Goal: Transaction & Acquisition: Purchase product/service

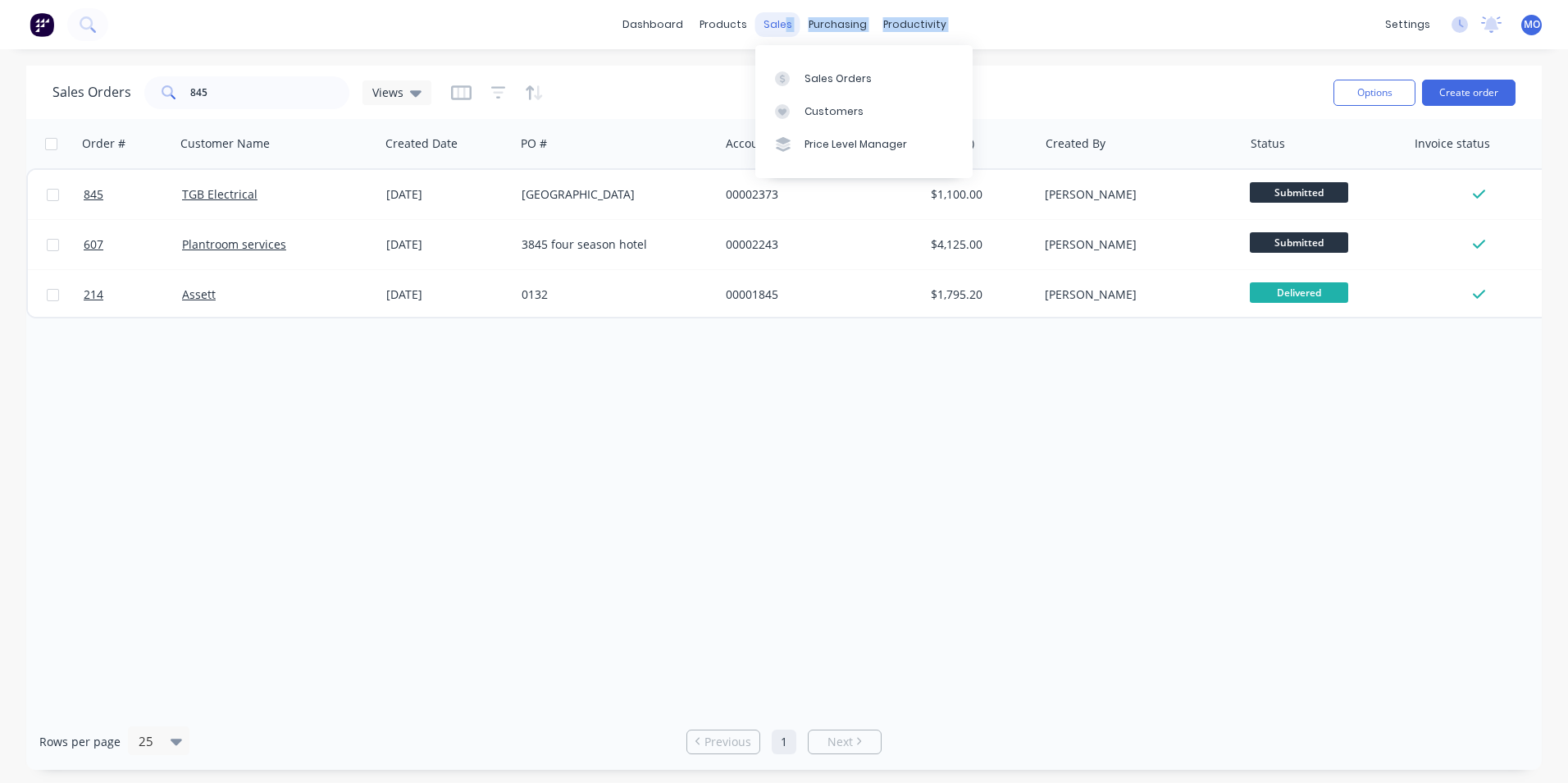
click at [784, 16] on div "dashboard products sales purchasing productivity dashboard products Product Cat…" at bounding box center [784, 25] width 1568 height 50
drag, startPoint x: 784, startPoint y: 16, endPoint x: 775, endPoint y: 20, distance: 9.8
click at [775, 20] on div "sales" at bounding box center [777, 25] width 45 height 25
click at [1492, 100] on button "Create order" at bounding box center [1469, 92] width 94 height 26
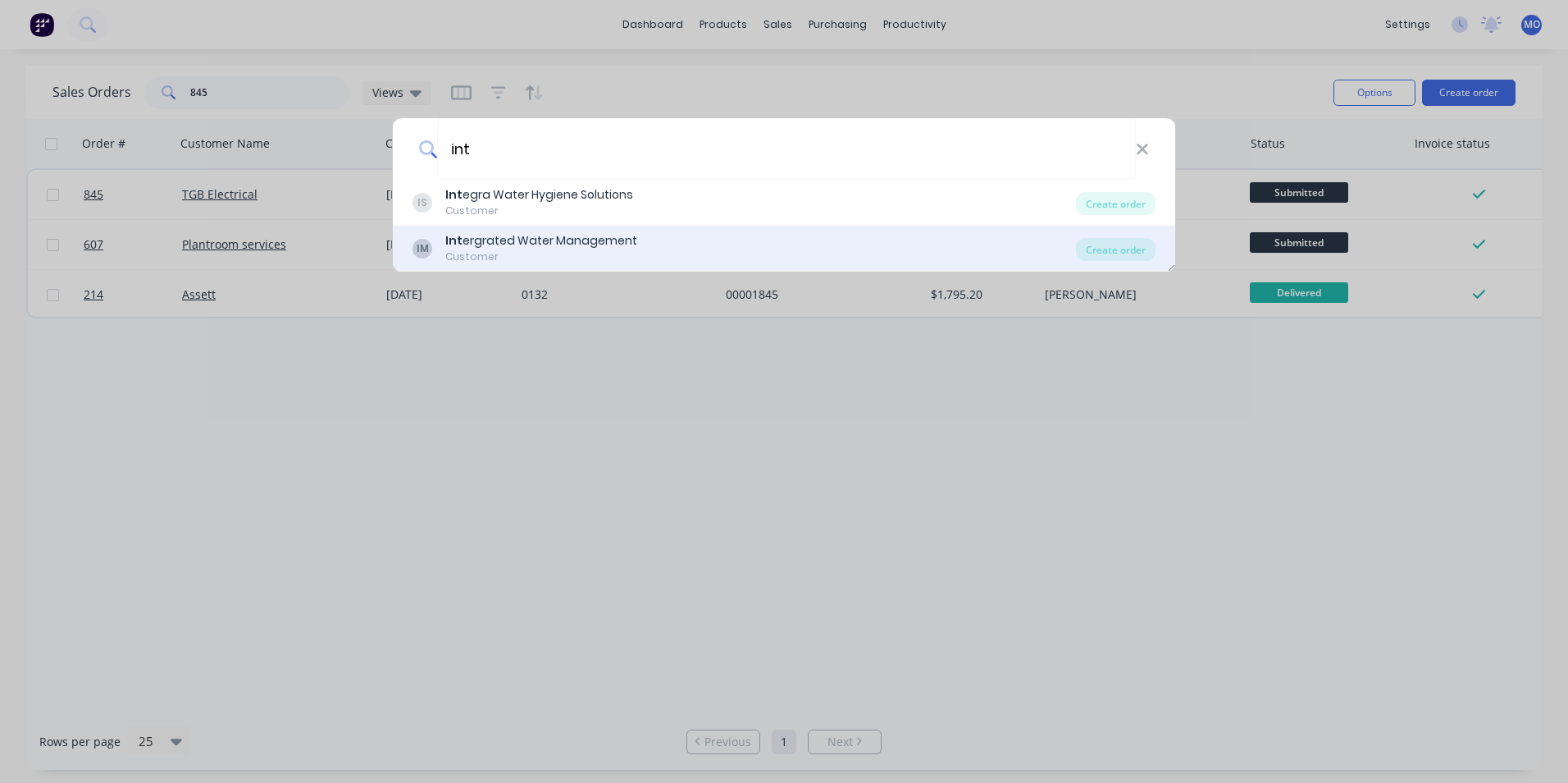
type input "int"
click at [544, 242] on div "Int ergrated Water Management" at bounding box center [541, 241] width 192 height 17
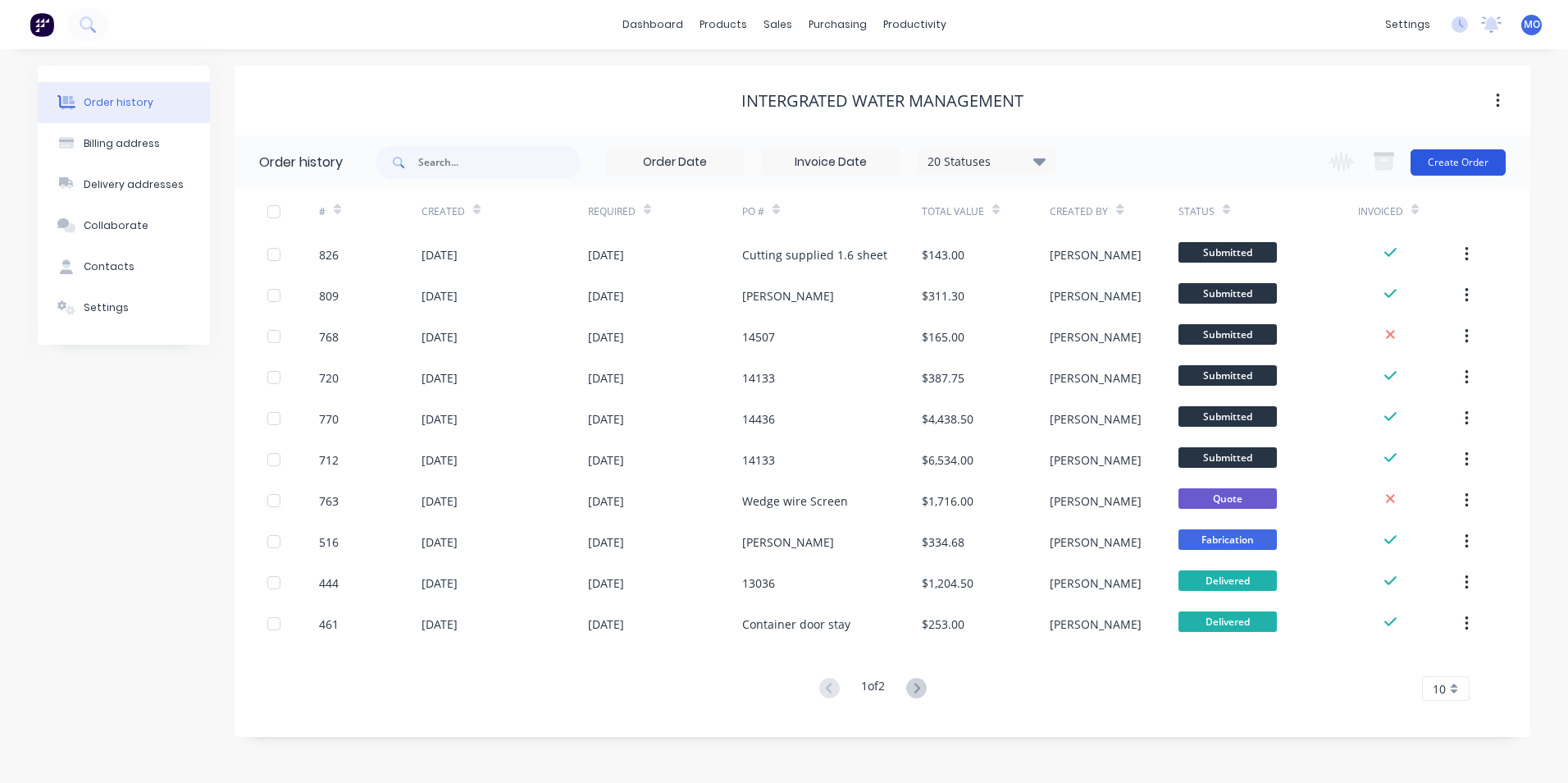
click at [1452, 159] on button "Create Order" at bounding box center [1458, 161] width 95 height 26
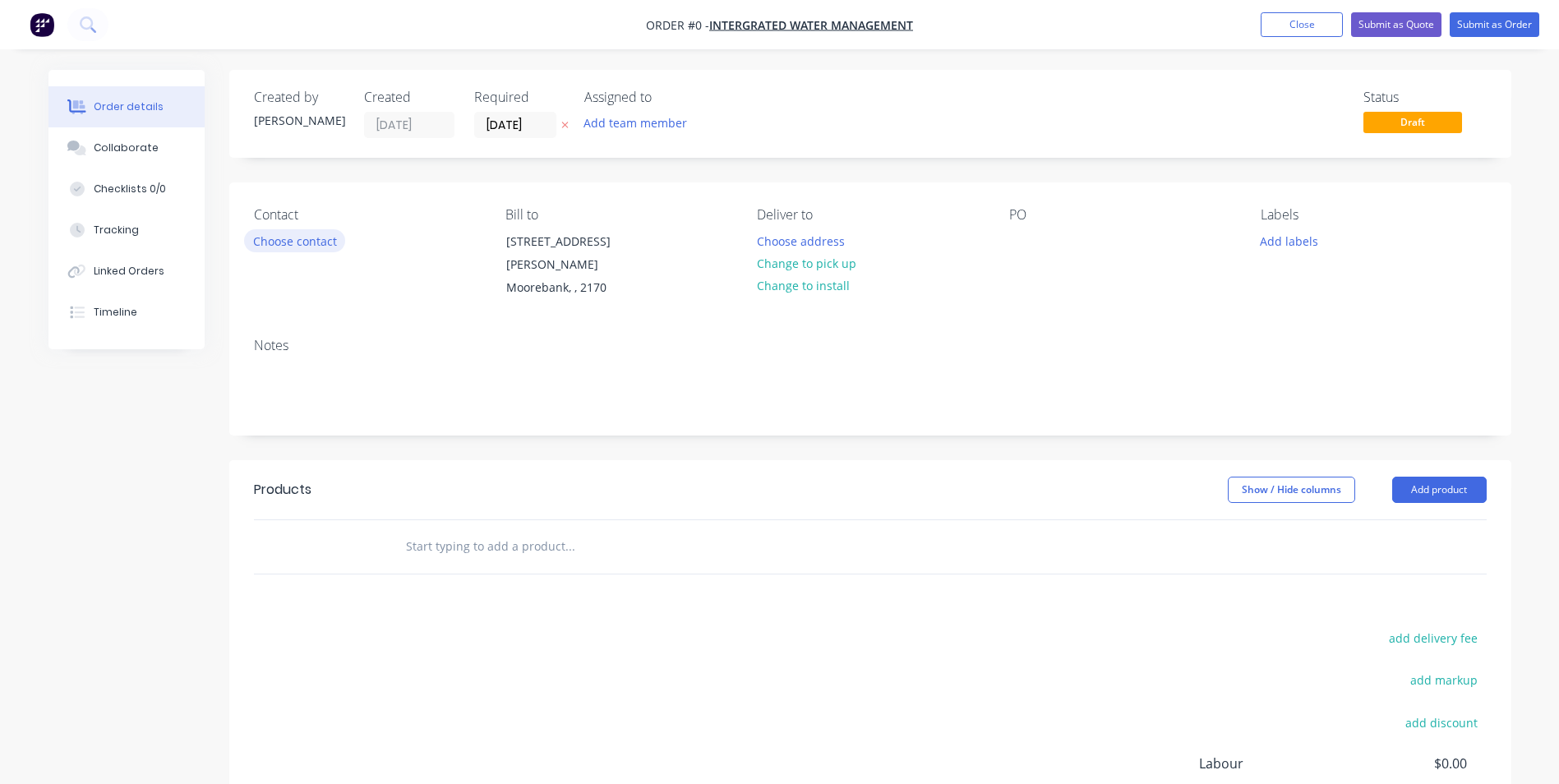
click at [325, 240] on button "Choose contact" at bounding box center [295, 240] width 101 height 22
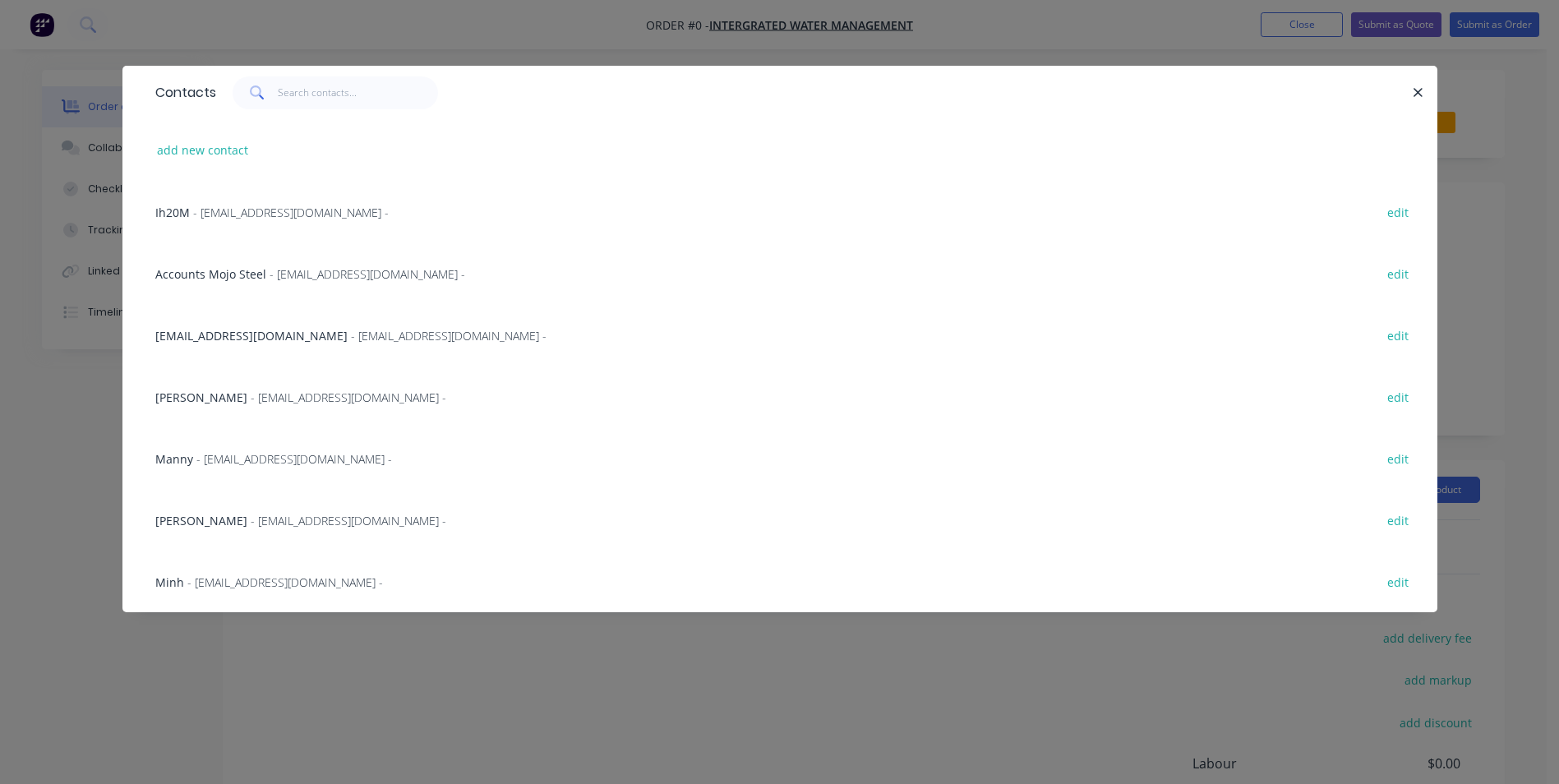
click at [229, 456] on span "- [EMAIL_ADDRESS][DOMAIN_NAME] -" at bounding box center [294, 459] width 196 height 15
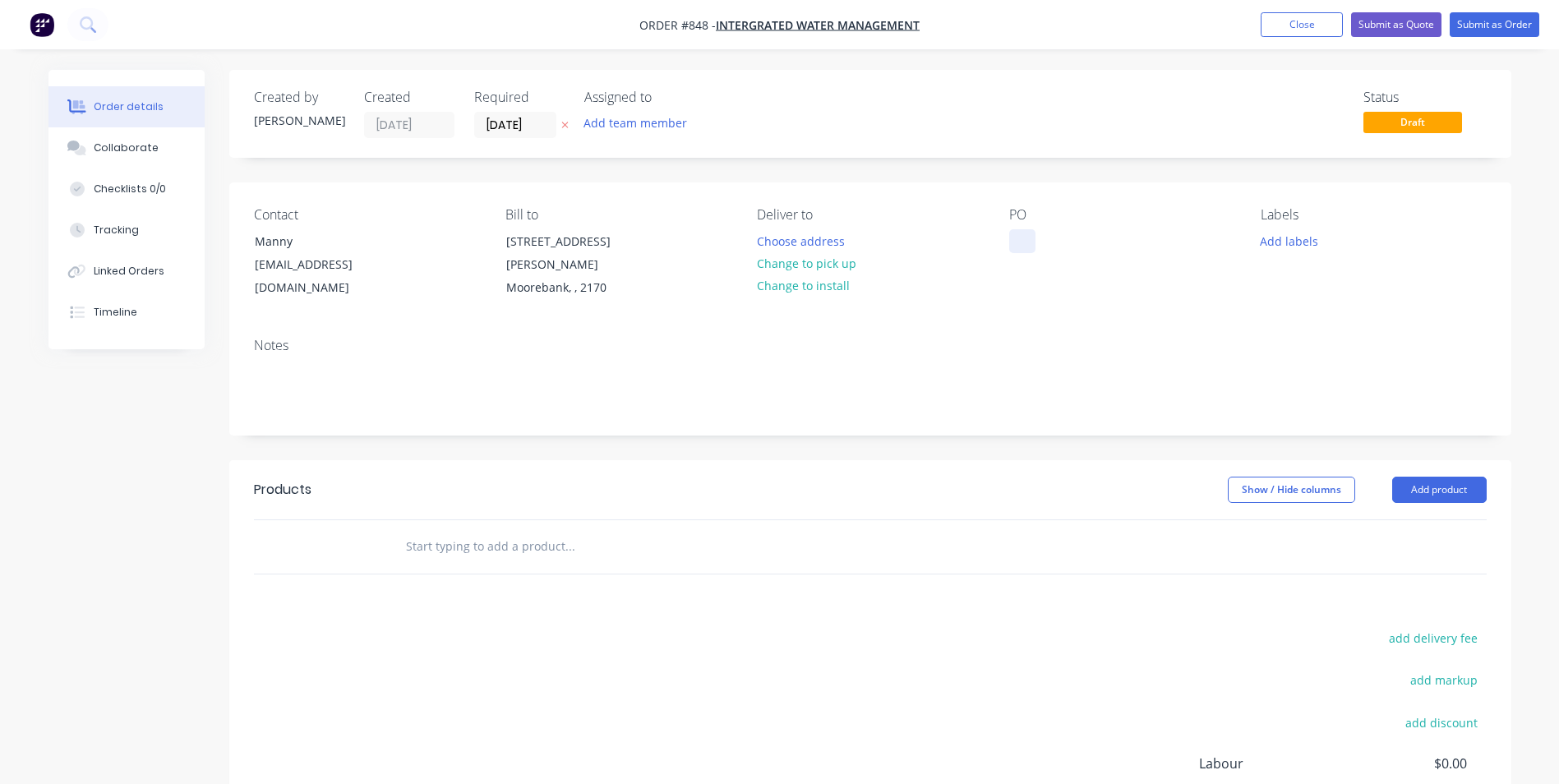
click at [1026, 242] on div at bounding box center [1021, 241] width 26 height 24
click at [1431, 476] on button "Add product" at bounding box center [1439, 489] width 95 height 26
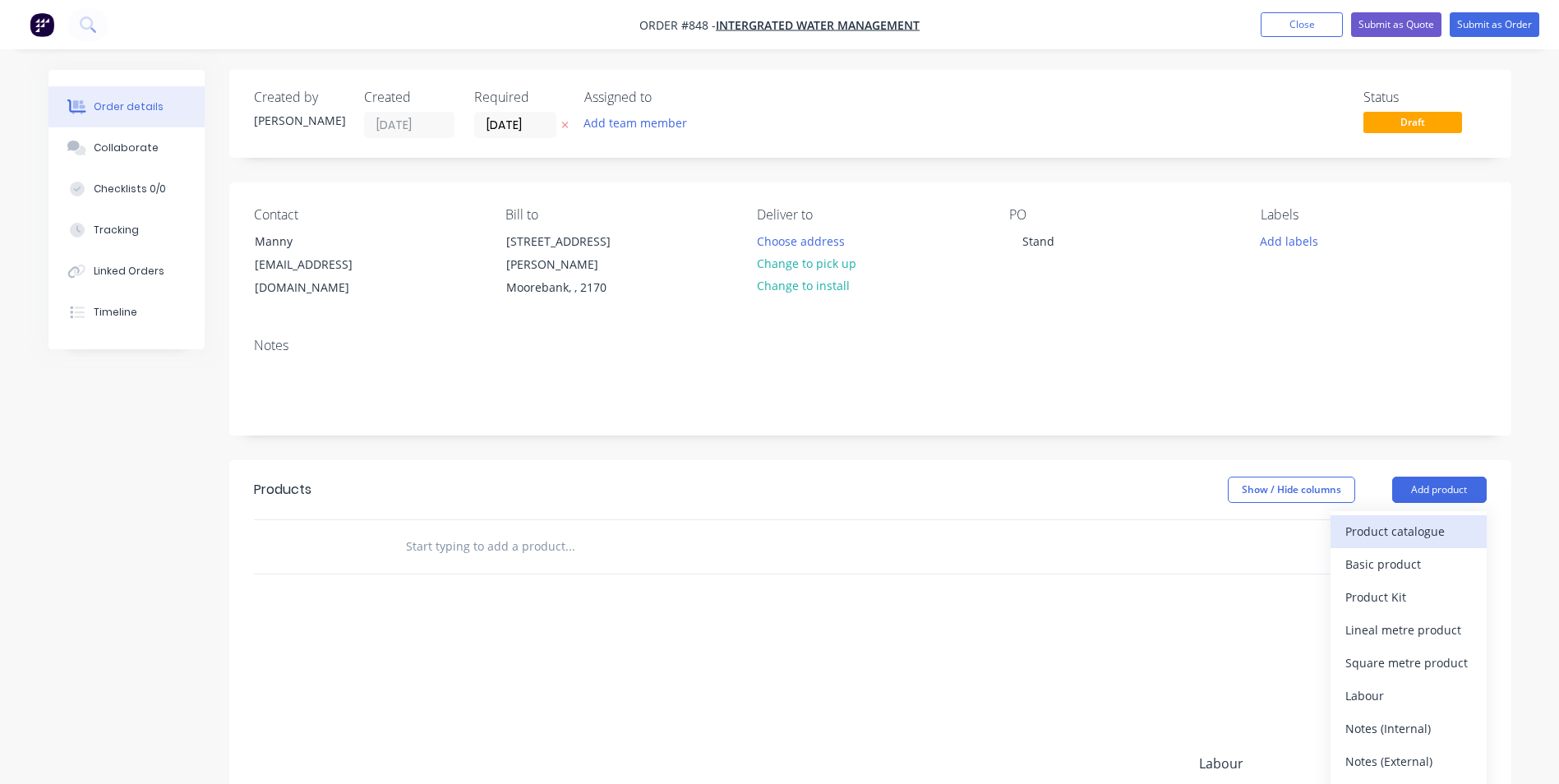
click at [1394, 519] on div "Product catalogue" at bounding box center [1409, 531] width 126 height 24
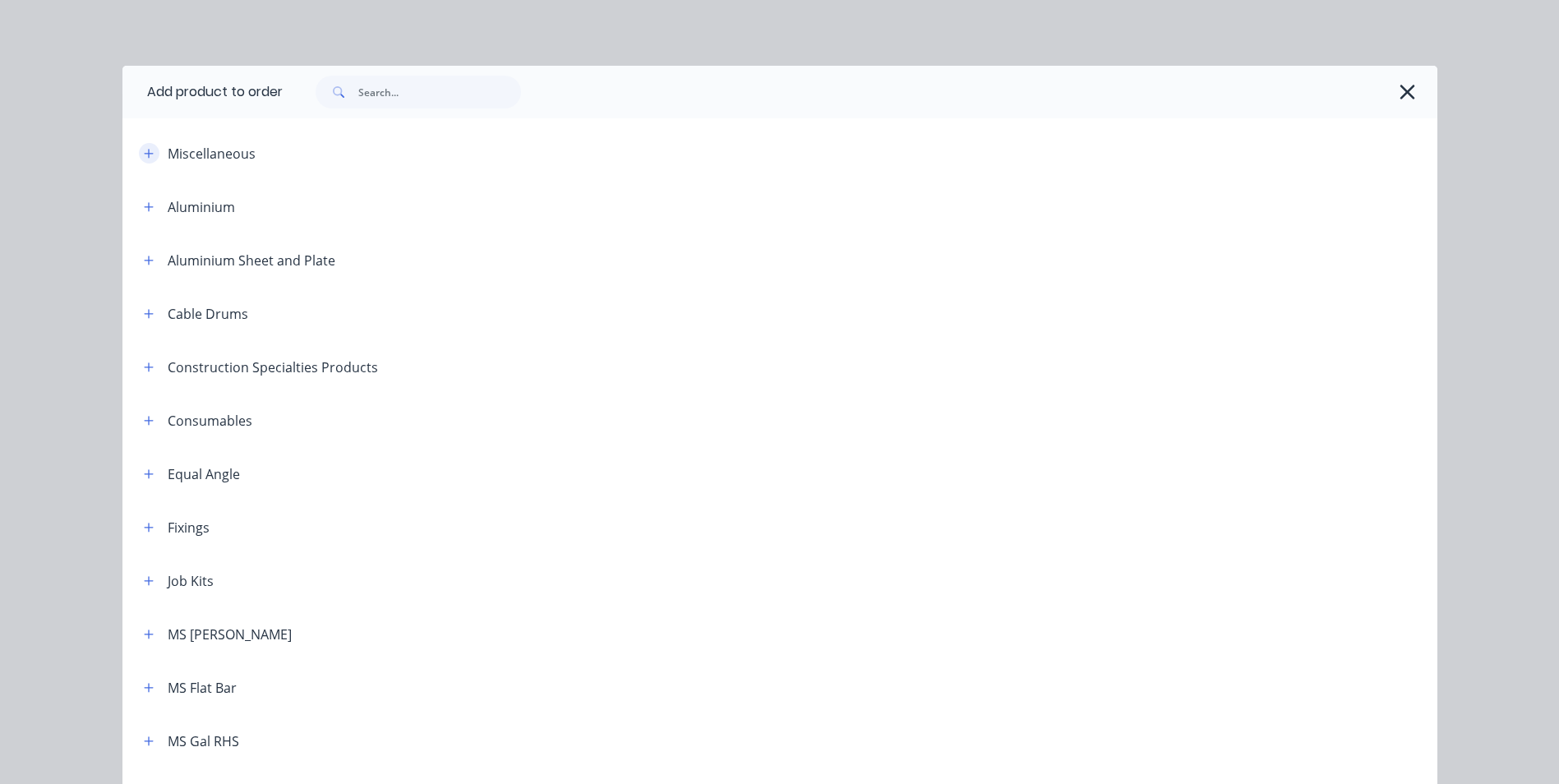
click at [139, 162] on button "button" at bounding box center [148, 153] width 20 height 20
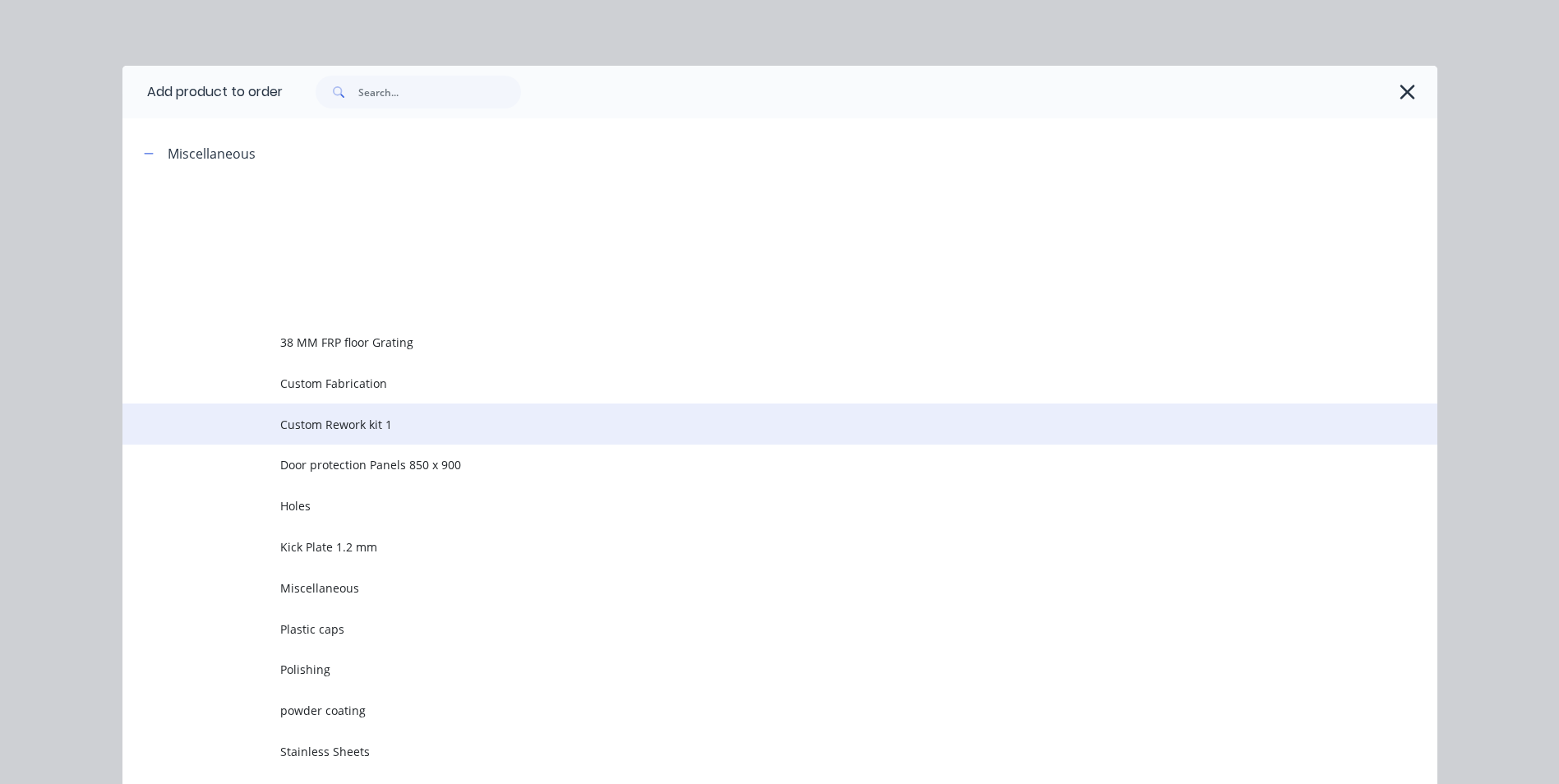
click at [324, 428] on span "Custom Rework kit 1" at bounding box center [743, 425] width 926 height 17
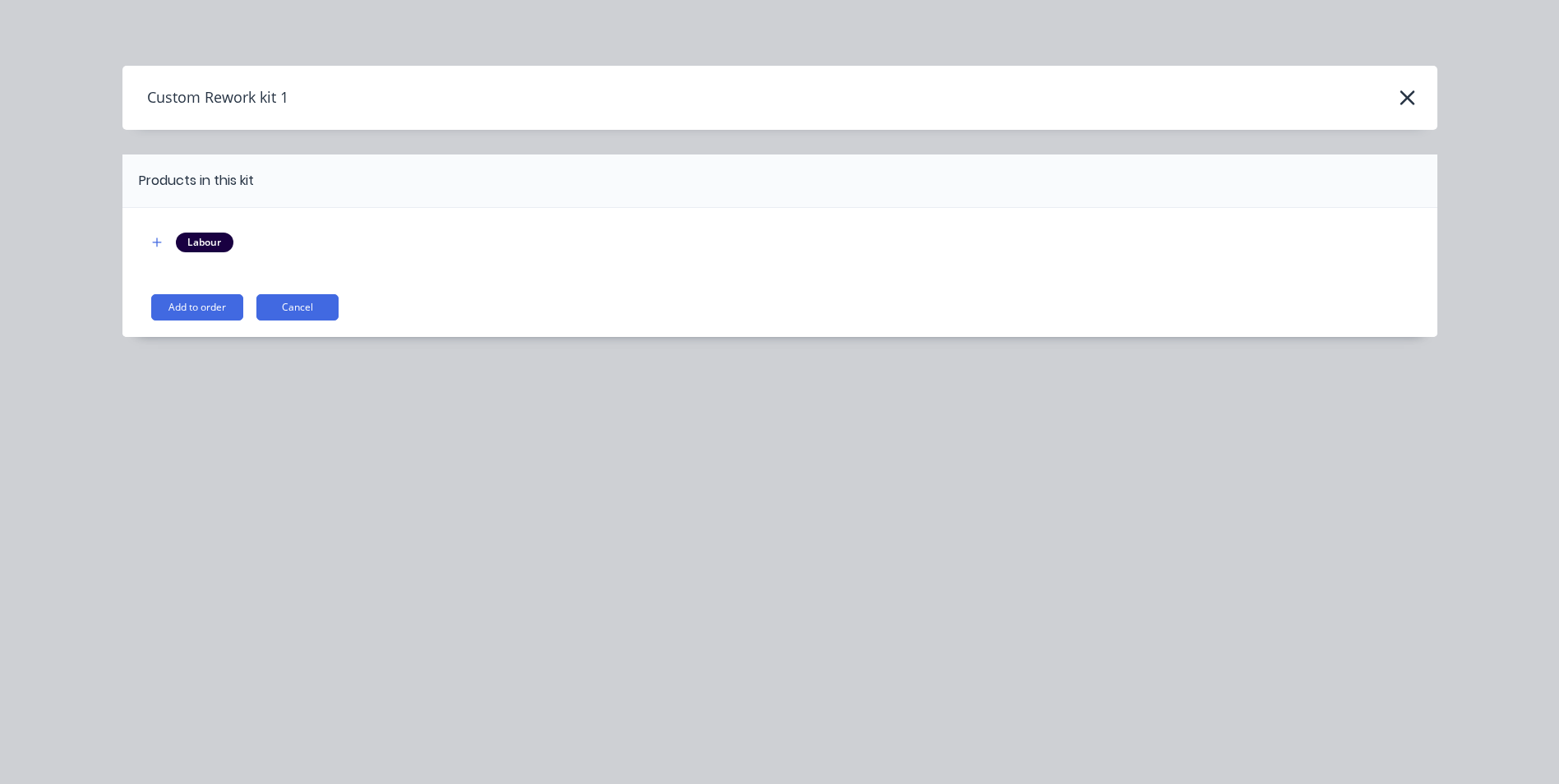
click at [208, 292] on div "Labour Add to order Cancel" at bounding box center [780, 272] width 1315 height 129
click at [197, 305] on button "Add to order" at bounding box center [197, 307] width 92 height 26
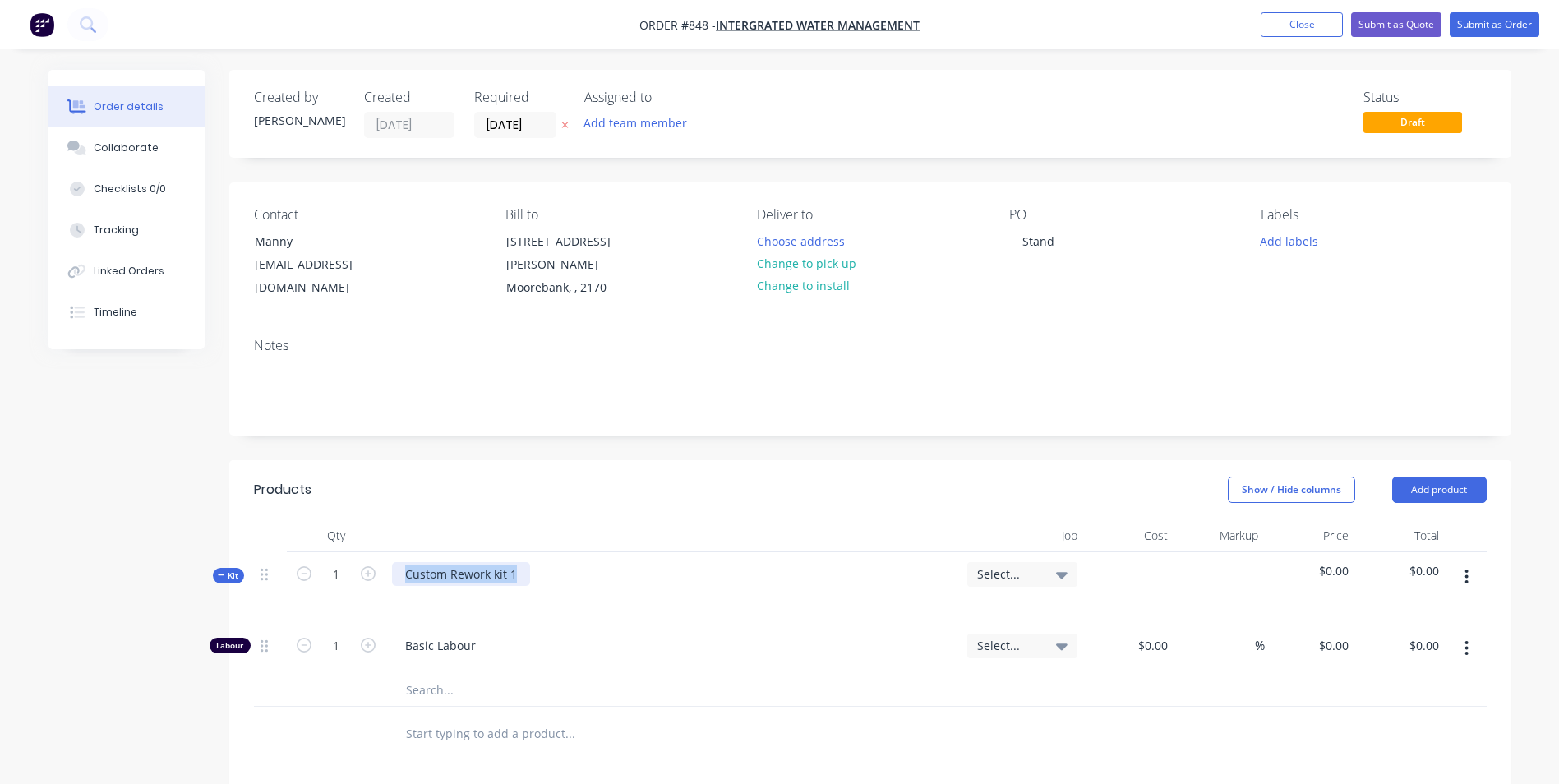
drag, startPoint x: 521, startPoint y: 548, endPoint x: 394, endPoint y: 574, distance: 129.6
click at [394, 574] on div "Custom Rework kit 1" at bounding box center [672, 587] width 575 height 72
click at [394, 586] on div at bounding box center [673, 598] width 562 height 24
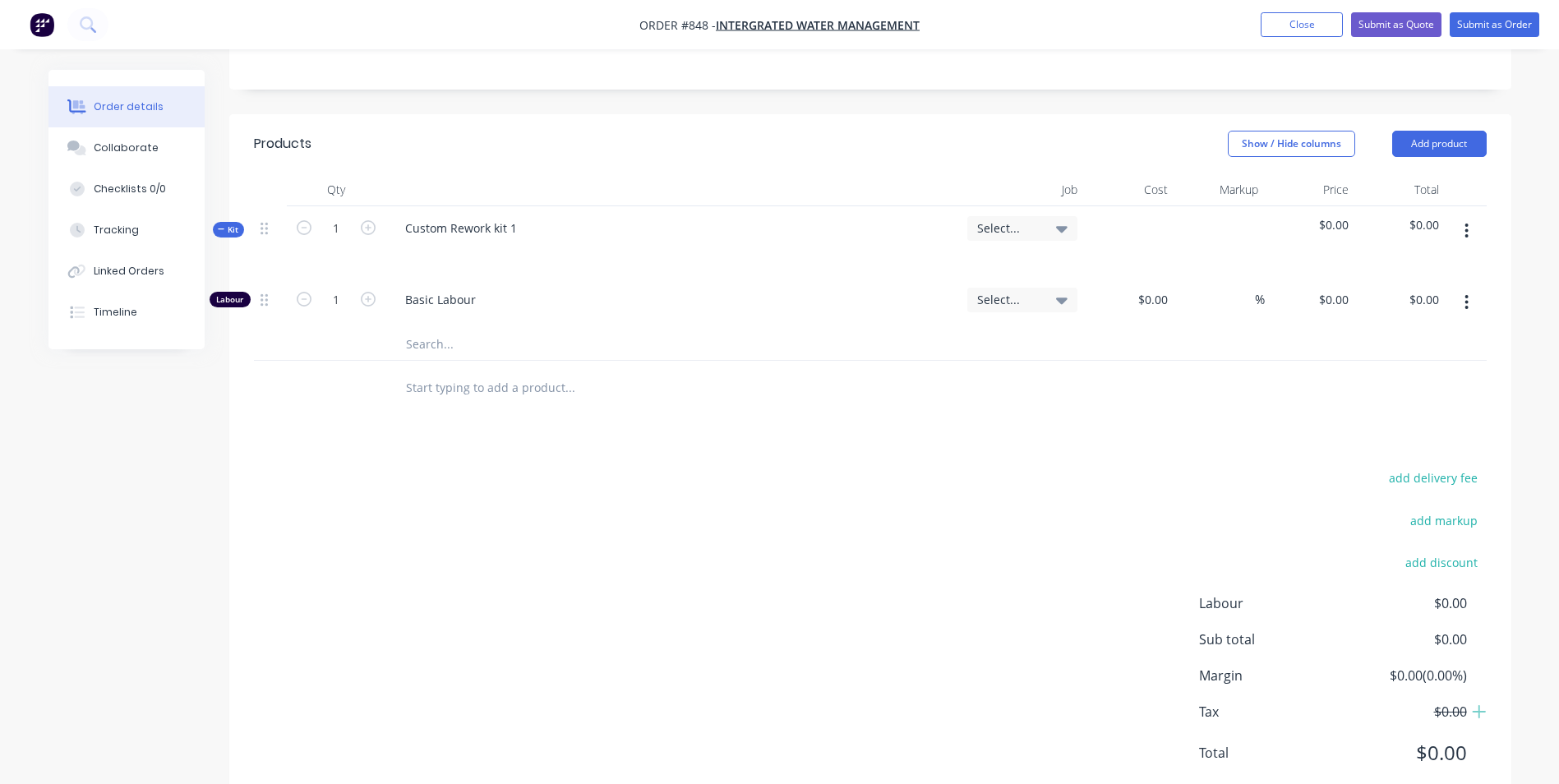
scroll to position [377, 0]
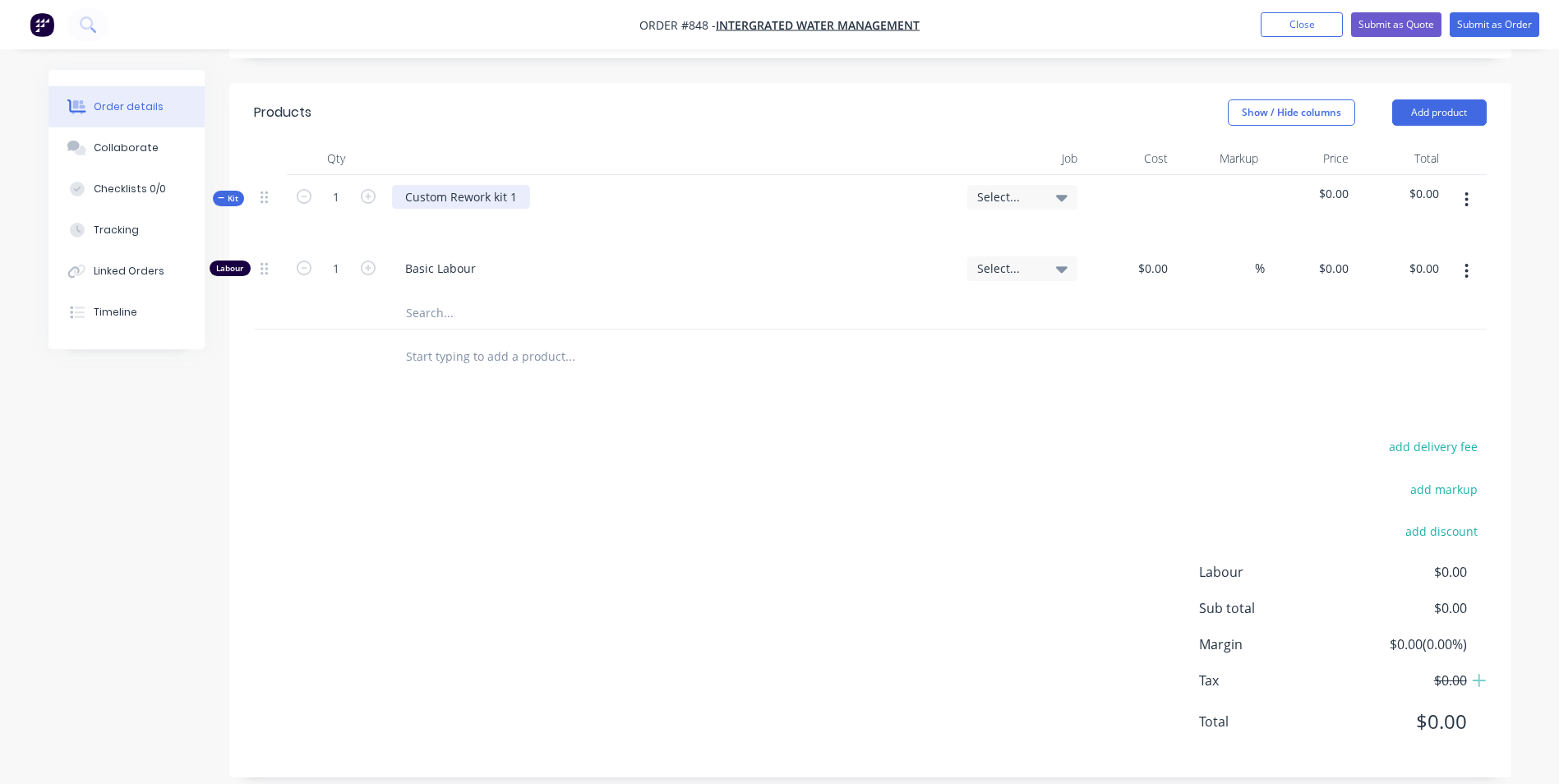
click at [482, 185] on div "Custom Rework kit 1" at bounding box center [461, 196] width 138 height 24
drag, startPoint x: 519, startPoint y: 180, endPoint x: 337, endPoint y: 175, distance: 182.1
click at [337, 175] on div "Kit 1 Custom Rework kit 1 Select... $0.00 $0.00" at bounding box center [870, 210] width 1233 height 72
click at [838, 185] on div "Fabrication of stand [PERSON_NAME] supplied drawing made form 80 x 80 x 3 Stain…" at bounding box center [672, 196] width 560 height 24
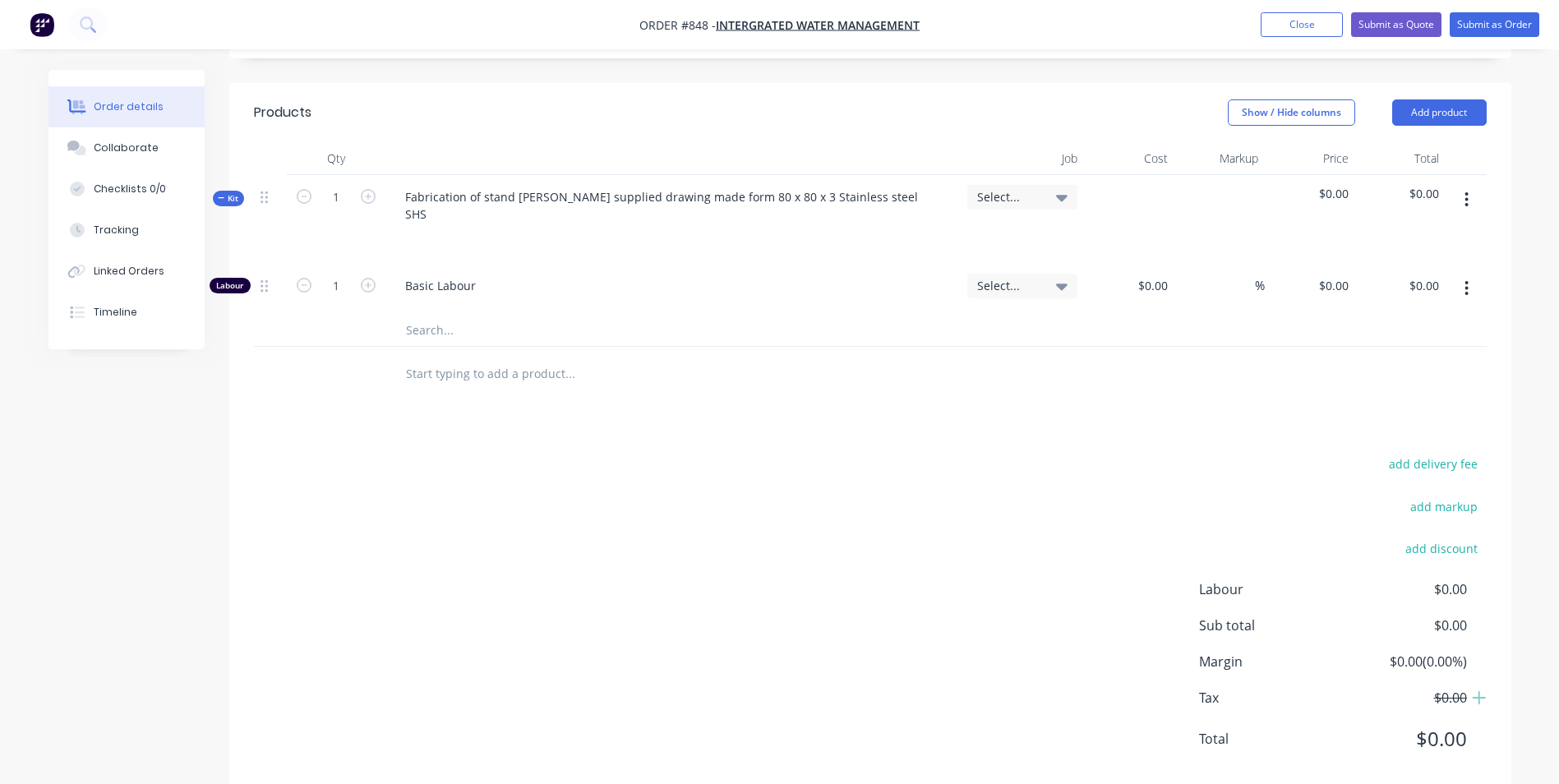
click at [1465, 190] on icon "button" at bounding box center [1466, 199] width 4 height 18
click at [1409, 230] on div "Add product to kit" at bounding box center [1409, 242] width 126 height 24
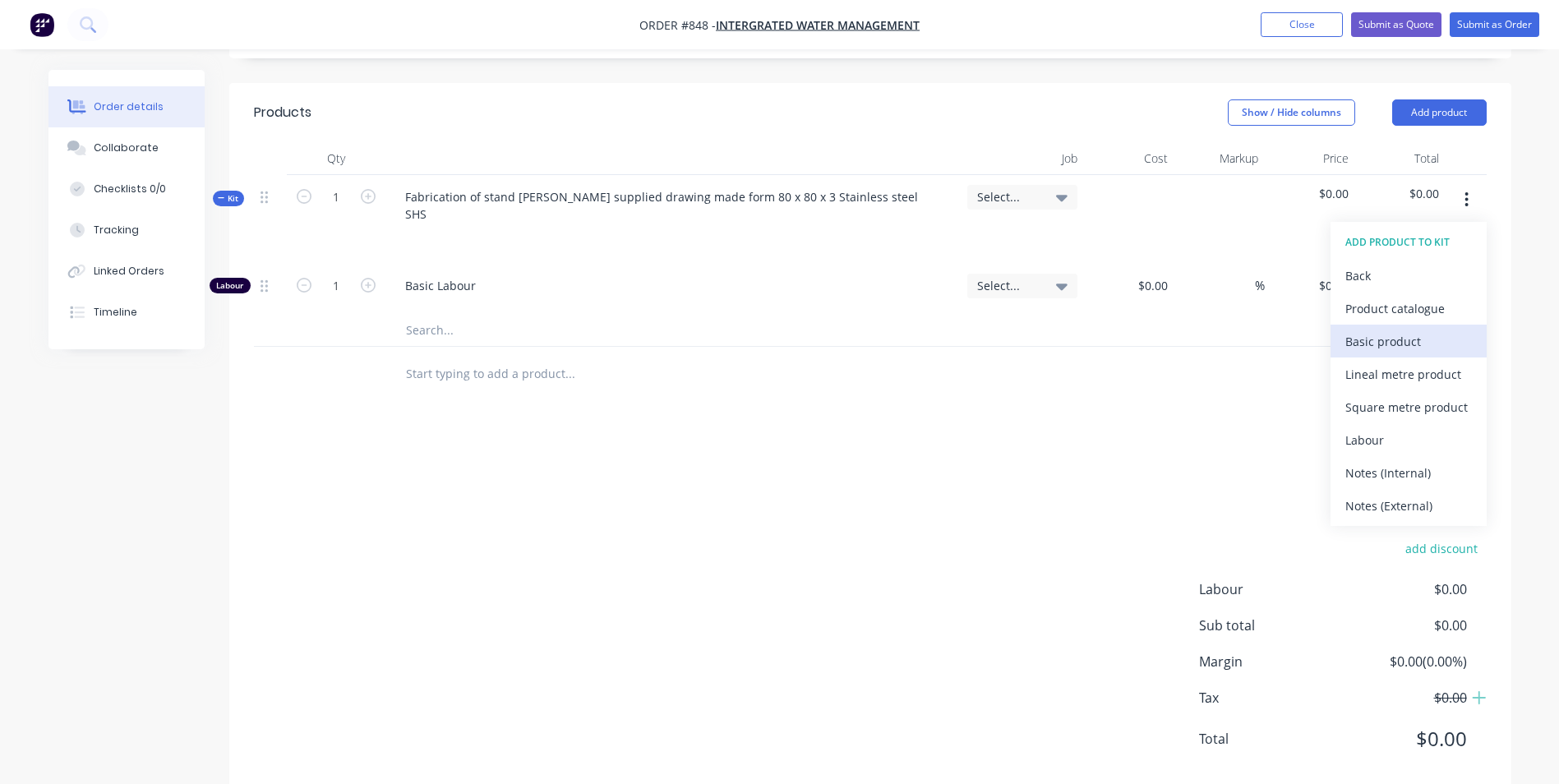
click at [1362, 330] on div "Basic product" at bounding box center [1409, 341] width 126 height 24
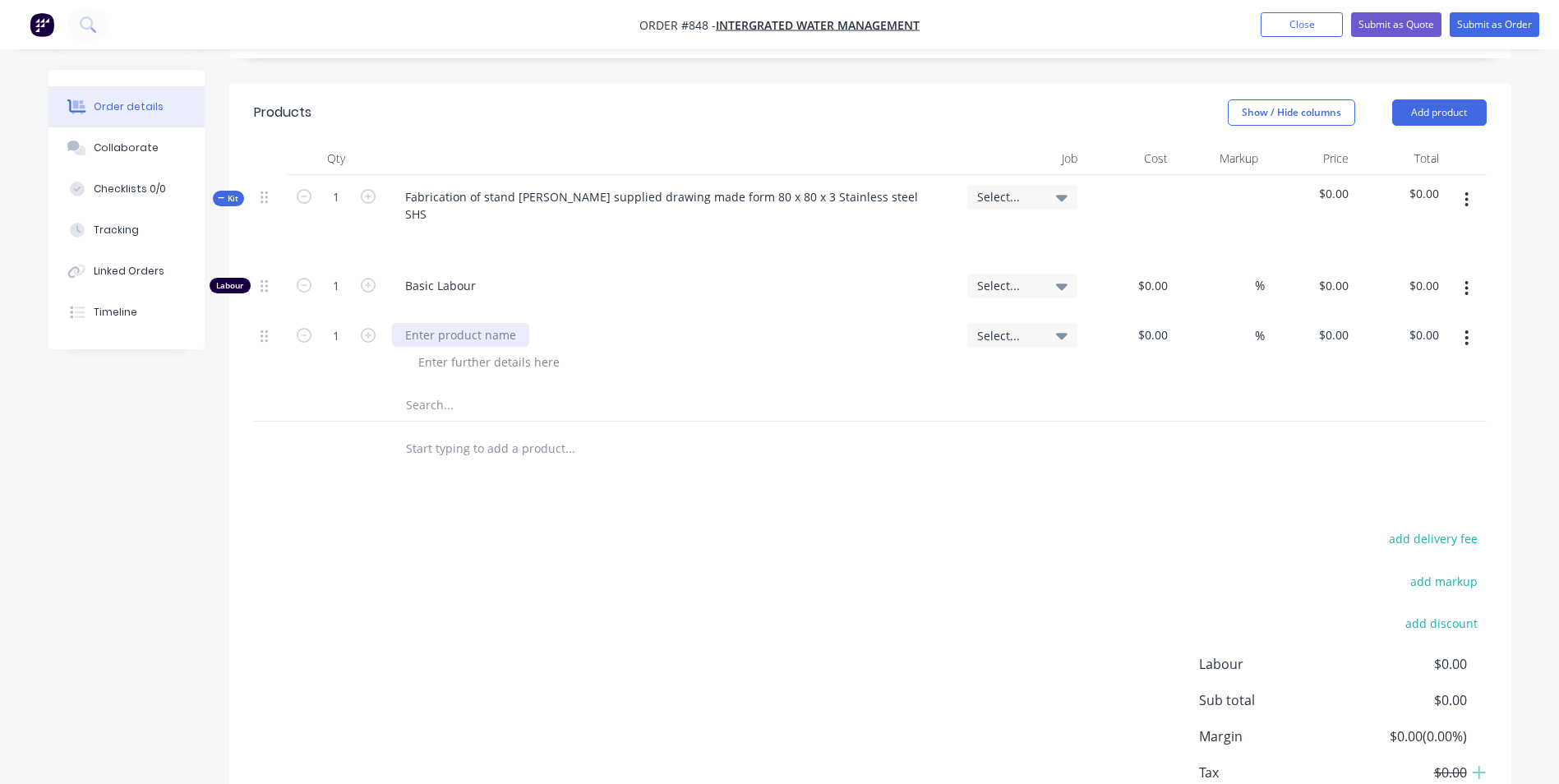
click at [457, 323] on div at bounding box center [460, 335] width 137 height 24
click at [568, 313] on div "80 x 80 x 3 S/S SHS" at bounding box center [672, 350] width 575 height 75
click at [1167, 323] on input "0" at bounding box center [1155, 335] width 38 height 24
type input "$47.00"
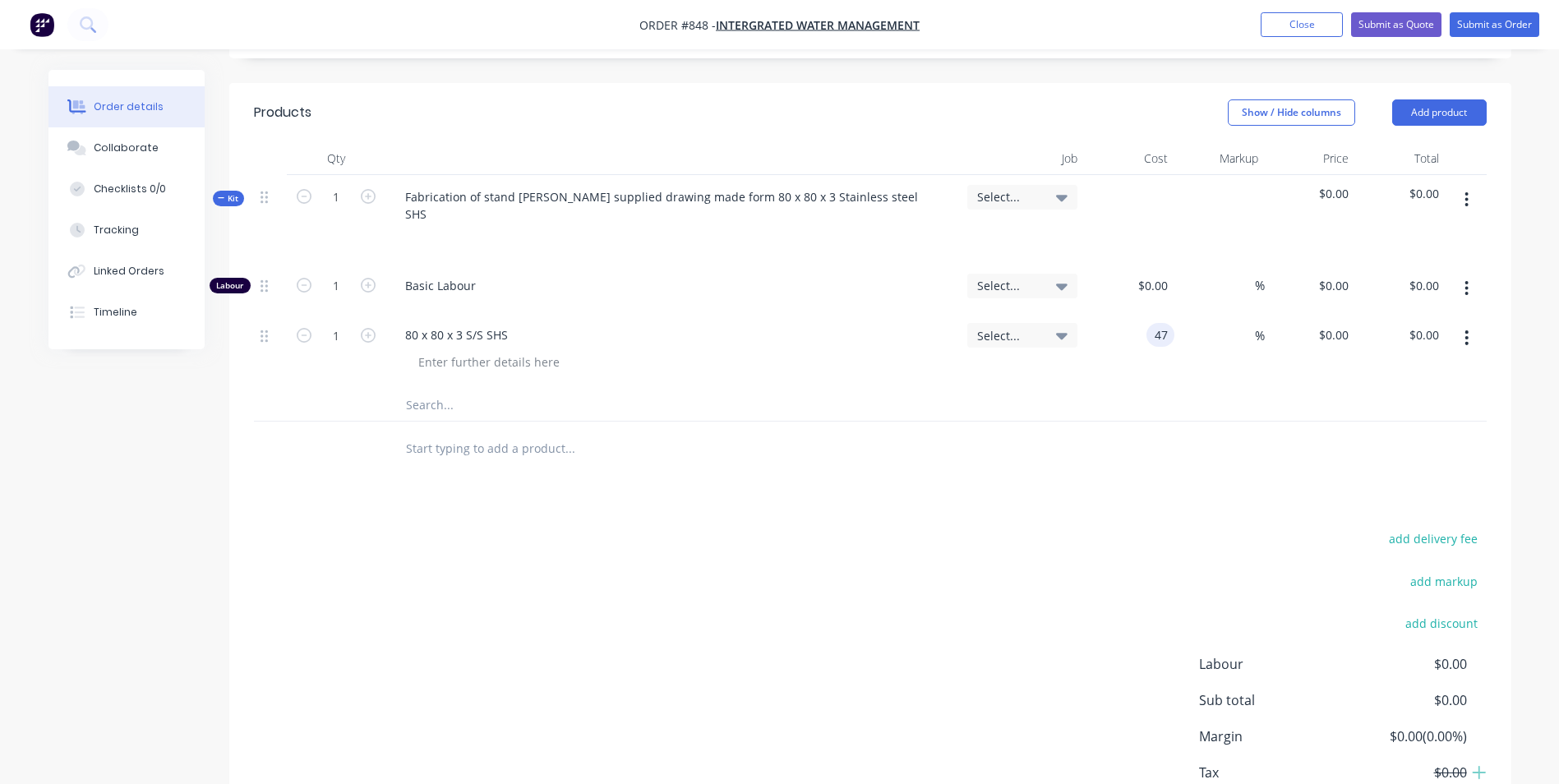
type input "$47.00"
type input "50"
type input "70.5"
type input "$70.50"
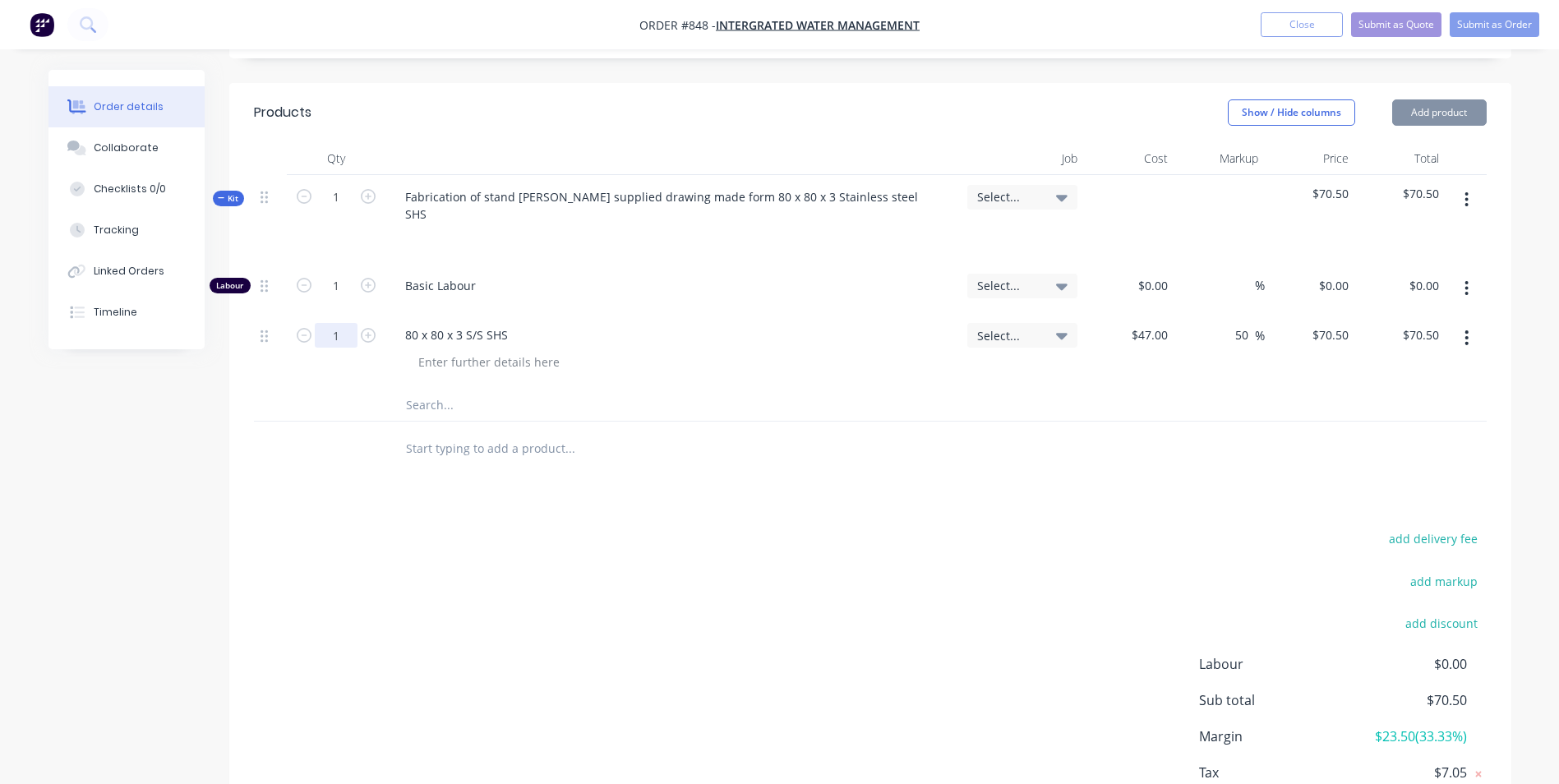
click at [323, 294] on input "1" at bounding box center [336, 286] width 43 height 25
type input "6"
type input "$423.00"
click at [337, 273] on input "1" at bounding box center [336, 286] width 43 height 25
type input "6"
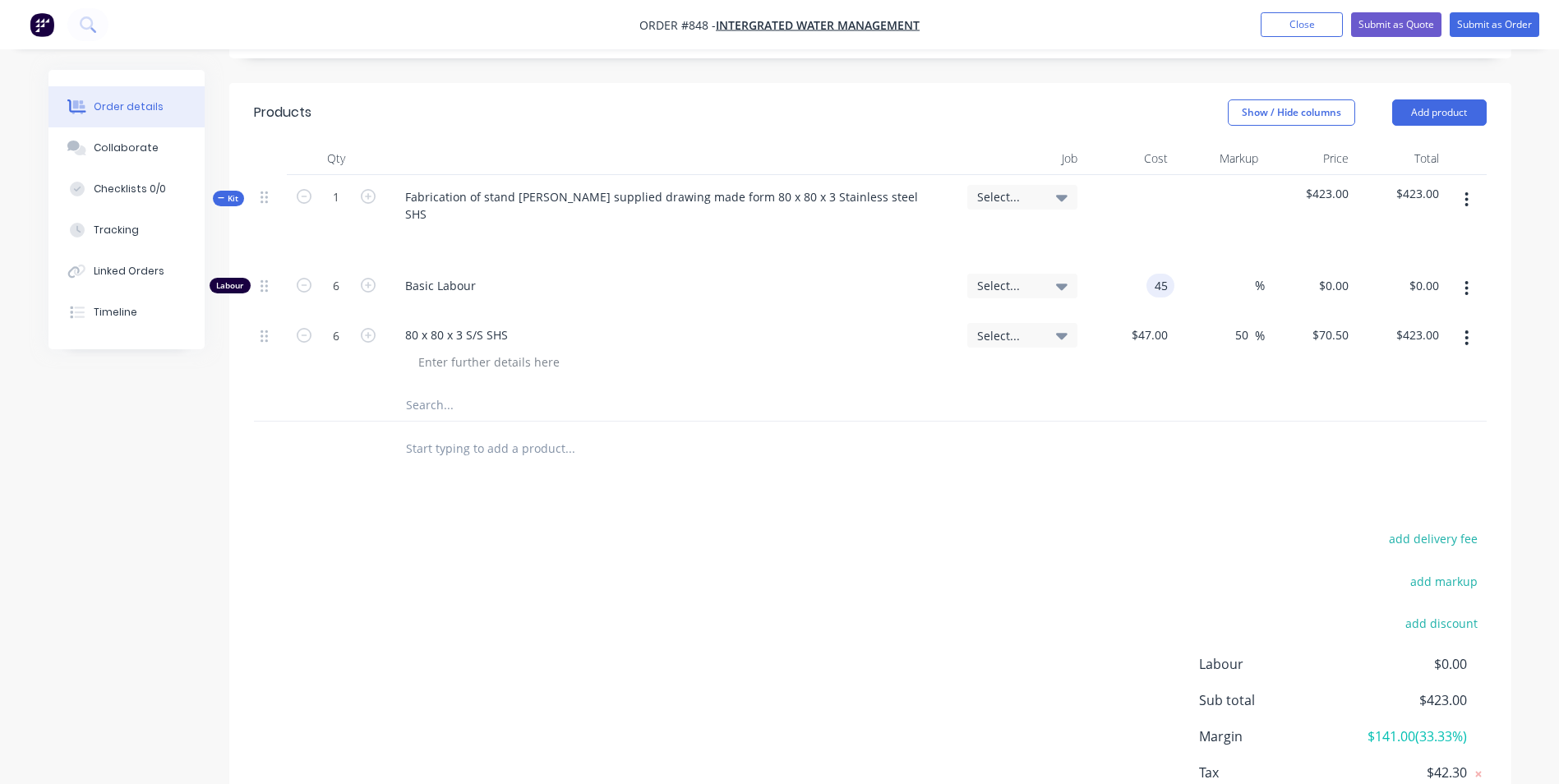
type input "$45.00"
type input "$270.00"
type input "150"
type input "233.33"
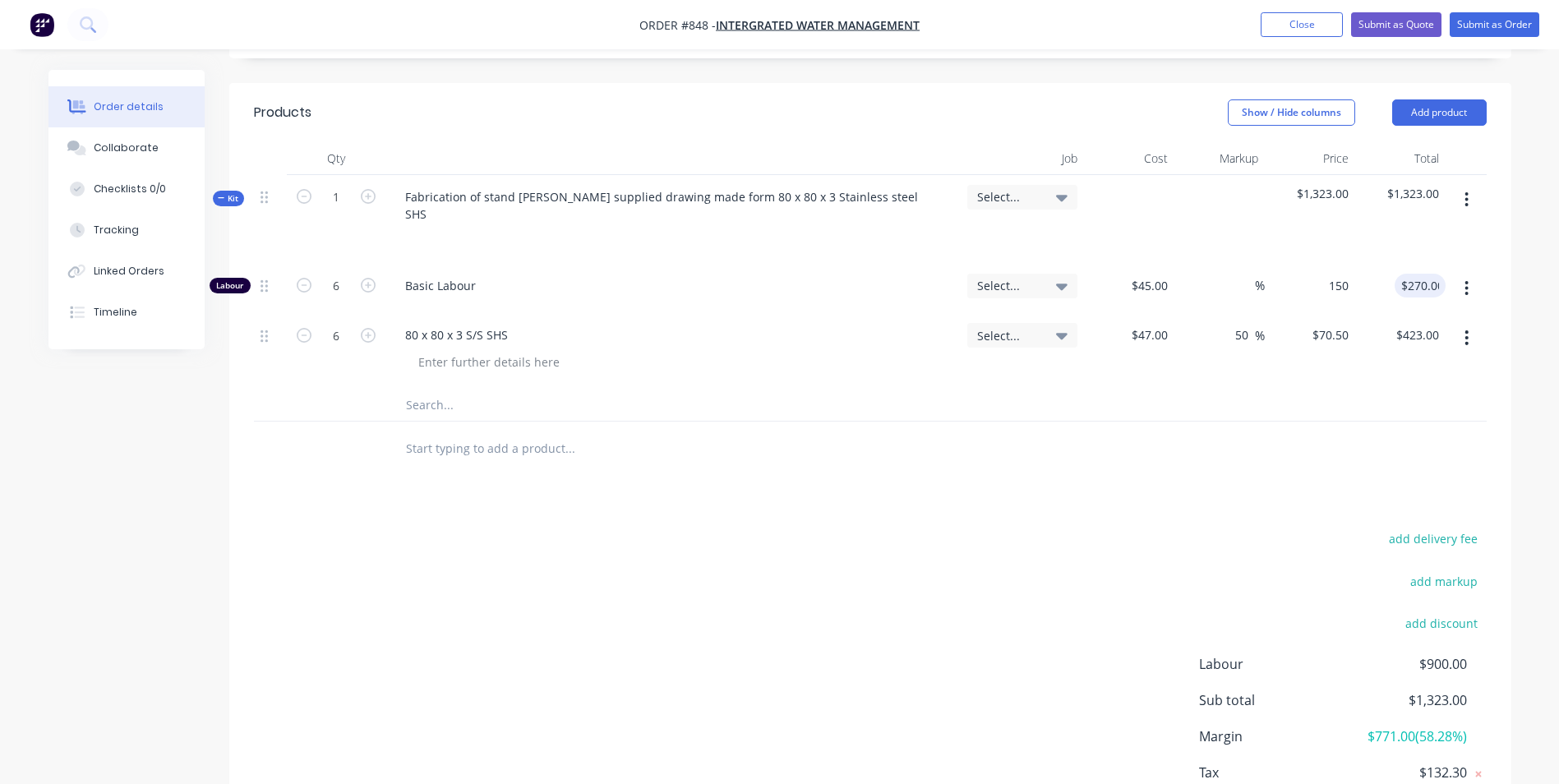
type input "$150.00"
type input "$900.00"
click at [1464, 329] on icon "button" at bounding box center [1466, 338] width 4 height 18
click at [1372, 402] on div "Duplicate" at bounding box center [1409, 413] width 126 height 24
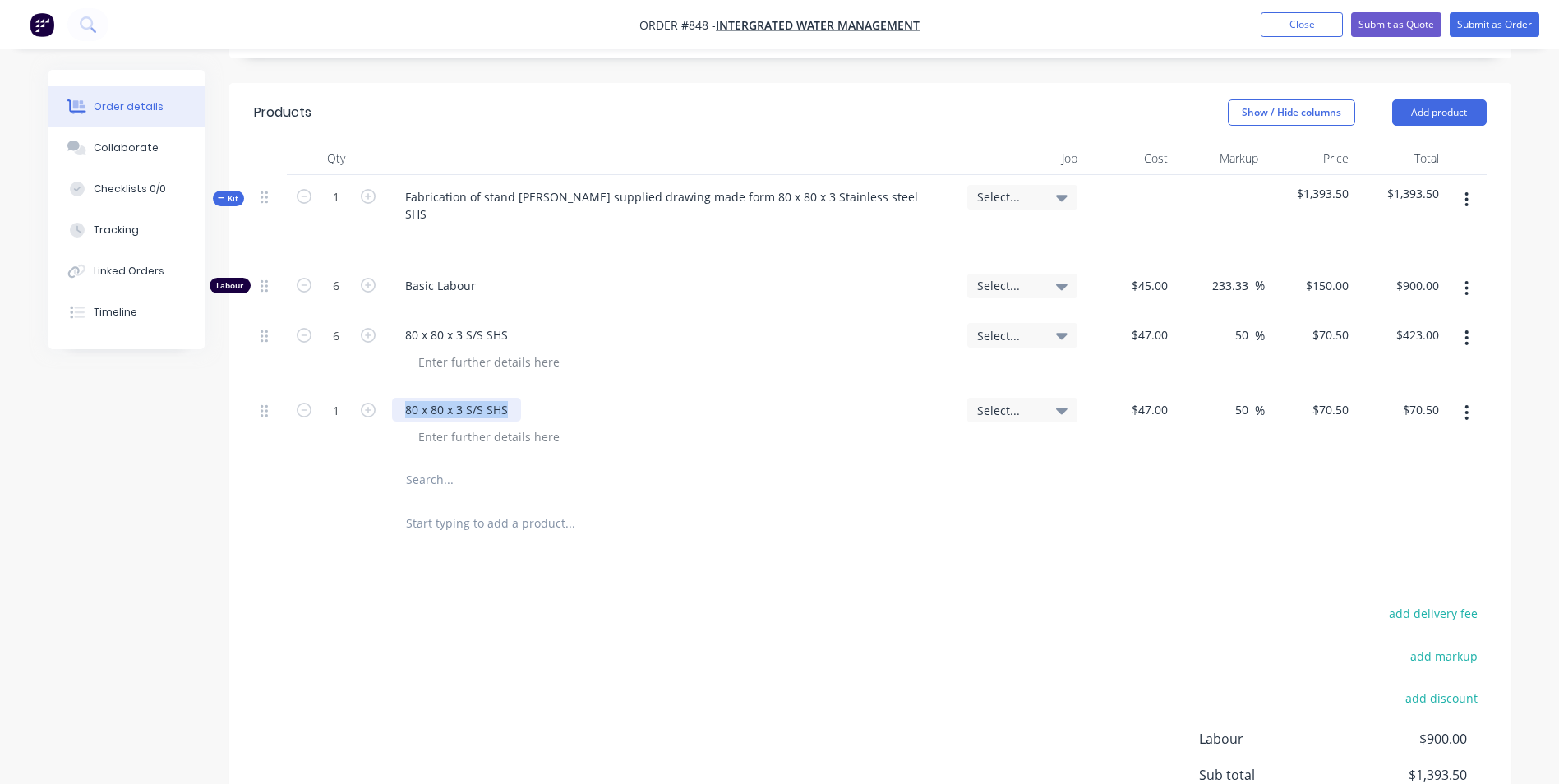
drag, startPoint x: 506, startPoint y: 372, endPoint x: 396, endPoint y: 371, distance: 110.0
click at [396, 398] on div "80 x 80 x 3 S/S SHS" at bounding box center [456, 409] width 129 height 24
type input "$150.00"
type input "$225.00"
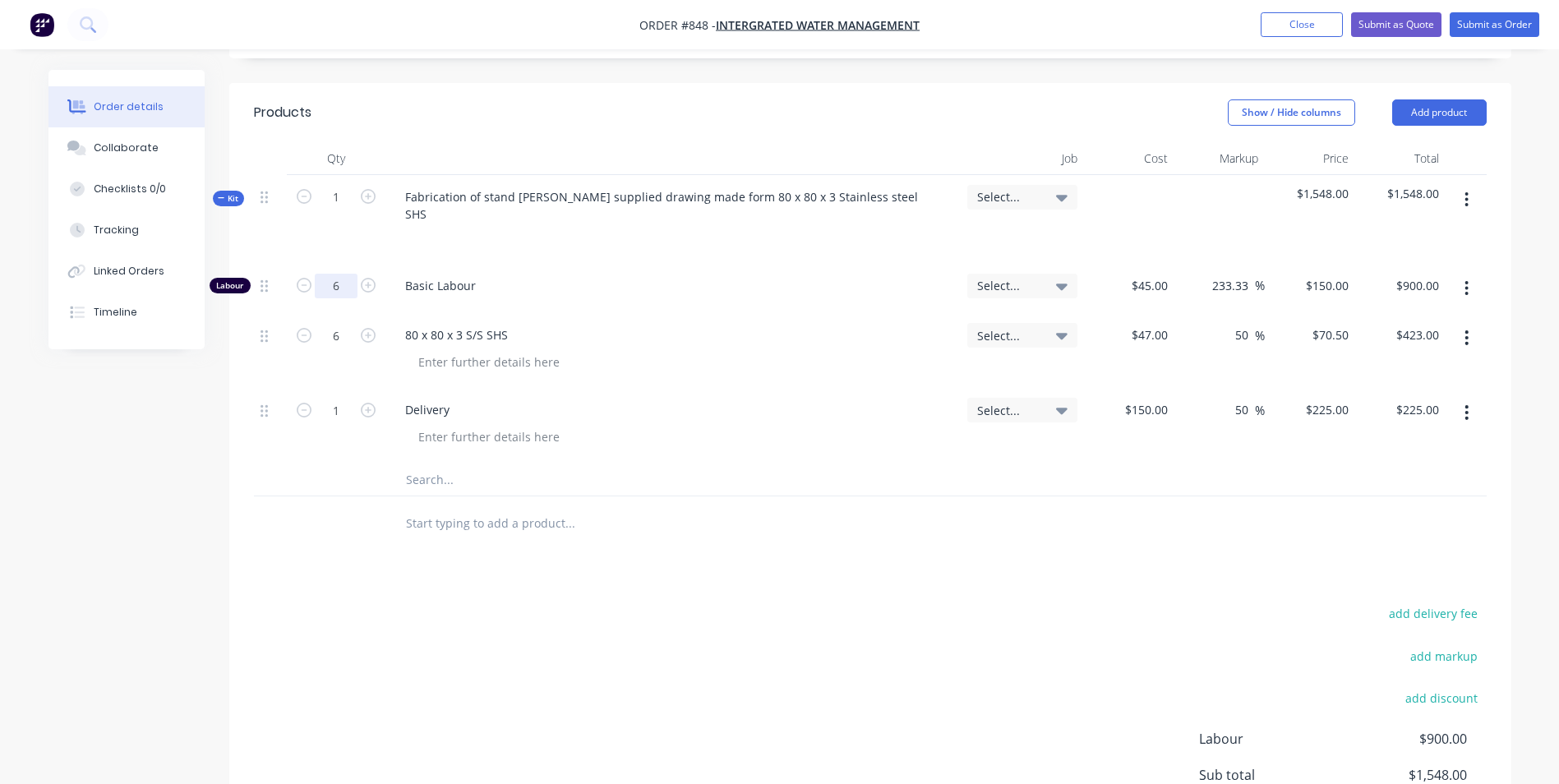
click at [332, 273] on input "6" at bounding box center [336, 286] width 43 height 25
click at [362, 277] on icon "button" at bounding box center [367, 284] width 14 height 14
type input "7"
type input "$1,050.00"
click at [577, 277] on div "Basic Labour" at bounding box center [672, 289] width 575 height 50
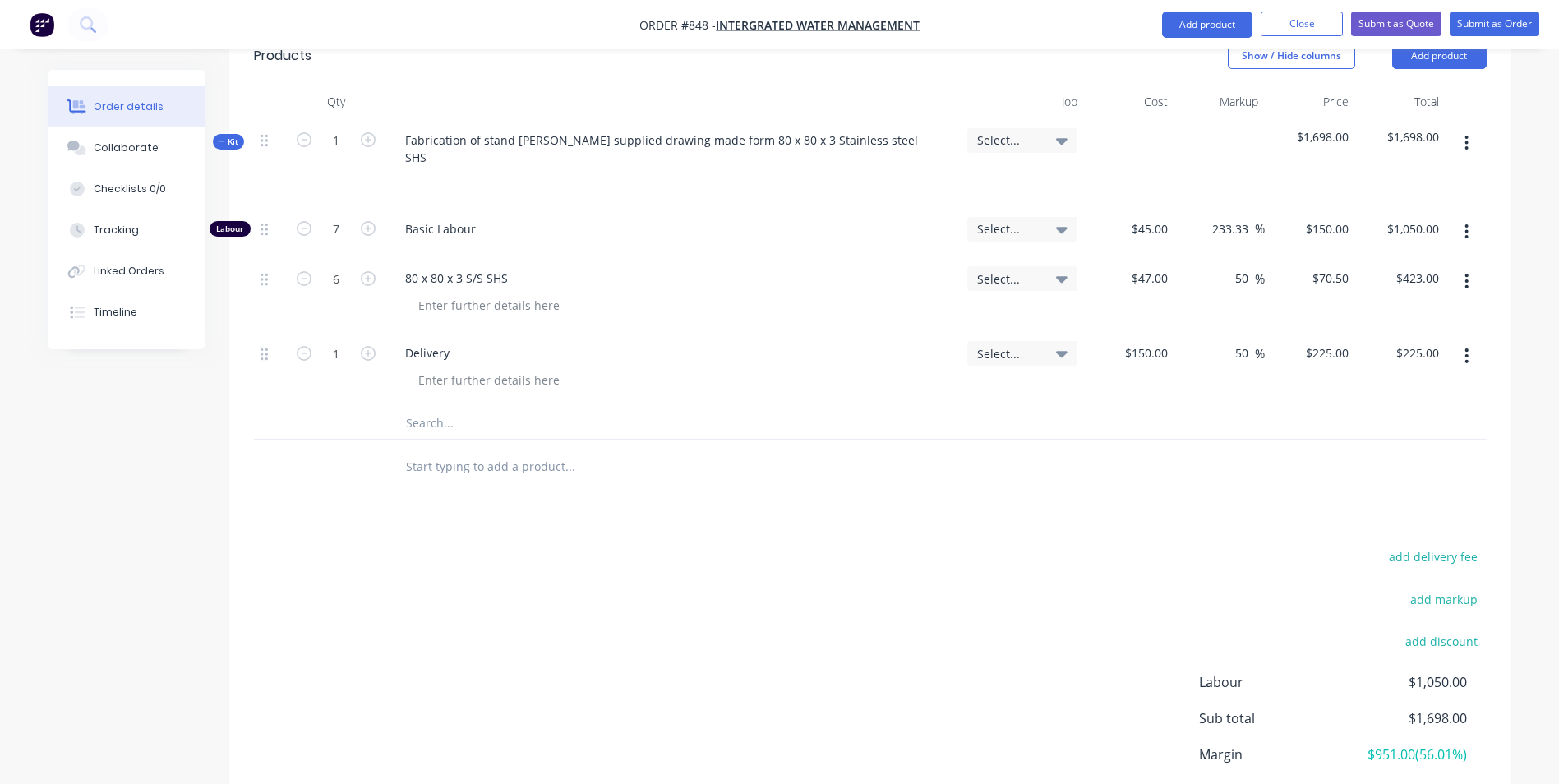
scroll to position [445, 0]
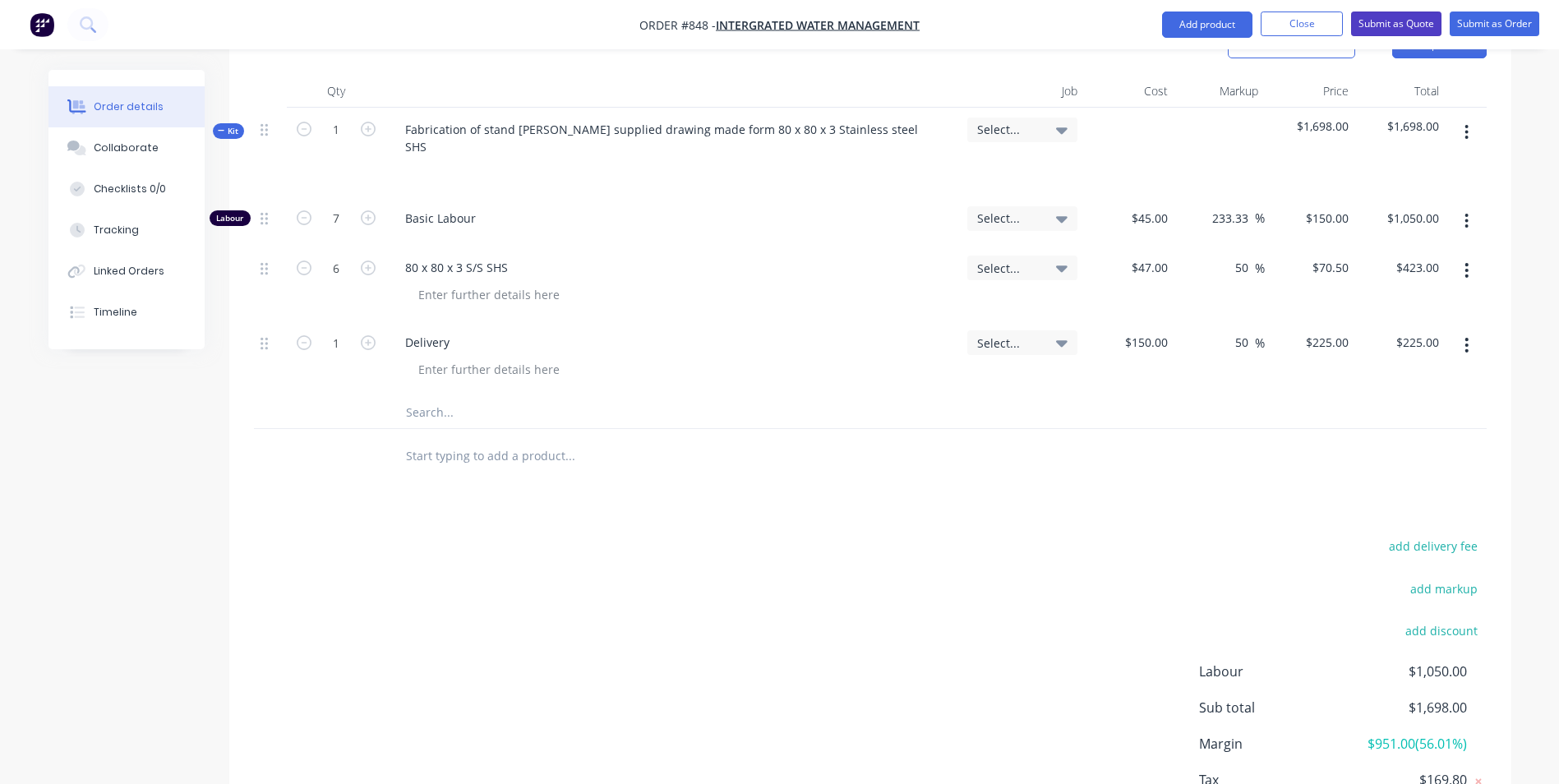
click at [1404, 9] on nav "Order #848 - Intergrated Water Management Add product Close Submit as Quote Sub…" at bounding box center [780, 25] width 1559 height 50
click at [1380, 19] on button "Submit as Quote" at bounding box center [1396, 24] width 91 height 25
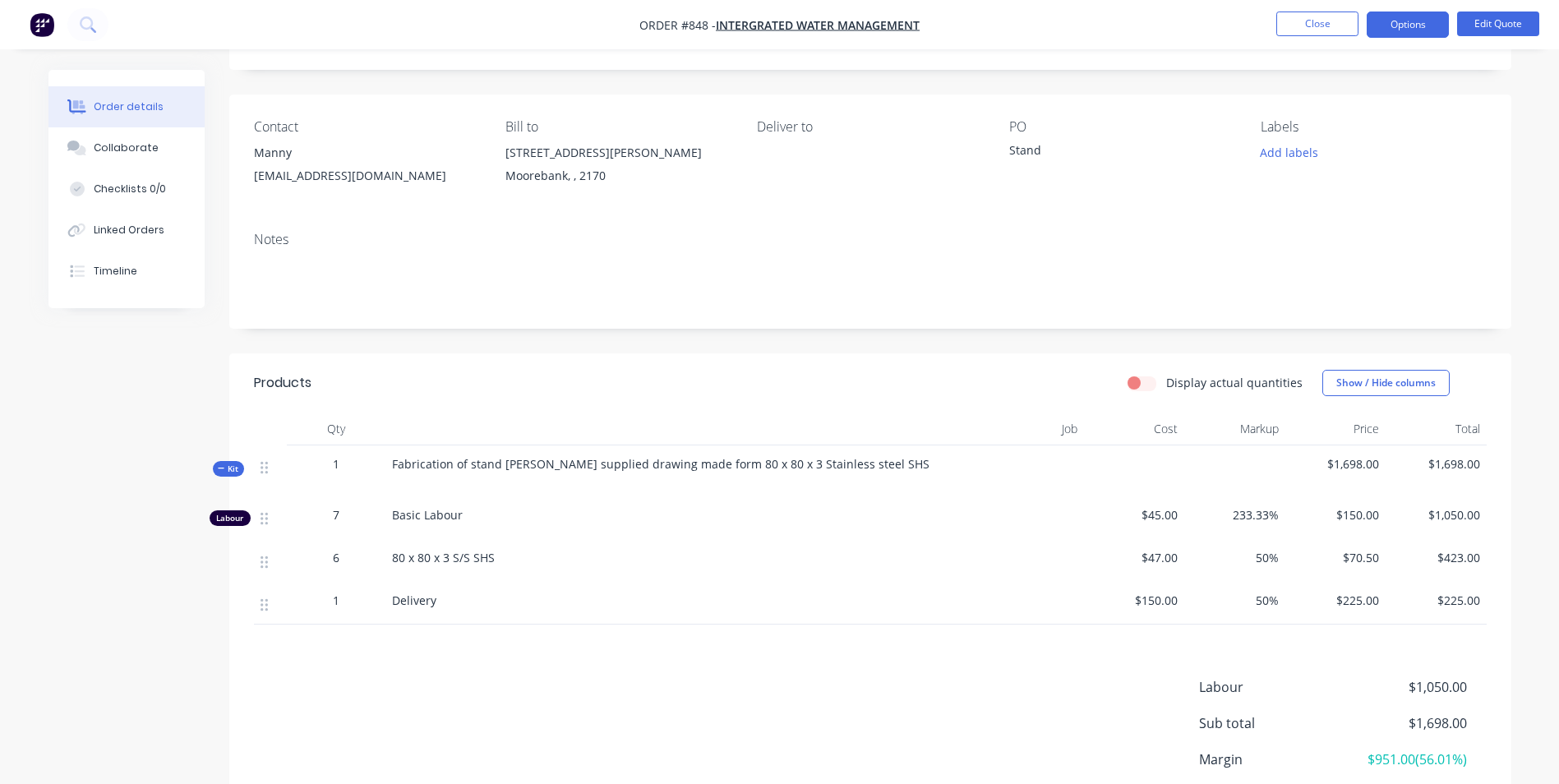
scroll to position [82, 0]
click at [1408, 16] on button "Options" at bounding box center [1408, 24] width 82 height 26
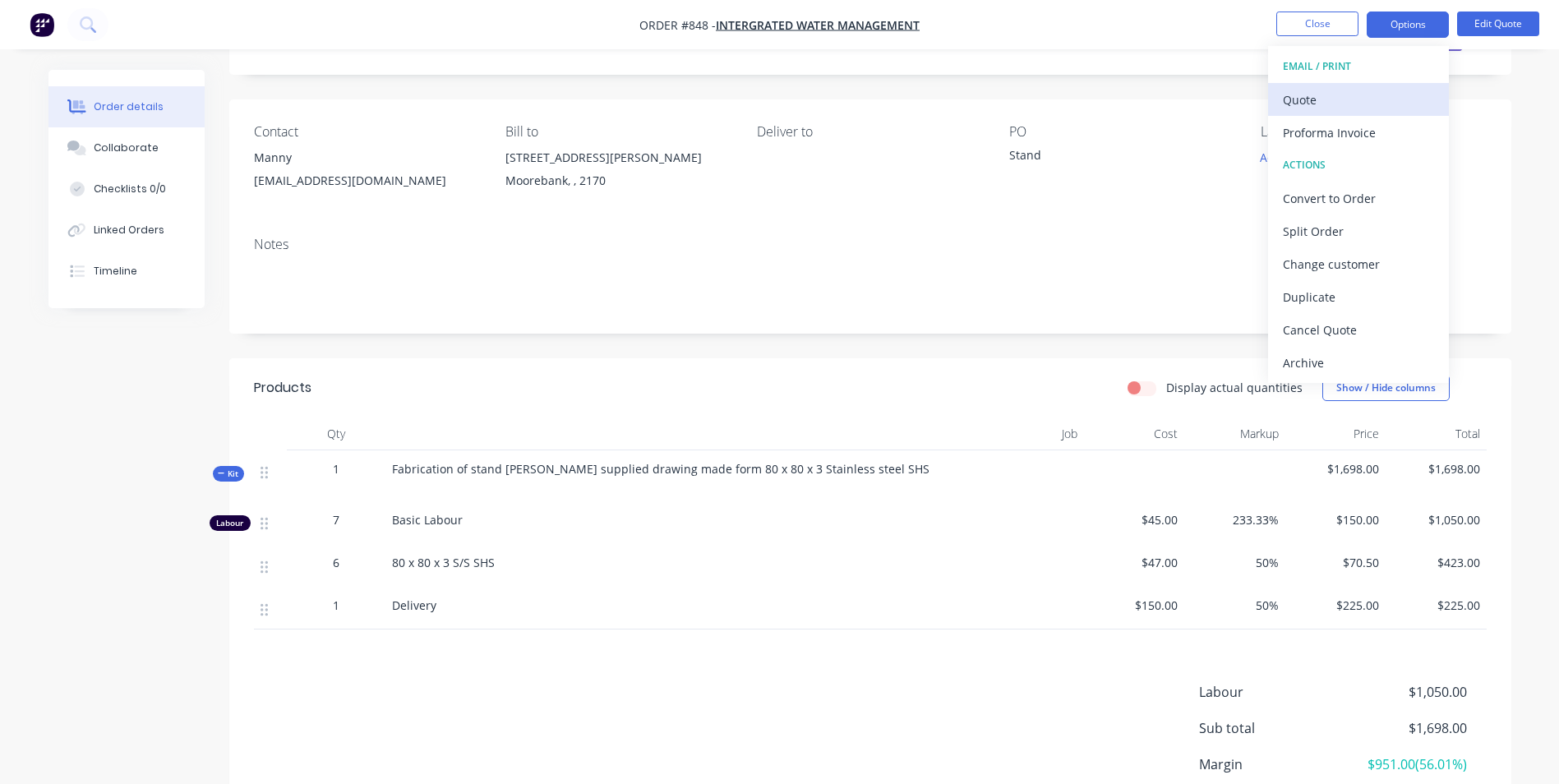
click at [1313, 90] on div "Quote" at bounding box center [1358, 99] width 151 height 24
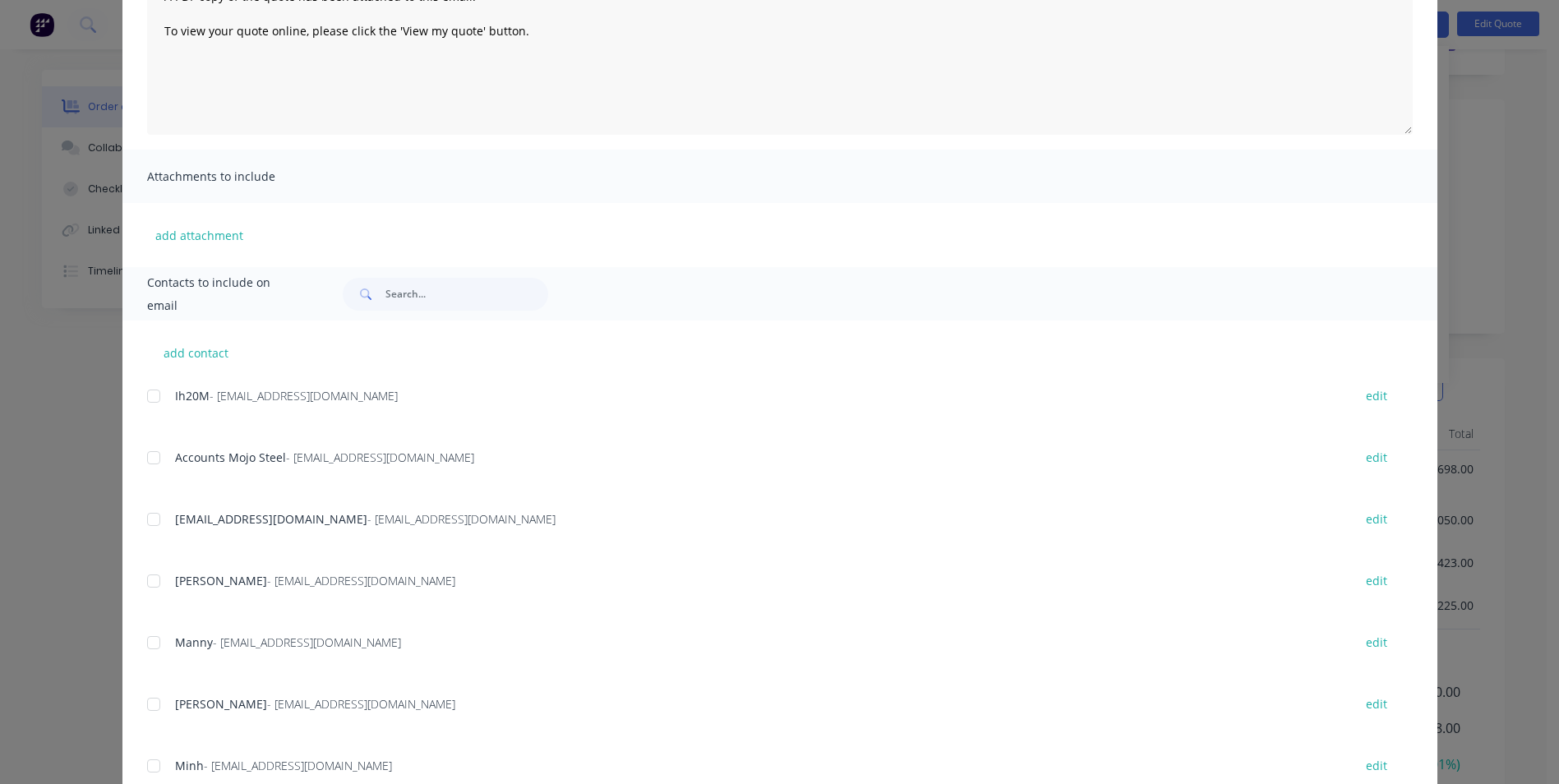
scroll to position [272, 0]
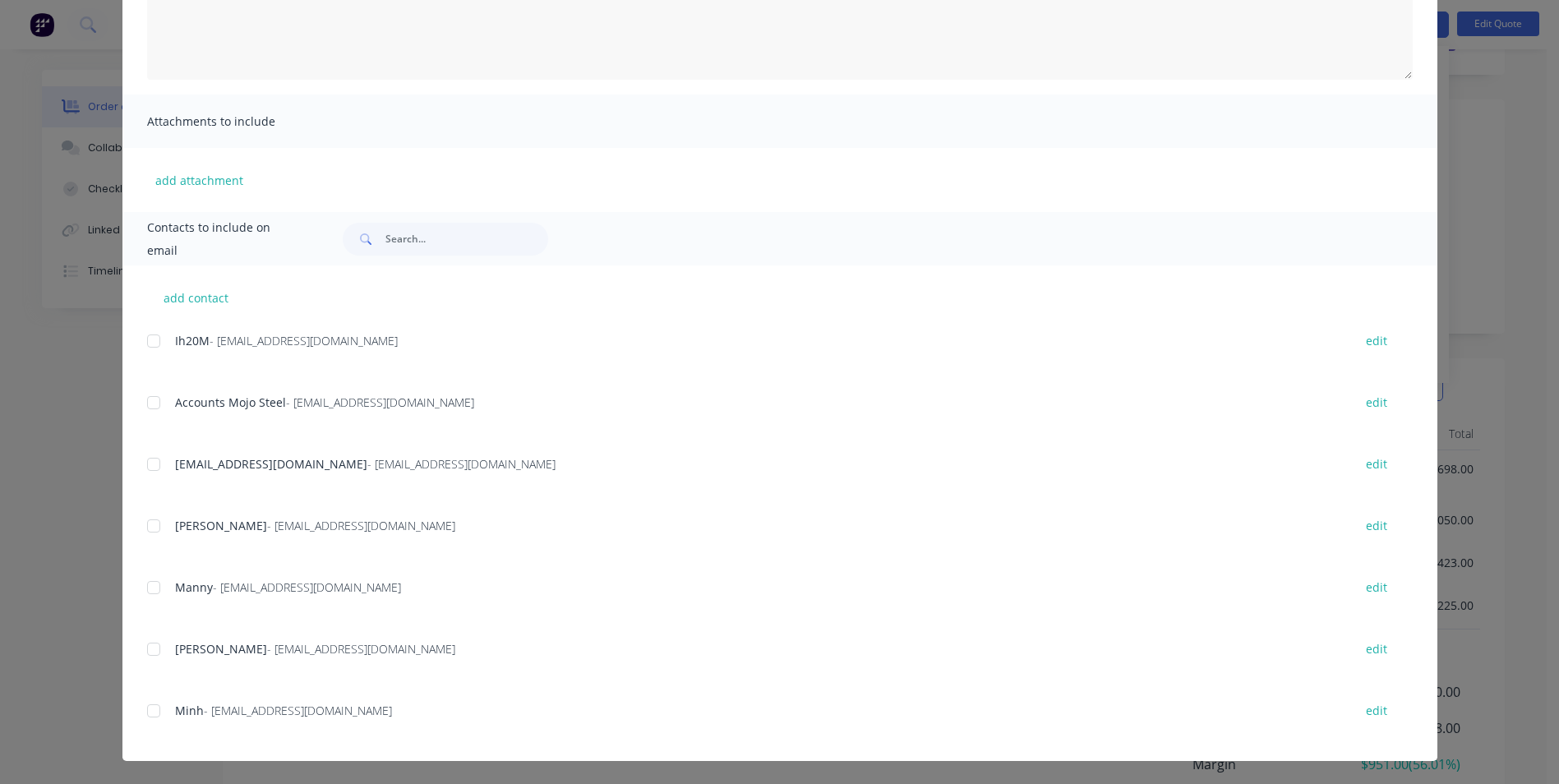
click at [160, 569] on div "Ih20M - [EMAIL_ADDRESS][DOMAIN_NAME] edit Accounts Mojo Steel - [EMAIL_ADDRESS]…" at bounding box center [792, 545] width 1290 height 431
click at [158, 580] on div at bounding box center [153, 587] width 33 height 33
click at [152, 646] on div at bounding box center [153, 649] width 33 height 33
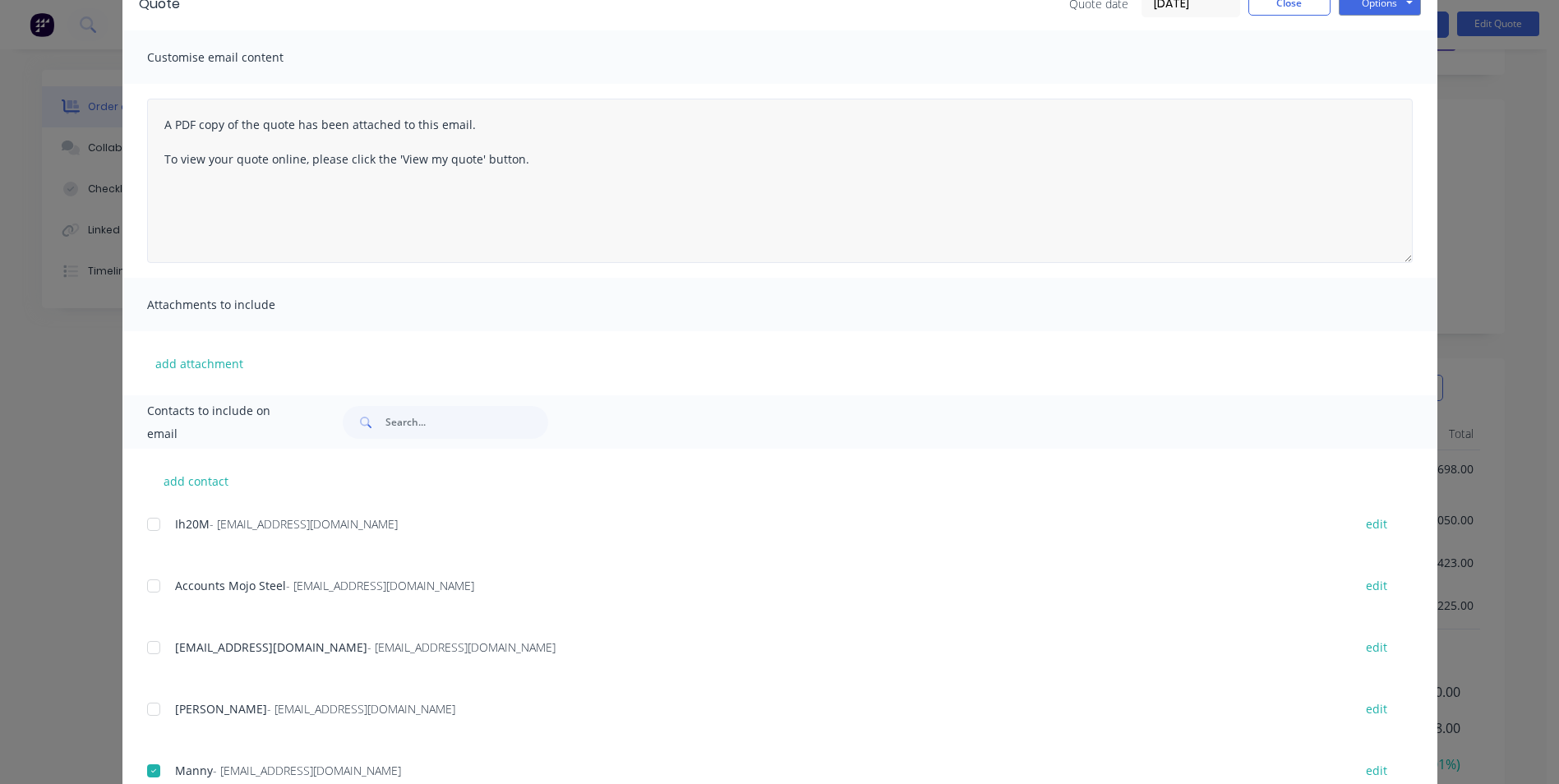
scroll to position [0, 0]
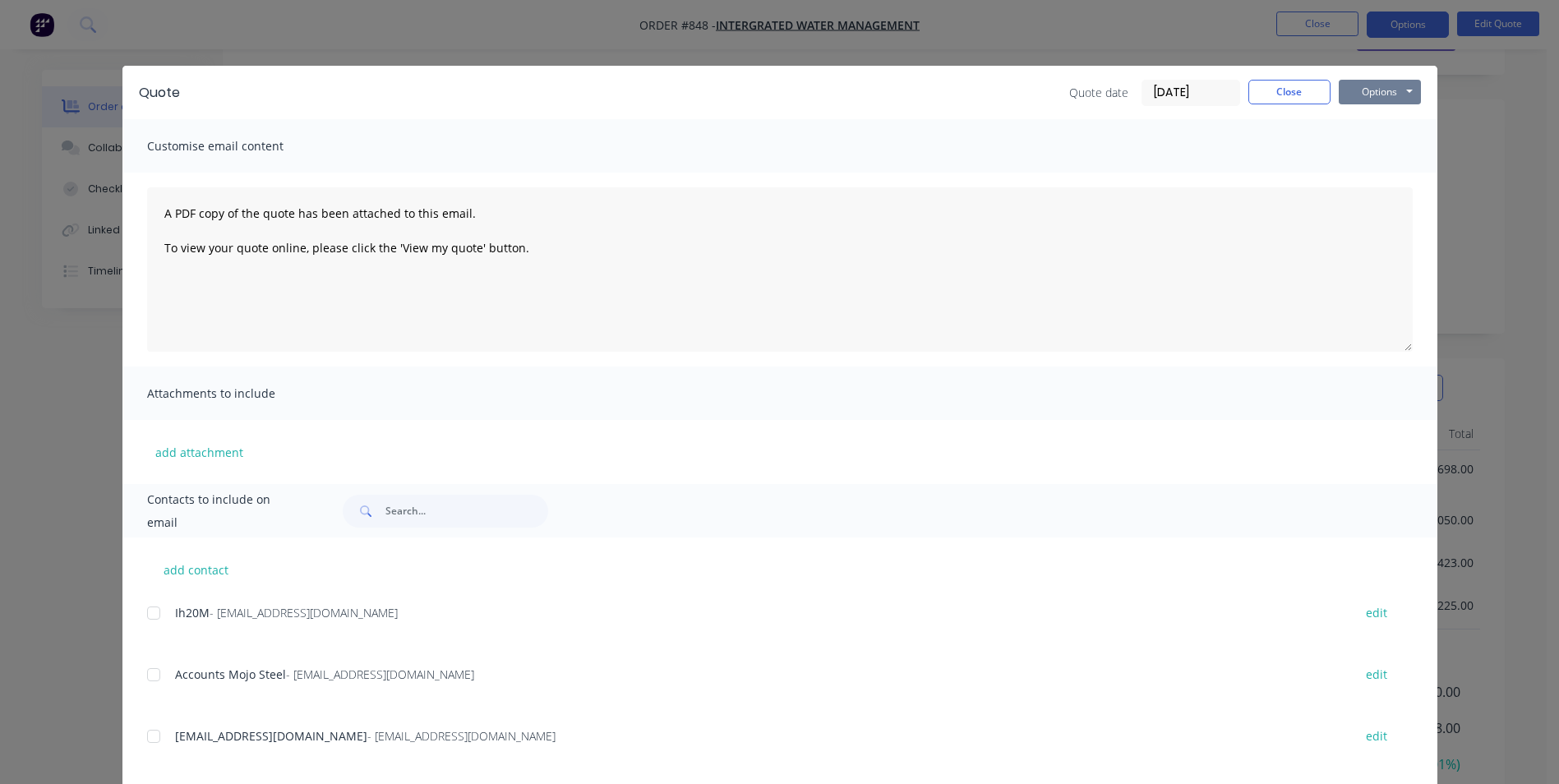
click at [1372, 95] on button "Options" at bounding box center [1380, 92] width 82 height 25
click at [1368, 186] on button "Email" at bounding box center [1392, 175] width 105 height 27
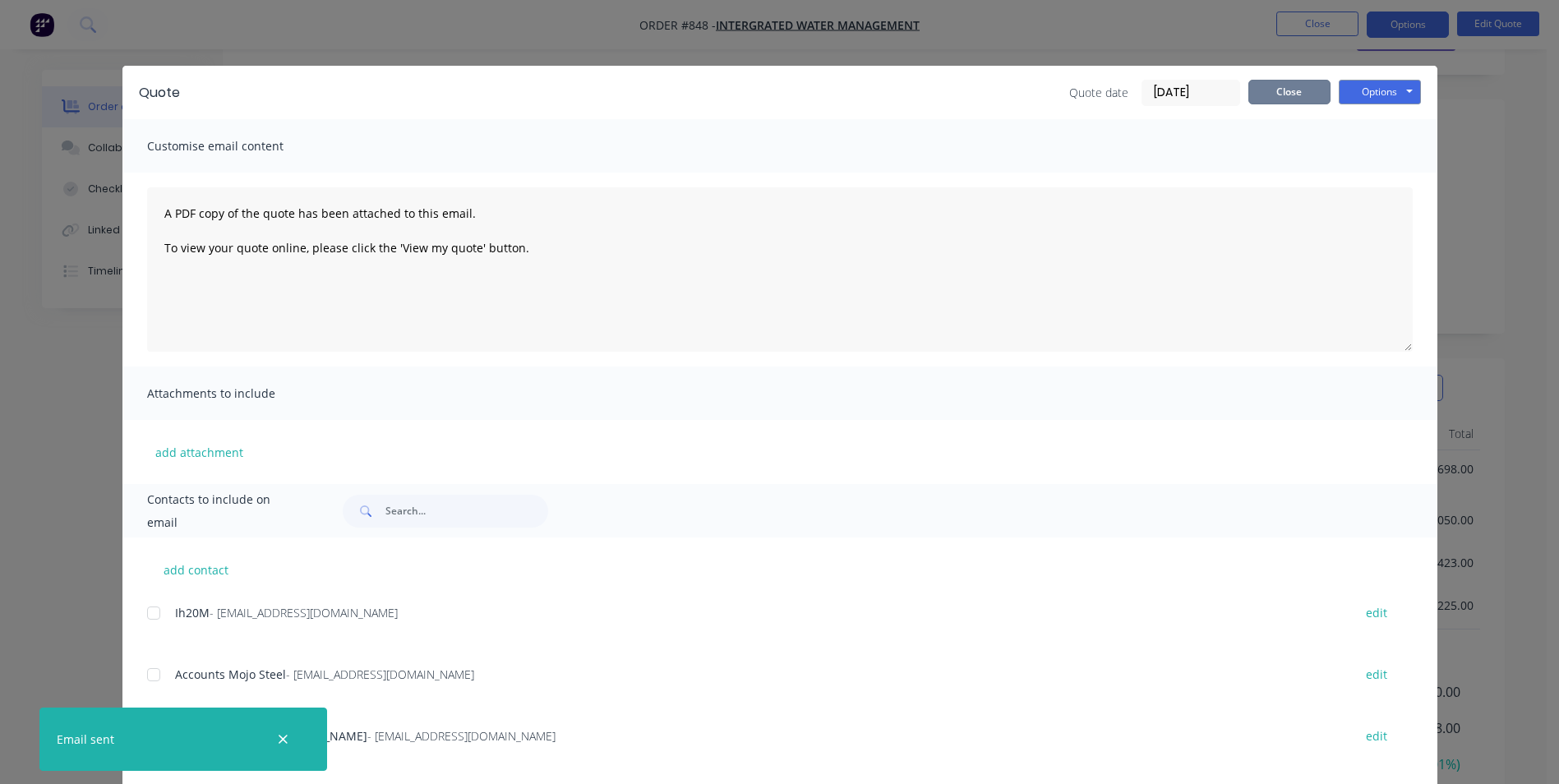
click at [1264, 96] on button "Close" at bounding box center [1289, 92] width 82 height 25
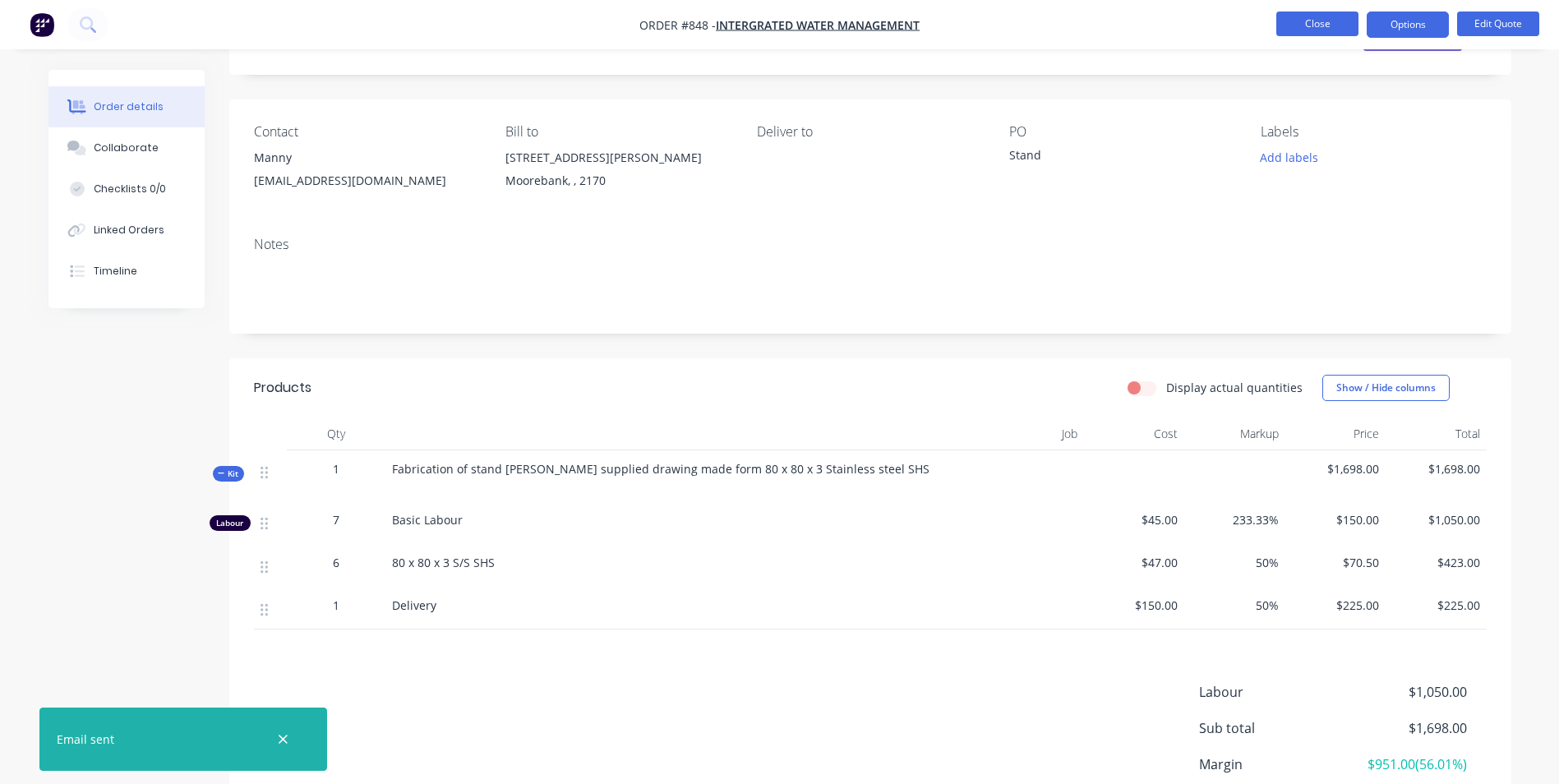
click at [1307, 33] on button "Close" at bounding box center [1317, 24] width 82 height 25
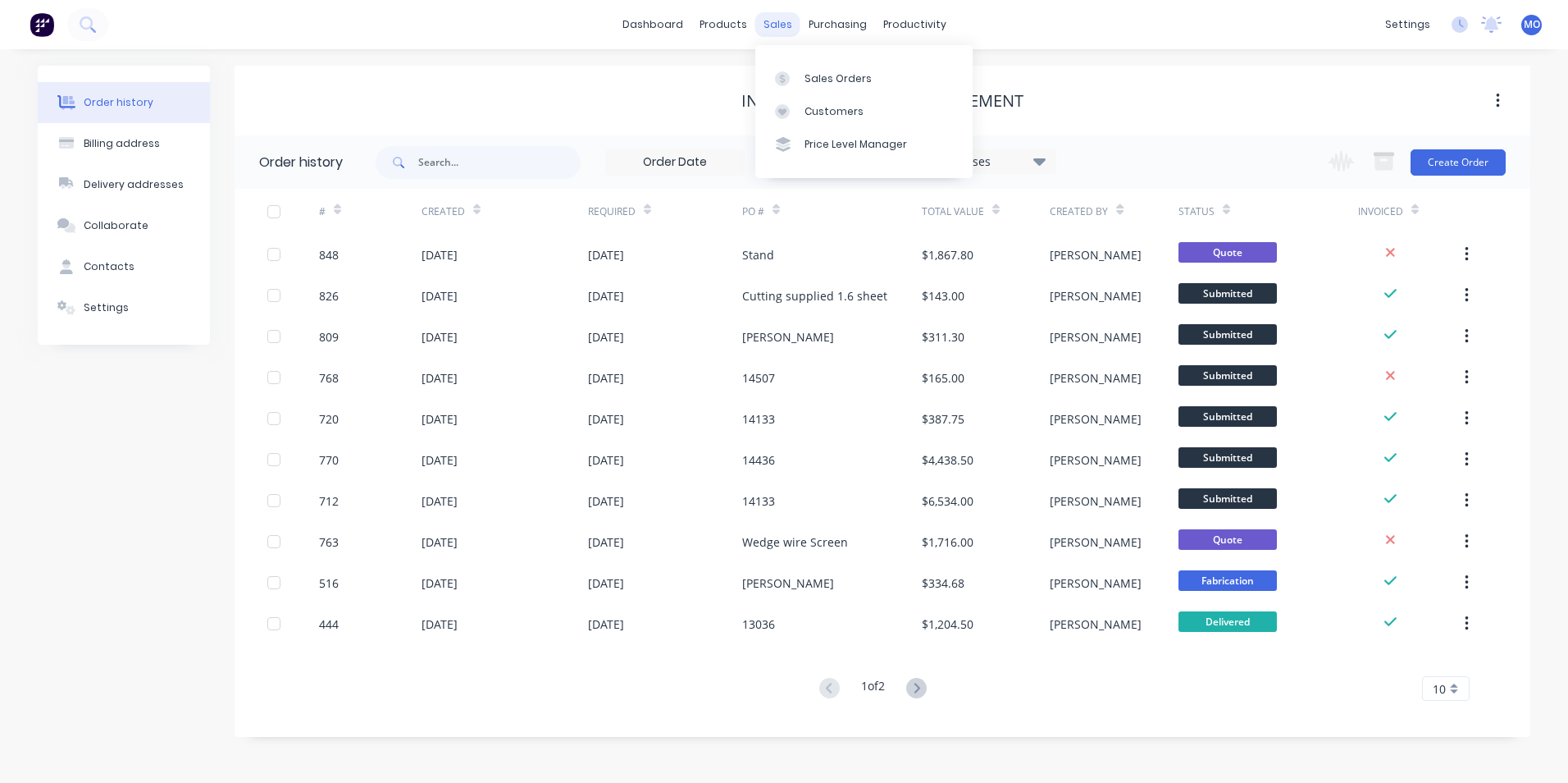
click at [784, 28] on div "sales" at bounding box center [777, 25] width 45 height 25
click at [816, 78] on div "Sales Orders" at bounding box center [838, 78] width 67 height 14
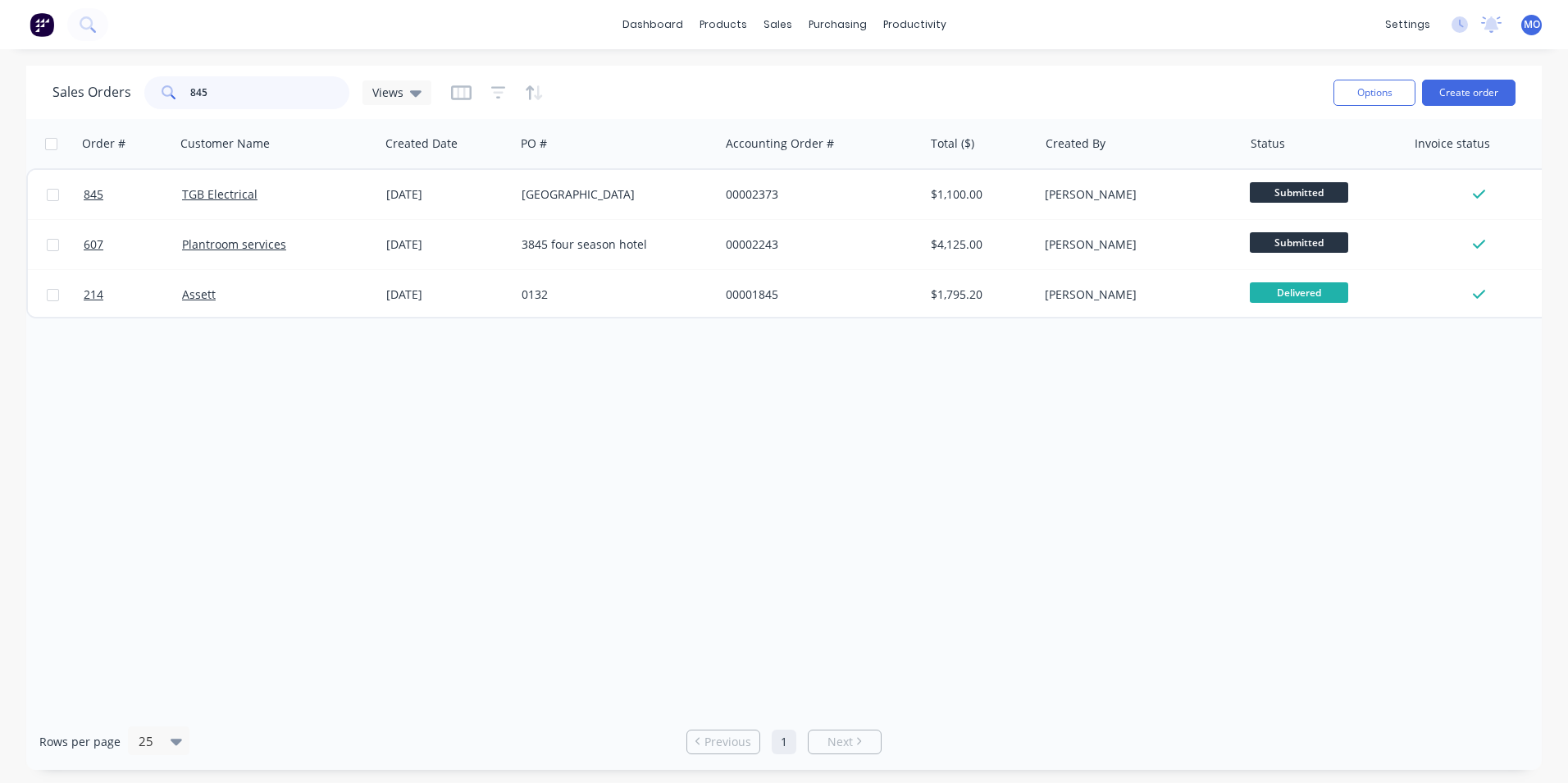
drag, startPoint x: 237, startPoint y: 97, endPoint x: 172, endPoint y: 99, distance: 65.0
click at [172, 99] on div "845" at bounding box center [246, 93] width 205 height 32
type input "124"
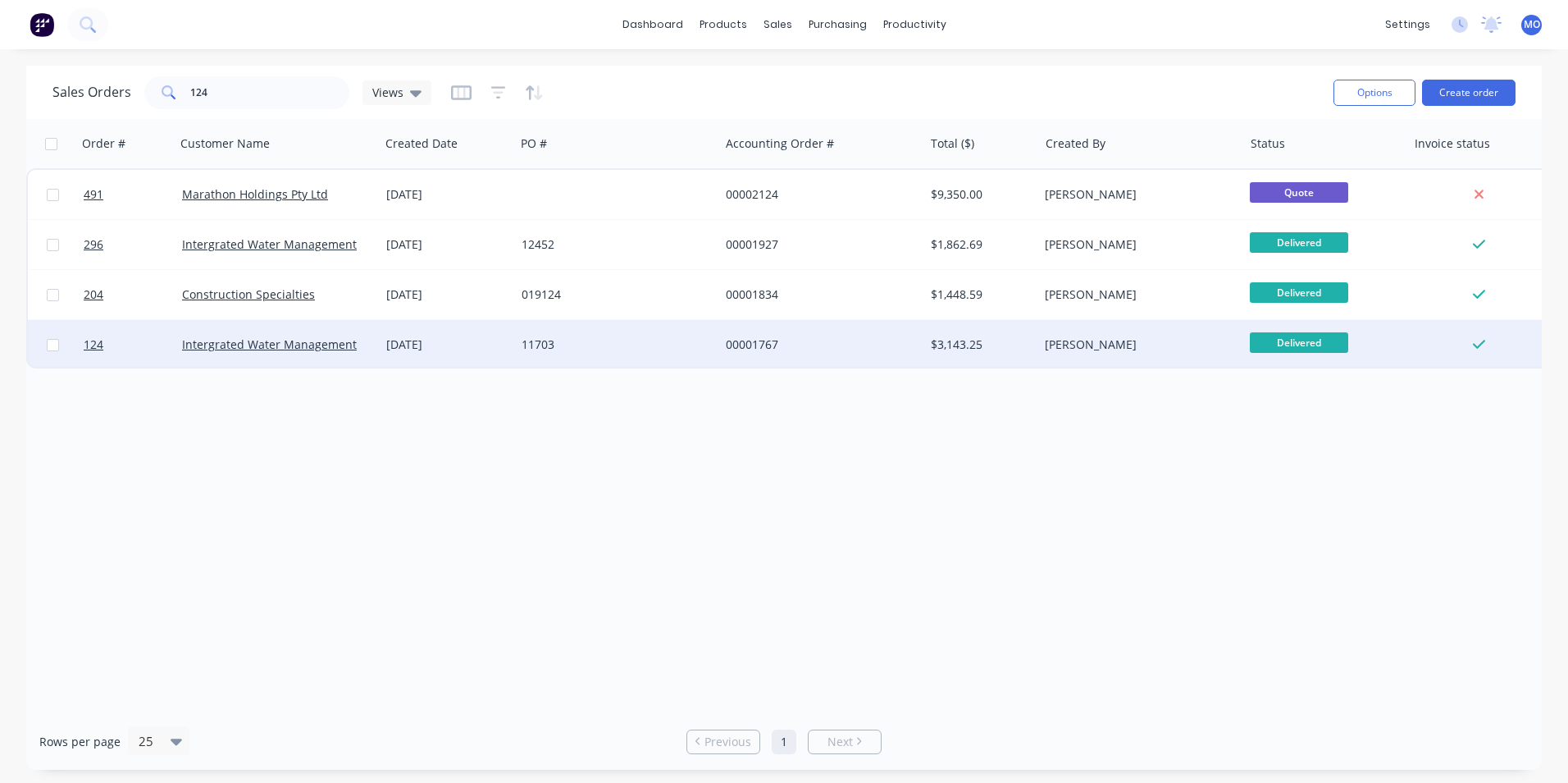
click at [227, 358] on div "Intergrated Water Management" at bounding box center [278, 345] width 204 height 50
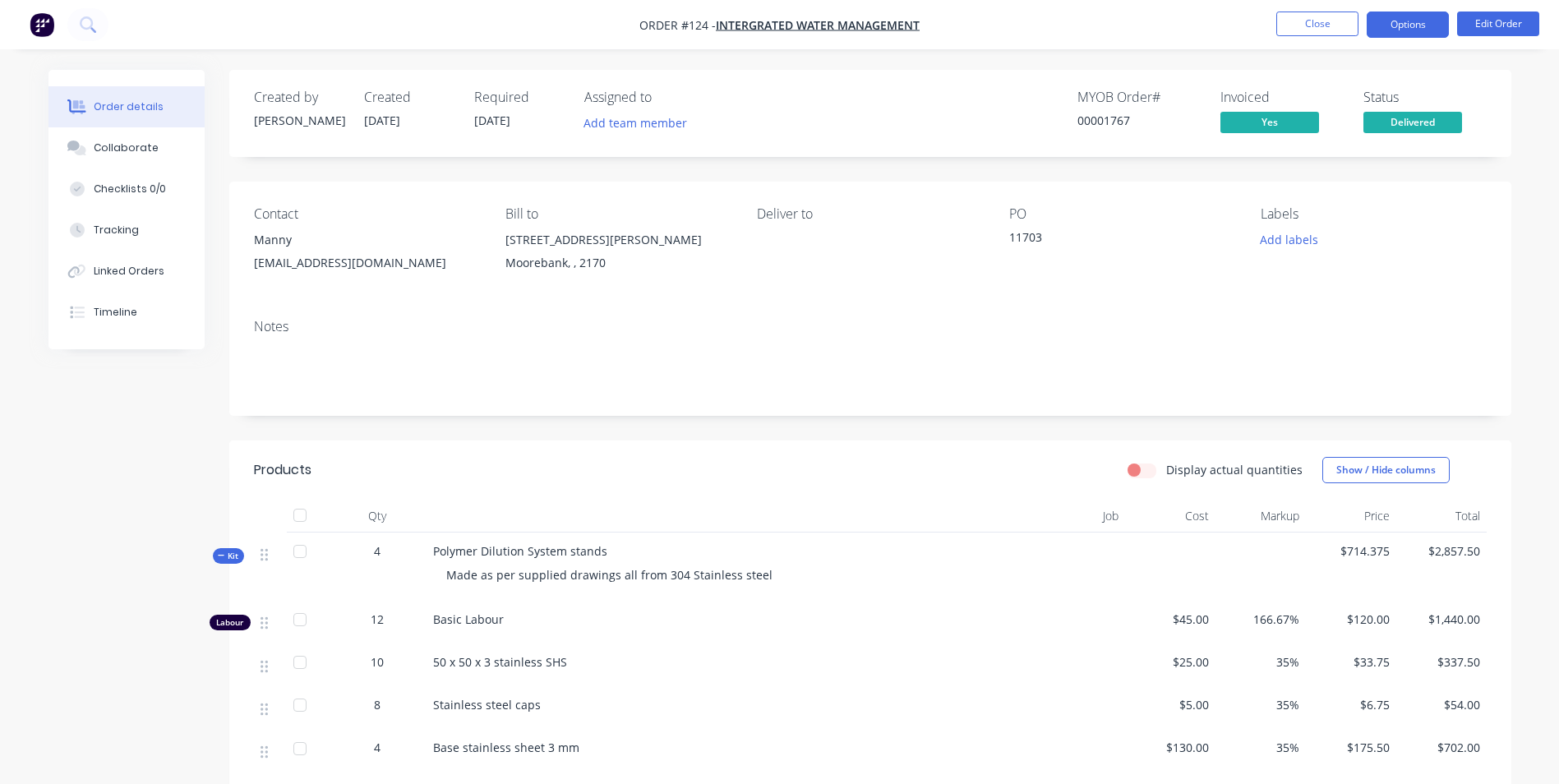
click at [1432, 33] on button "Options" at bounding box center [1408, 24] width 82 height 26
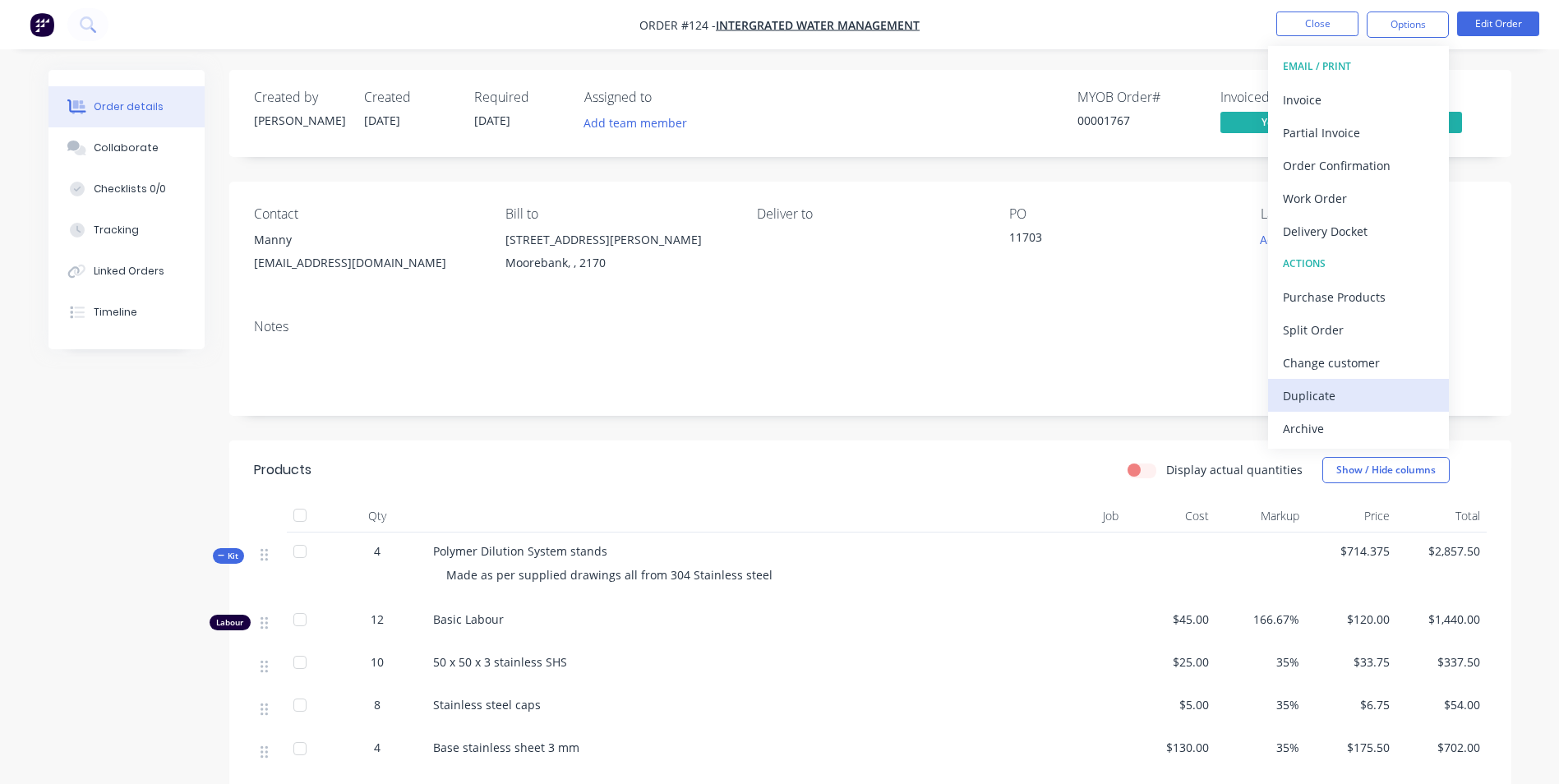
click at [1306, 390] on div "Duplicate" at bounding box center [1358, 395] width 151 height 24
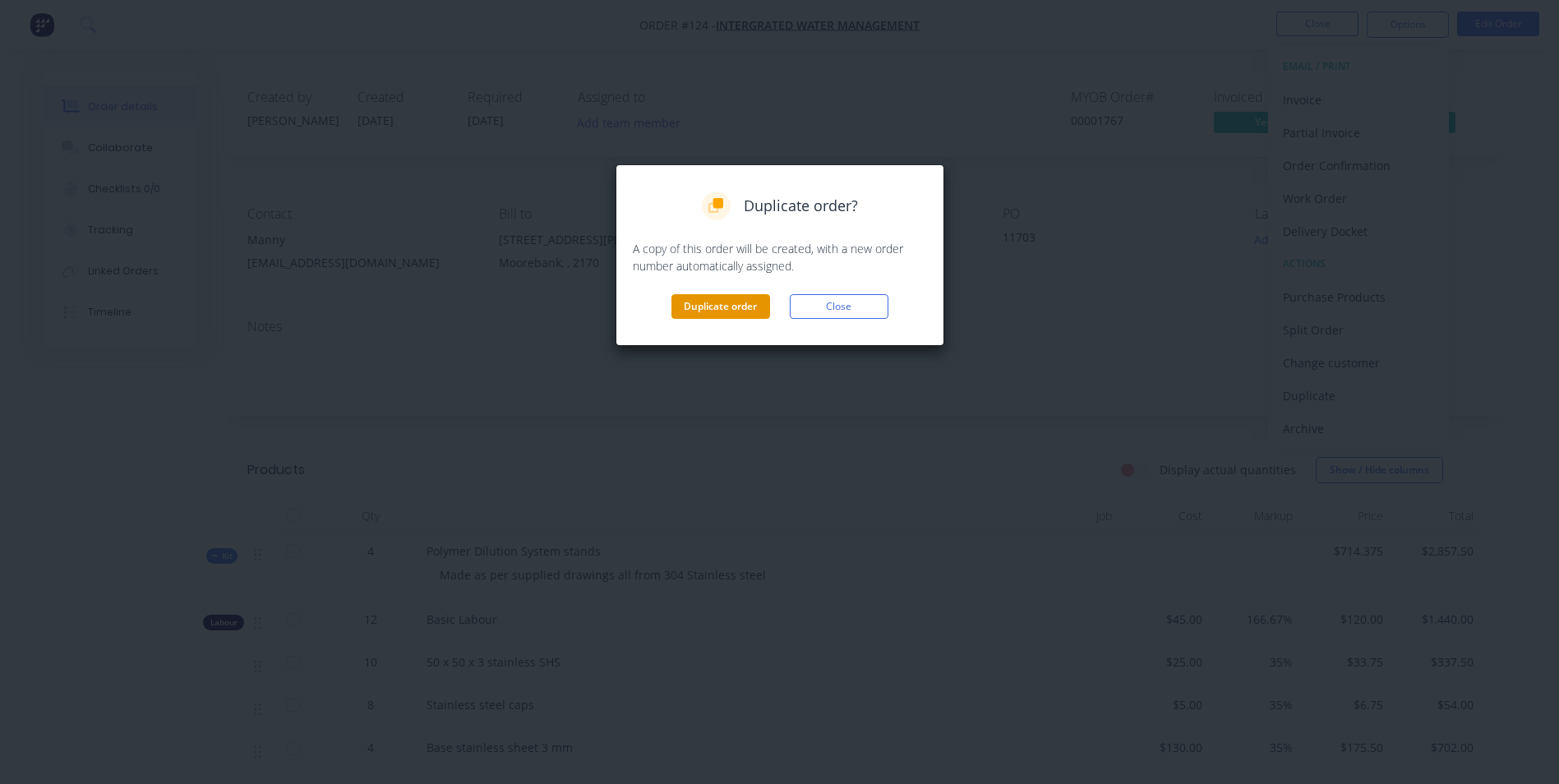
click at [711, 305] on button "Duplicate order" at bounding box center [720, 307] width 99 height 25
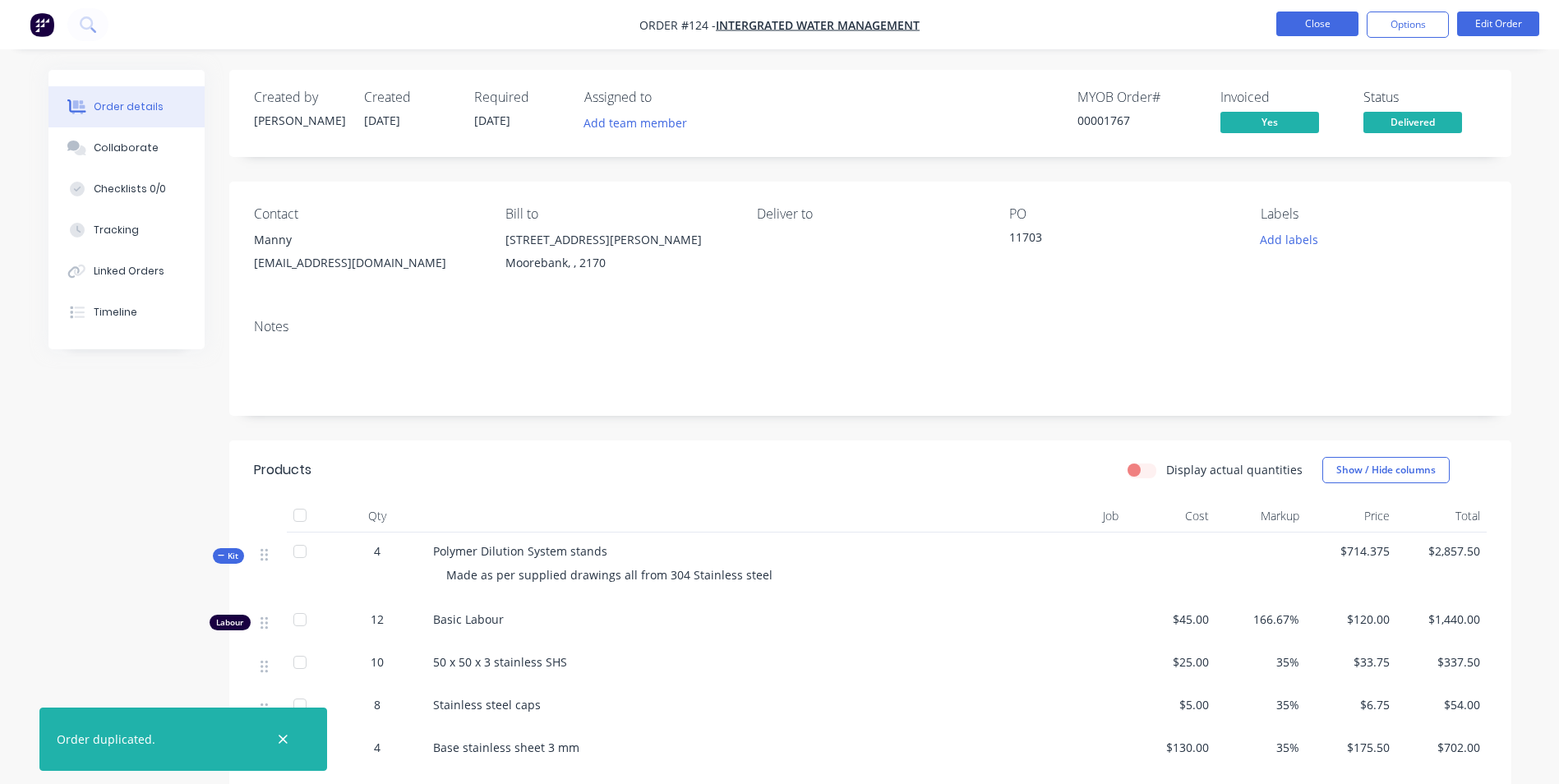
click at [1319, 20] on button "Close" at bounding box center [1317, 24] width 82 height 25
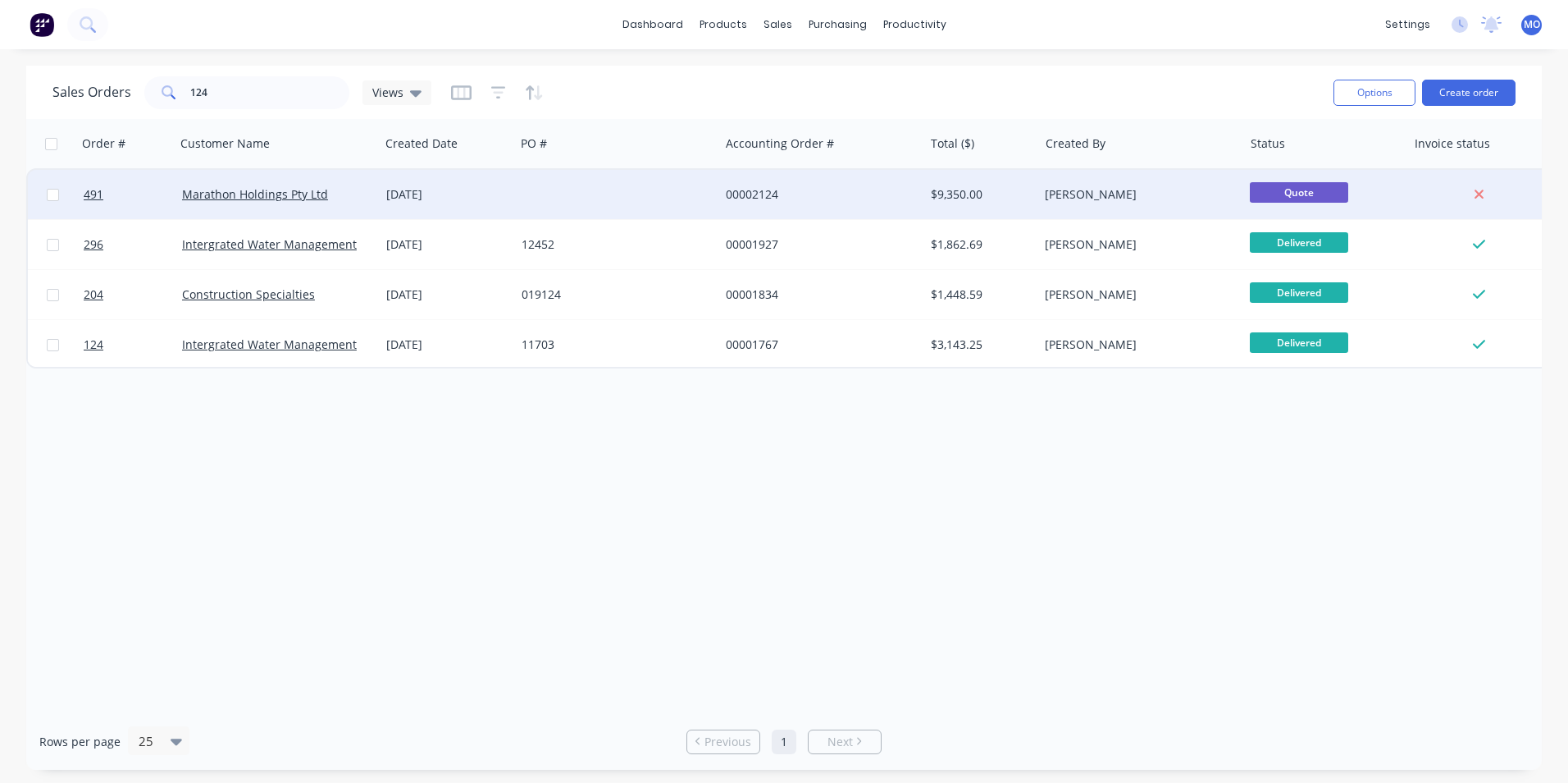
click at [595, 192] on div at bounding box center [617, 195] width 204 height 50
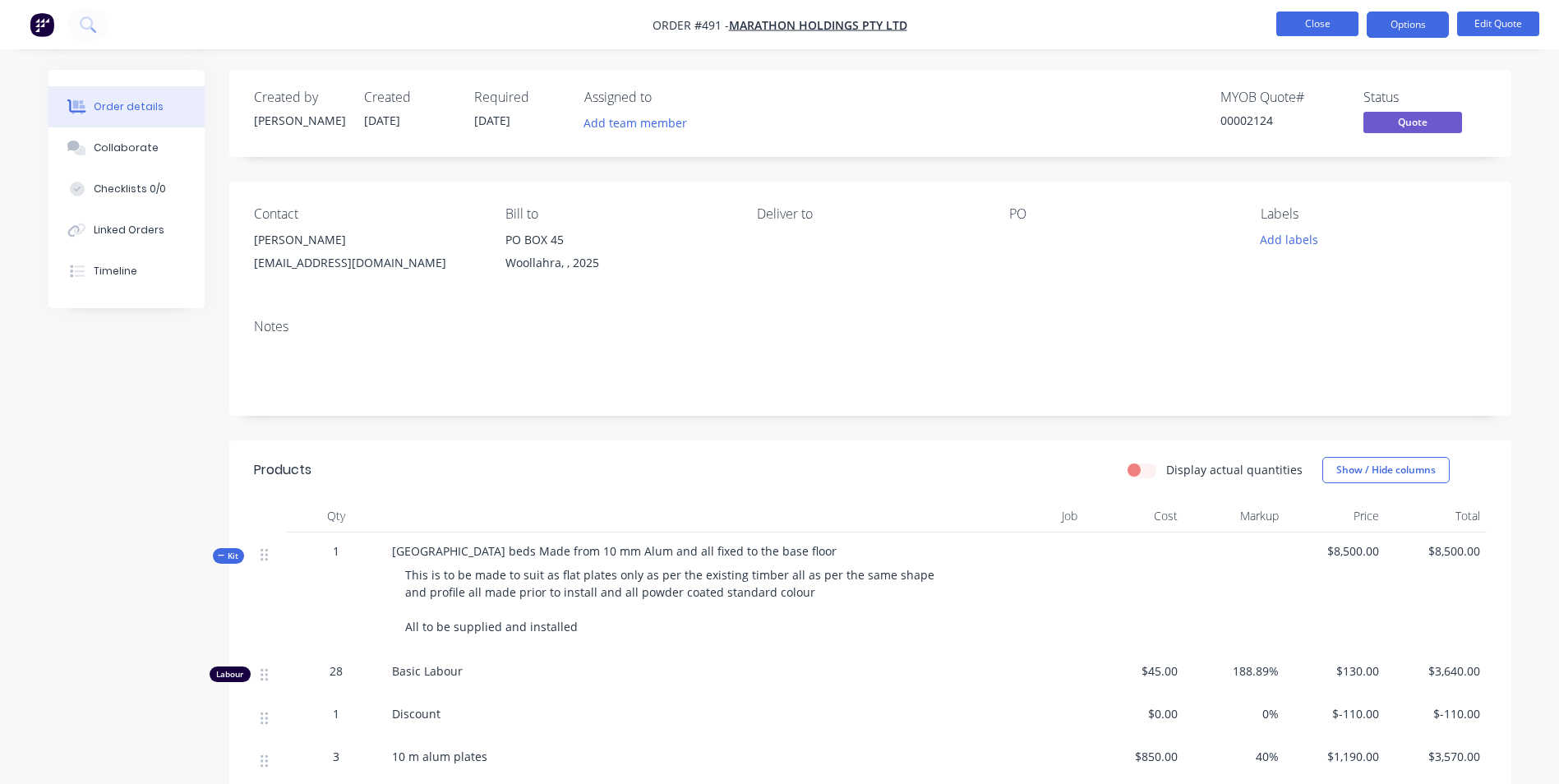
click at [1327, 34] on button "Close" at bounding box center [1317, 24] width 82 height 25
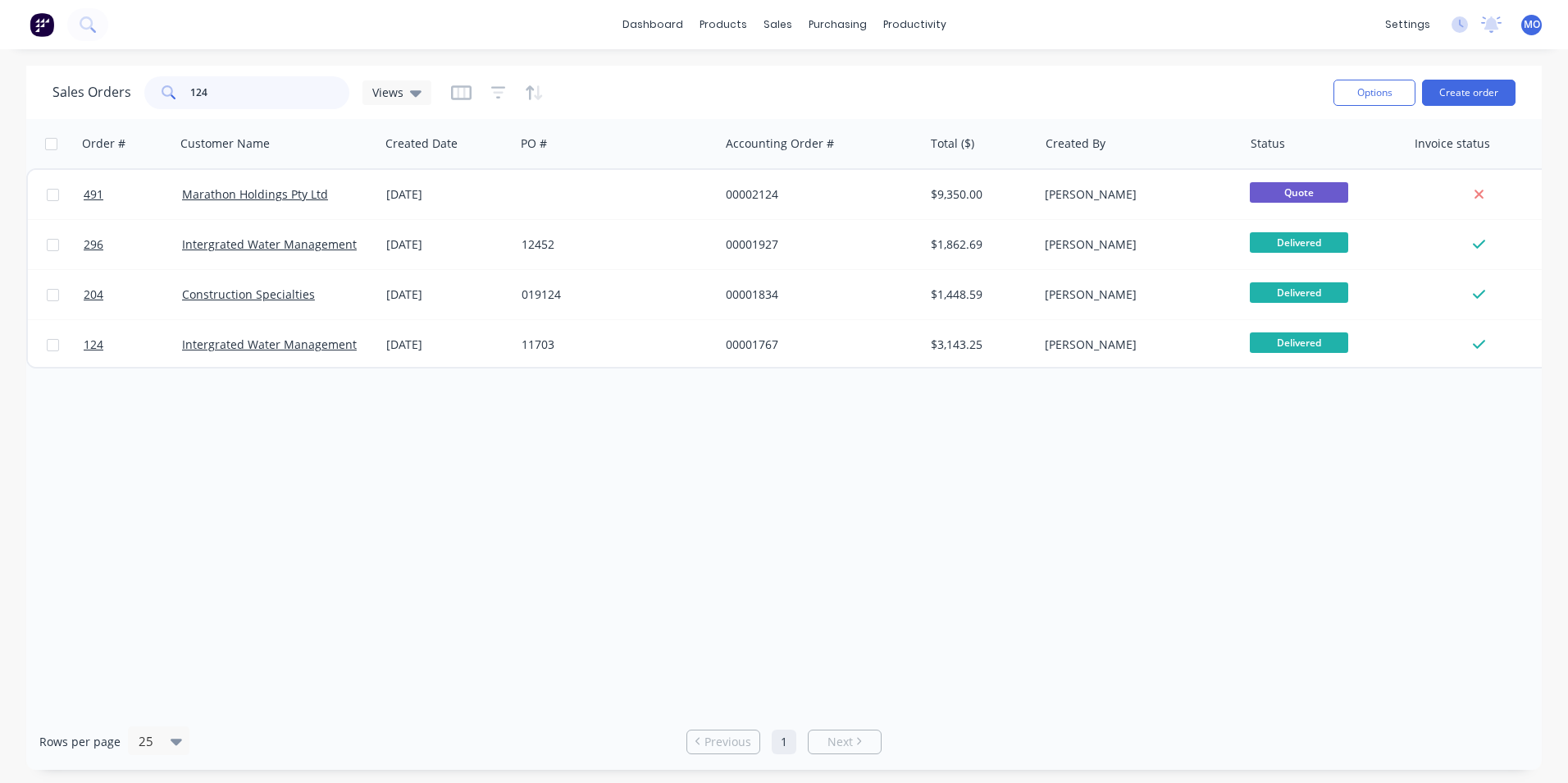
drag, startPoint x: 298, startPoint y: 79, endPoint x: -115, endPoint y: 141, distance: 417.6
click at [0, 141] on html "dashboard products sales purchasing productivity dashboard products Product Cat…" at bounding box center [784, 392] width 1568 height 783
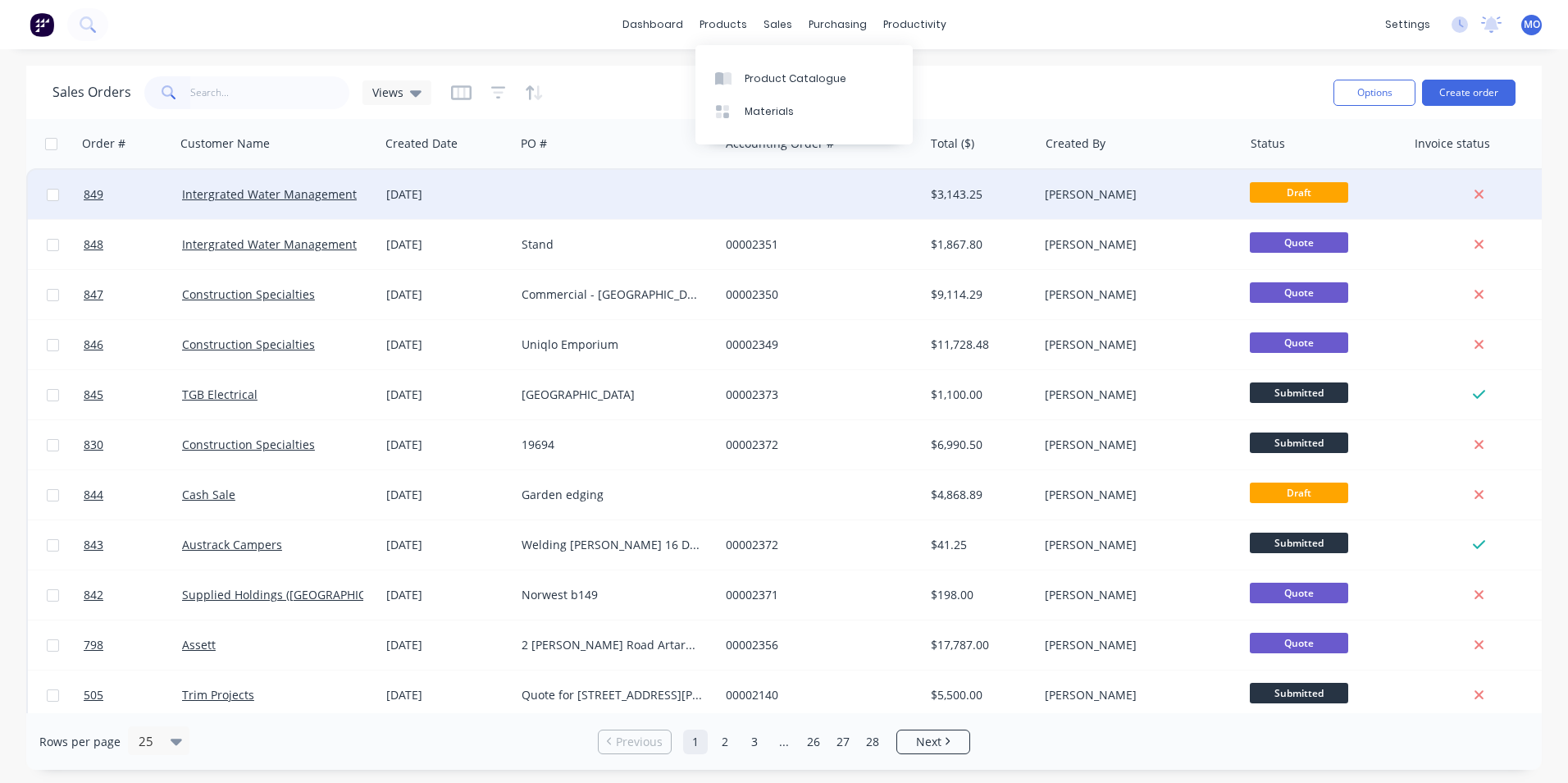
click at [403, 198] on div "[DATE]" at bounding box center [448, 194] width 122 height 16
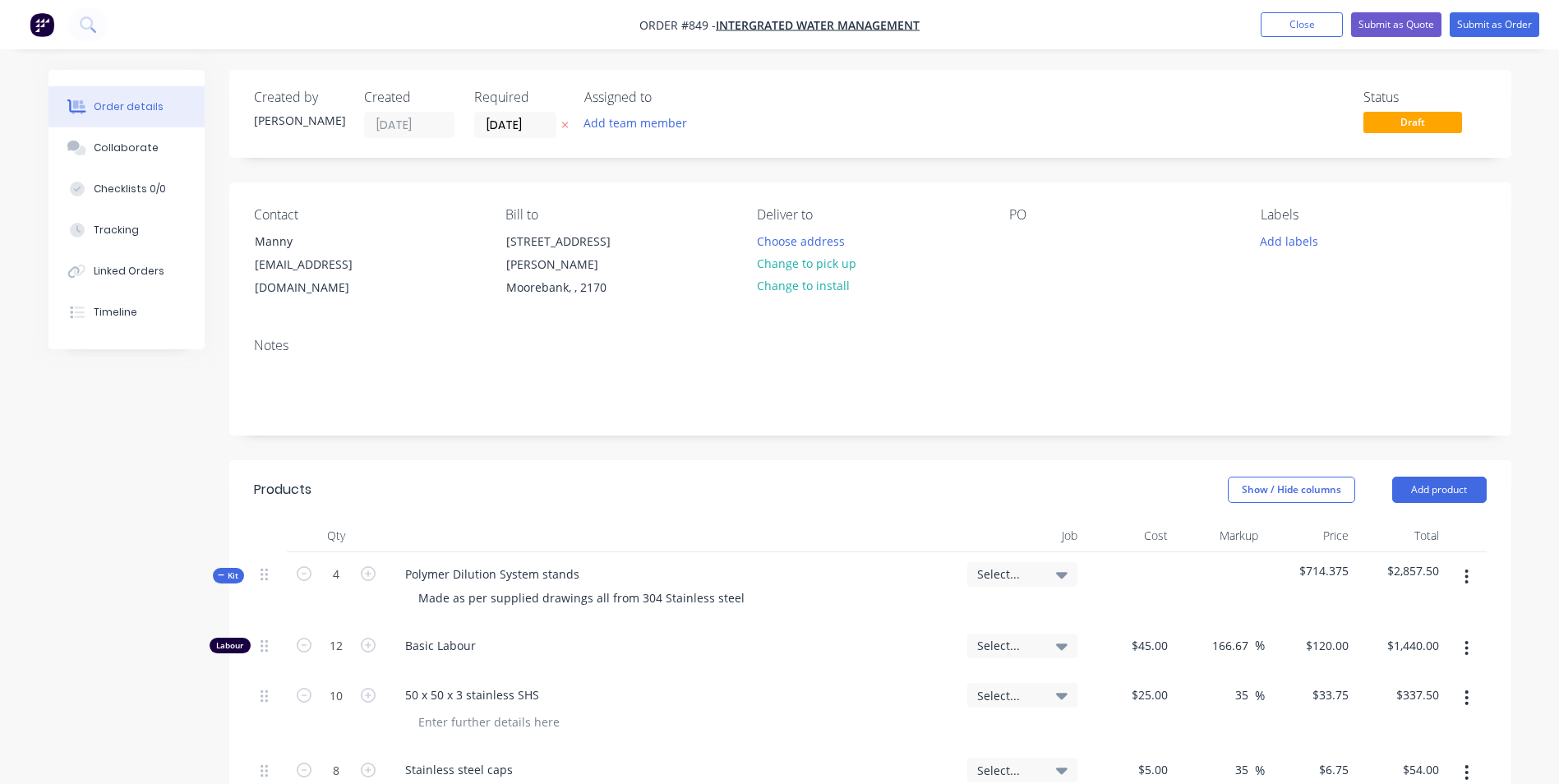
click at [1021, 225] on div "PO" at bounding box center [1121, 253] width 225 height 93
click at [1014, 234] on div at bounding box center [1021, 241] width 26 height 24
click at [1469, 29] on button "Submit as Order" at bounding box center [1495, 25] width 90 height 25
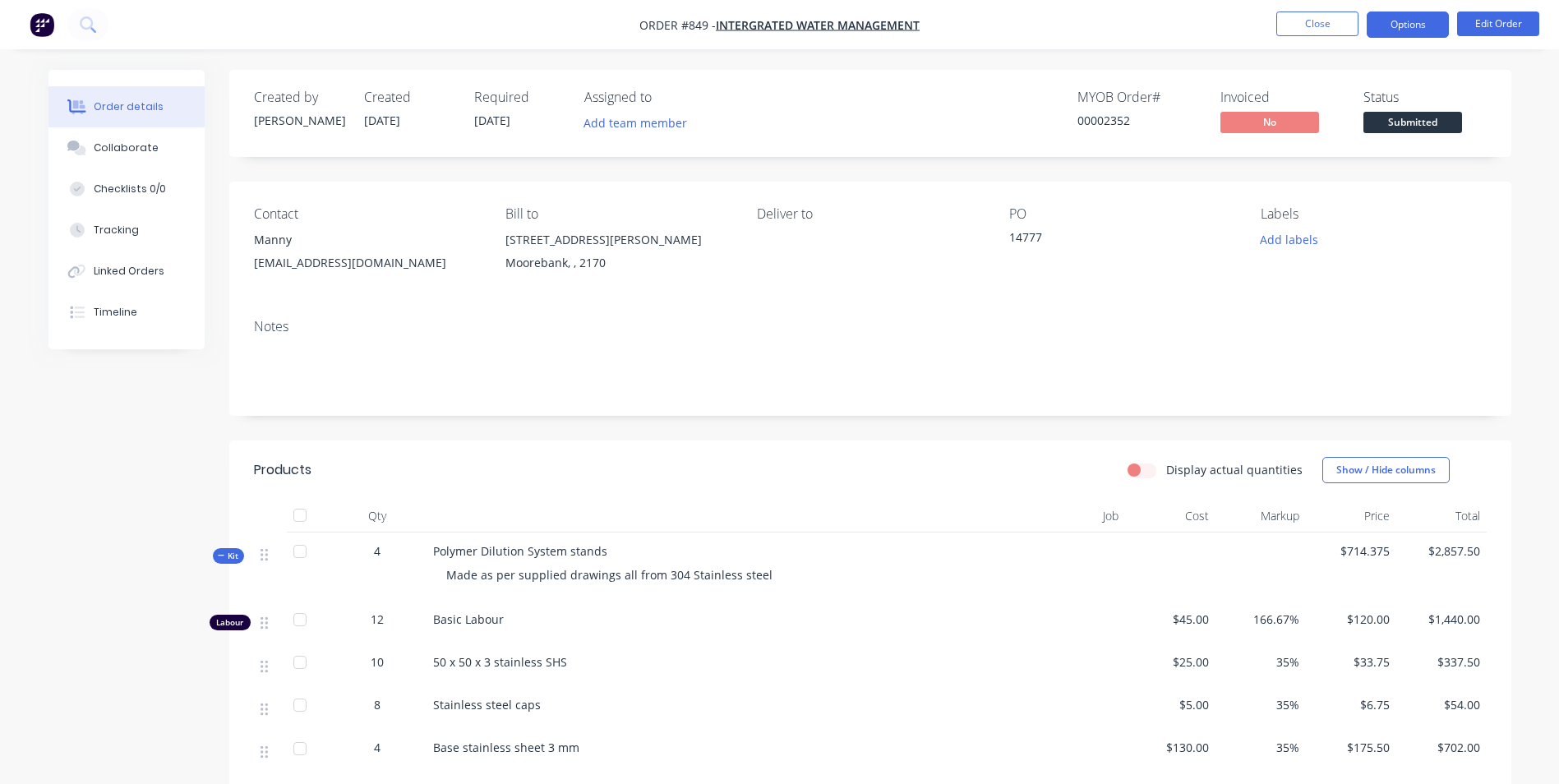
click at [1421, 30] on button "Options" at bounding box center [1408, 24] width 82 height 26
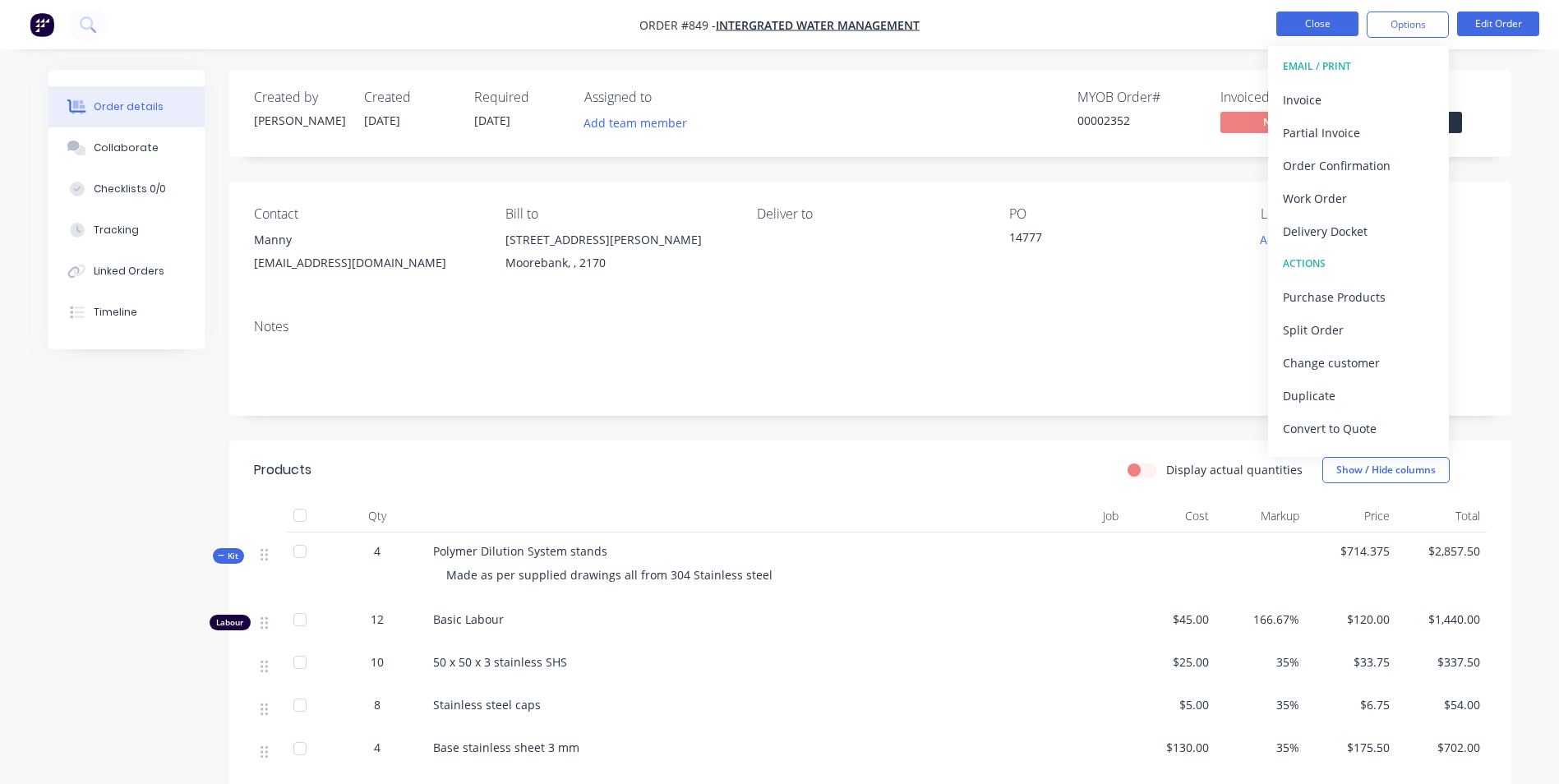
click at [1319, 29] on button "Close" at bounding box center [1317, 24] width 82 height 25
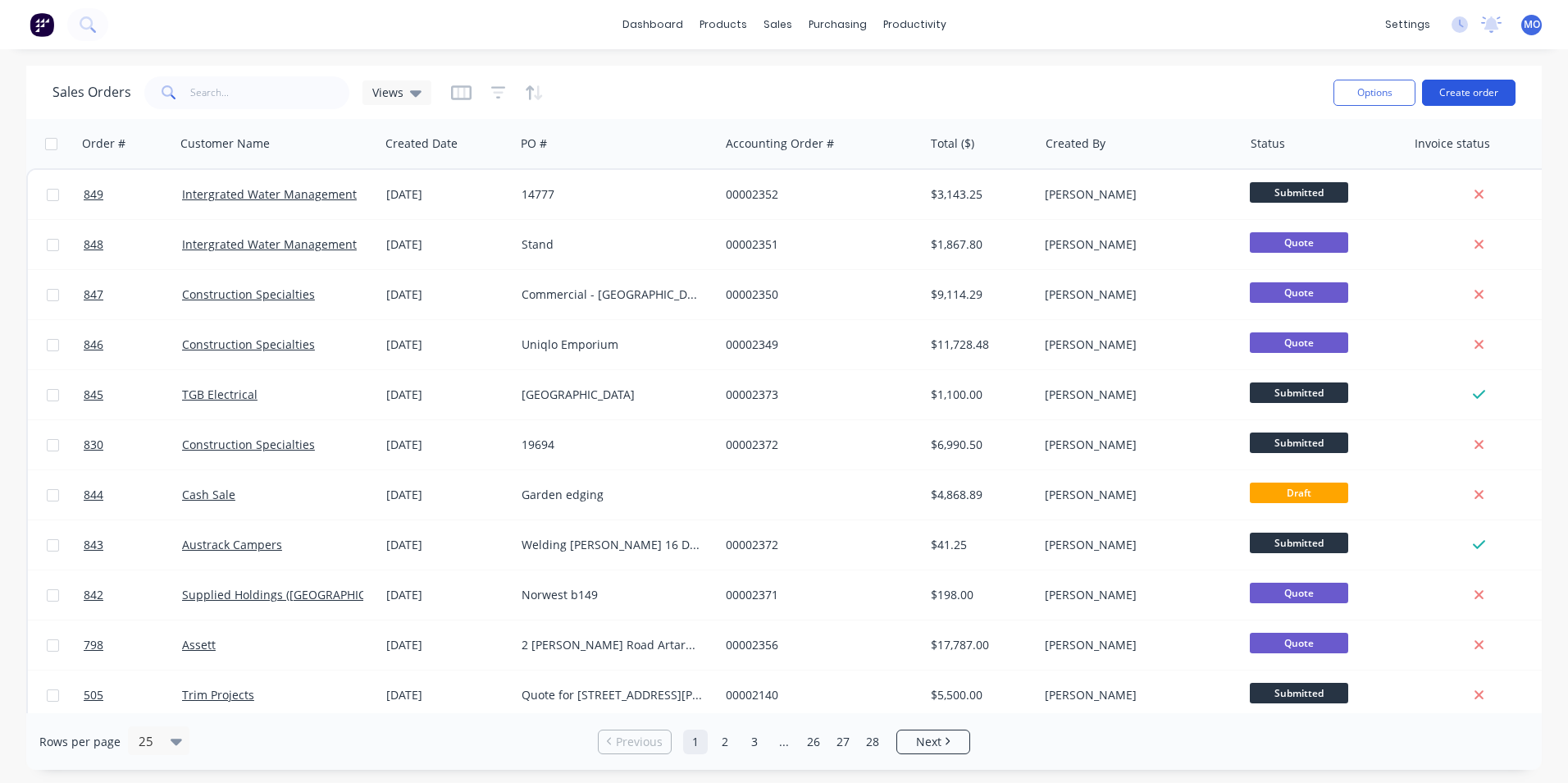
click at [1454, 95] on button "Create order" at bounding box center [1469, 92] width 94 height 26
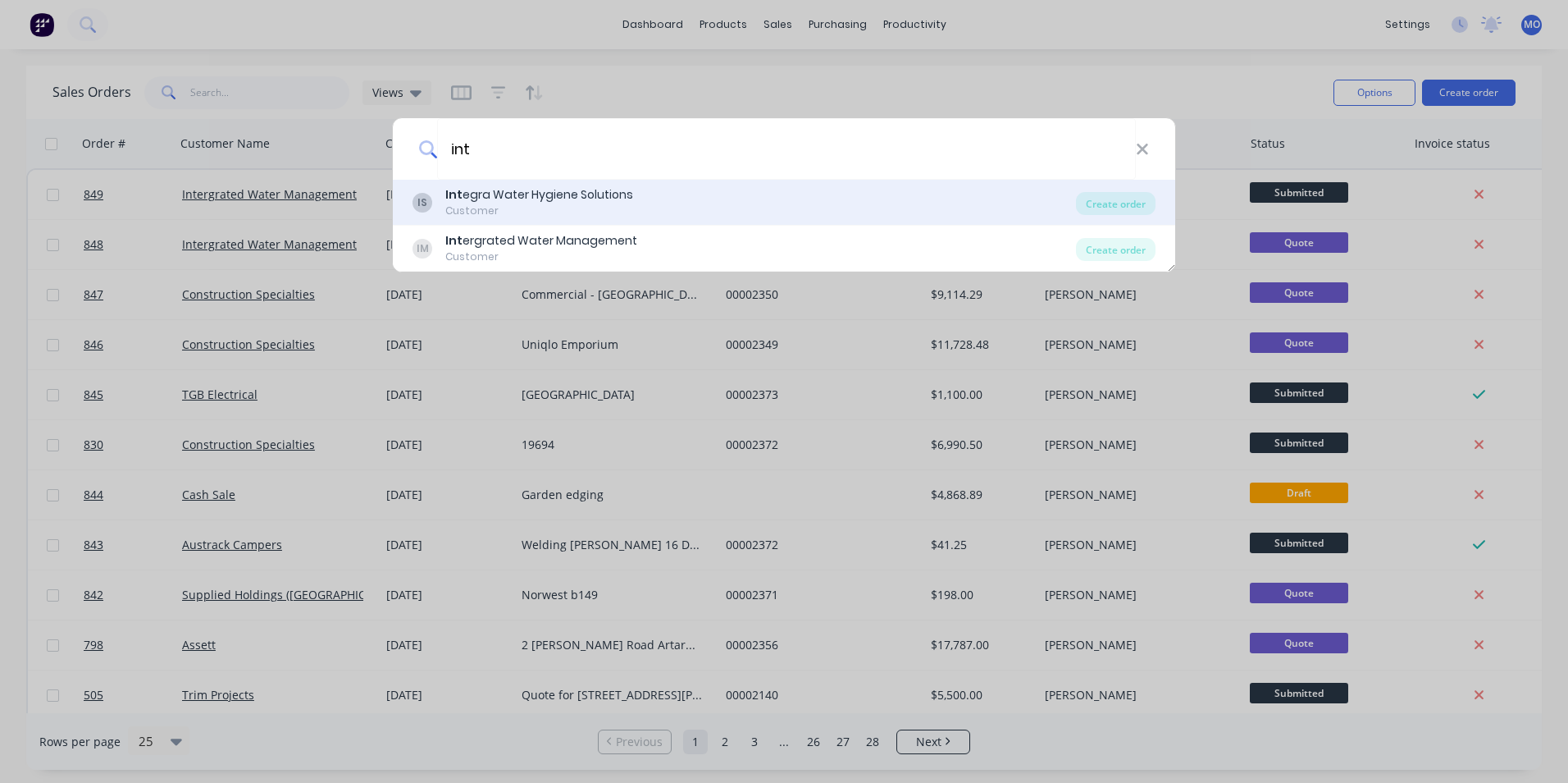
type input "int"
click at [509, 213] on div "Customer" at bounding box center [539, 210] width 188 height 14
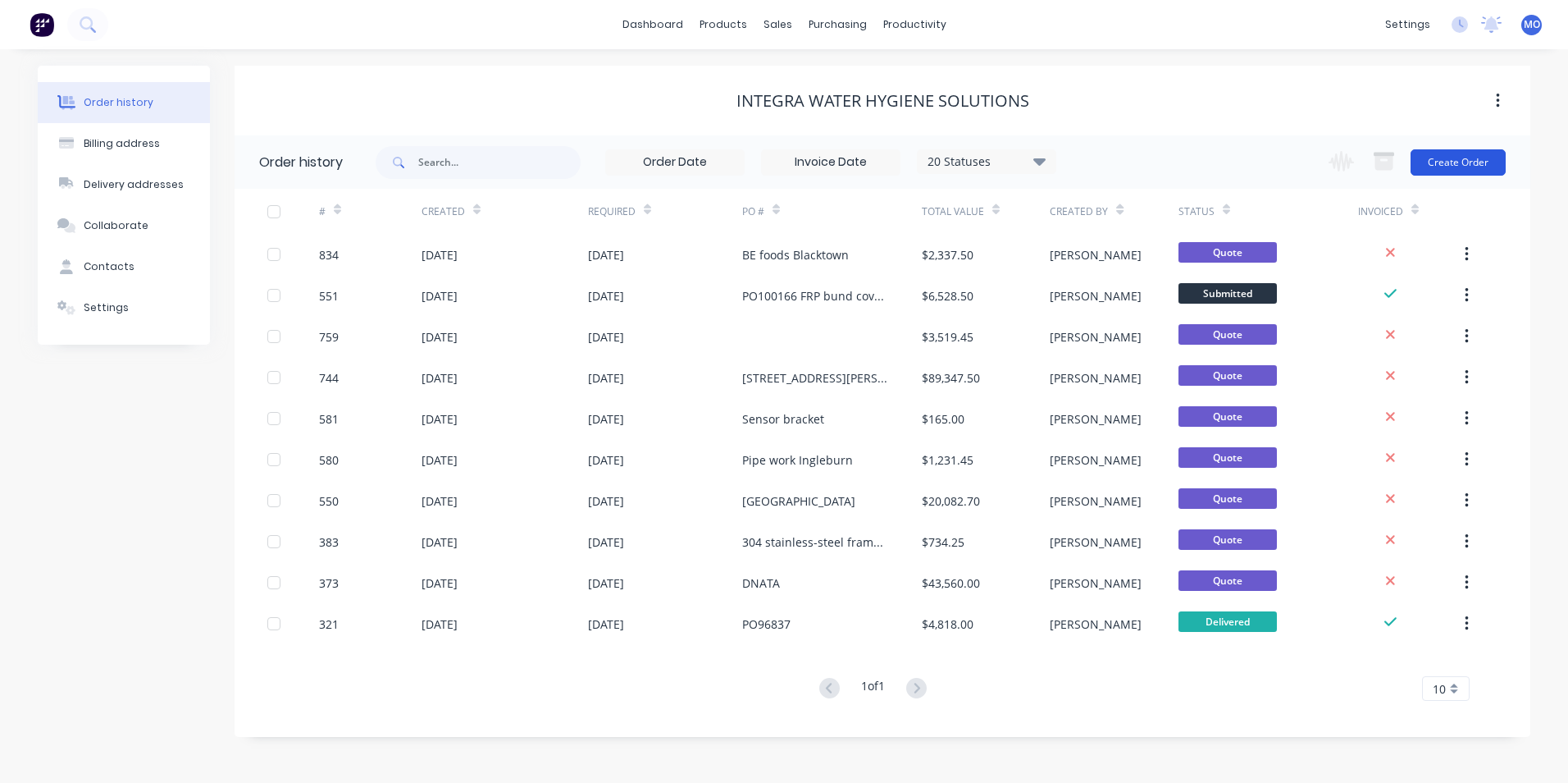
click at [1432, 174] on button "Create Order" at bounding box center [1458, 161] width 95 height 26
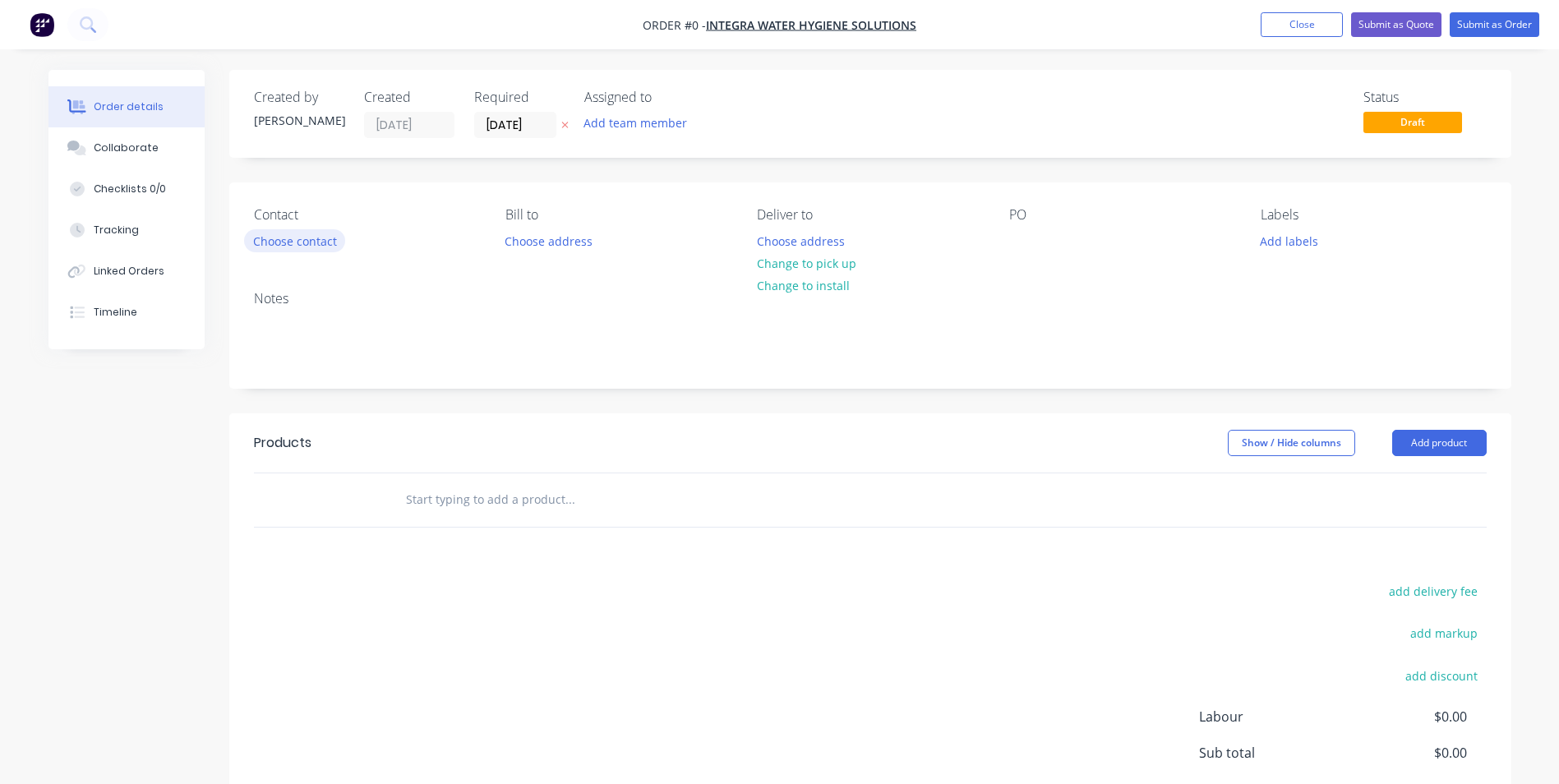
click at [287, 236] on button "Choose contact" at bounding box center [295, 240] width 101 height 22
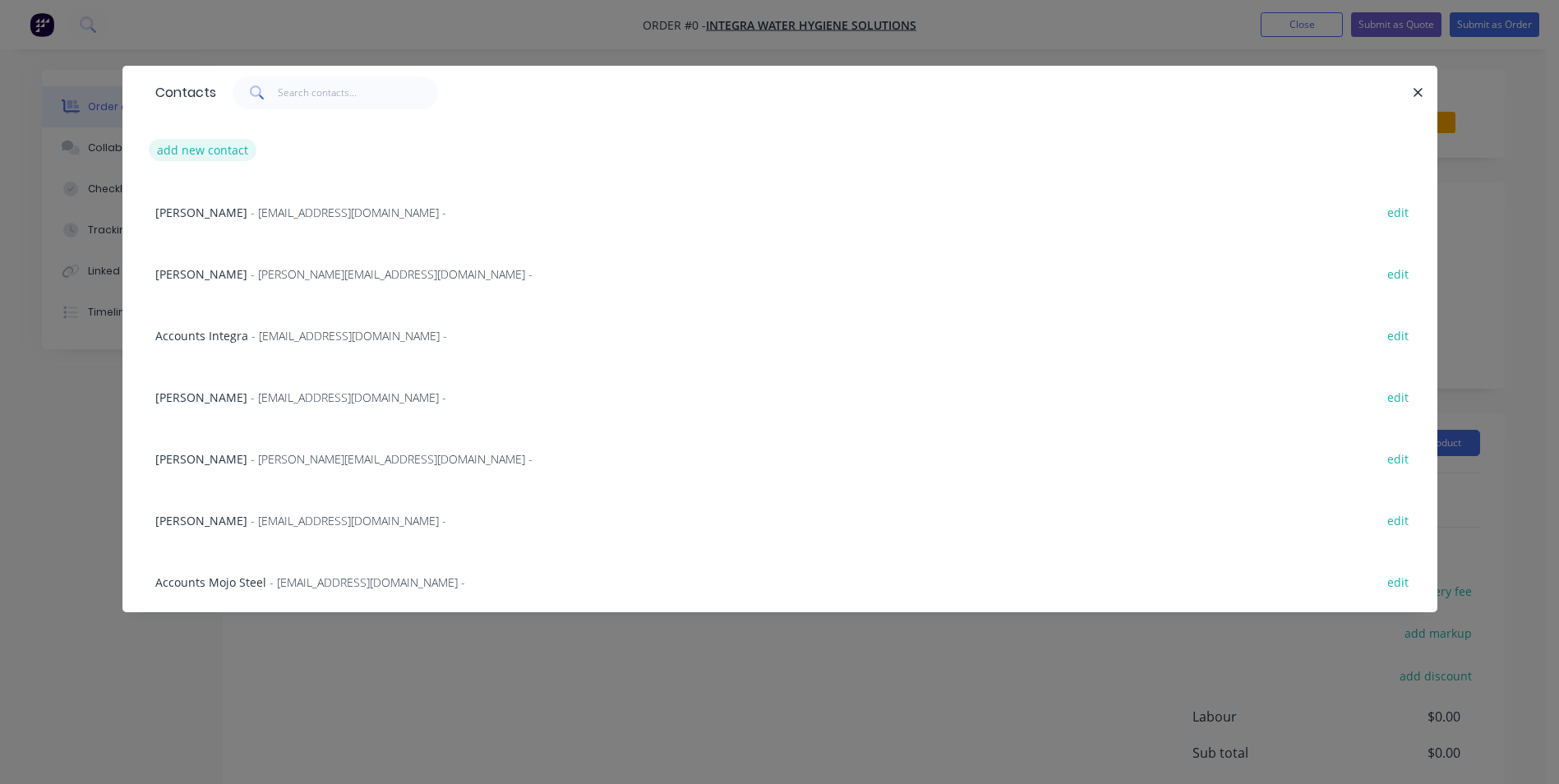
click at [201, 147] on button "add new contact" at bounding box center [203, 149] width 108 height 22
select select "AU"
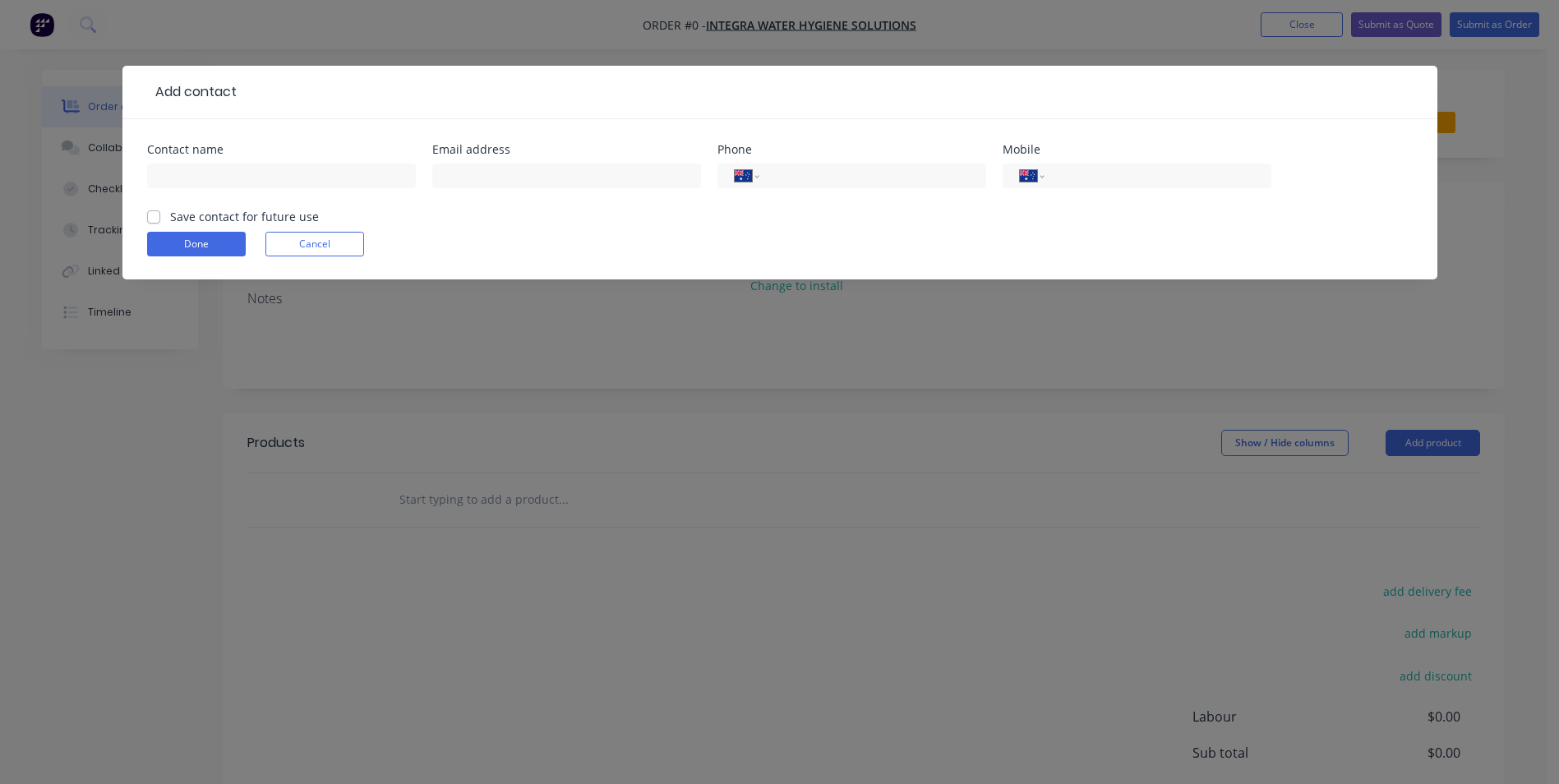
click at [472, 188] on div at bounding box center [566, 184] width 269 height 49
click at [472, 184] on input "text" at bounding box center [566, 176] width 269 height 25
paste input "[PERSON_NAME] <[EMAIL_ADDRESS][DOMAIN_NAME]>"
drag, startPoint x: 516, startPoint y: 177, endPoint x: 416, endPoint y: 184, distance: 100.2
click at [416, 184] on div "Contact name Email address [PERSON_NAME] <[EMAIL_ADDRESS][DOMAIN_NAME] Phone In…" at bounding box center [780, 175] width 1265 height 64
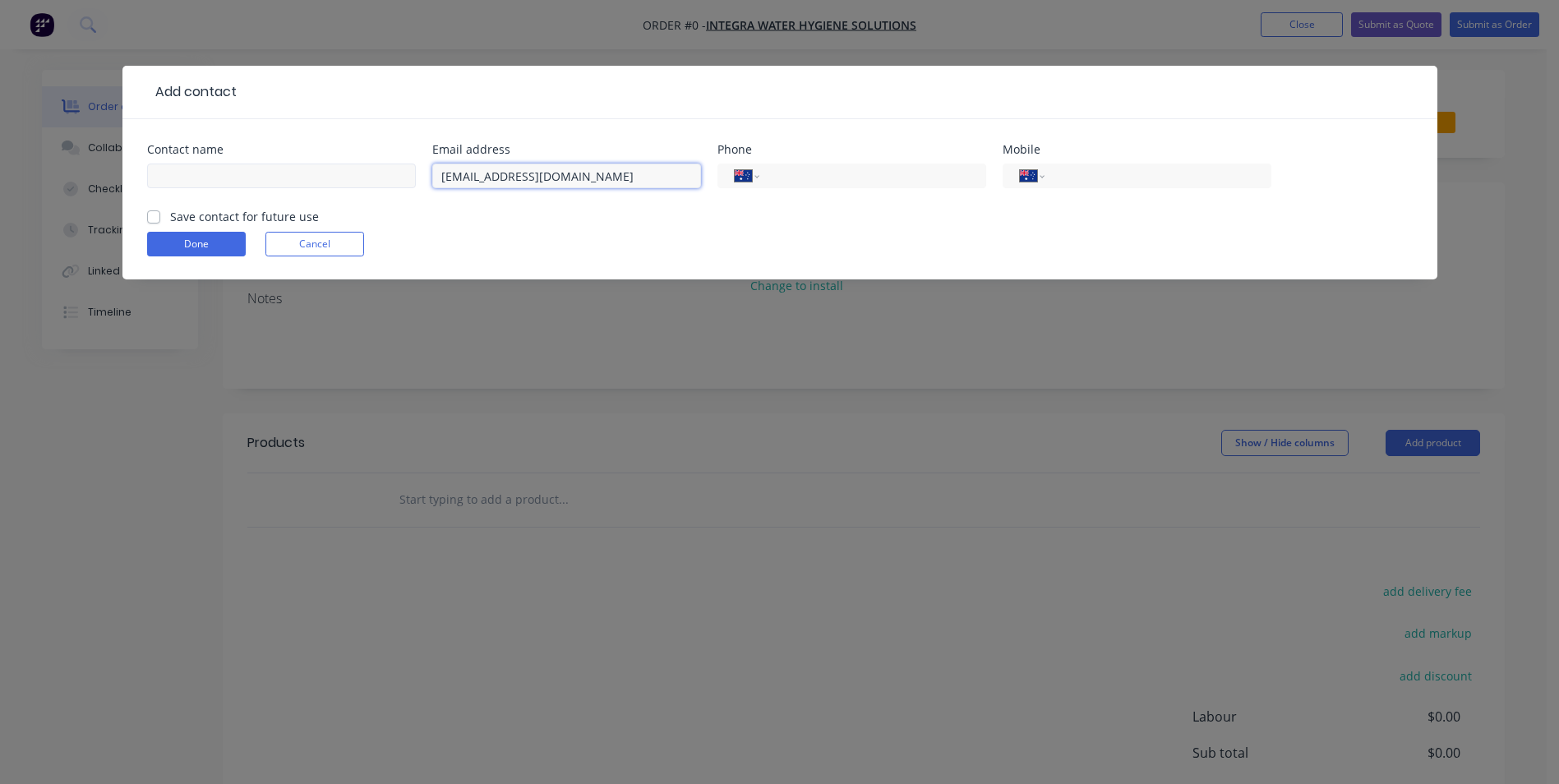
type input "[EMAIL_ADDRESS][DOMAIN_NAME]"
click at [360, 180] on input "text" at bounding box center [281, 176] width 269 height 25
paste input "[PERSON_NAME] <"
type input "[PERSON_NAME]"
click at [161, 216] on div "Save contact for future use" at bounding box center [233, 216] width 172 height 17
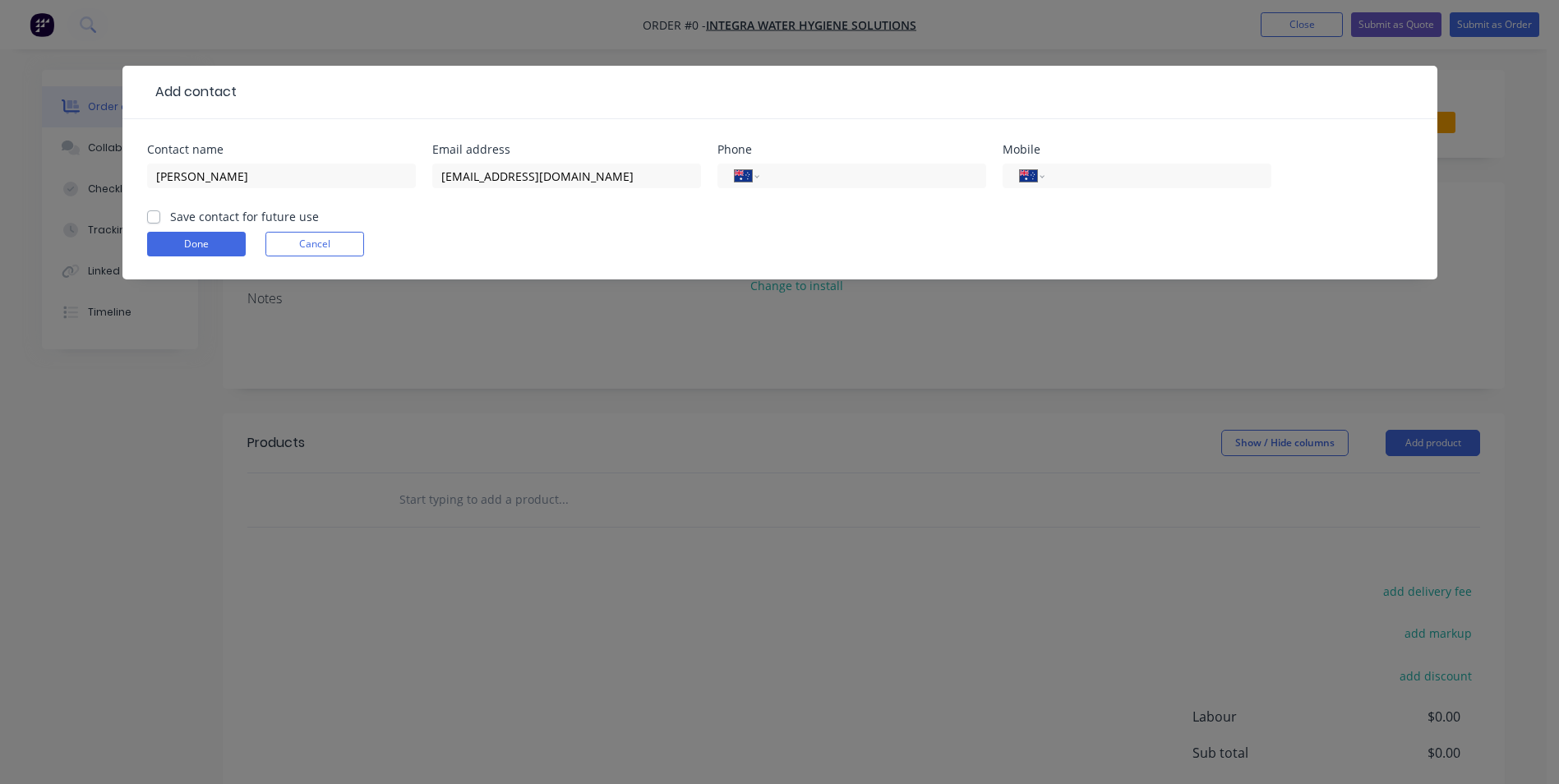
click at [170, 216] on label "Save contact for future use" at bounding box center [245, 216] width 149 height 17
click at [159, 216] on input "Save contact for future use" at bounding box center [154, 215] width 13 height 15
checkbox input "true"
click at [172, 252] on button "Done" at bounding box center [196, 244] width 99 height 25
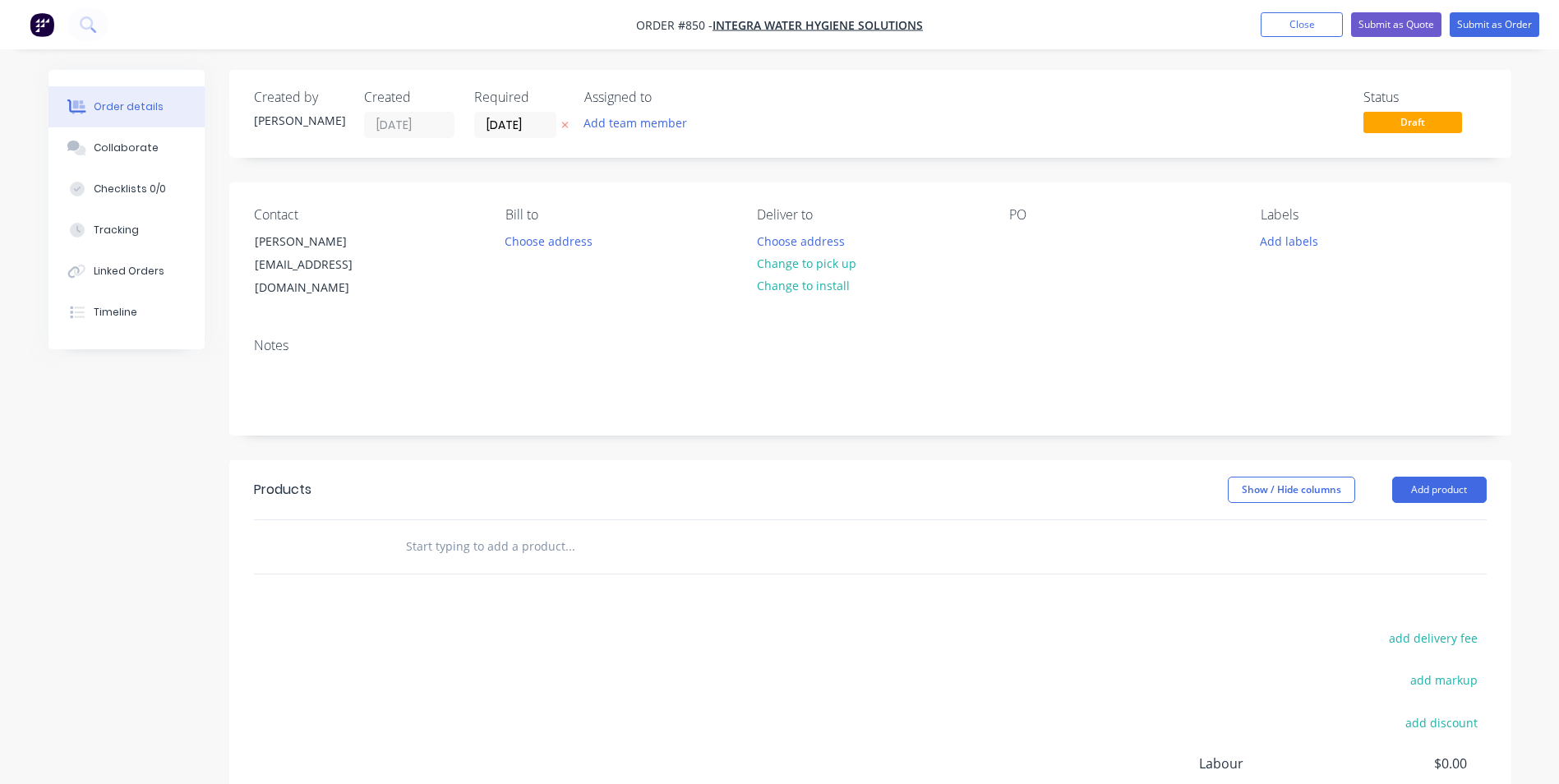
click at [1016, 254] on div "PO" at bounding box center [1121, 253] width 225 height 93
click at [1016, 251] on div at bounding box center [1021, 241] width 26 height 24
click at [1018, 250] on div at bounding box center [1021, 241] width 26 height 24
paste div
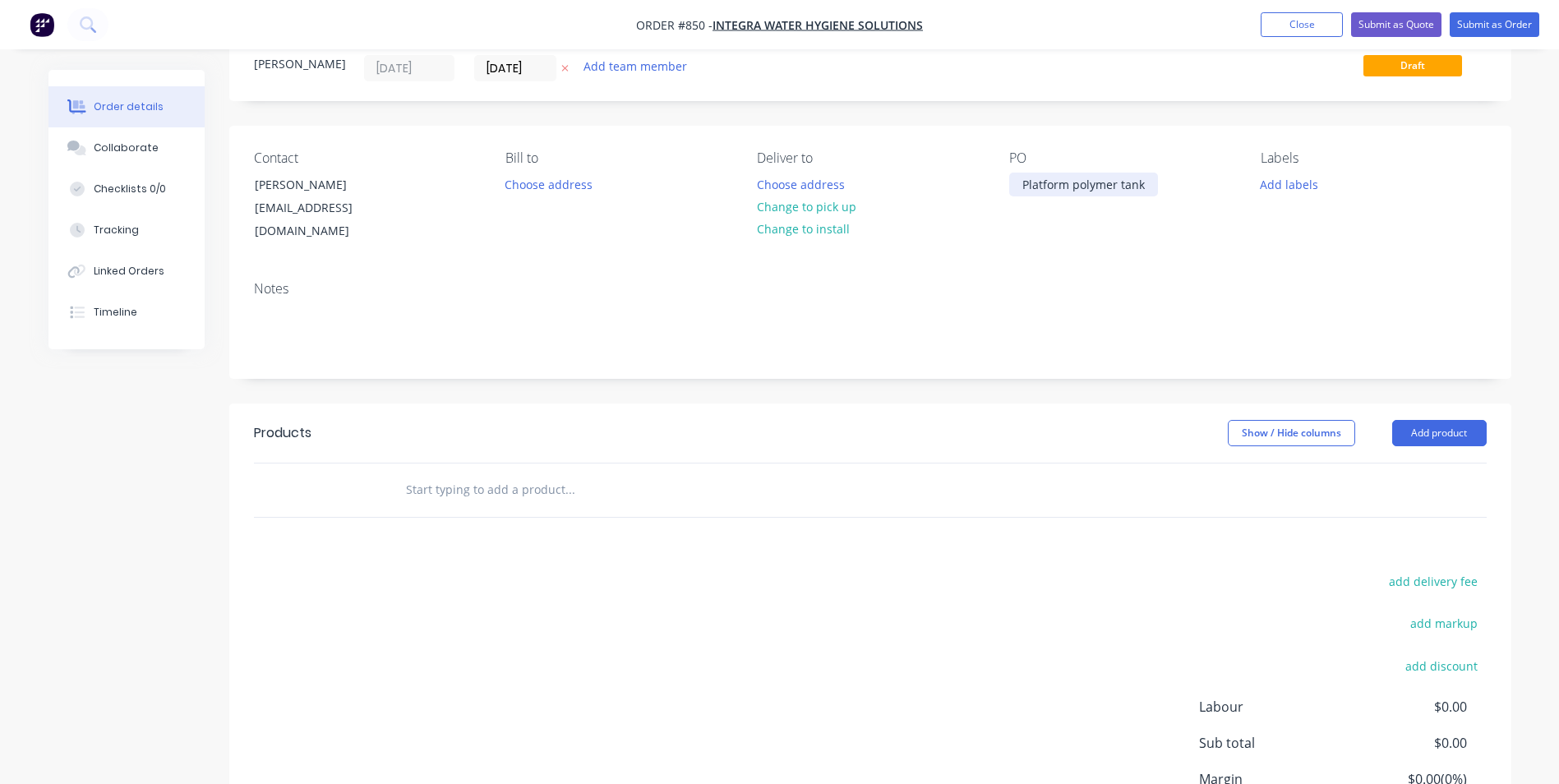
scroll to position [82, 0]
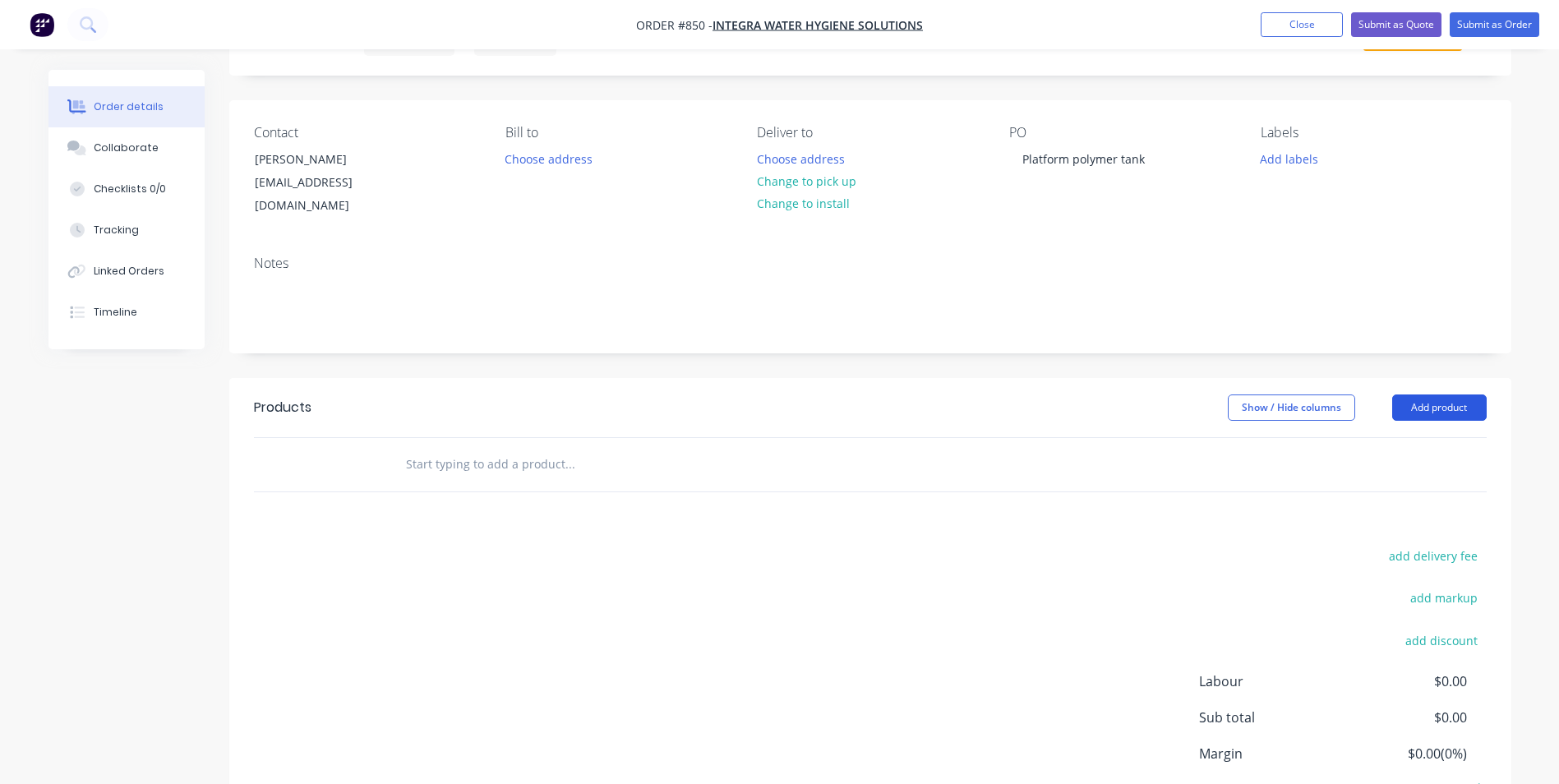
click at [1416, 394] on button "Add product" at bounding box center [1439, 406] width 95 height 26
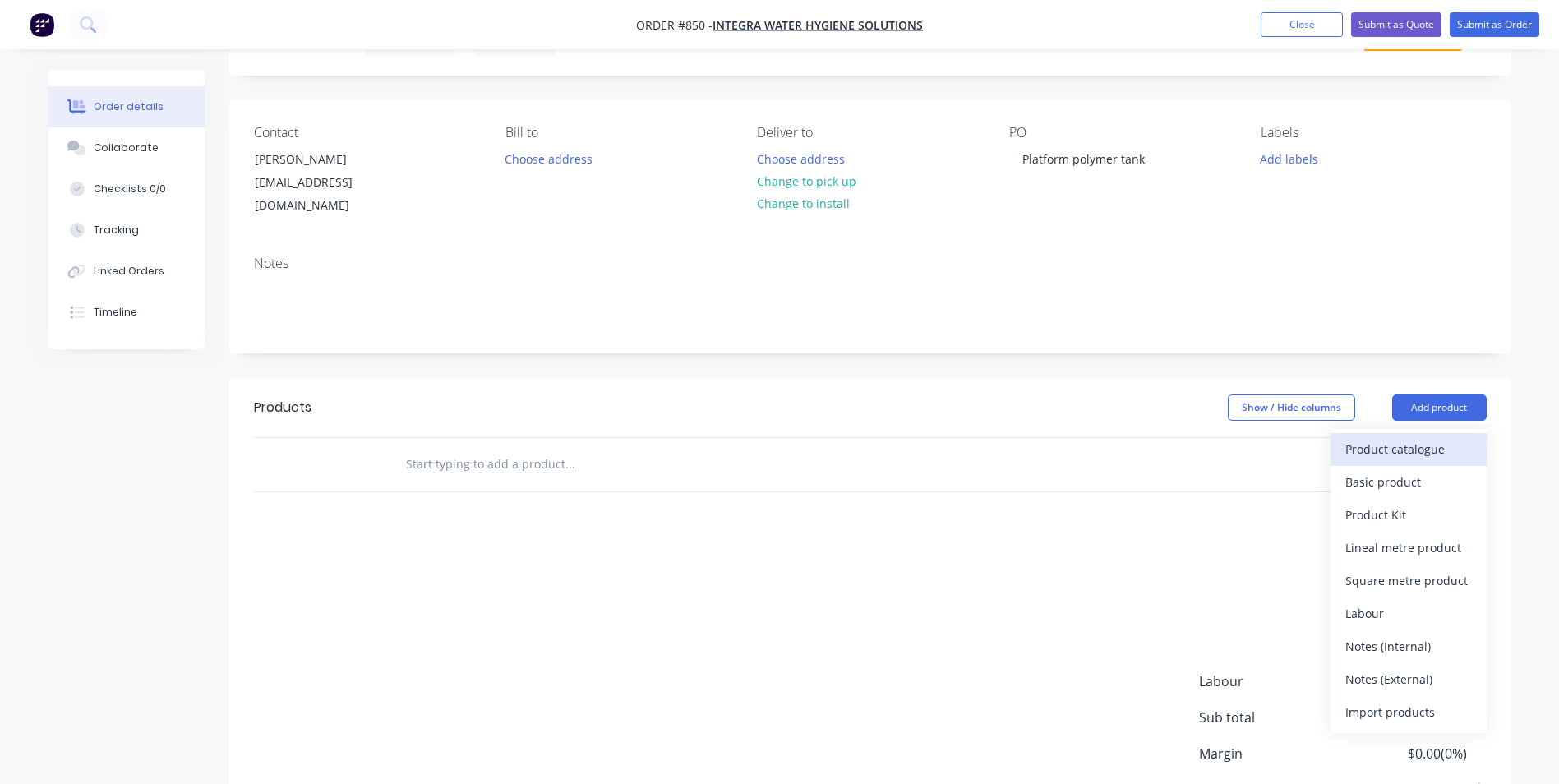
click at [1395, 437] on div "Product catalogue" at bounding box center [1409, 448] width 126 height 24
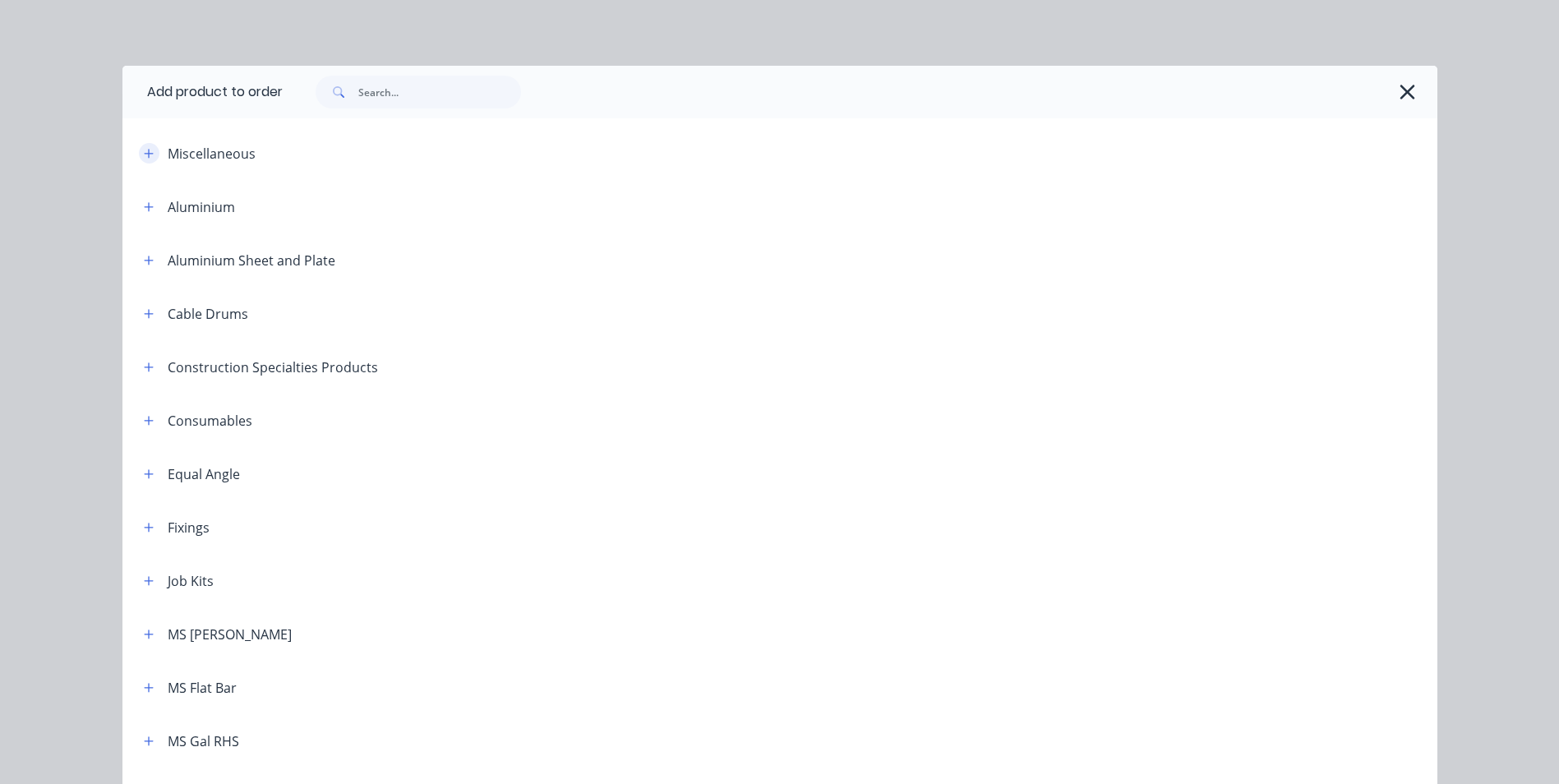
click at [148, 153] on button "button" at bounding box center [148, 153] width 20 height 20
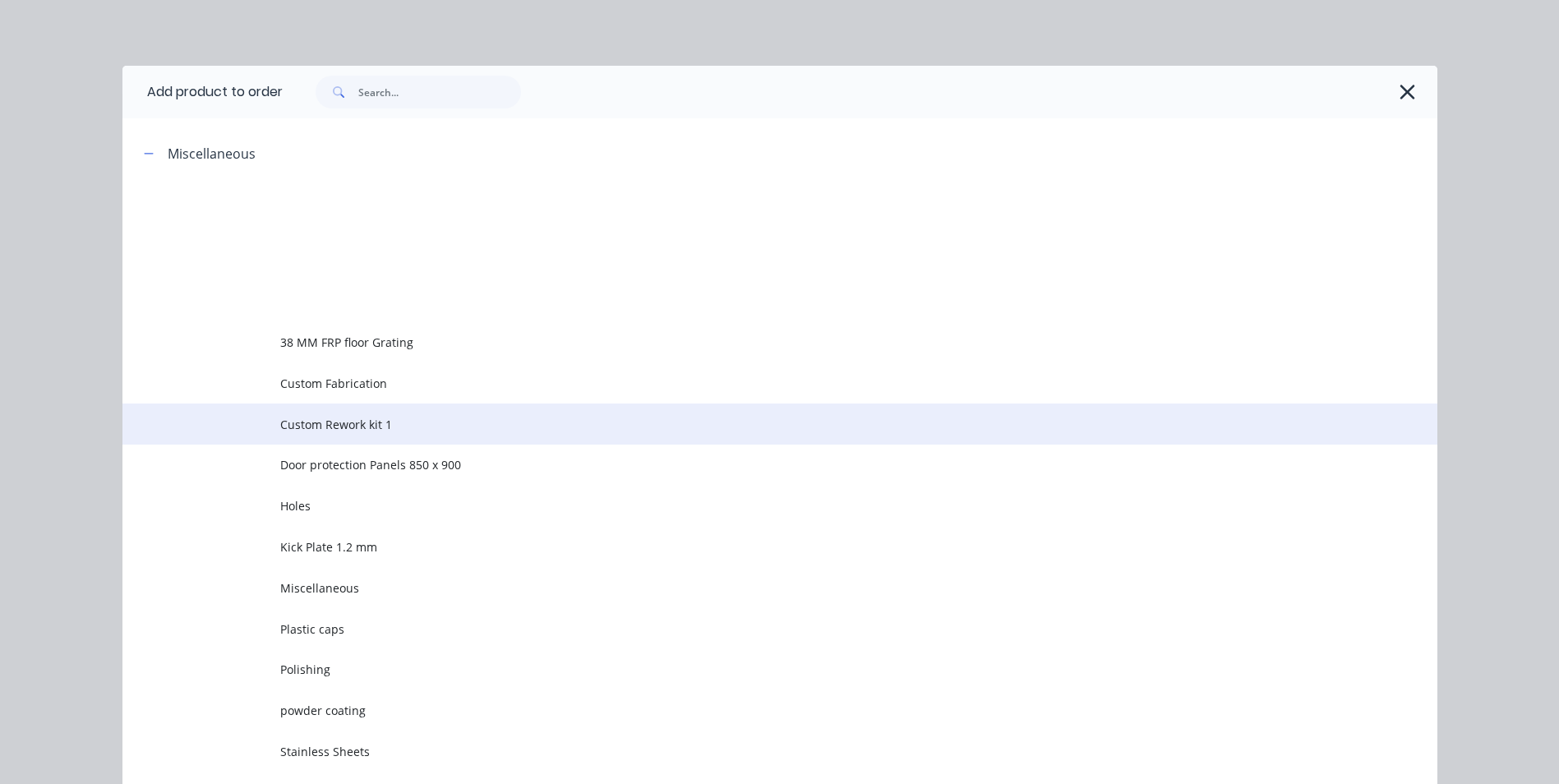
click at [335, 408] on td "Custom Rework kit 1" at bounding box center [859, 424] width 1157 height 41
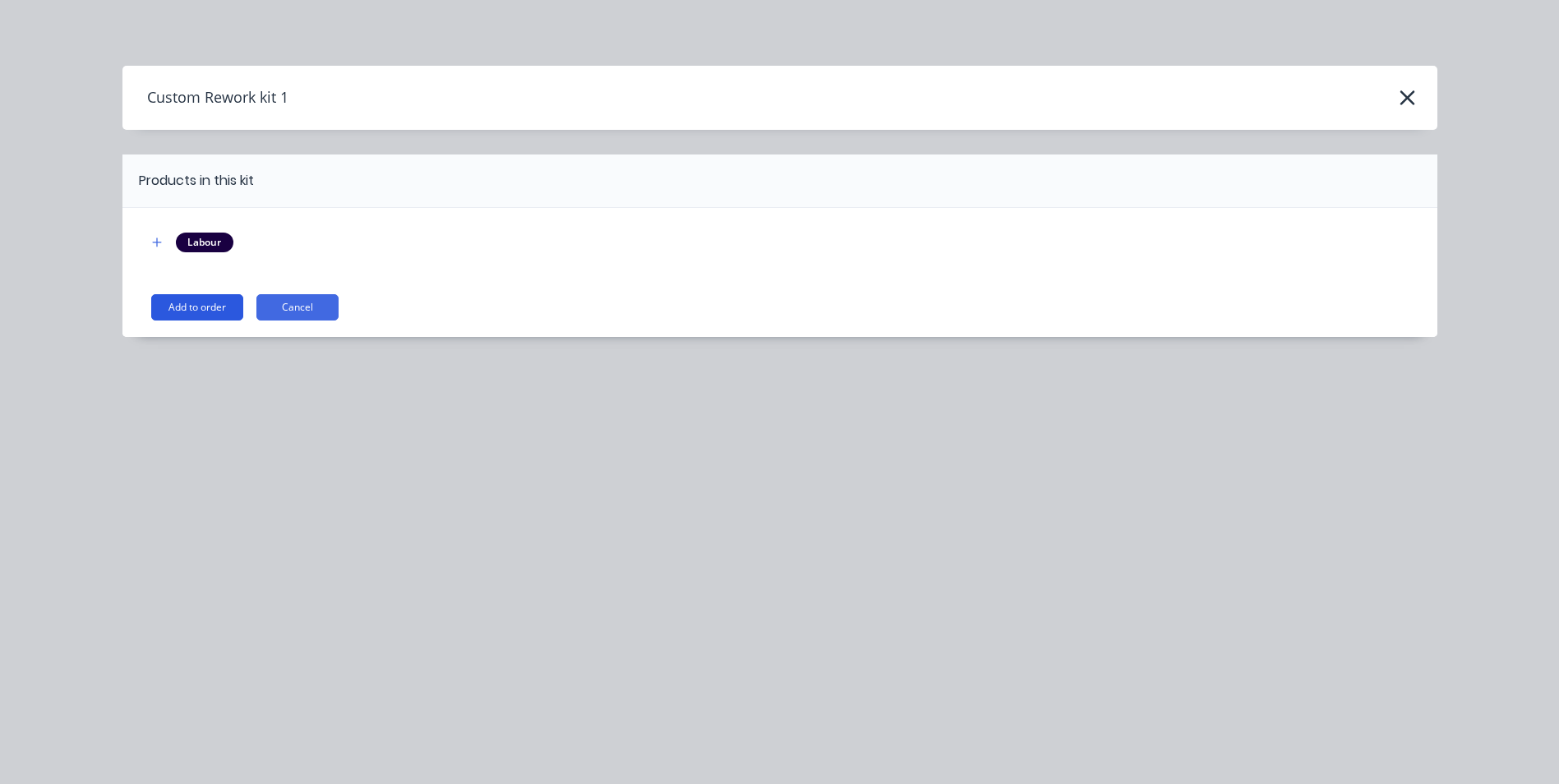
click at [202, 301] on button "Add to order" at bounding box center [197, 307] width 92 height 26
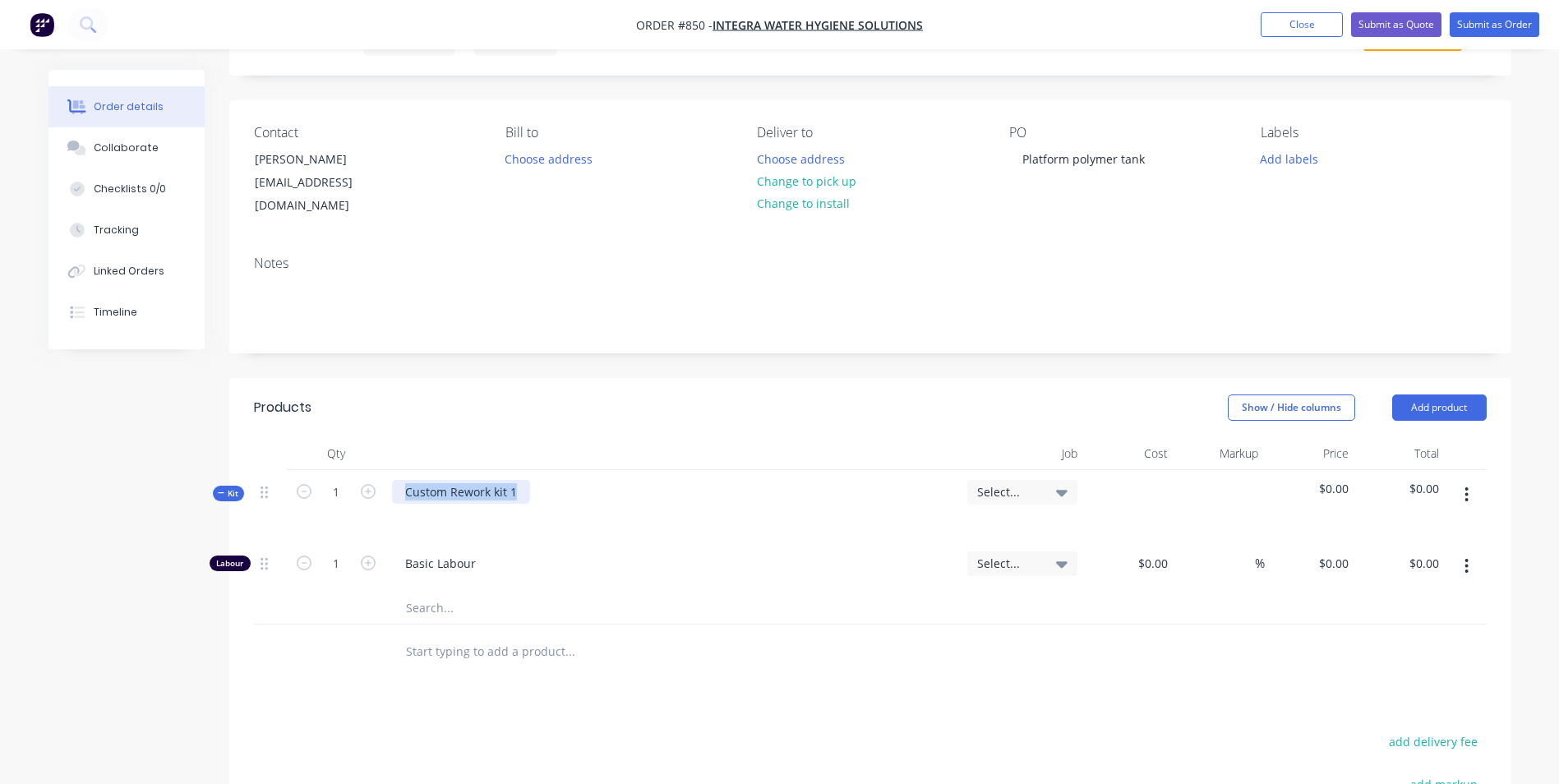
drag, startPoint x: 518, startPoint y: 479, endPoint x: 388, endPoint y: 482, distance: 130.0
click at [388, 482] on div "Custom Rework kit 1" at bounding box center [672, 506] width 575 height 72
click at [450, 480] on div "Stand to mount" at bounding box center [448, 491] width 112 height 24
click at [546, 481] on div "Stand Platform to mount" at bounding box center [472, 491] width 162 height 24
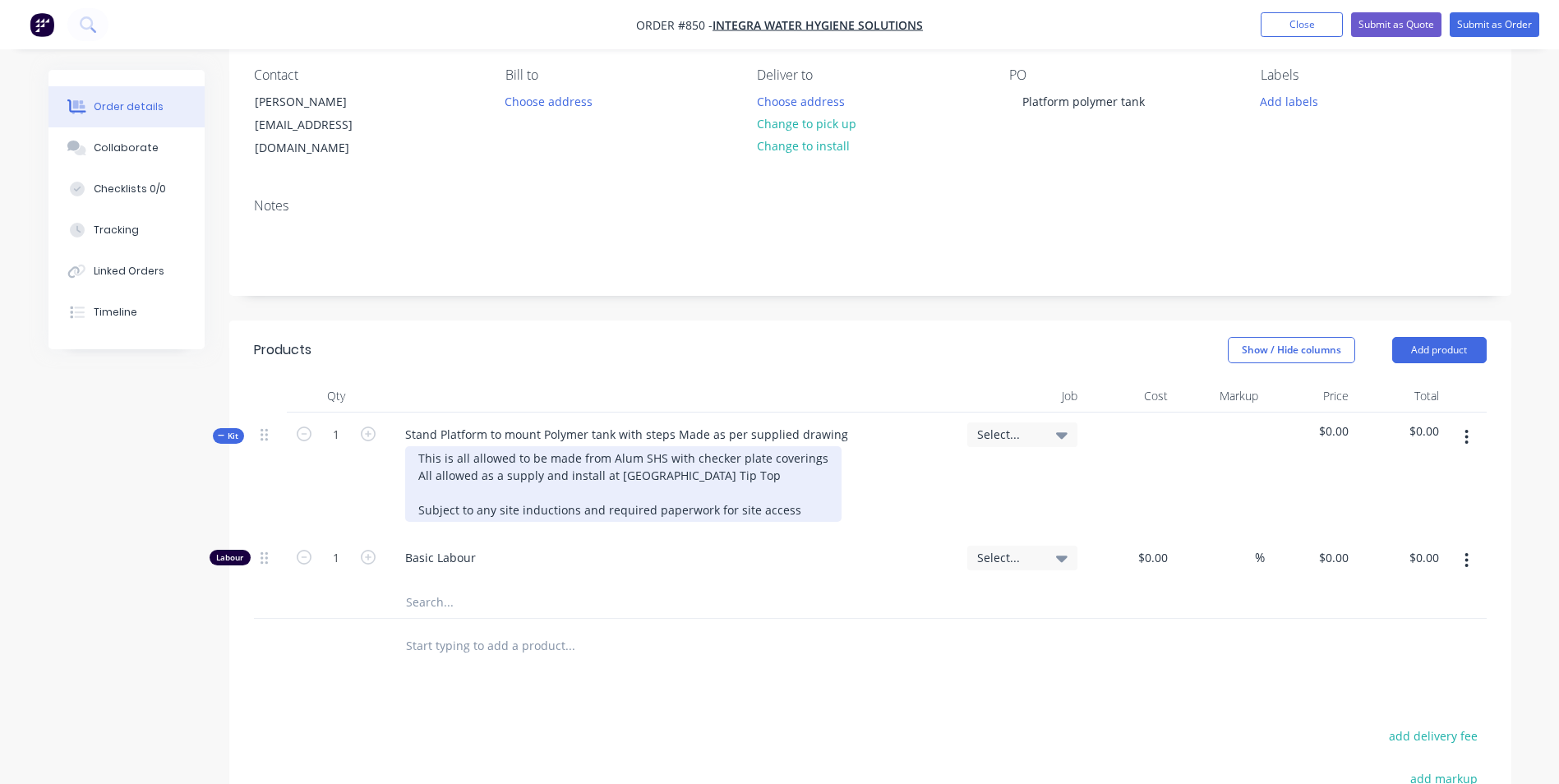
scroll to position [164, 0]
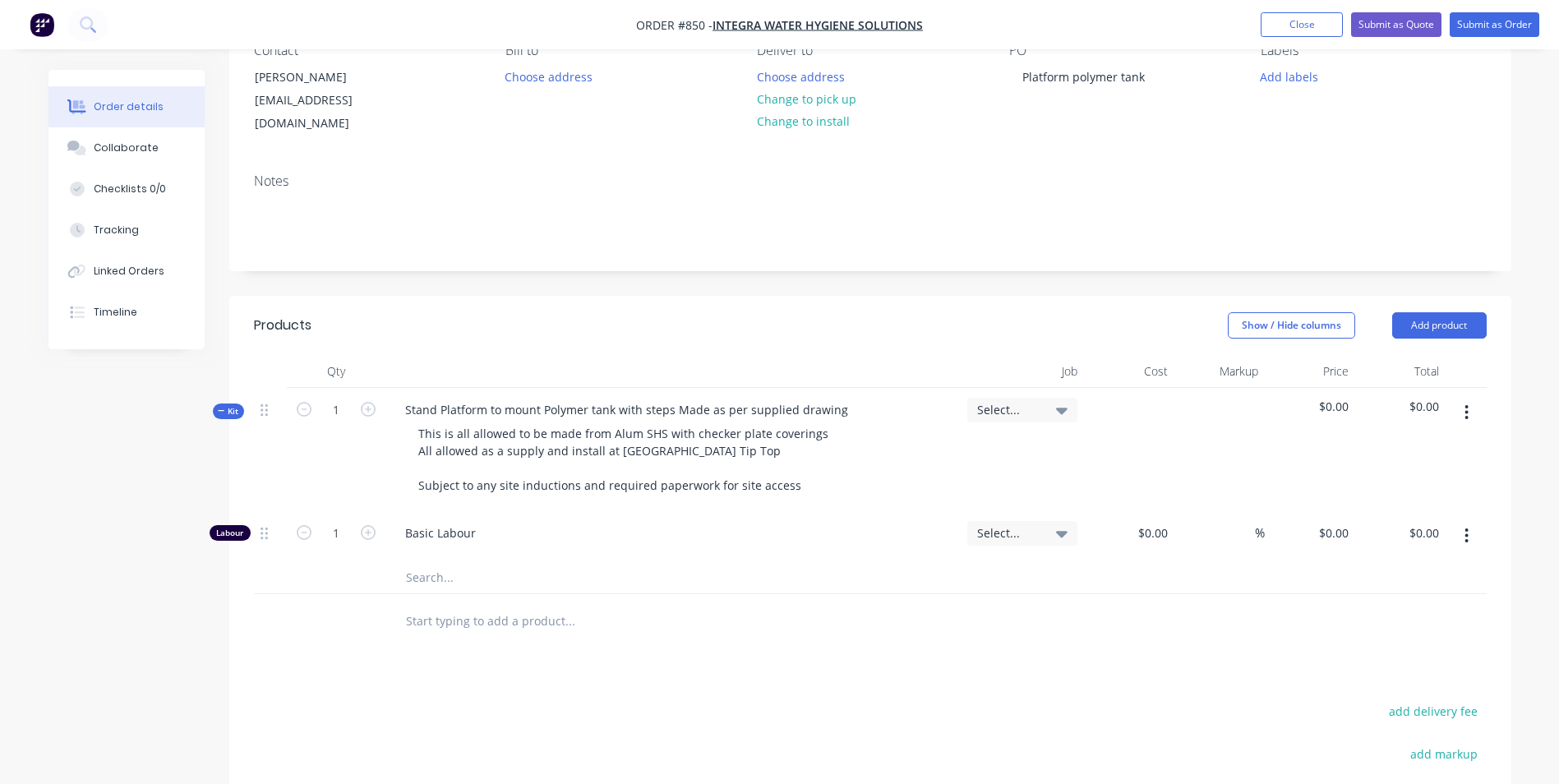
click at [1459, 400] on button "button" at bounding box center [1466, 412] width 38 height 30
click at [1380, 471] on button "Add sub kit to kit" at bounding box center [1408, 488] width 156 height 33
click at [1461, 604] on button "button" at bounding box center [1466, 618] width 38 height 30
click at [1383, 685] on div "Delete" at bounding box center [1409, 693] width 126 height 24
click at [1458, 398] on button "button" at bounding box center [1466, 412] width 38 height 30
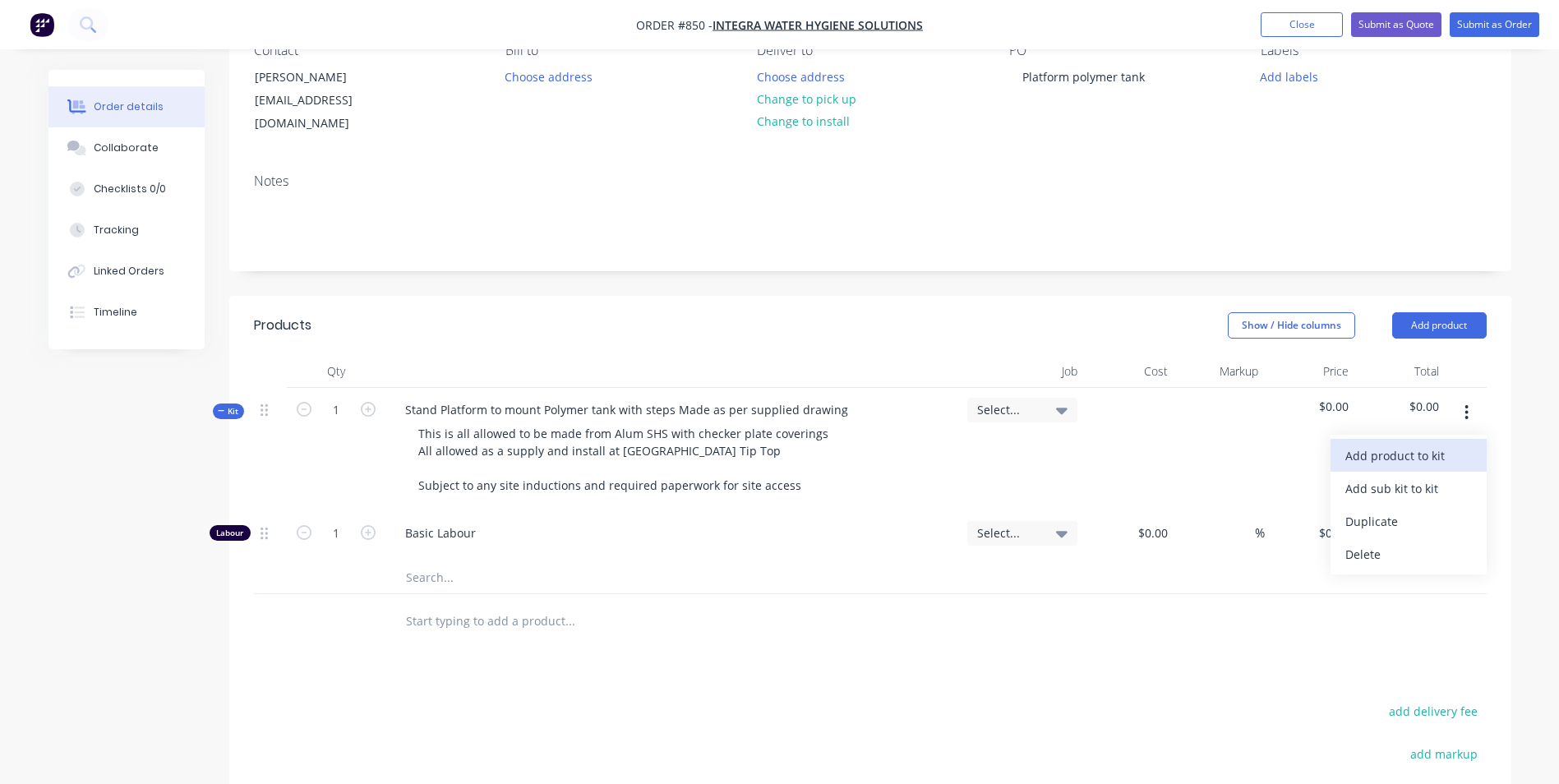
click at [1399, 444] on div "Add product to kit" at bounding box center [1409, 455] width 126 height 24
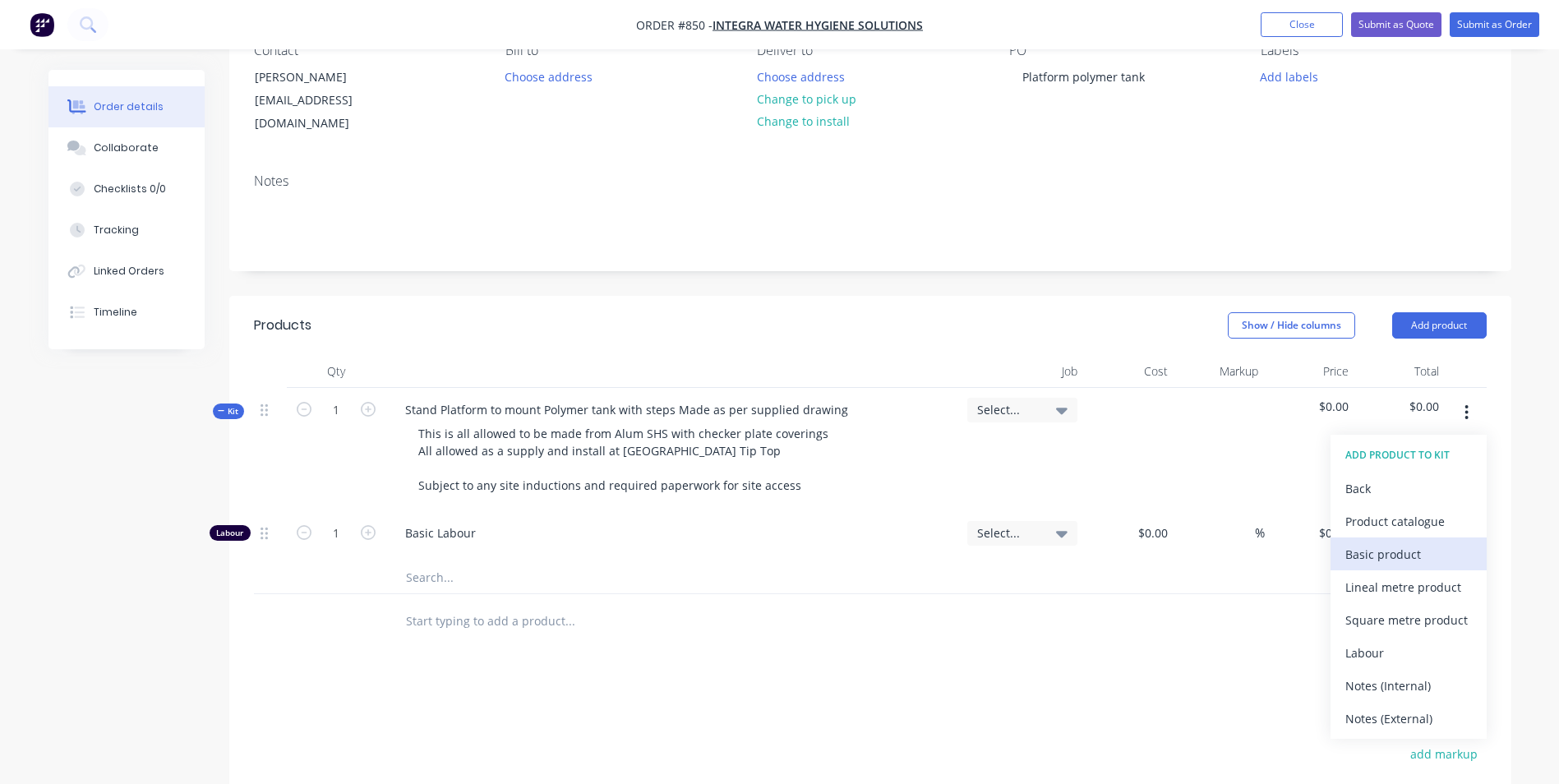
click at [1361, 542] on div "Basic product" at bounding box center [1409, 554] width 126 height 24
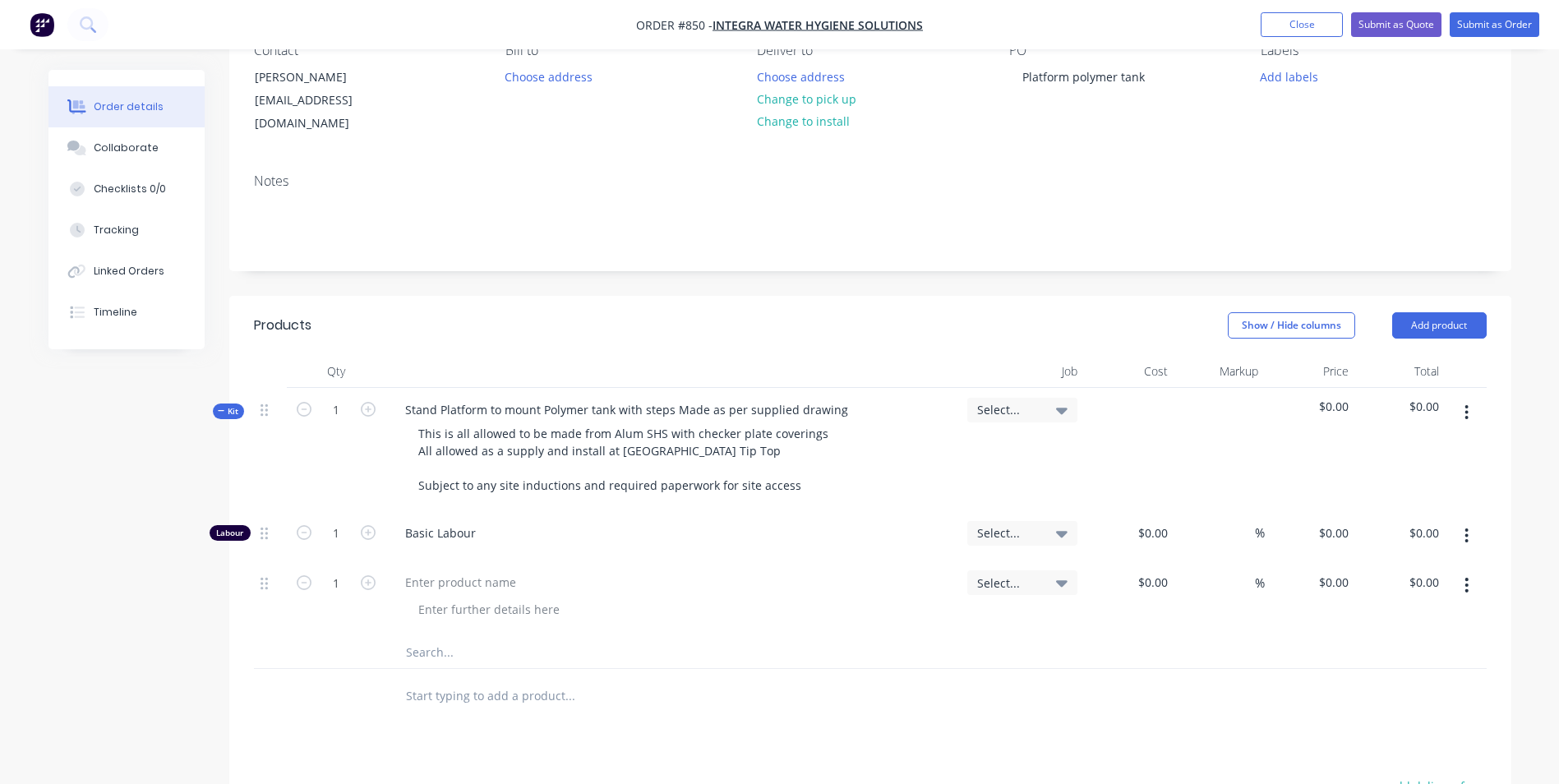
click at [1464, 576] on icon "button" at bounding box center [1466, 584] width 4 height 18
click at [1416, 649] on div "Duplicate" at bounding box center [1409, 661] width 126 height 24
click at [452, 570] on div at bounding box center [460, 581] width 137 height 24
type input "$150.00"
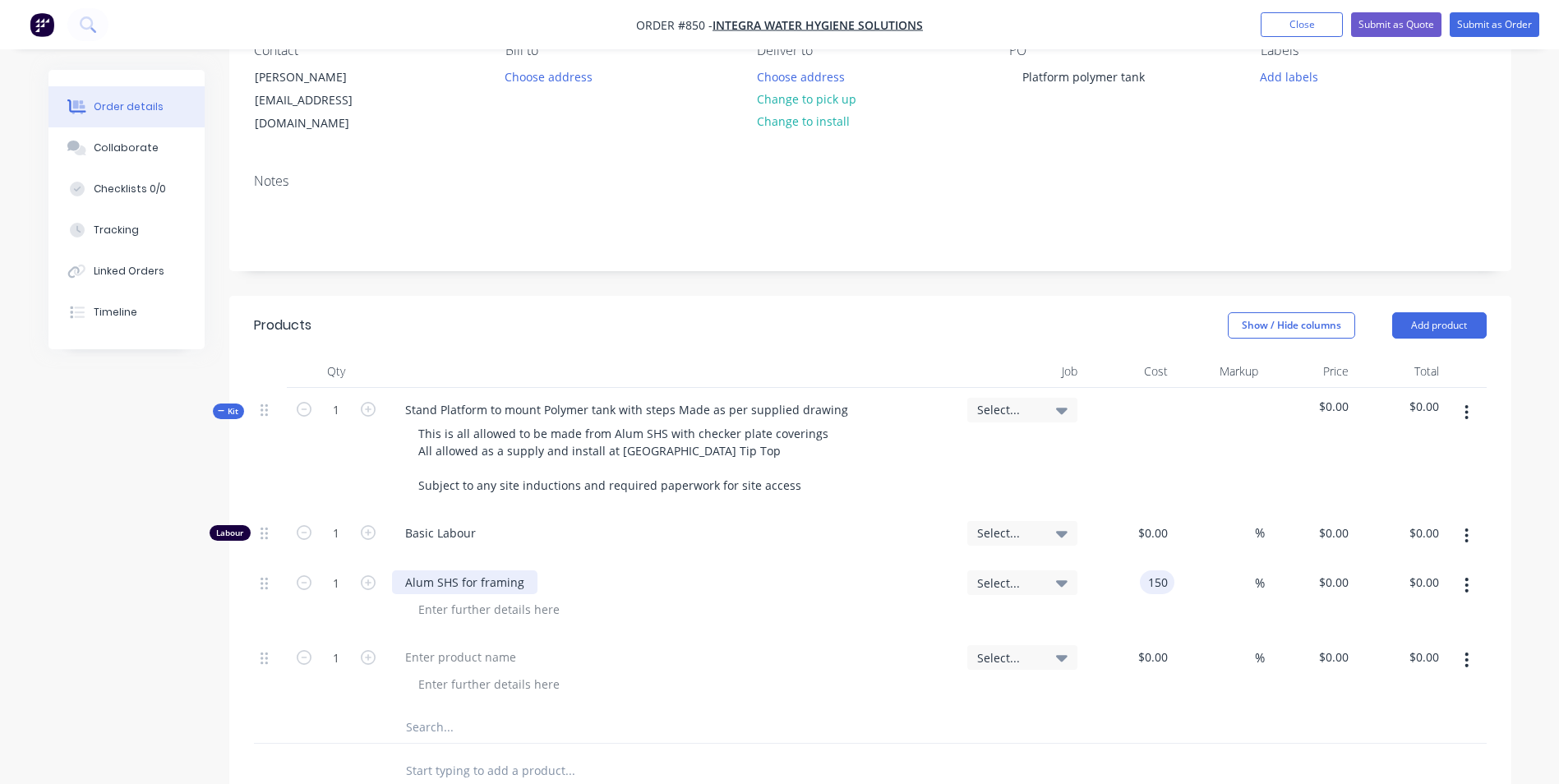
type input "$150.00"
type input "50"
type input "225"
type input "$225.00"
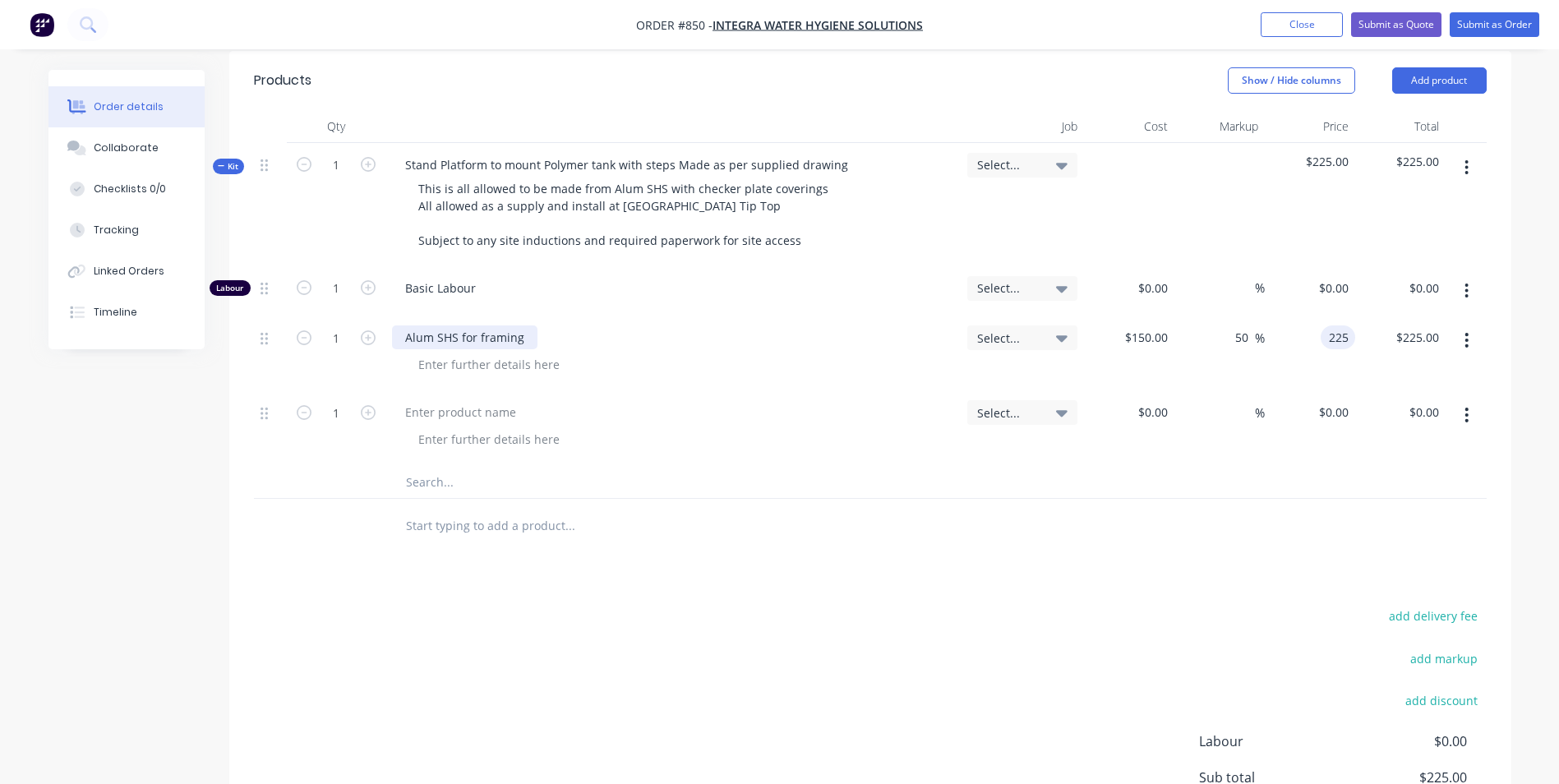
scroll to position [411, 0]
type input "$225.00"
click at [423, 399] on div at bounding box center [460, 410] width 137 height 24
type input "$100.00"
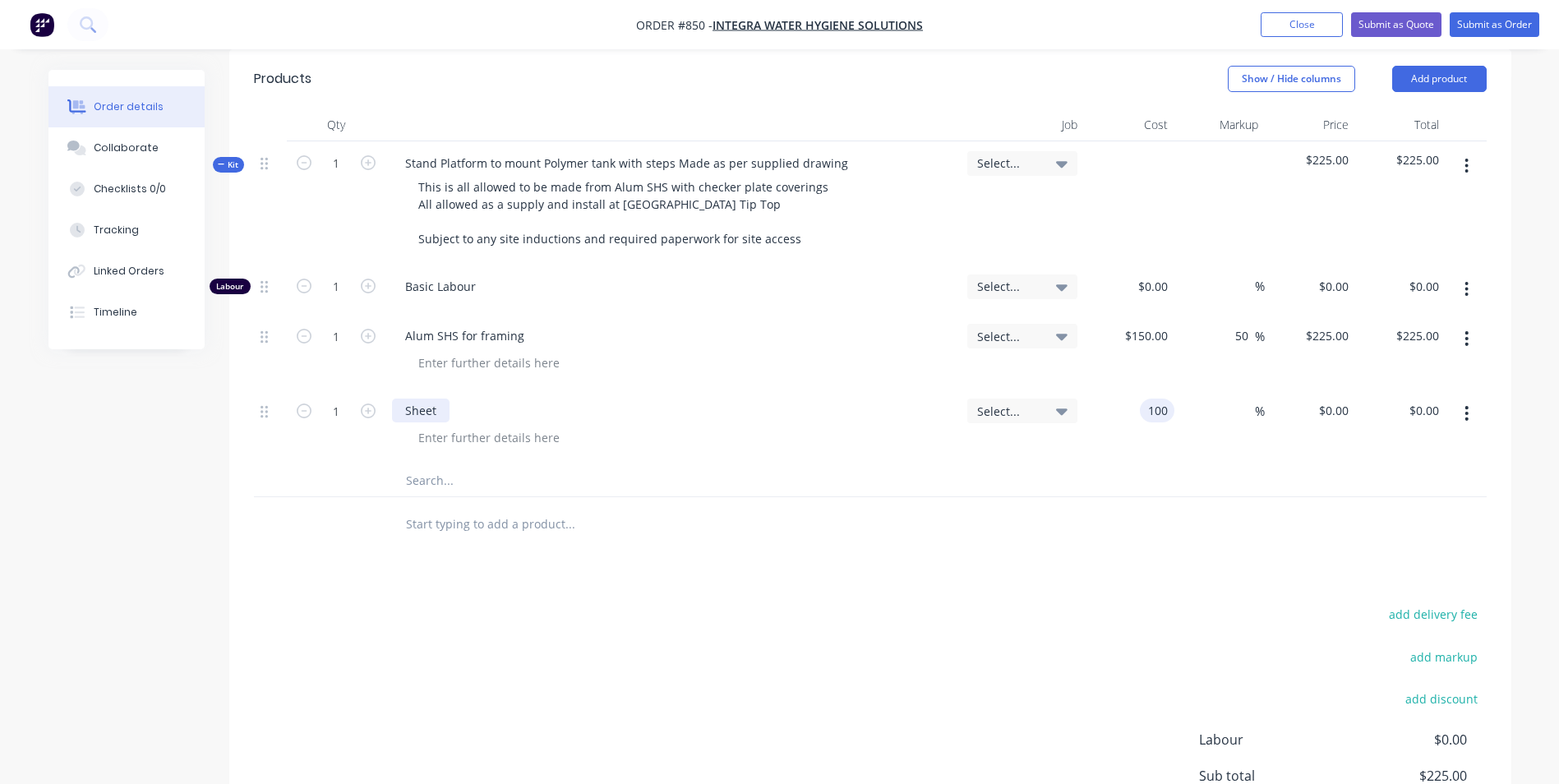
type input "$100.00"
type input "50"
type input "150"
type input "$150.00"
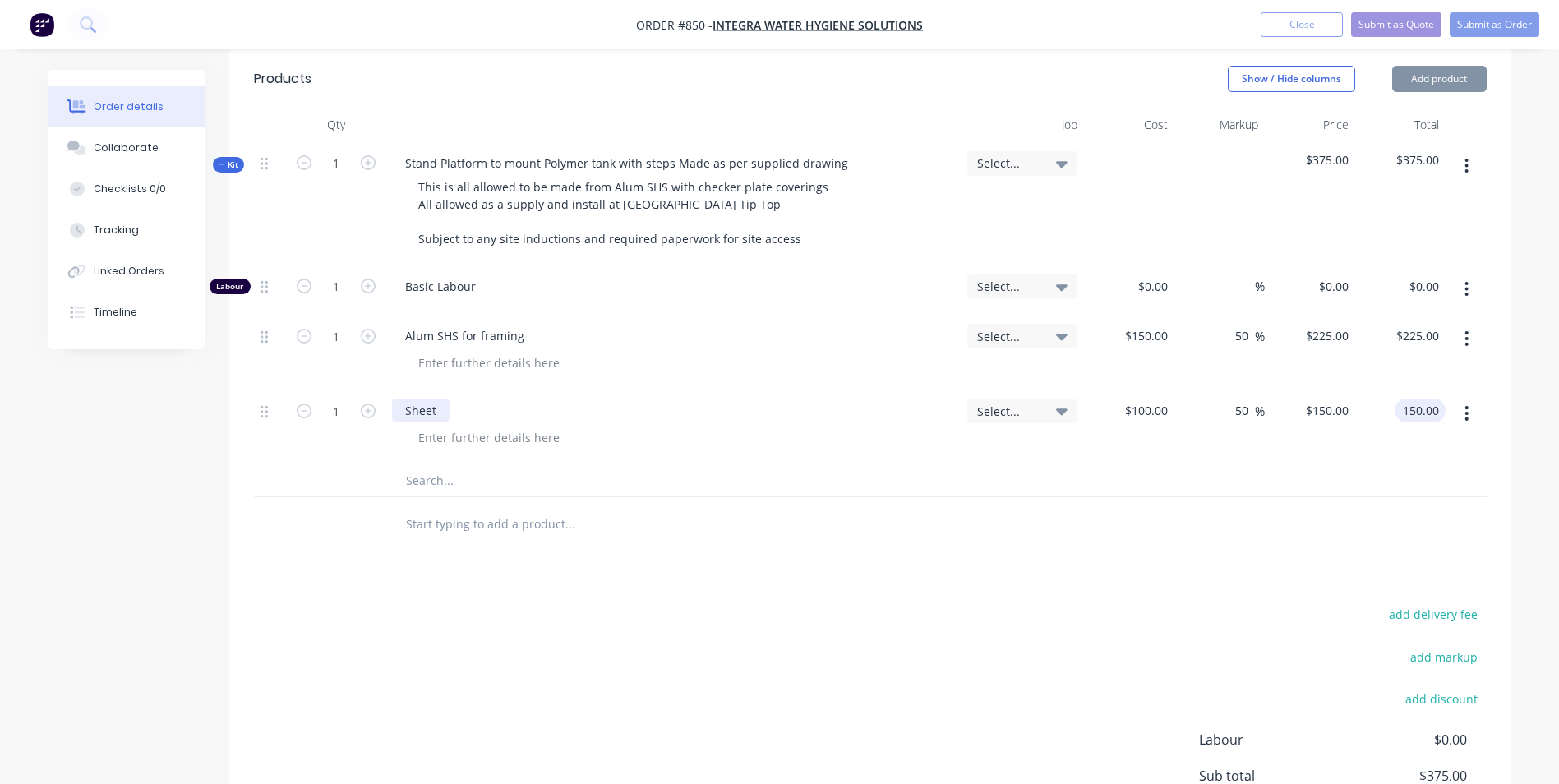
type input "$150.00"
click at [435, 513] on input "text" at bounding box center [570, 523] width 329 height 33
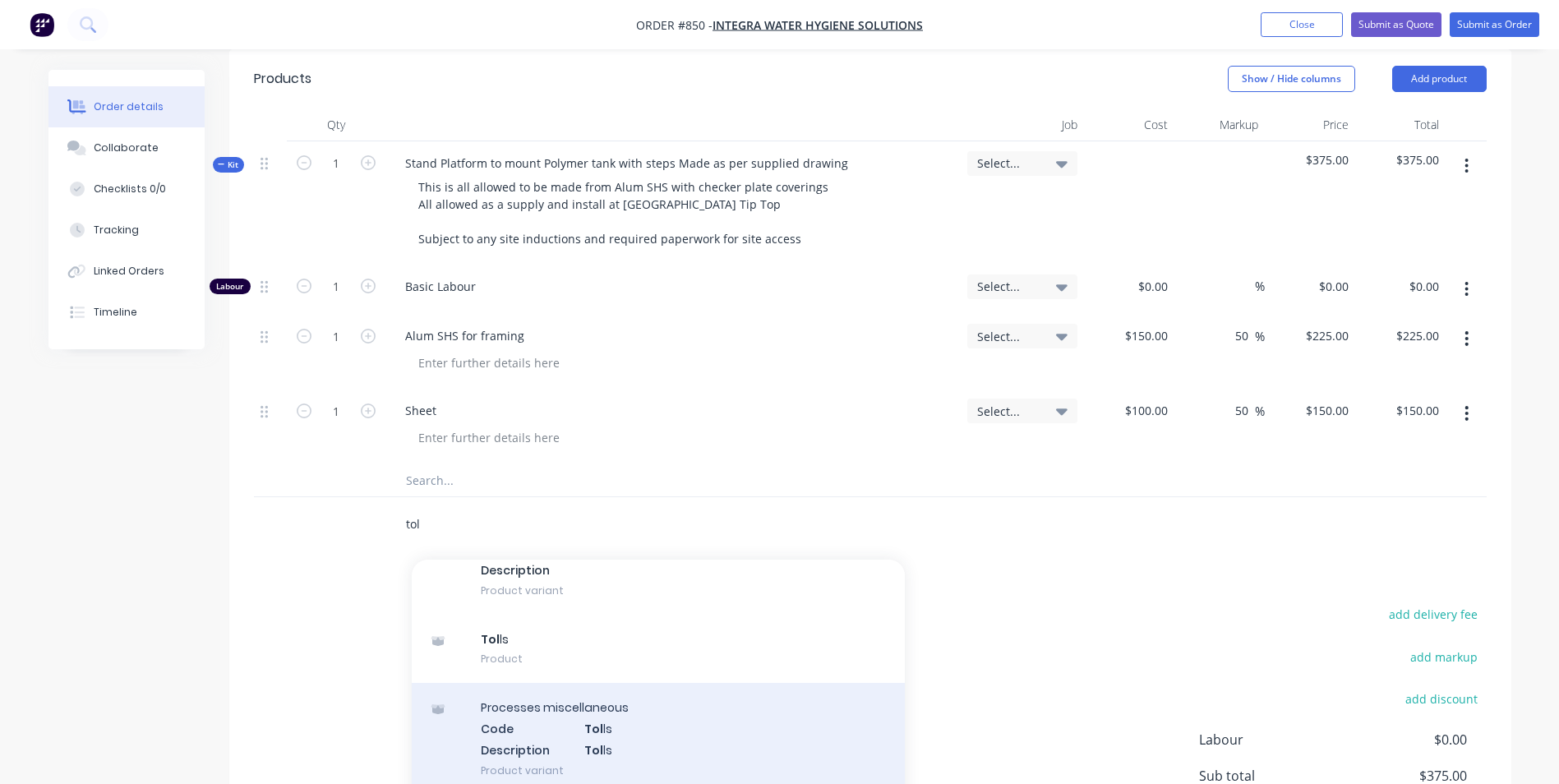
scroll to position [0, 0]
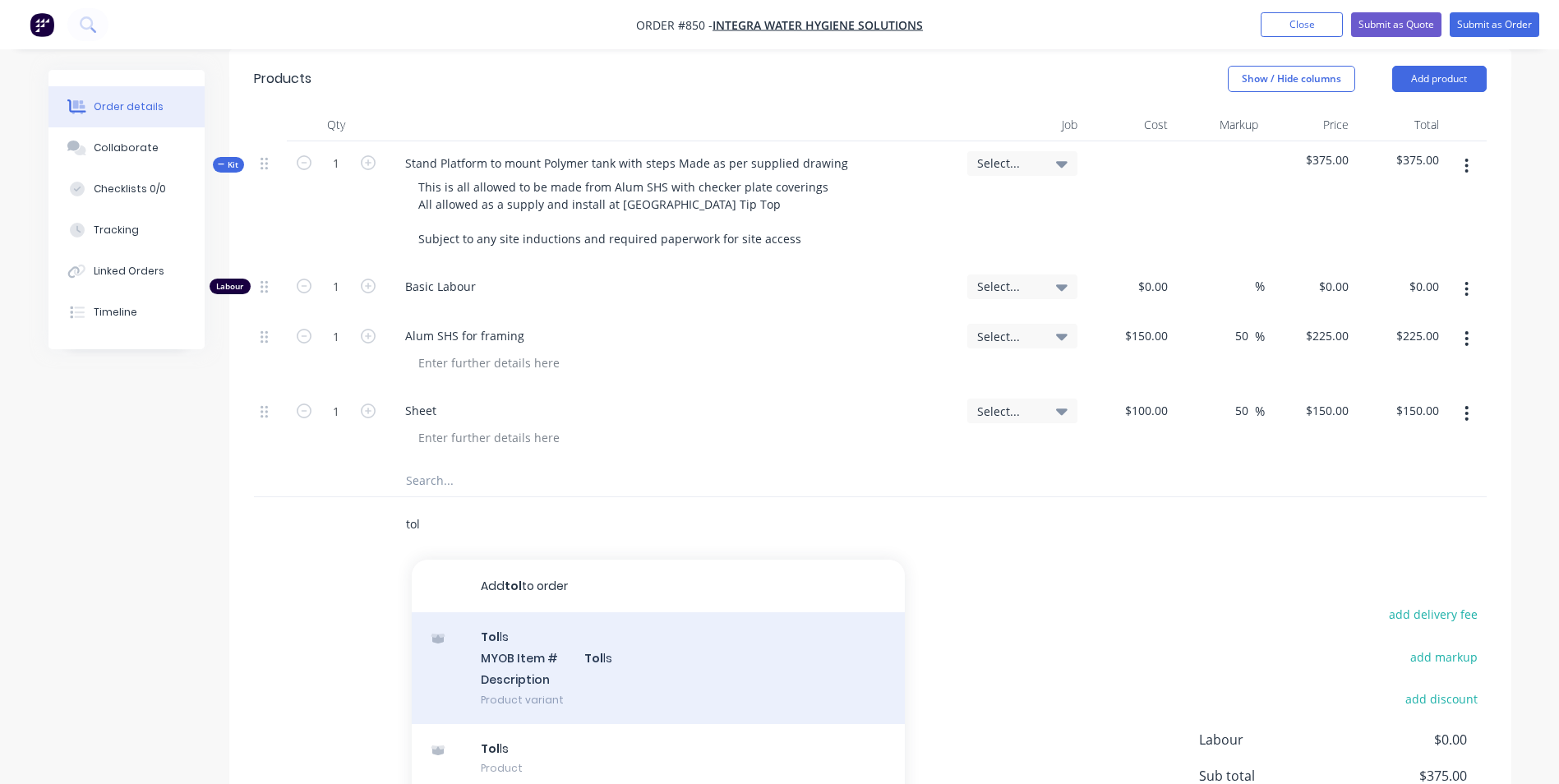
type input "tol"
click at [521, 628] on div "Tol ls MYOB Item # Tol ls Description Product variant" at bounding box center [658, 667] width 494 height 111
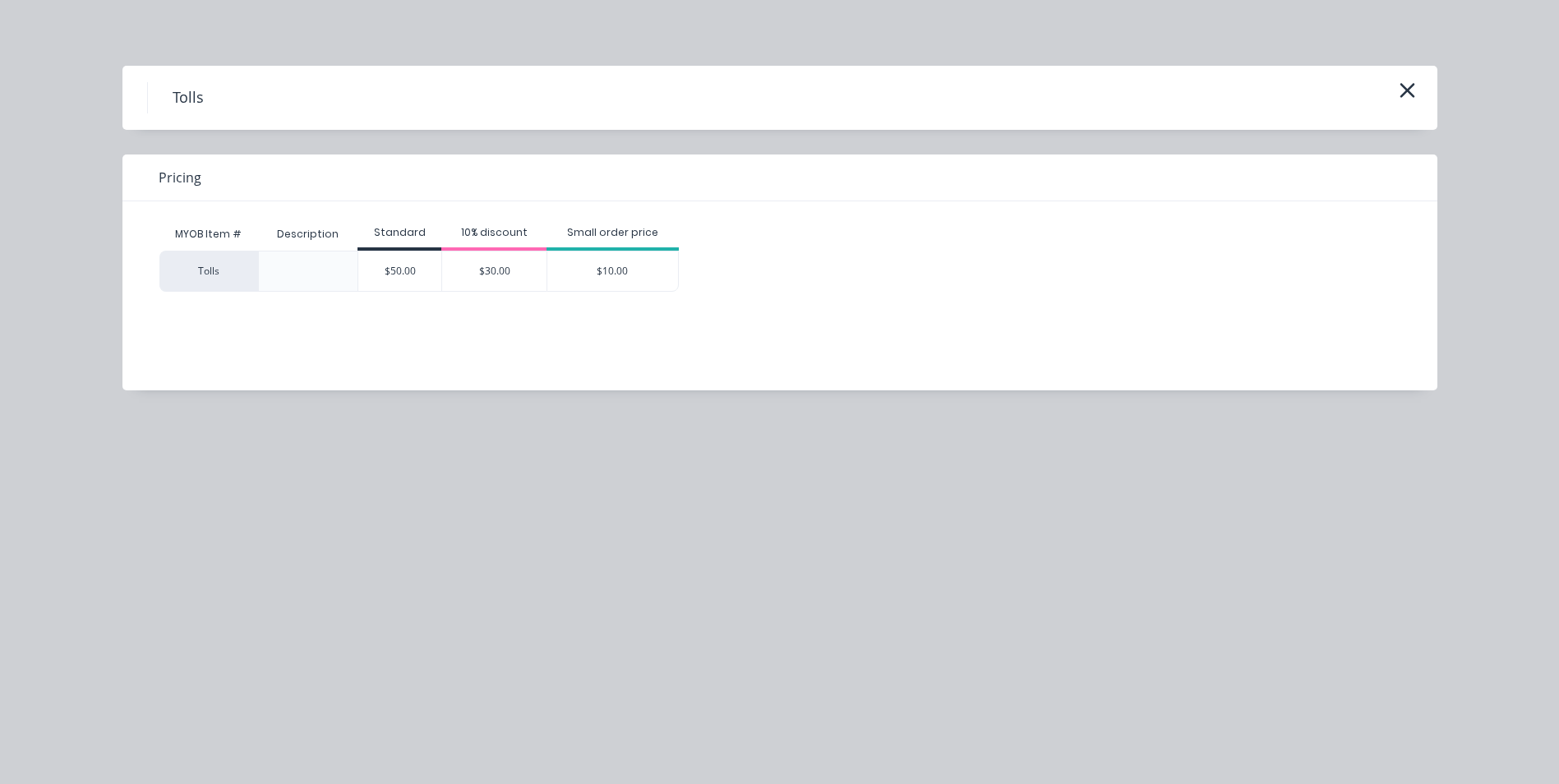
click at [395, 259] on div "$50.00" at bounding box center [400, 271] width 83 height 39
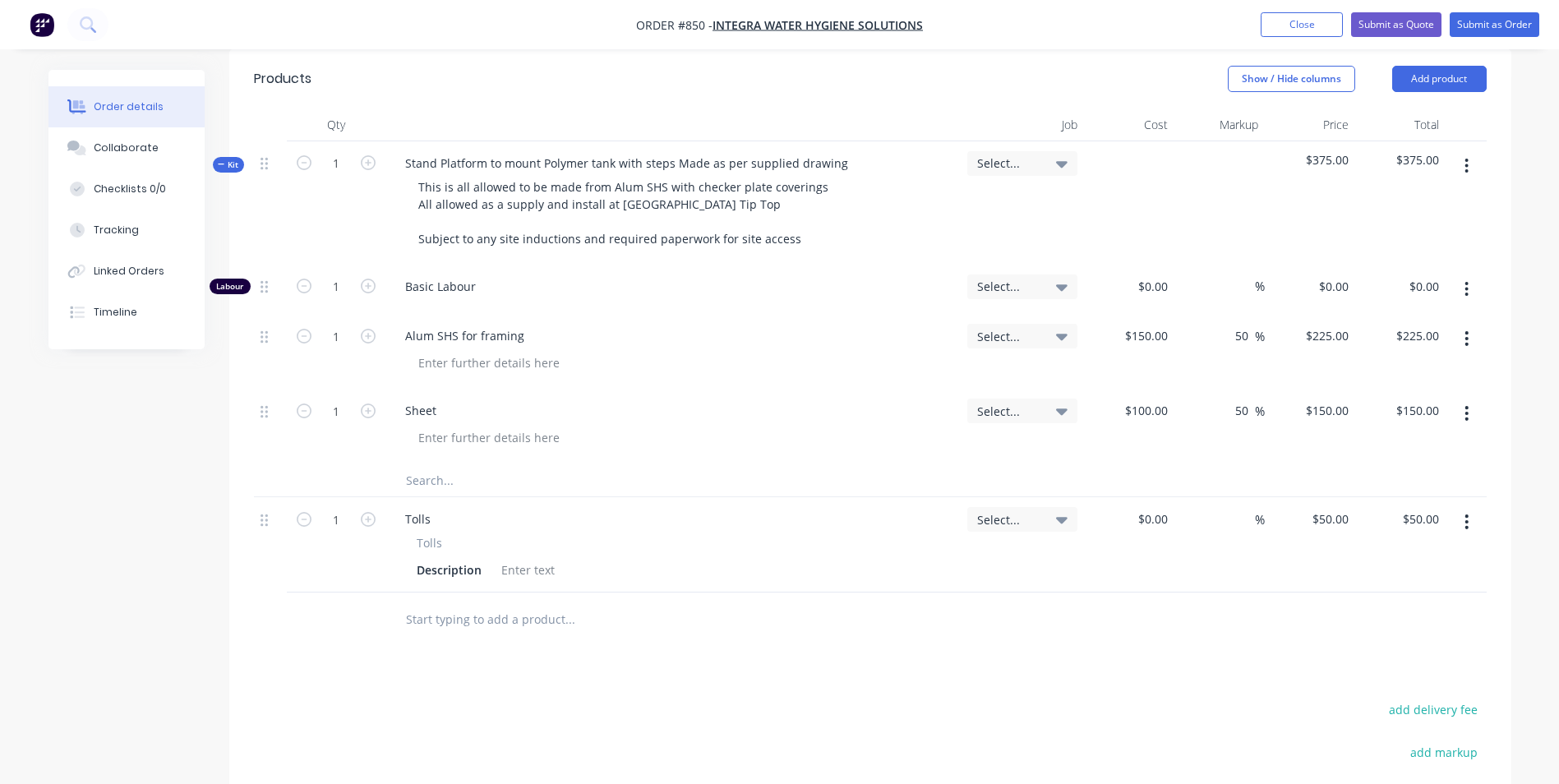
click at [1470, 399] on button "button" at bounding box center [1466, 413] width 38 height 30
click at [1372, 477] on div "Duplicate" at bounding box center [1409, 489] width 126 height 24
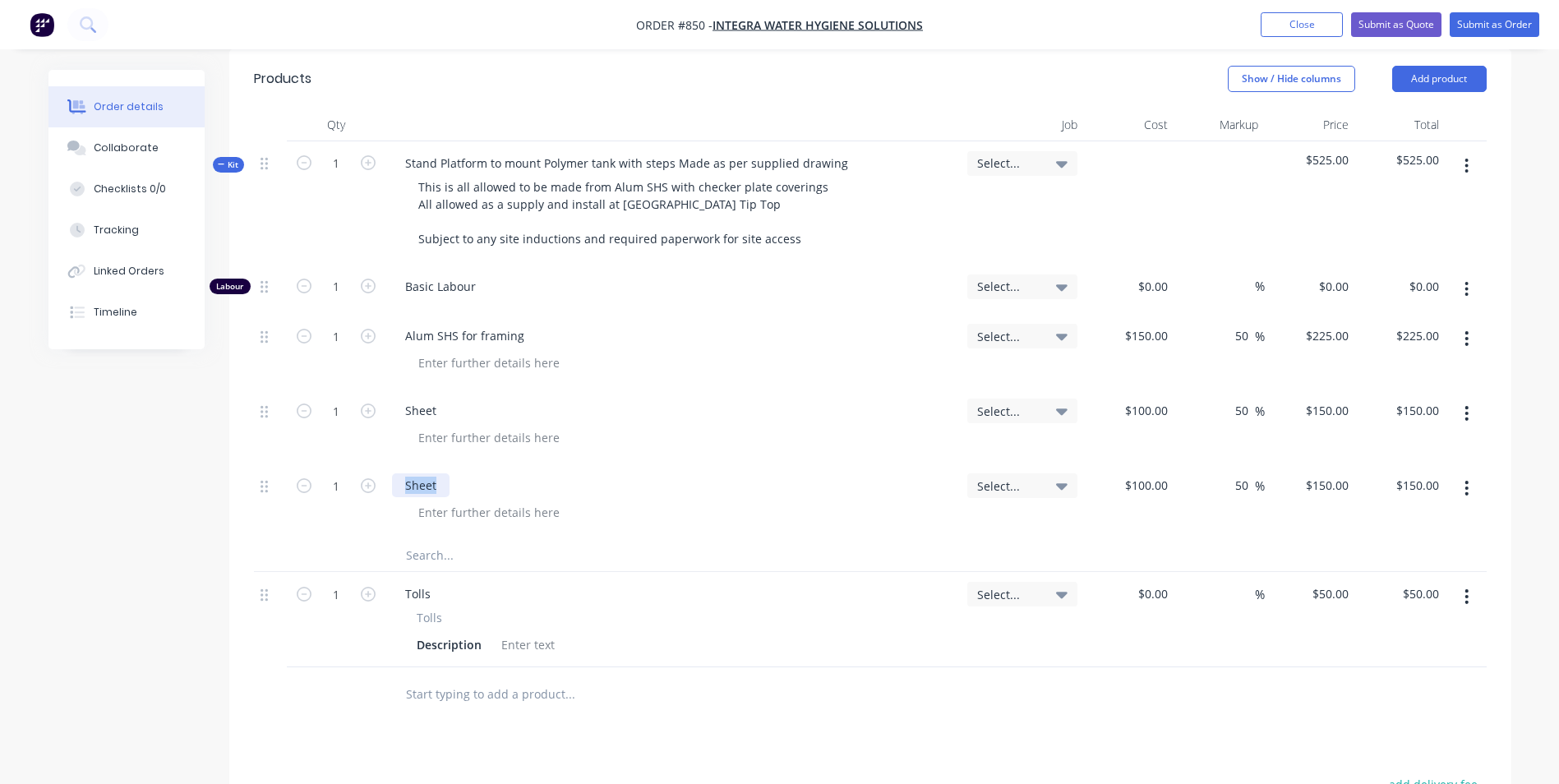
drag, startPoint x: 447, startPoint y: 474, endPoint x: 403, endPoint y: 470, distance: 44.2
click at [403, 473] on div "Sheet" at bounding box center [421, 485] width 57 height 24
type input "$100.00"
click at [336, 274] on input "1" at bounding box center [336, 287] width 43 height 25
type input "10"
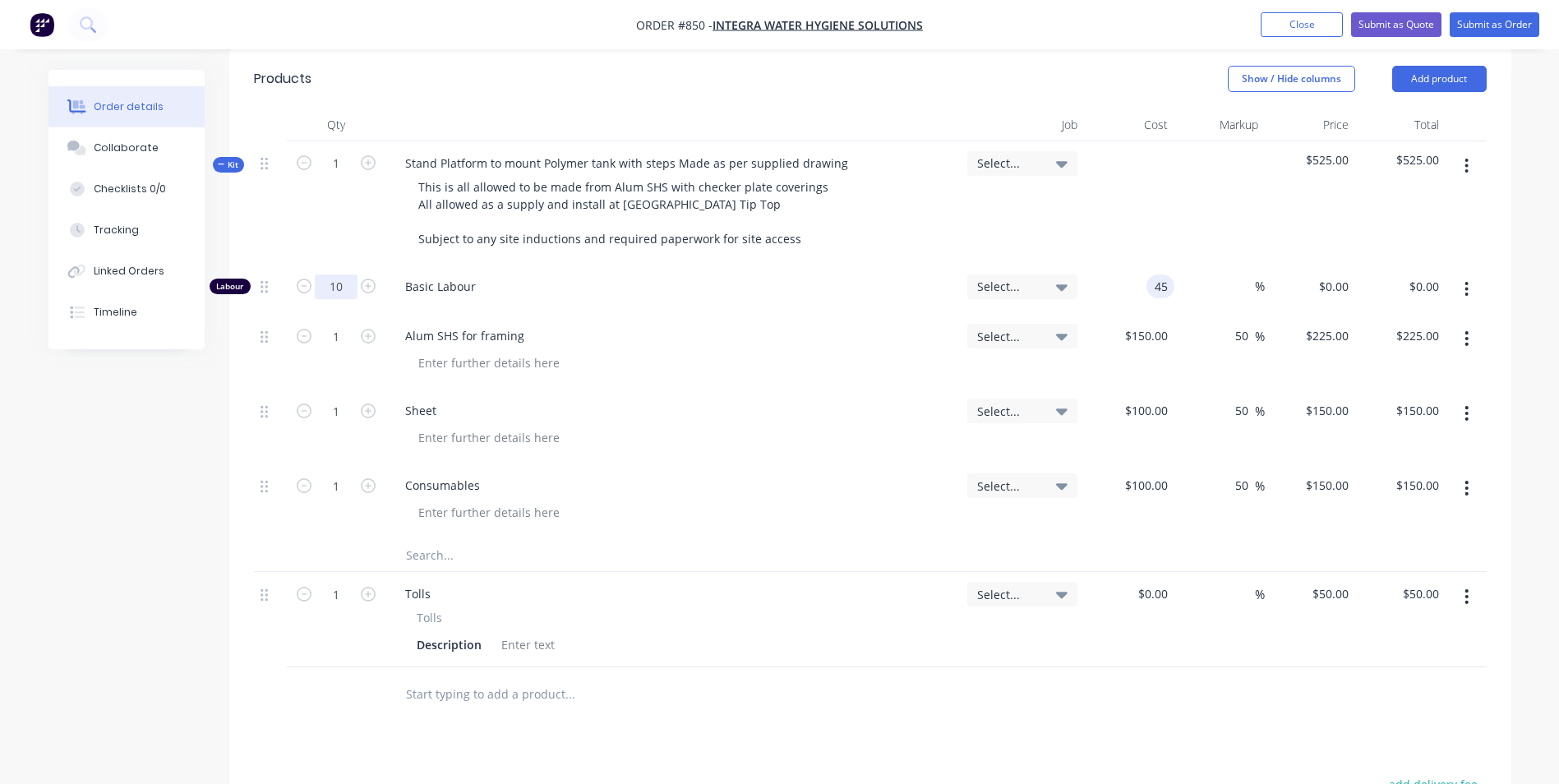
type input "$45.00"
type input "$450.00"
type input "1"
type input "150"
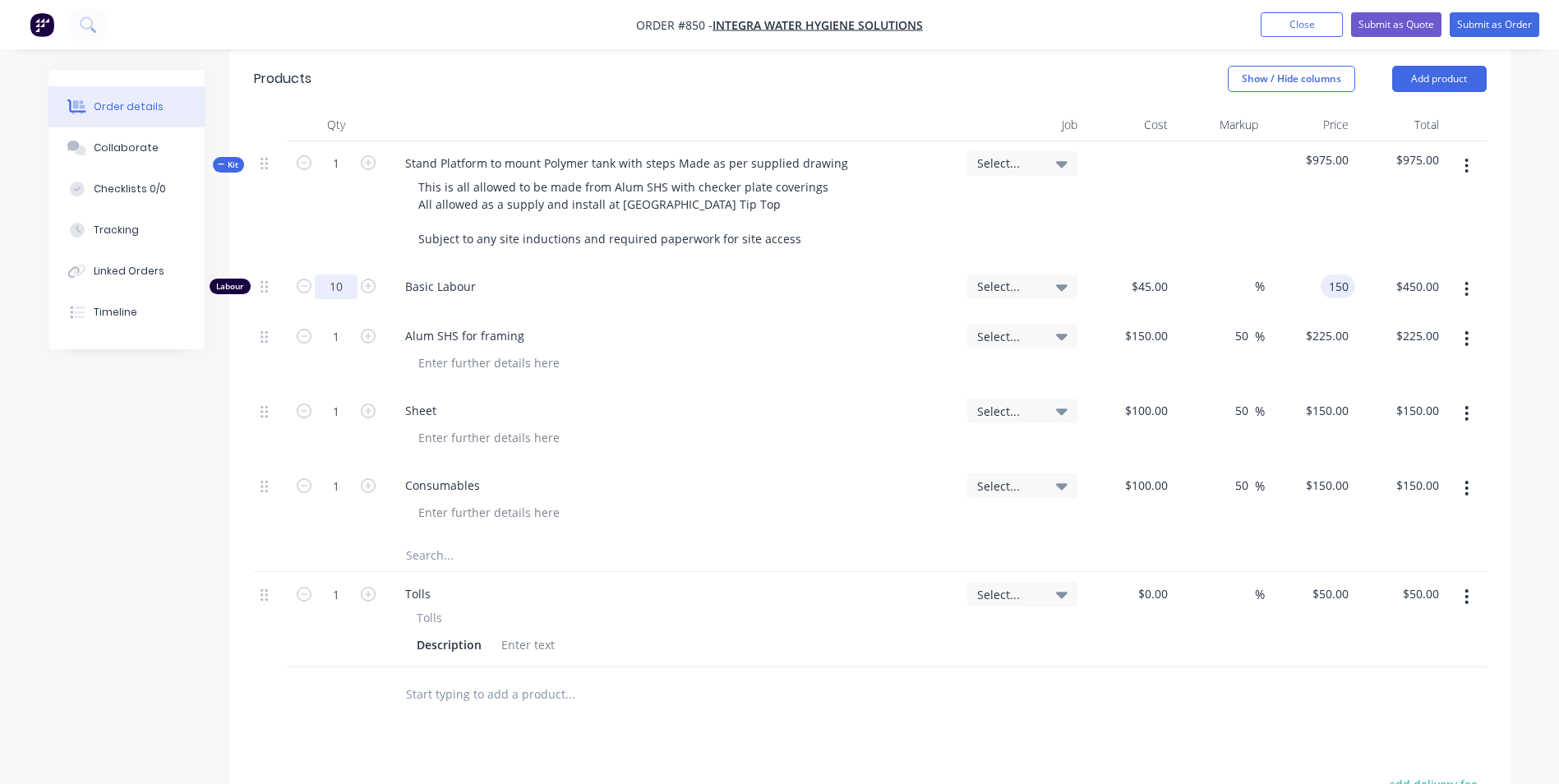
type input "233.33"
type input "$150.00"
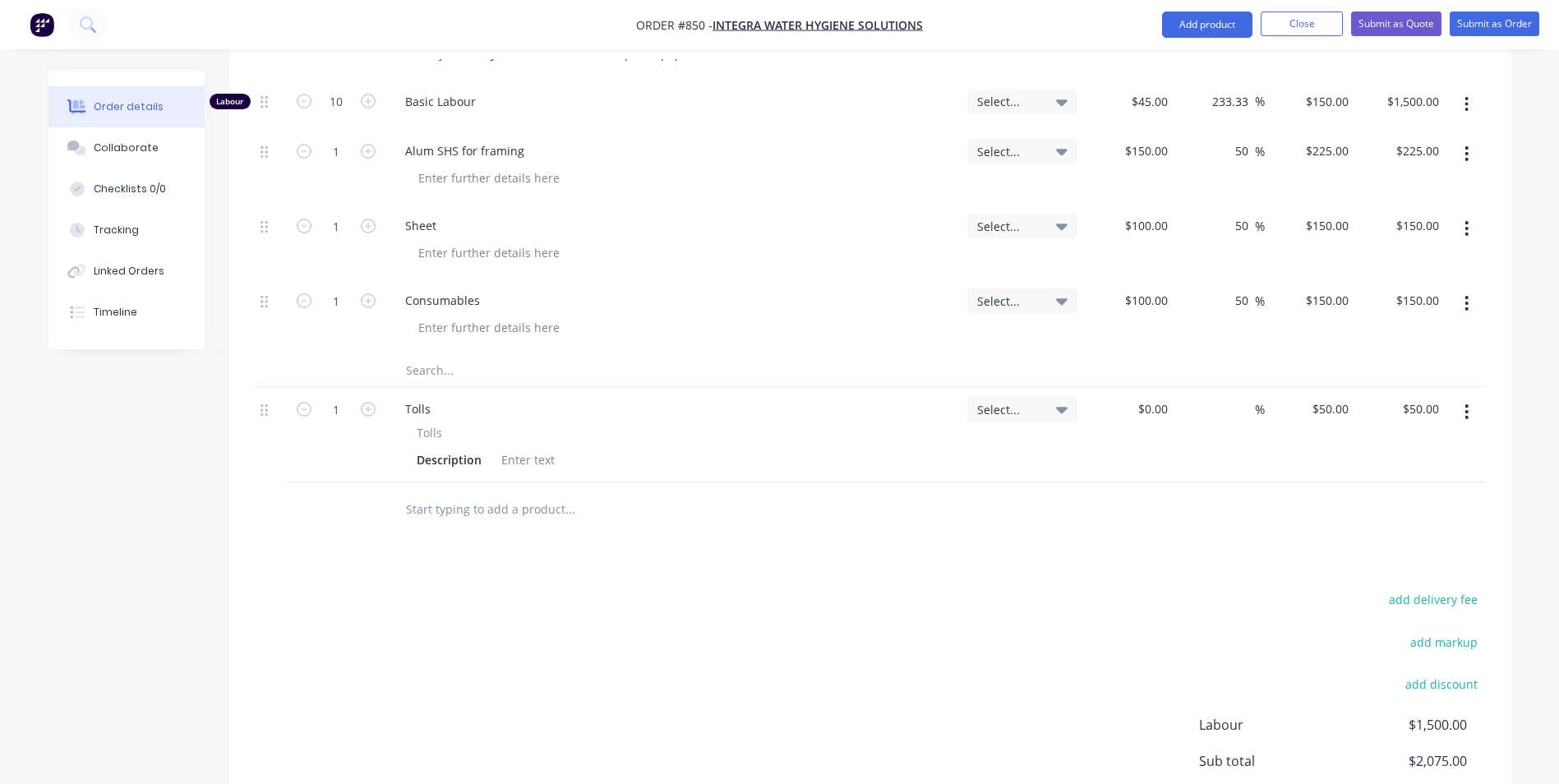
scroll to position [575, 0]
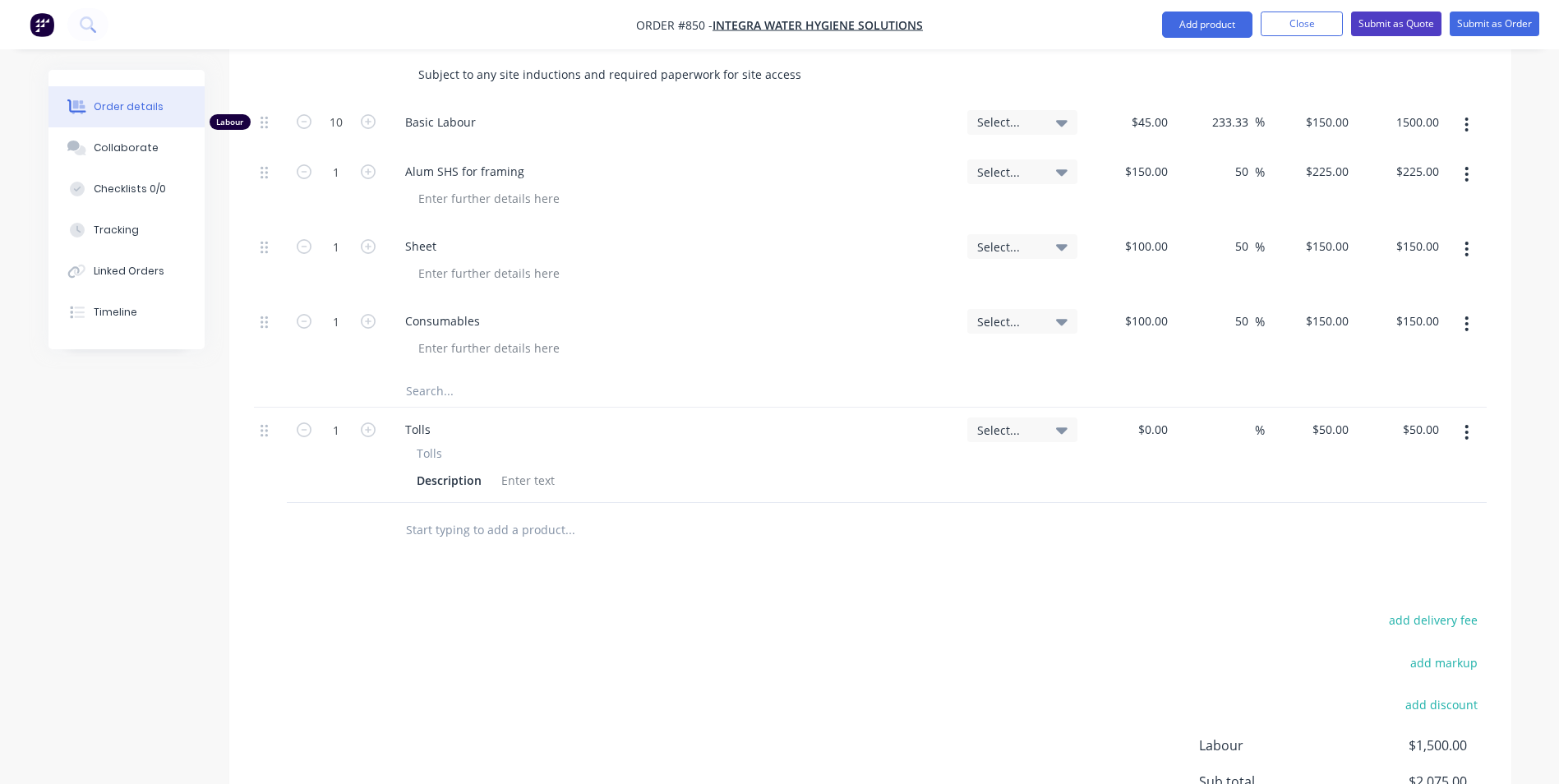
click at [1387, 21] on button "Submit as Quote" at bounding box center [1396, 24] width 91 height 25
type input "$1,500.00"
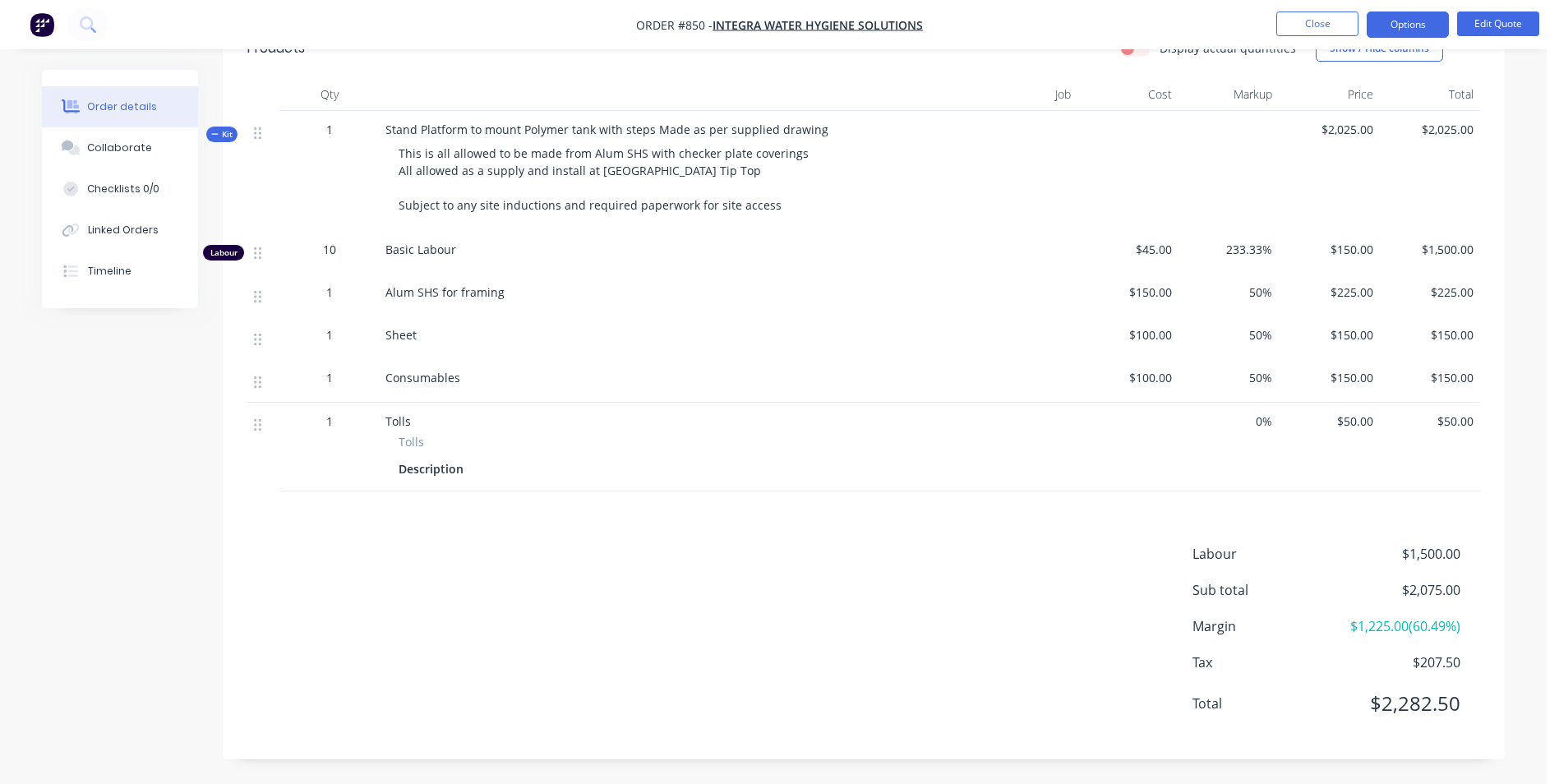
scroll to position [0, 0]
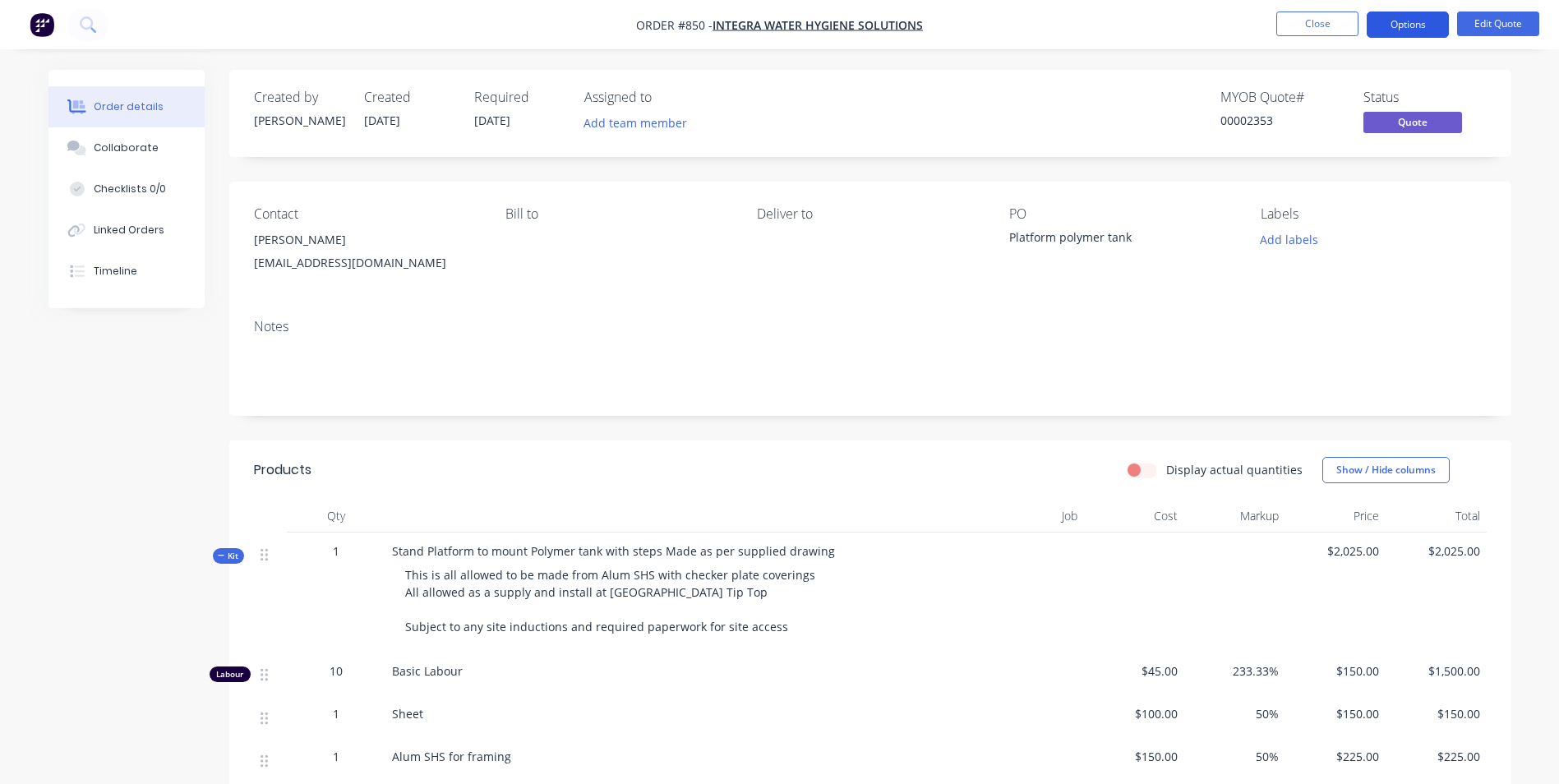
click at [1399, 19] on button "Options" at bounding box center [1408, 24] width 82 height 26
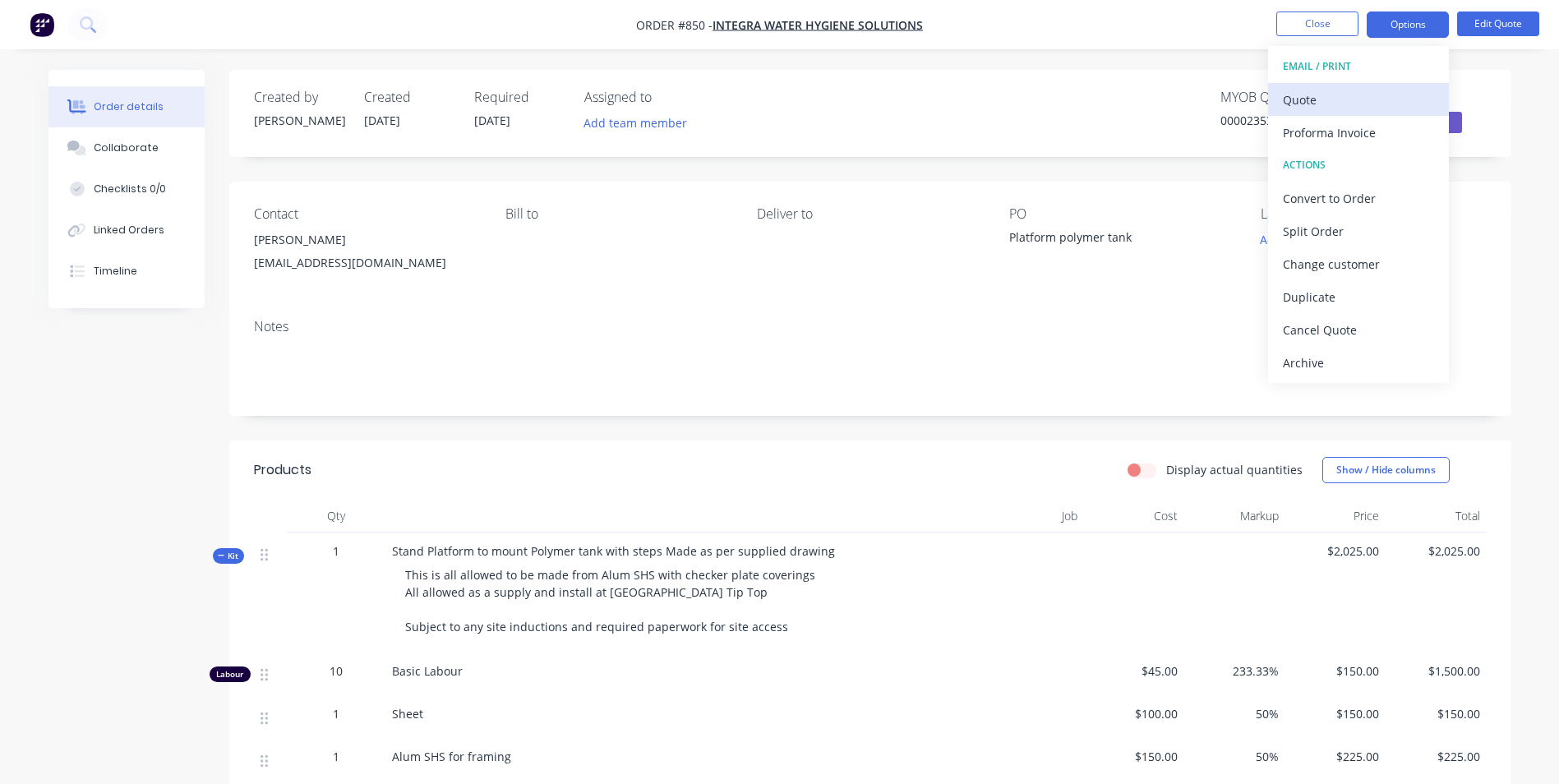
click at [1341, 98] on div "Quote" at bounding box center [1358, 99] width 151 height 24
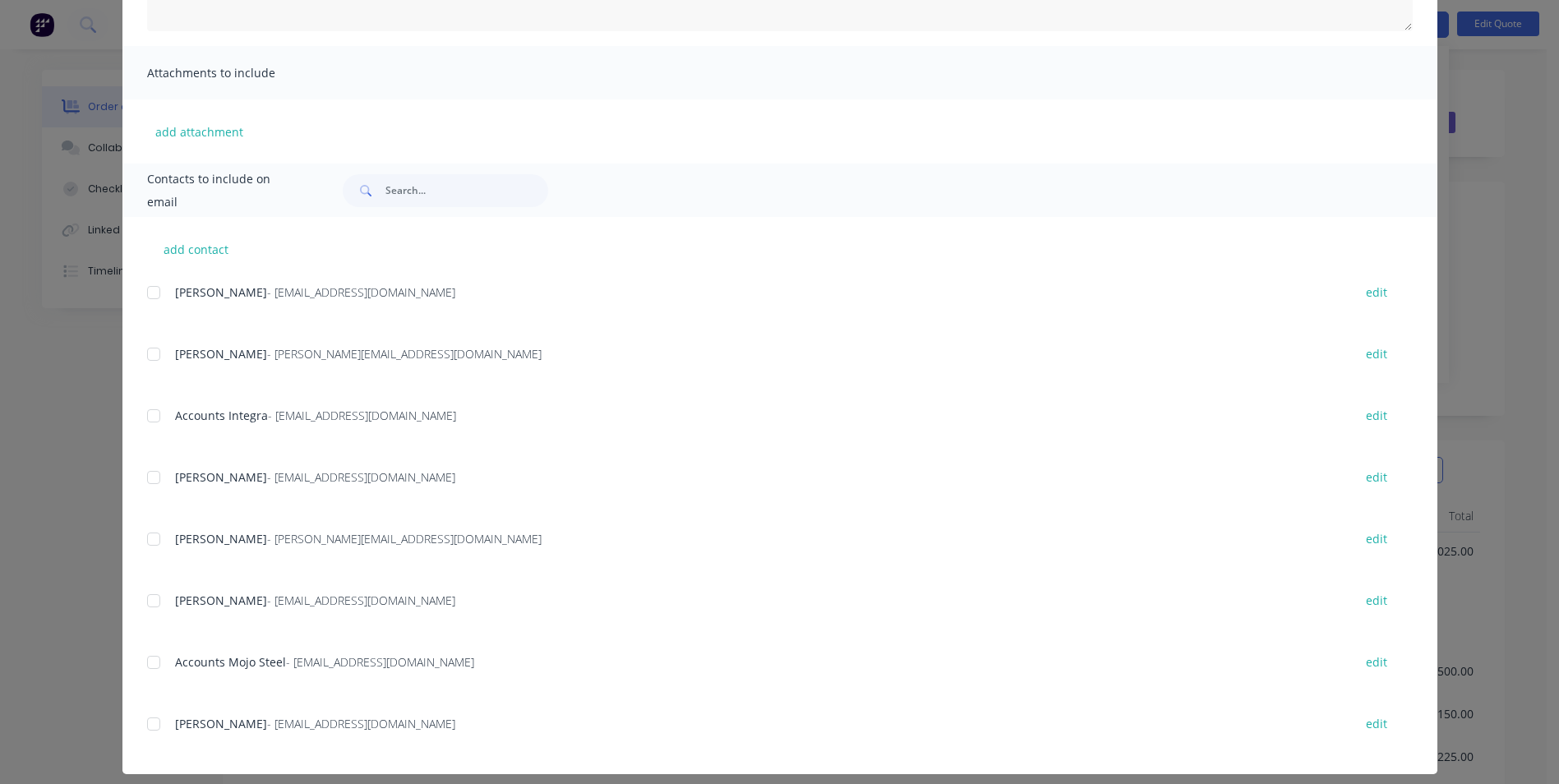
scroll to position [329, 0]
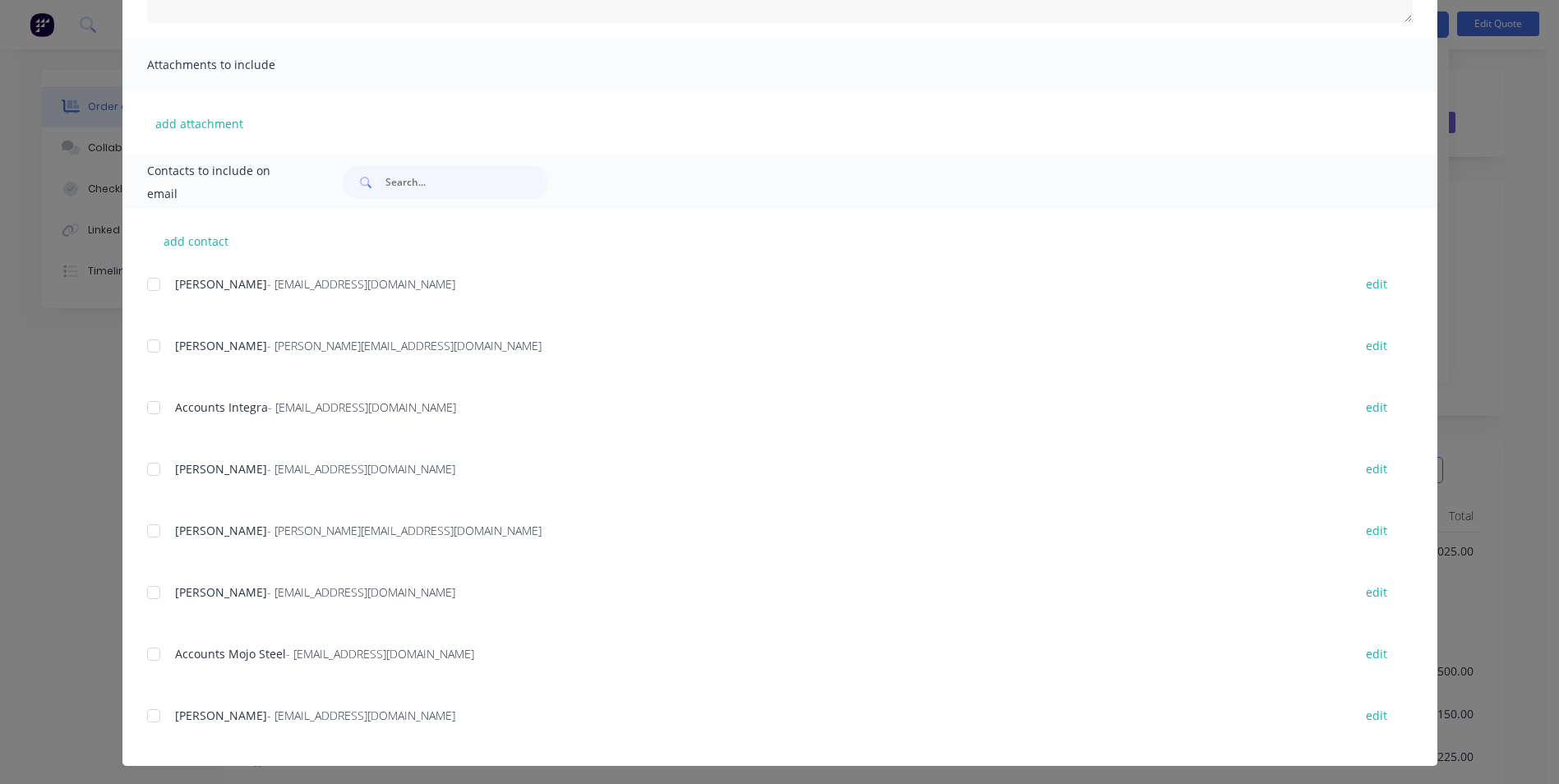
click at [155, 710] on div at bounding box center [153, 715] width 33 height 33
click at [148, 464] on div at bounding box center [153, 468] width 33 height 33
click at [143, 292] on div at bounding box center [153, 284] width 33 height 33
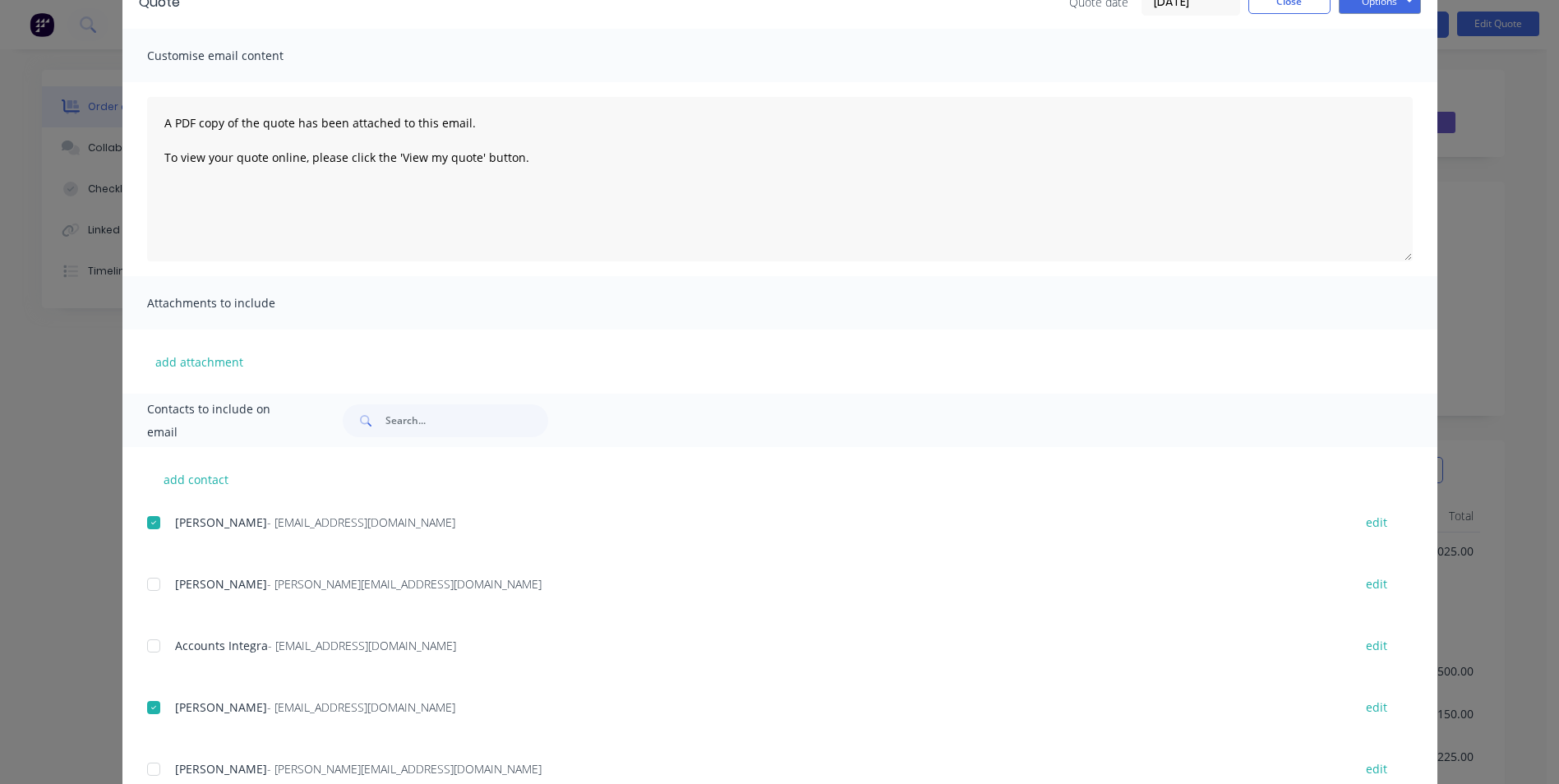
scroll to position [0, 0]
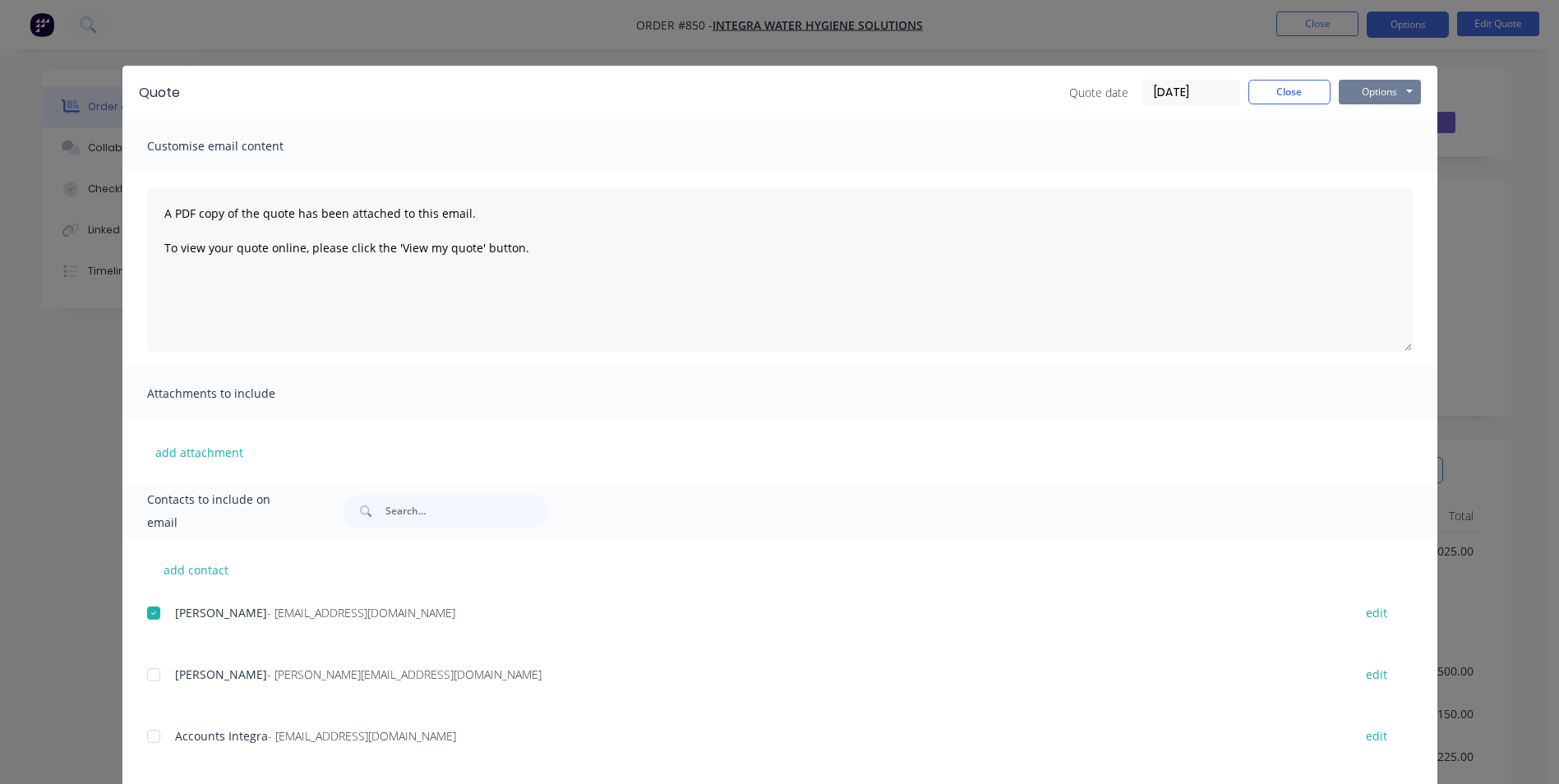
click at [1377, 79] on button "Options" at bounding box center [1380, 92] width 82 height 25
click at [1386, 165] on button "Email" at bounding box center [1392, 175] width 105 height 27
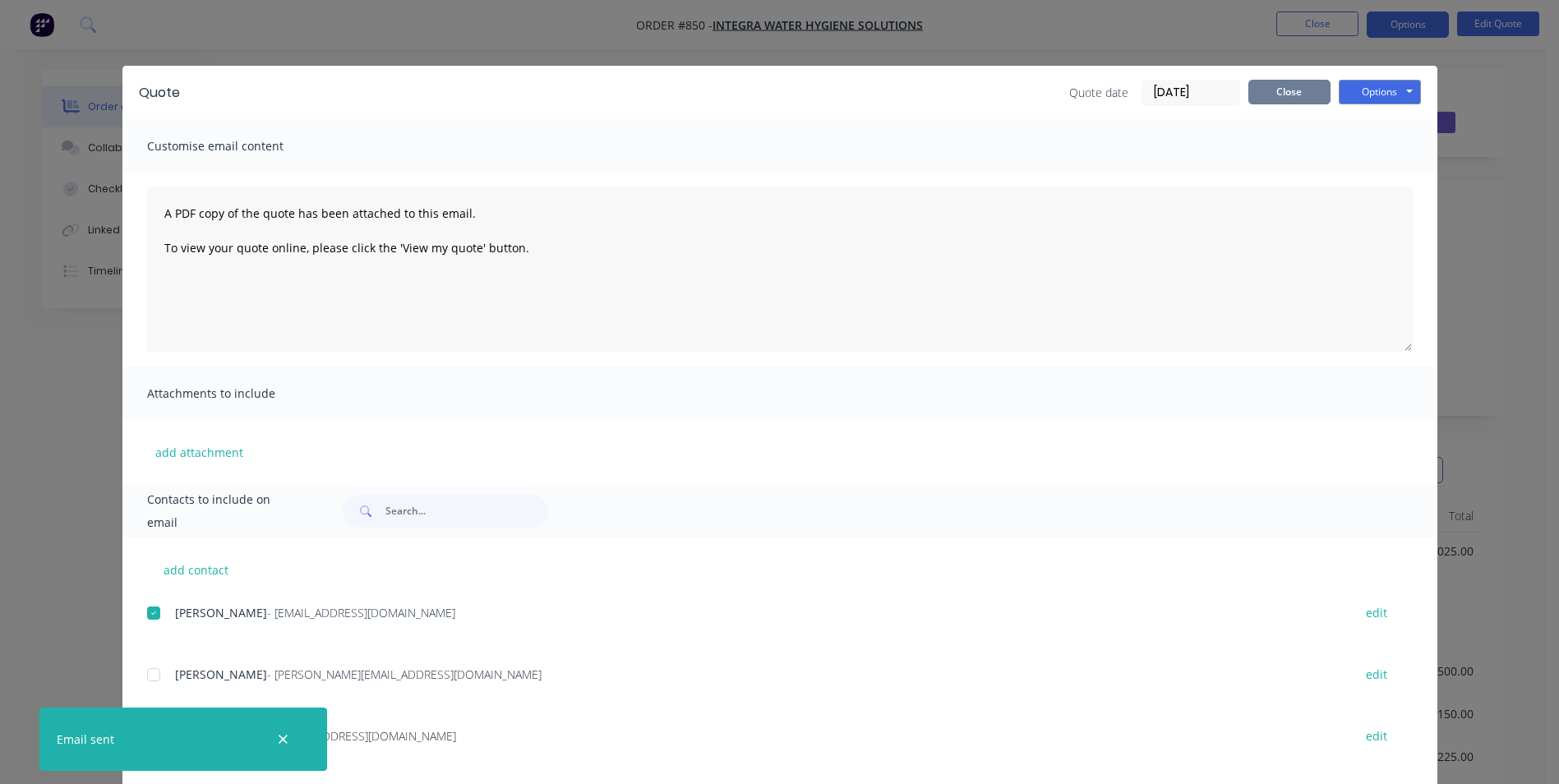
click at [1293, 81] on button "Close" at bounding box center [1289, 92] width 82 height 25
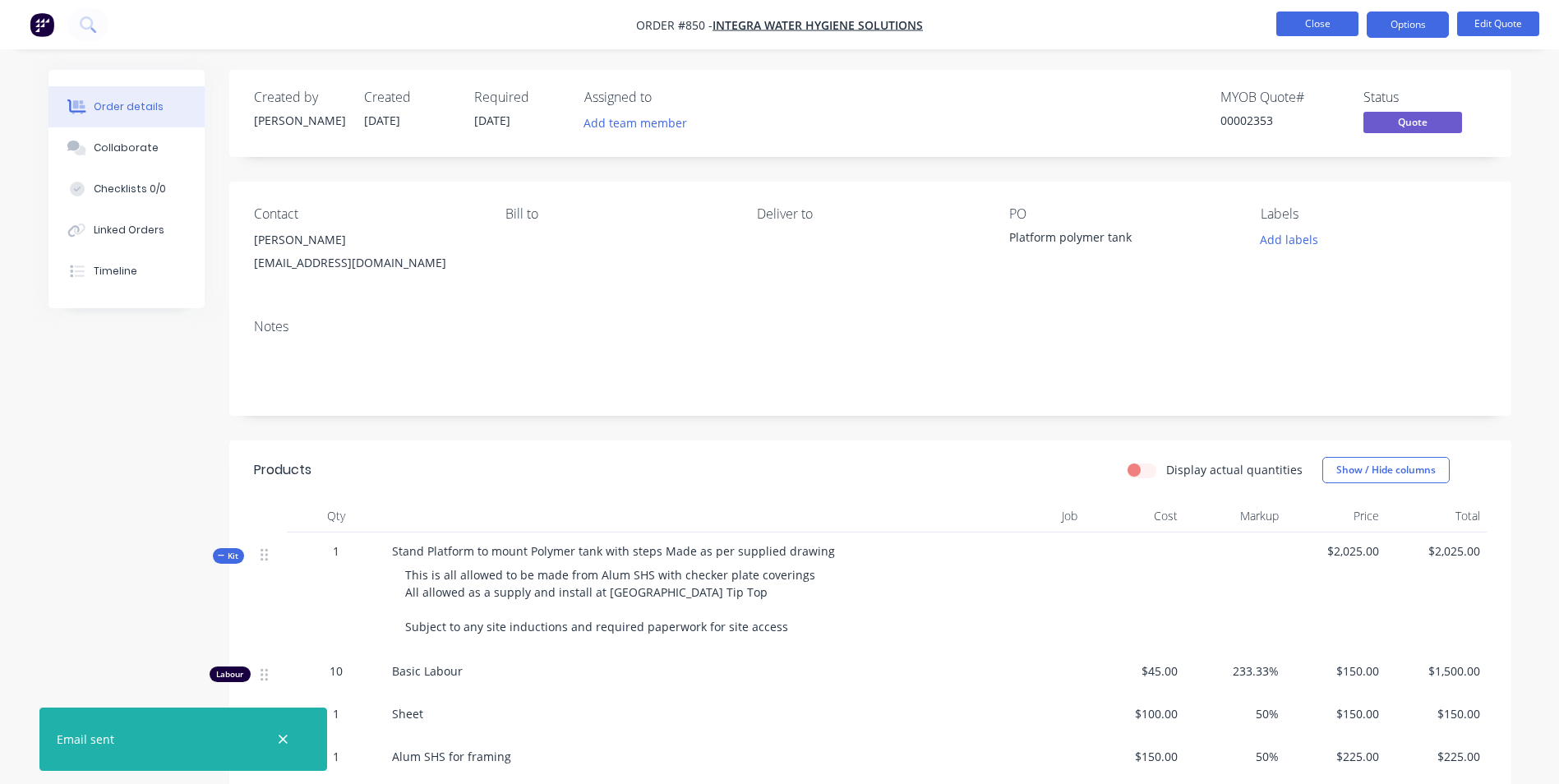
click at [1321, 28] on button "Close" at bounding box center [1317, 24] width 82 height 25
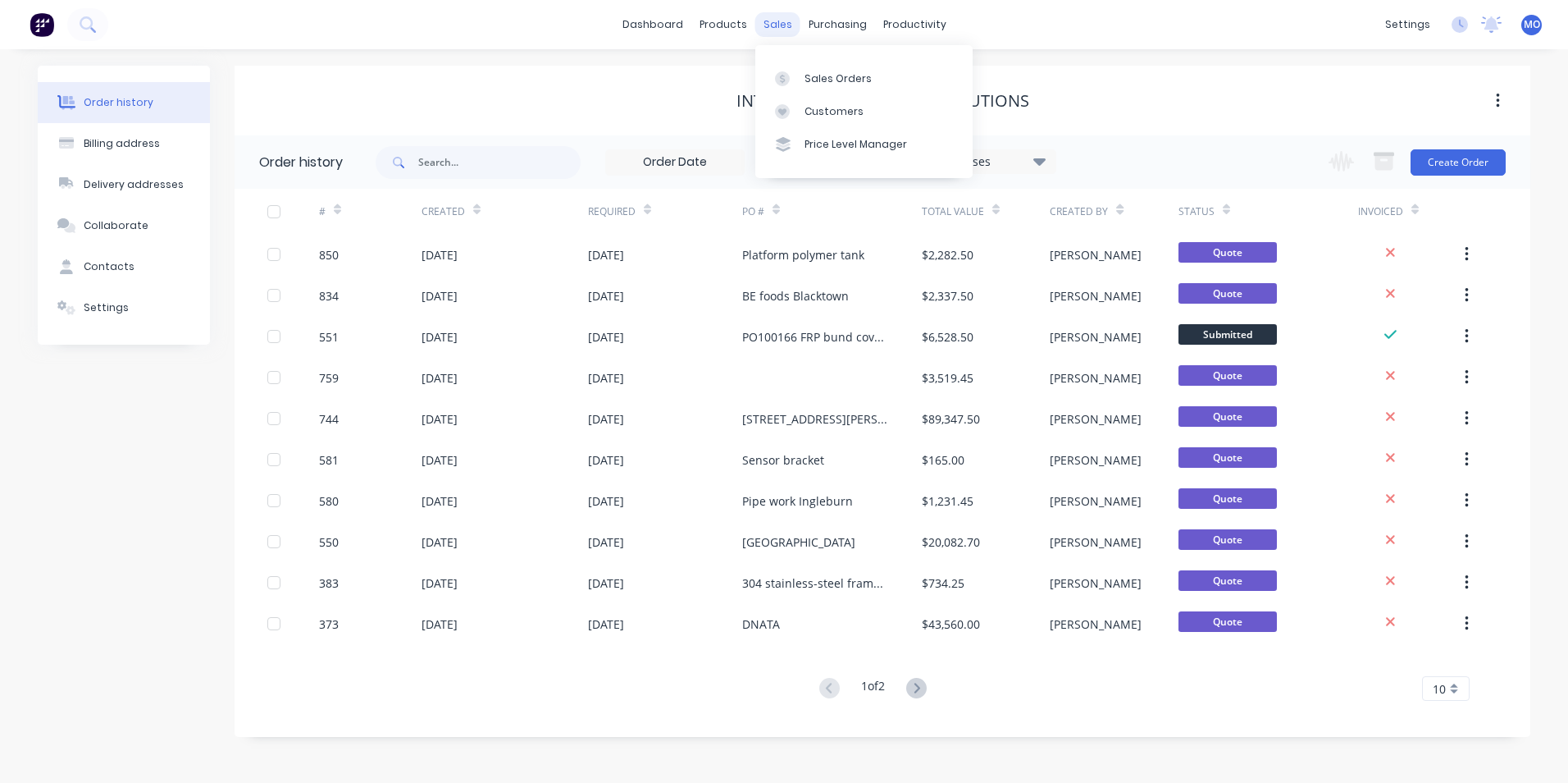
click at [772, 16] on div "sales" at bounding box center [777, 25] width 45 height 25
click at [822, 74] on div "Sales Orders" at bounding box center [838, 78] width 67 height 14
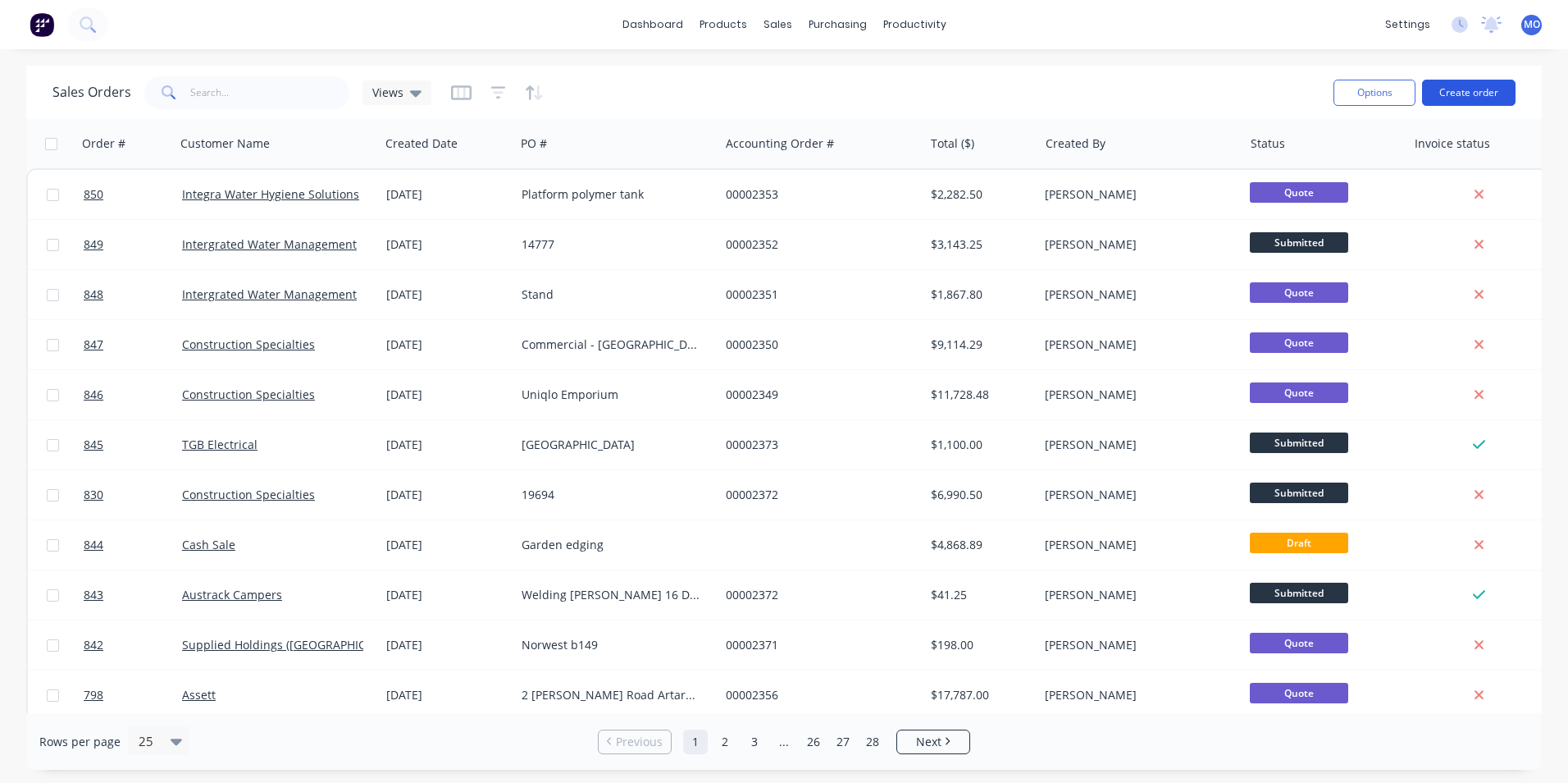
click at [1469, 102] on button "Create order" at bounding box center [1469, 92] width 94 height 26
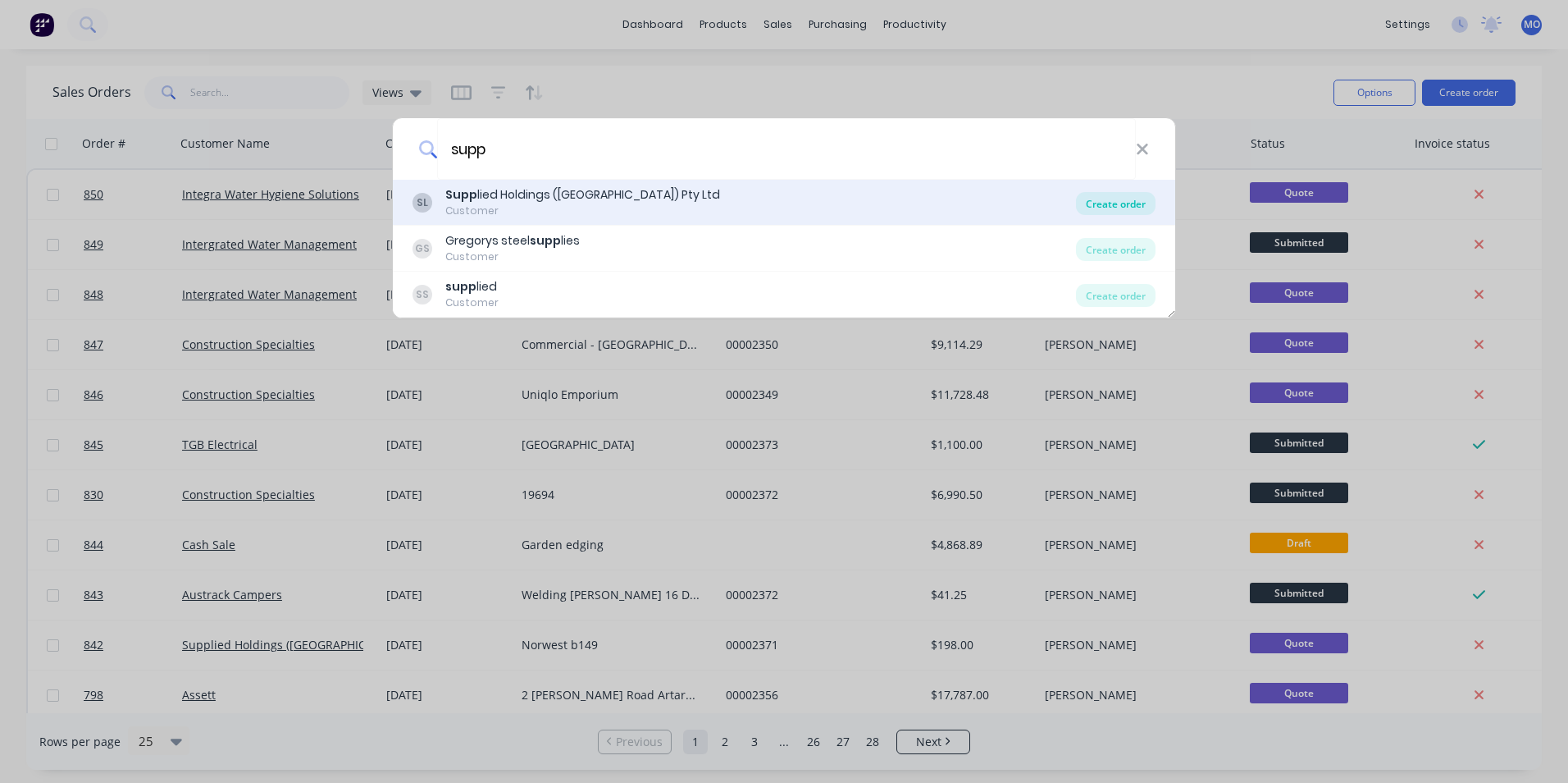
type input "supp"
click at [1128, 199] on div "Create order" at bounding box center [1115, 203] width 79 height 23
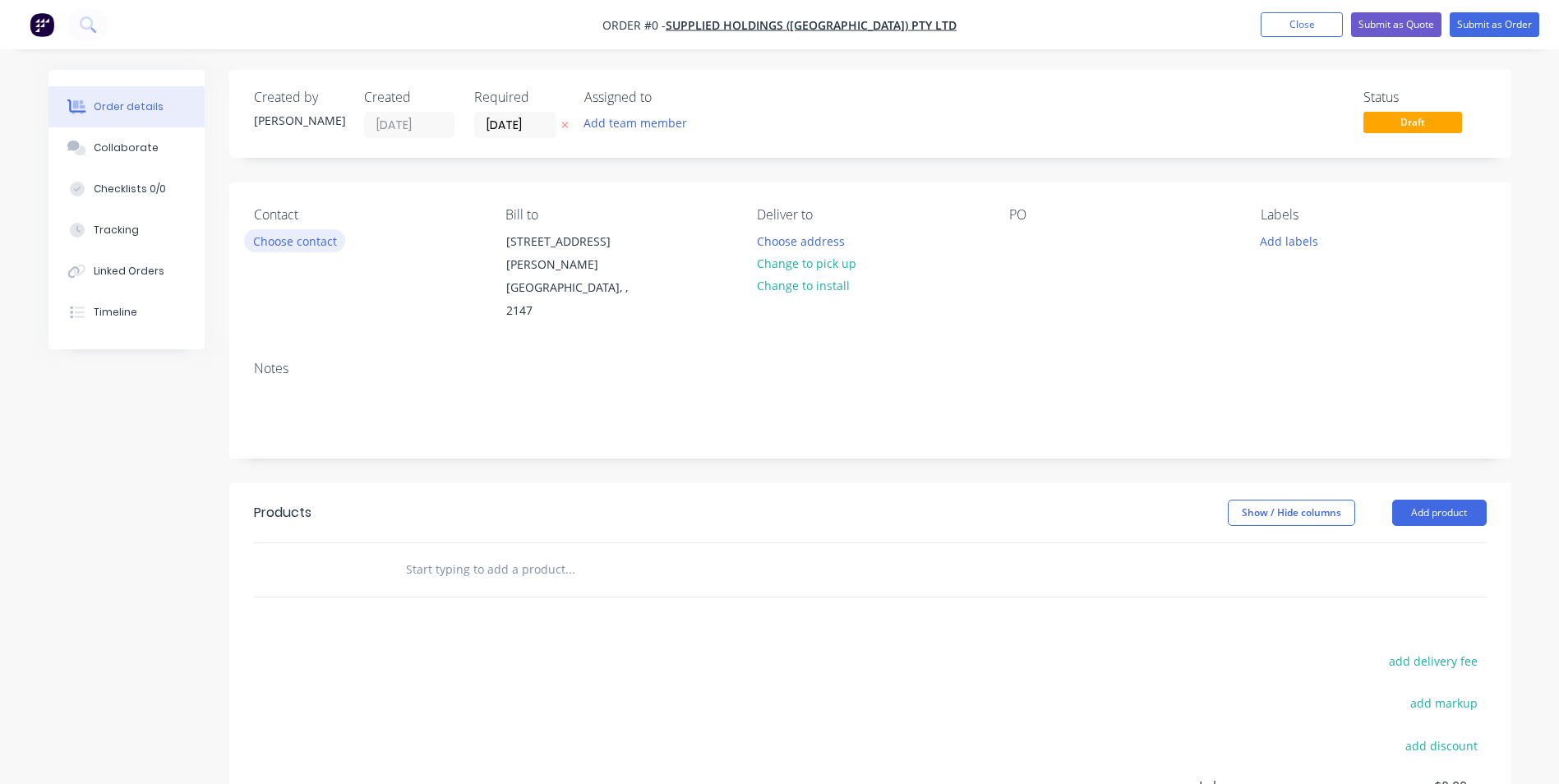
click at [320, 249] on button "Choose contact" at bounding box center [295, 240] width 101 height 22
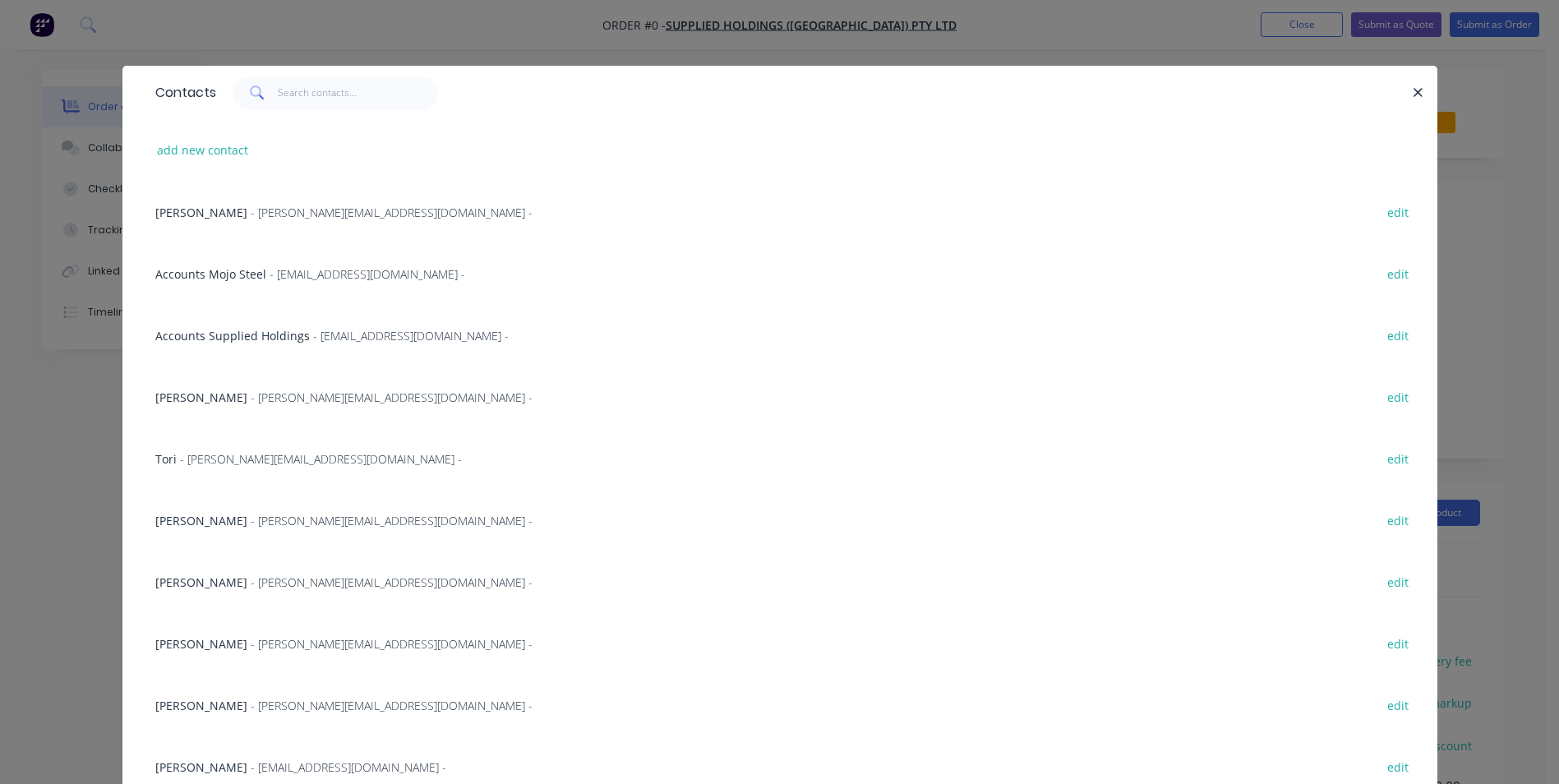
click at [251, 642] on span "- [PERSON_NAME][EMAIL_ADDRESS][DOMAIN_NAME] -" at bounding box center [391, 643] width 282 height 15
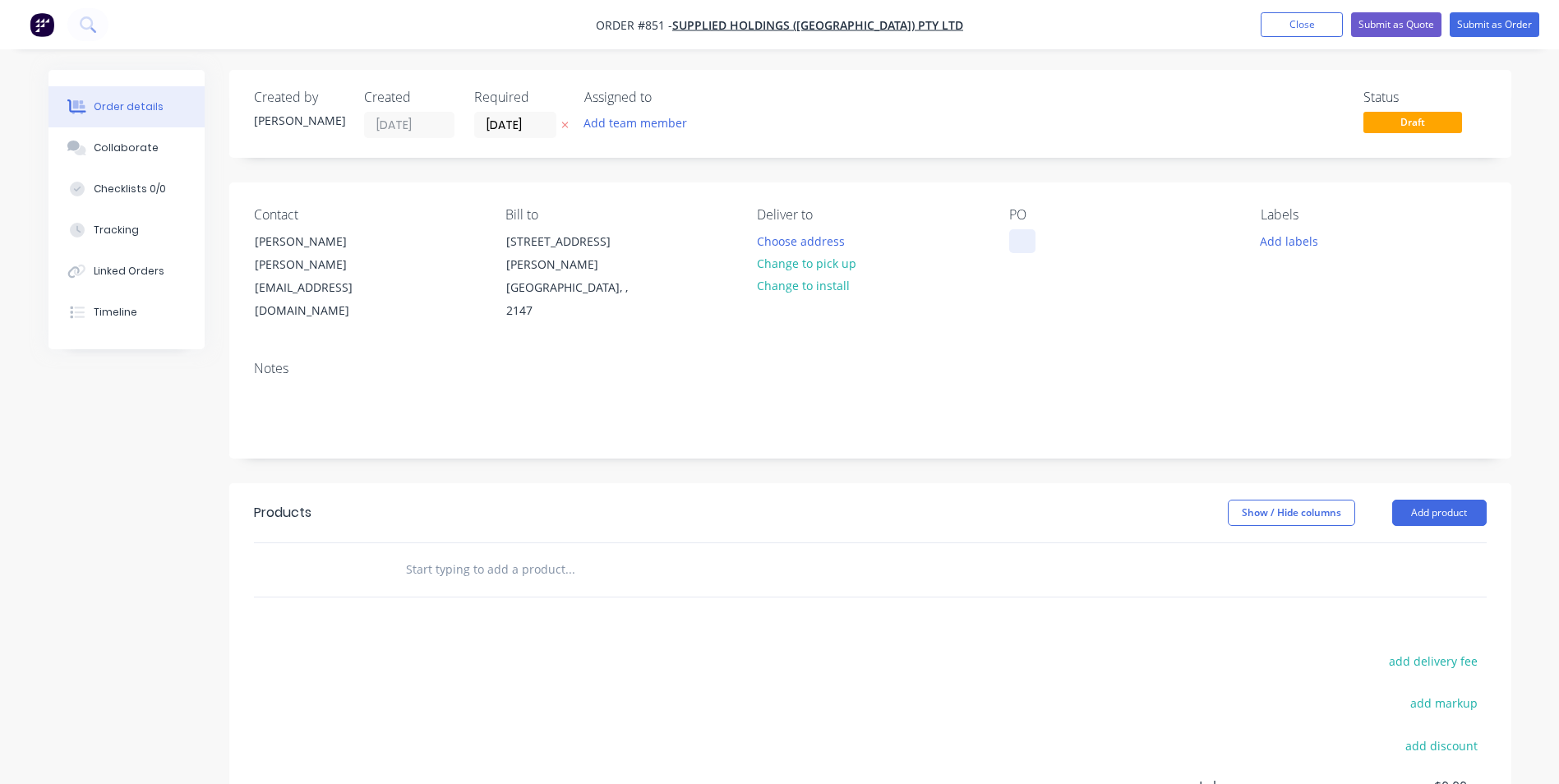
click at [1027, 234] on div at bounding box center [1021, 241] width 26 height 24
paste div
click at [1417, 499] on button "Add product" at bounding box center [1439, 512] width 95 height 26
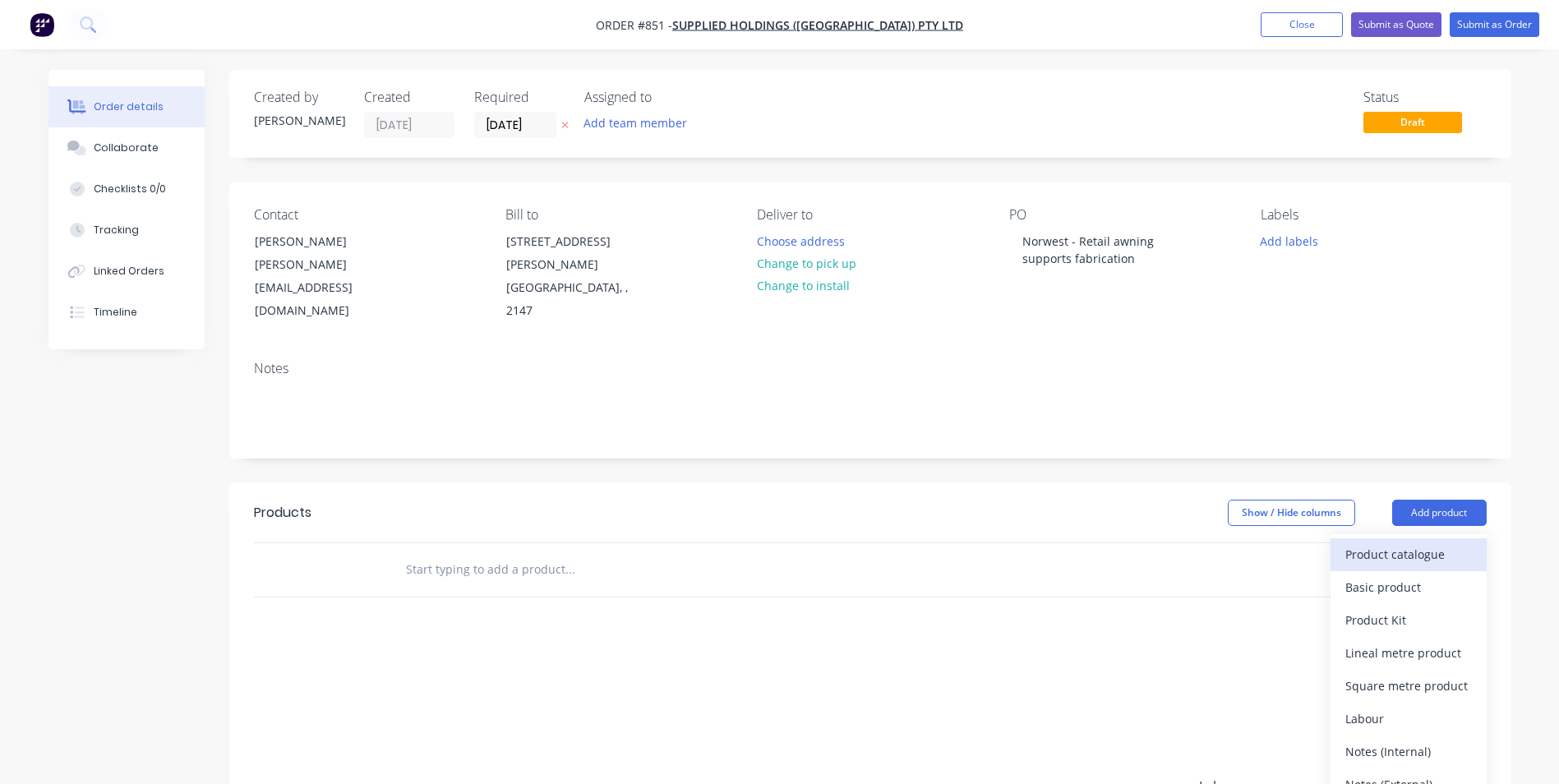
click at [1378, 538] on button "Product catalogue" at bounding box center [1408, 555] width 156 height 33
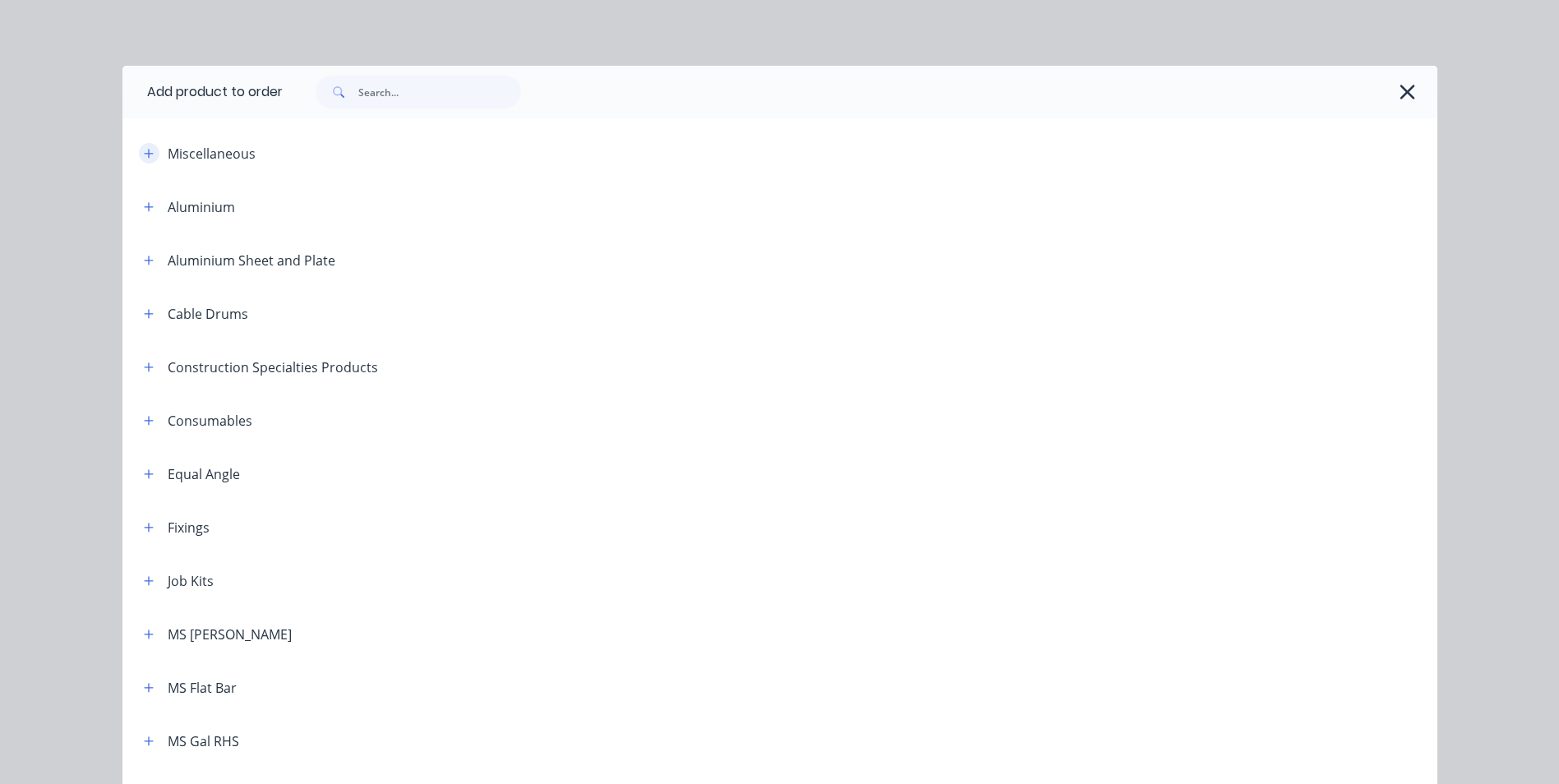
click at [143, 155] on icon "button" at bounding box center [147, 153] width 9 height 9
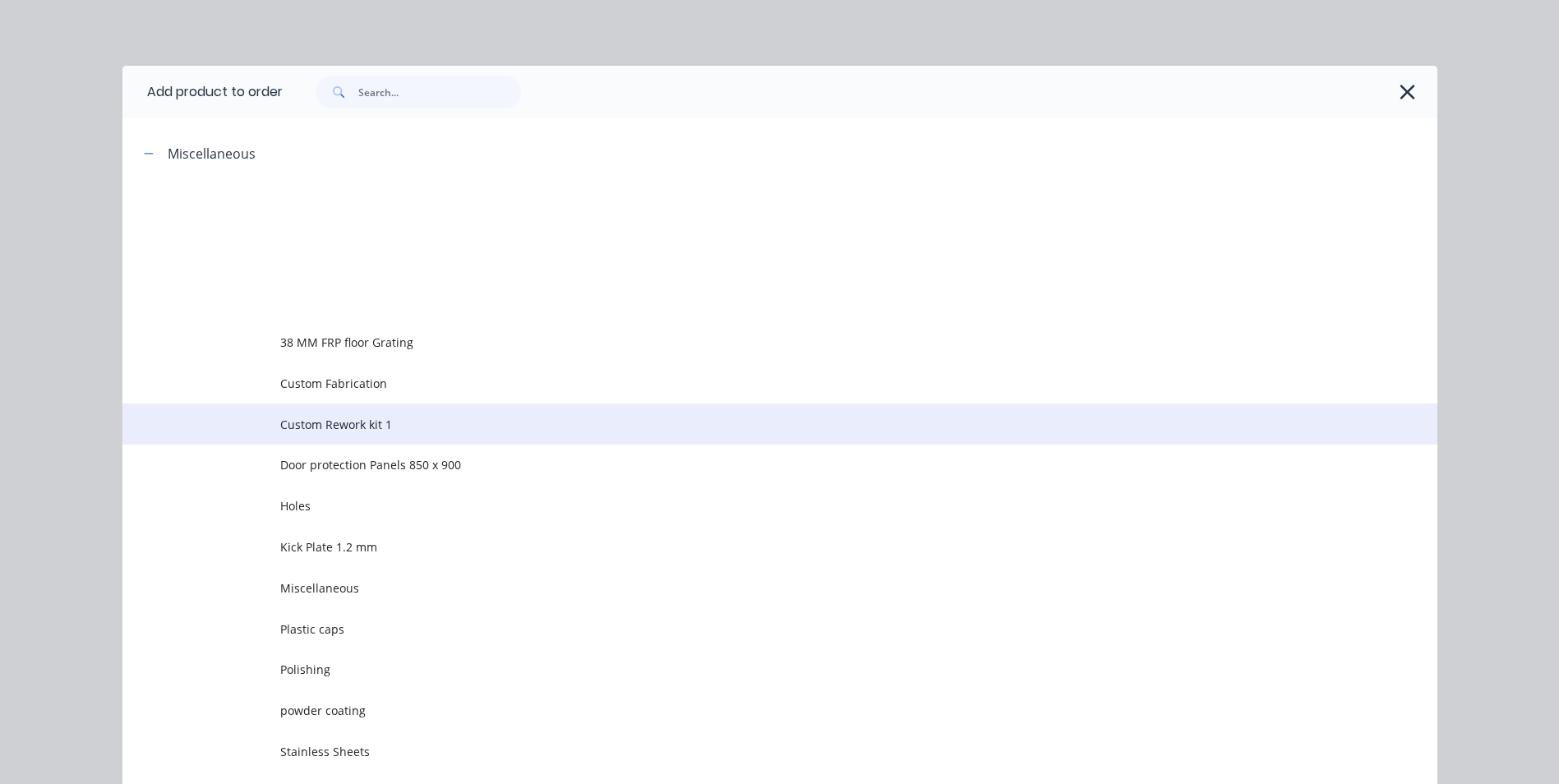
click at [329, 418] on span "Custom Rework kit 1" at bounding box center [743, 425] width 926 height 17
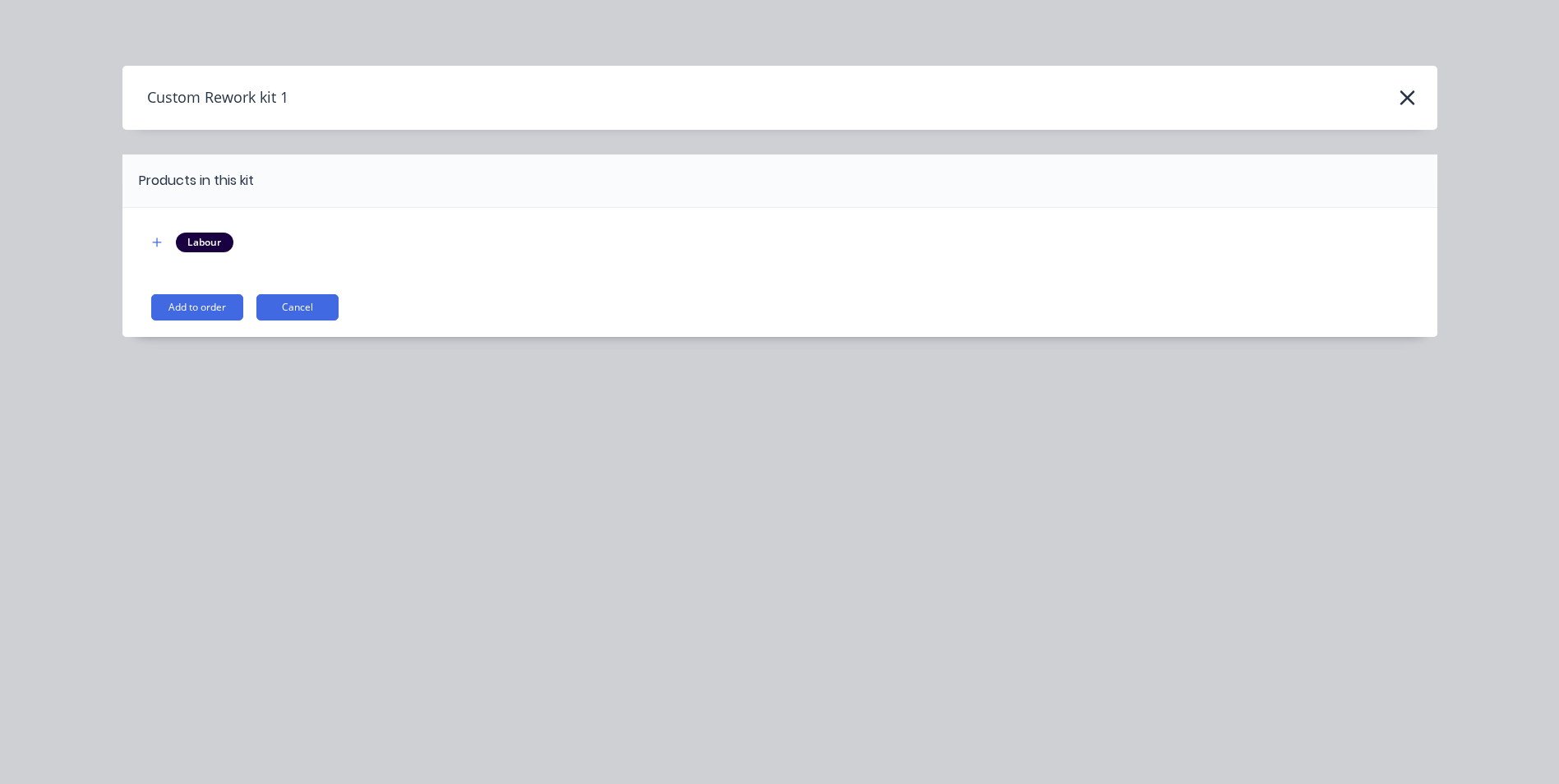
click at [203, 318] on button "Add to order" at bounding box center [197, 307] width 92 height 26
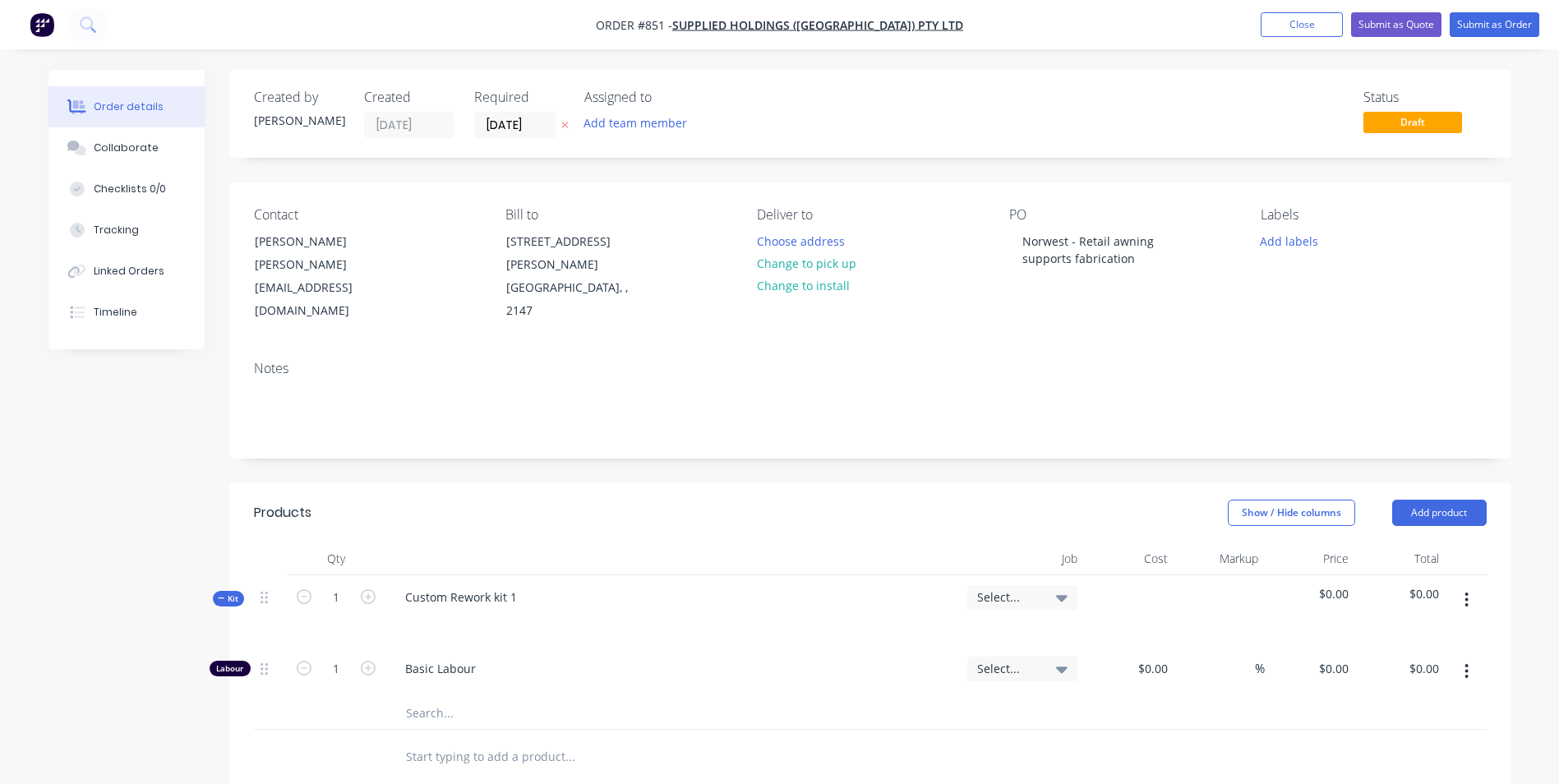
click at [1467, 593] on icon "button" at bounding box center [1466, 599] width 3 height 14
click at [1416, 631] on div "Add product to kit" at bounding box center [1409, 642] width 126 height 24
click at [1370, 730] on div "Basic product" at bounding box center [1409, 741] width 126 height 24
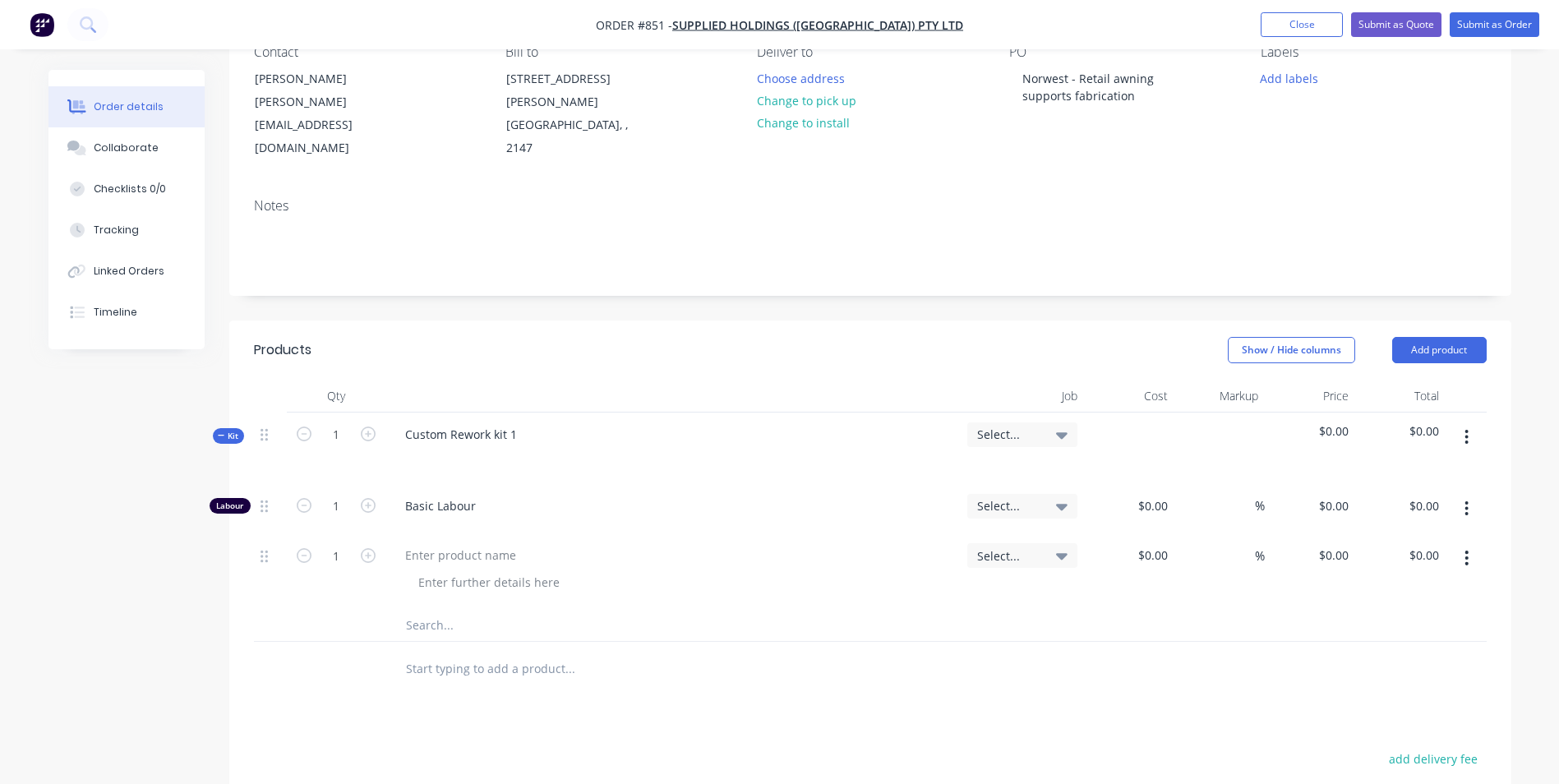
scroll to position [164, 0]
click at [1470, 541] on button "button" at bounding box center [1466, 555] width 38 height 30
click at [1411, 621] on div "Duplicate" at bounding box center [1409, 632] width 126 height 24
click at [1465, 547] on icon "button" at bounding box center [1466, 555] width 4 height 18
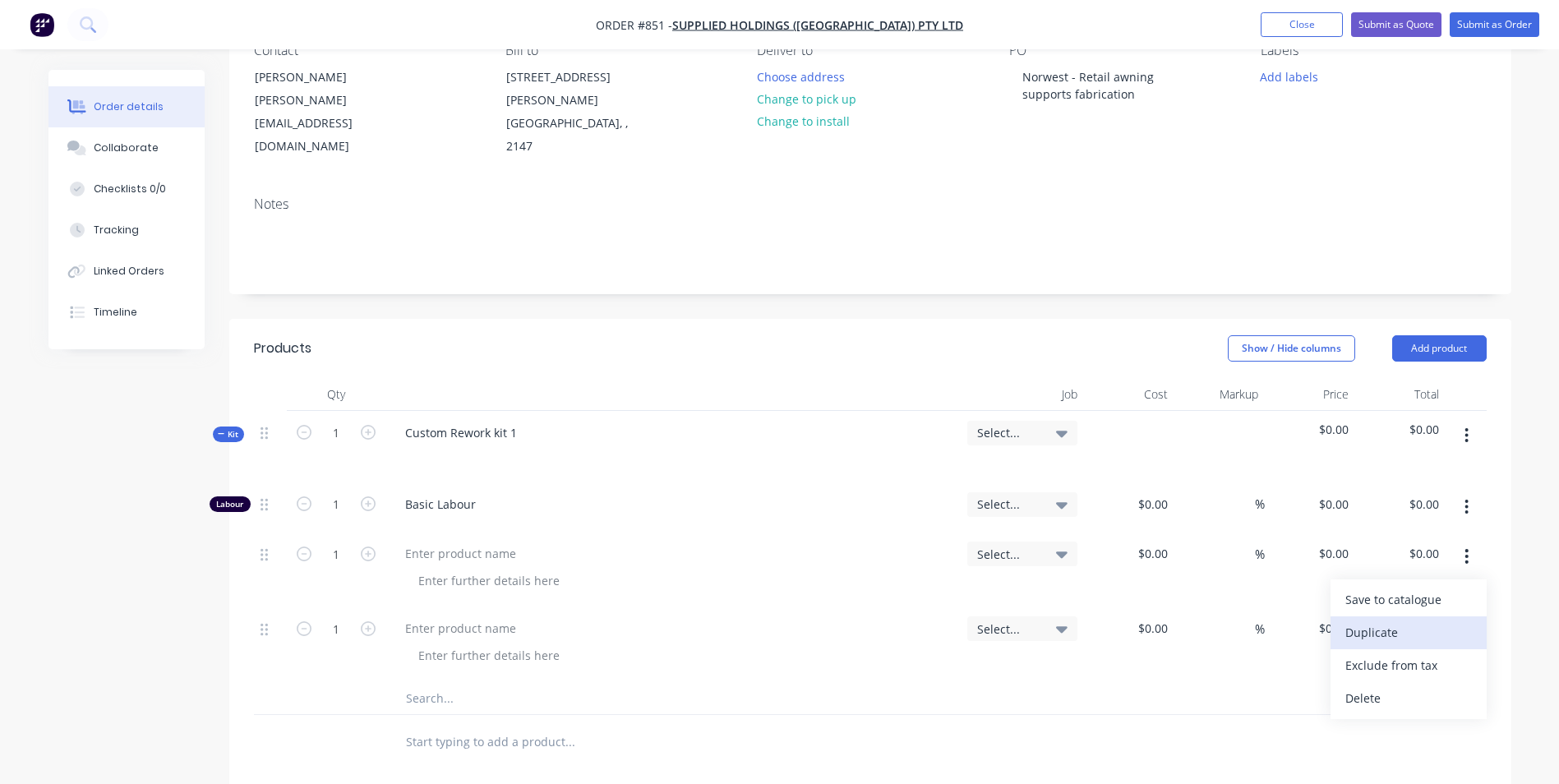
click at [1375, 621] on div "Duplicate" at bounding box center [1409, 632] width 126 height 24
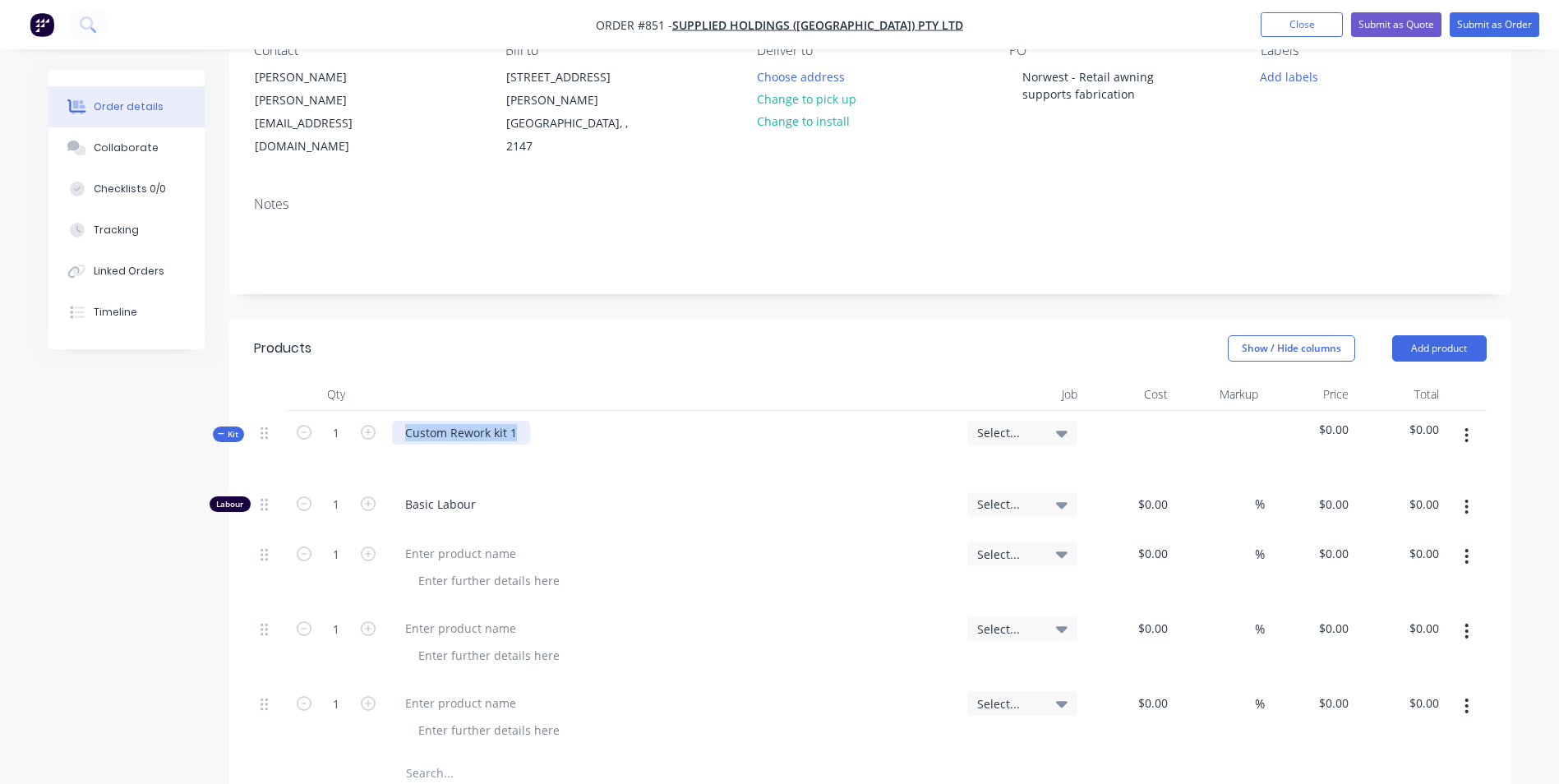
drag, startPoint x: 519, startPoint y: 391, endPoint x: 318, endPoint y: 410, distance: 201.9
click at [318, 411] on div "Kit 1 Custom Rework kit 1 Select... $0.00 $0.00" at bounding box center [870, 446] width 1233 height 72
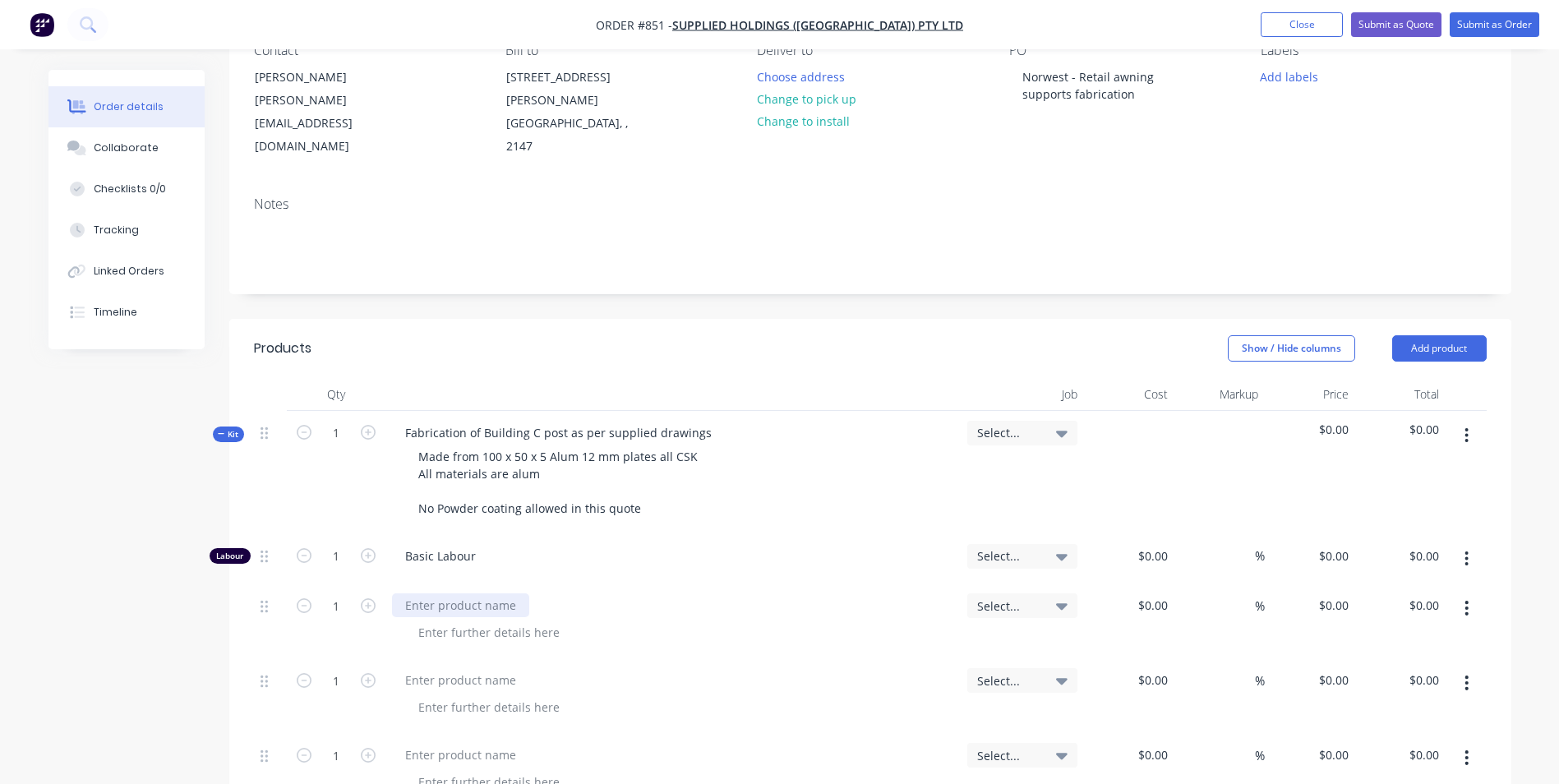
click at [417, 593] on div at bounding box center [460, 604] width 137 height 24
type input "$250.00"
type input "50"
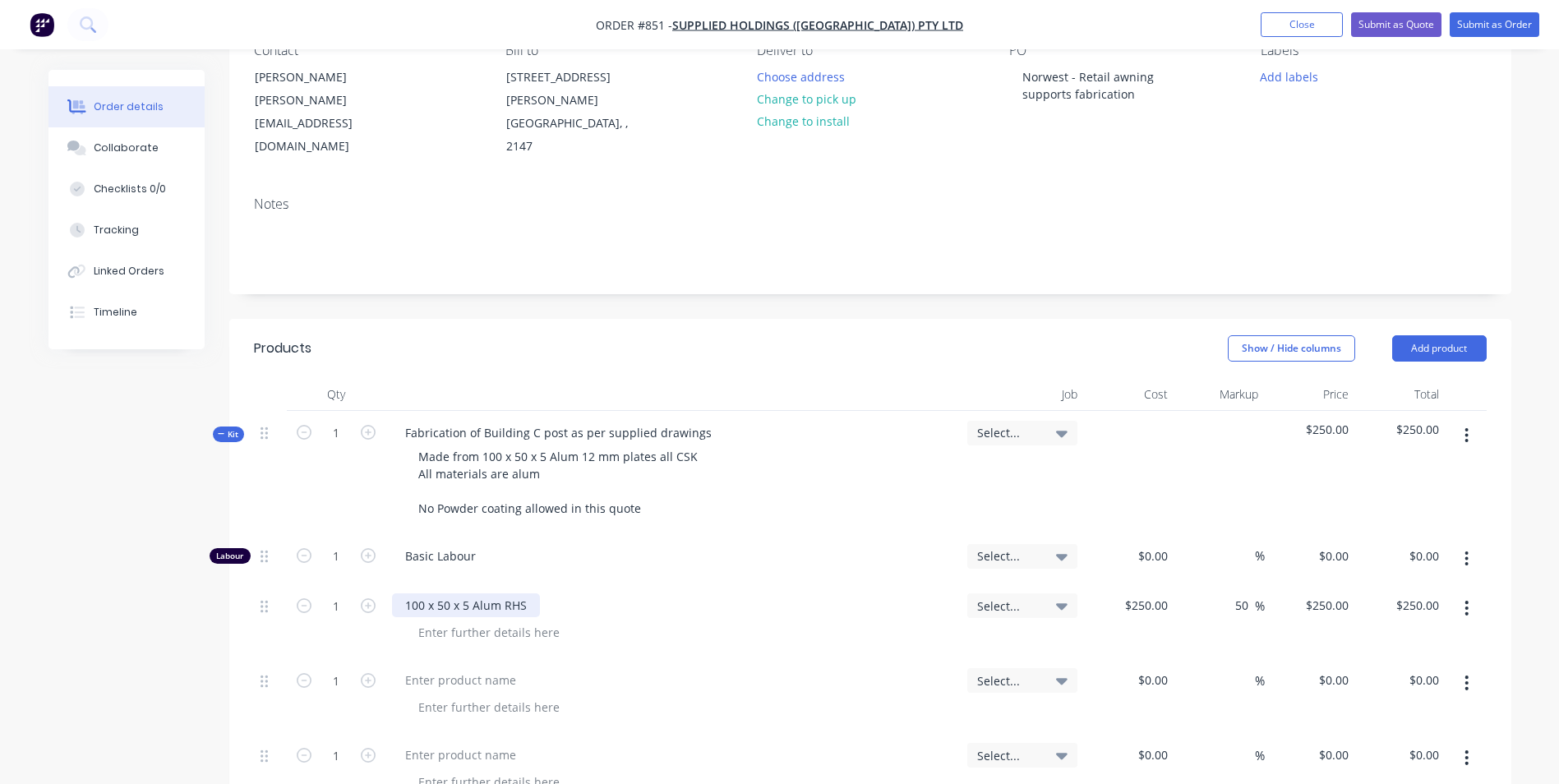
type input "375"
type input "$375.00"
type input "$80.00"
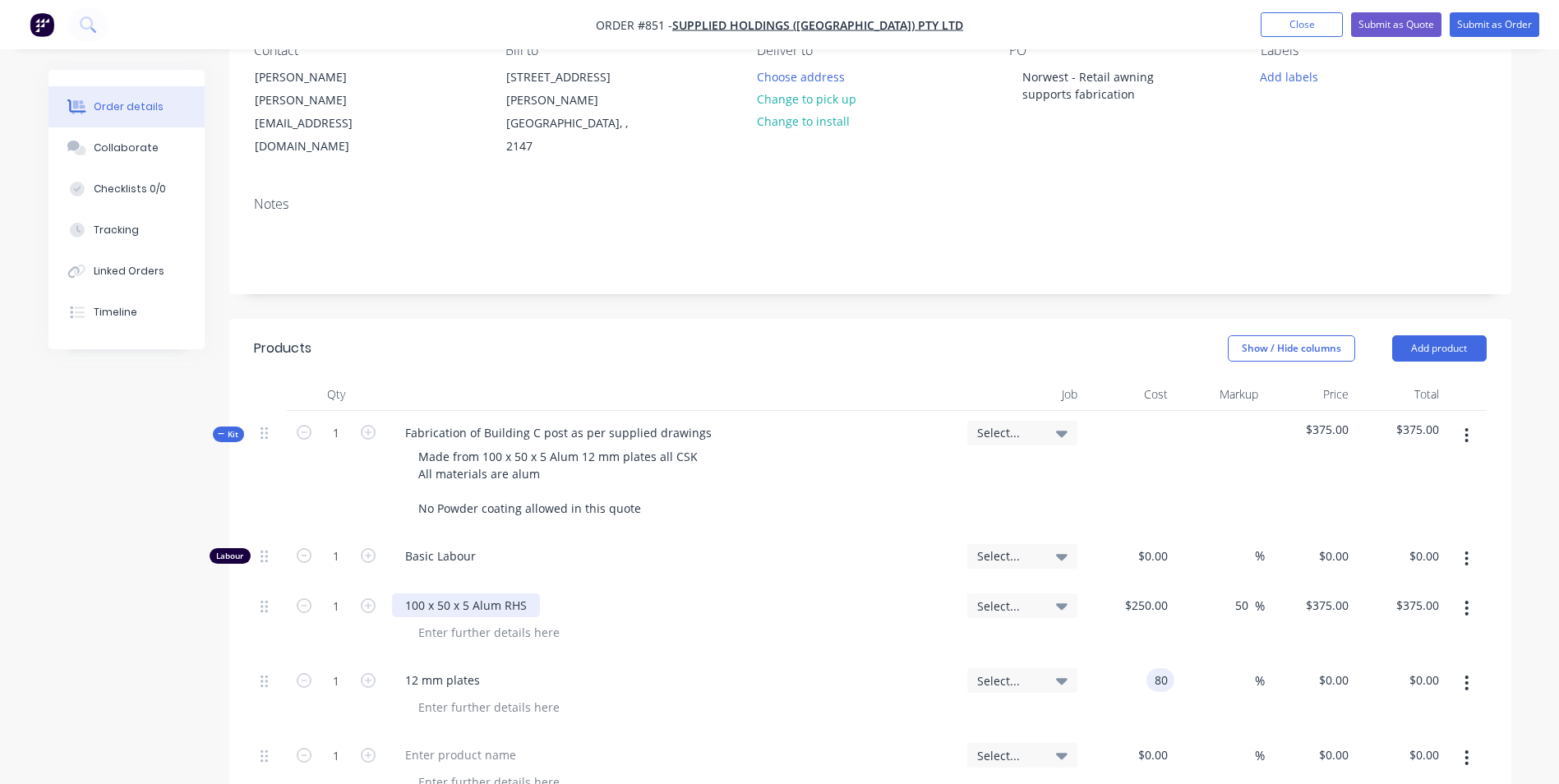
type input "$80.00"
type input "50"
type input "120"
type input "$120.00"
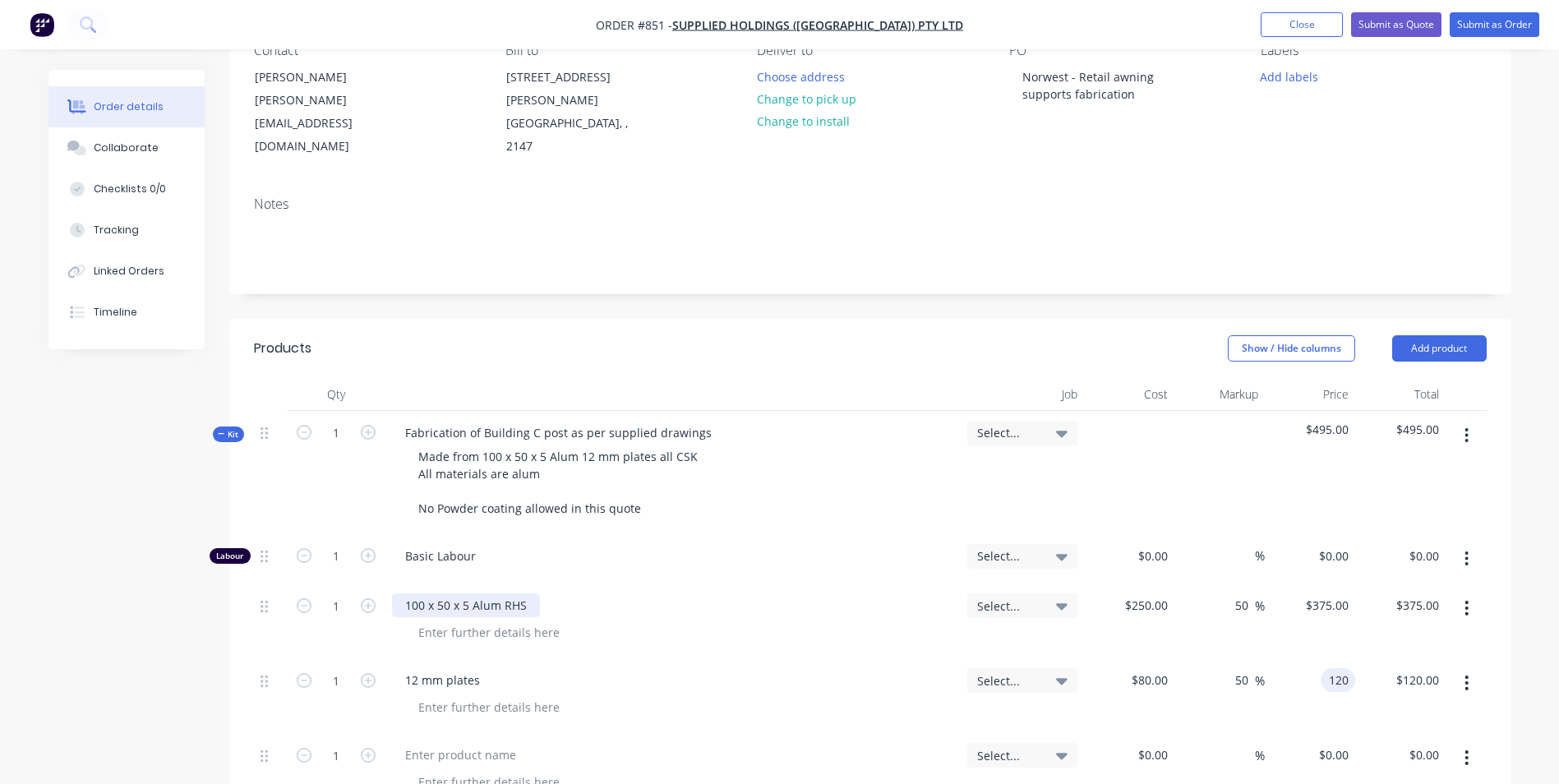
type input "$120.00"
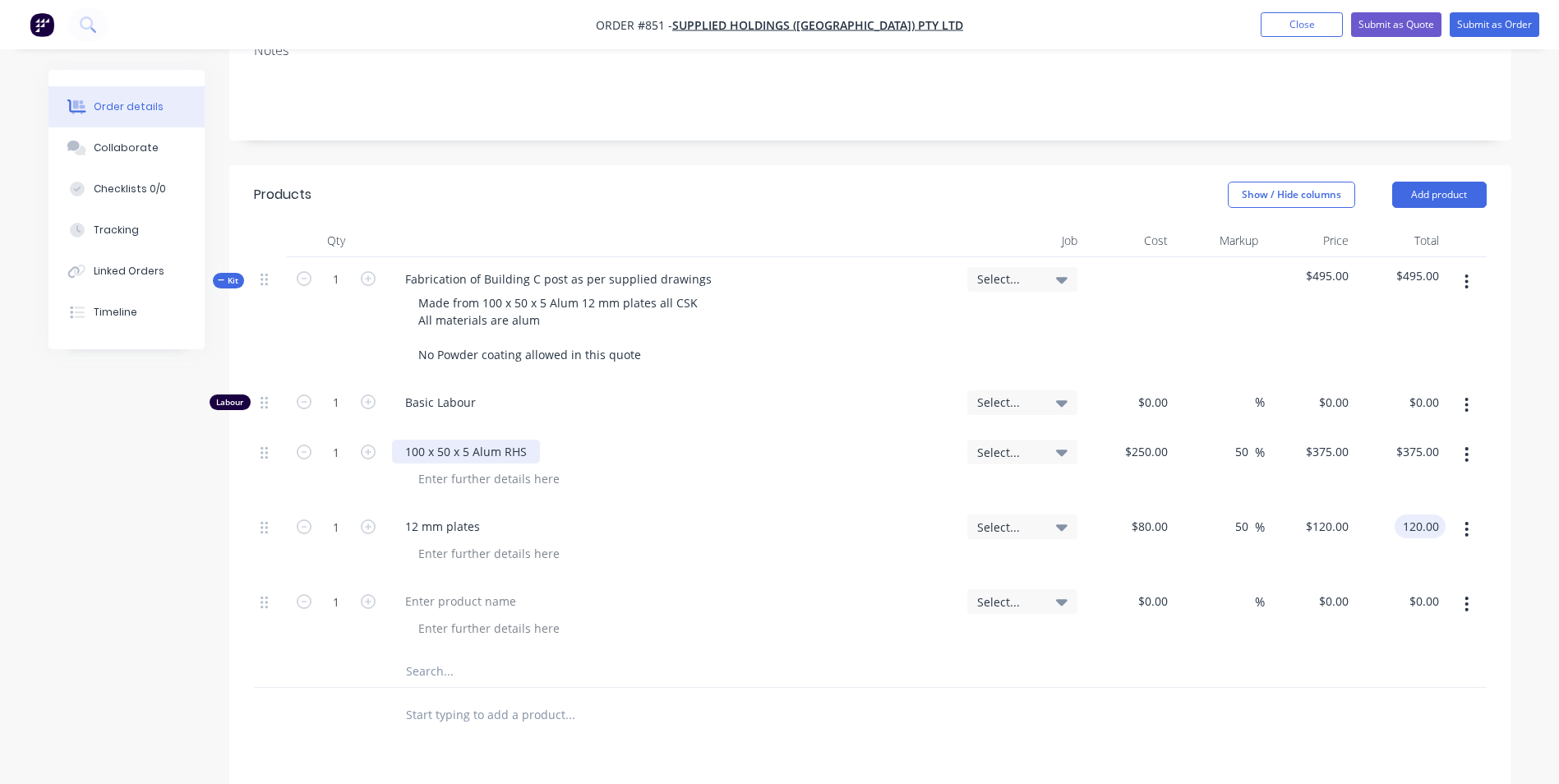
scroll to position [411, 0]
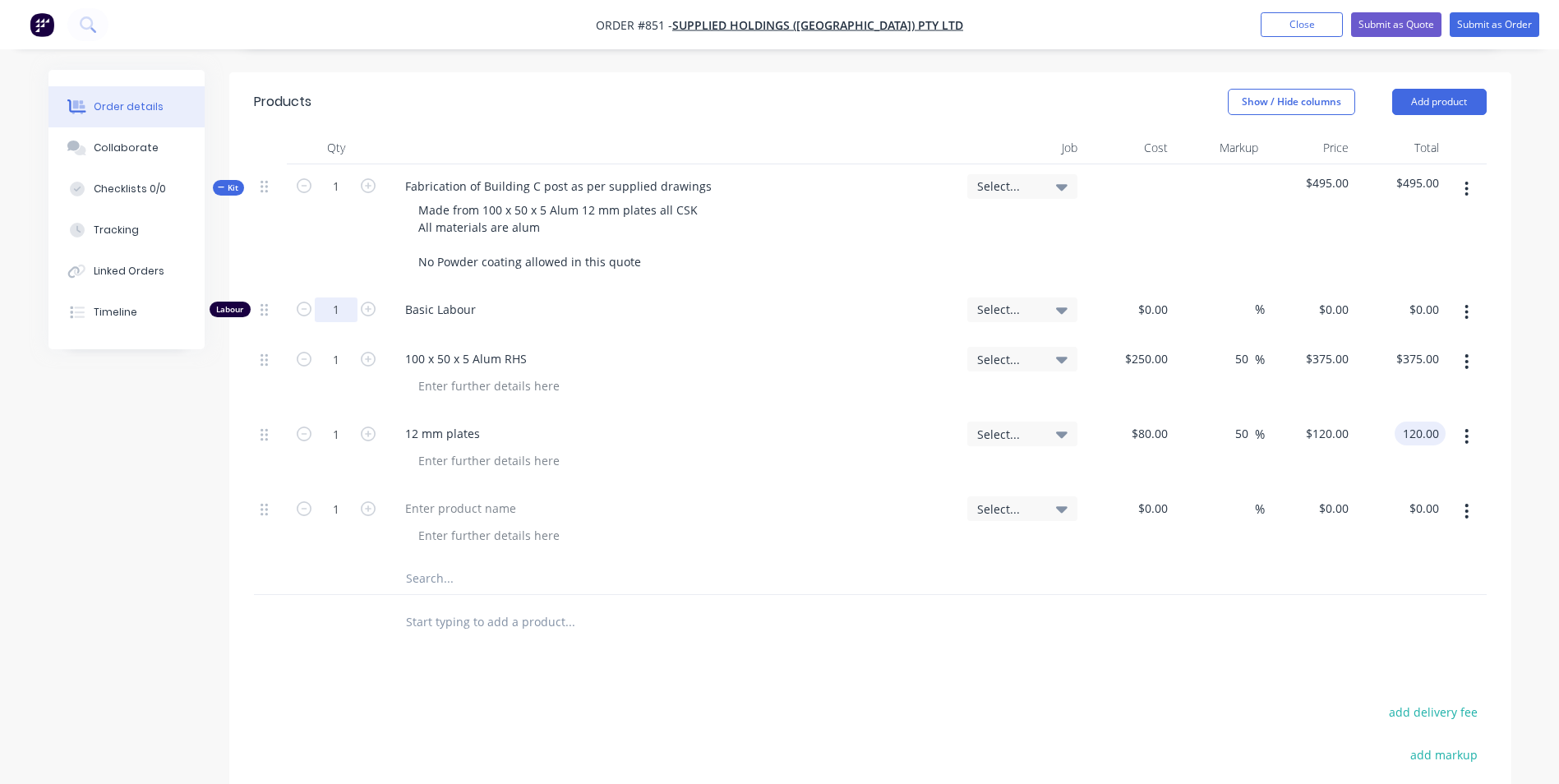
type input "$120.00"
click at [340, 297] on input "1" at bounding box center [336, 310] width 43 height 25
type input "4"
type input "$45.00"
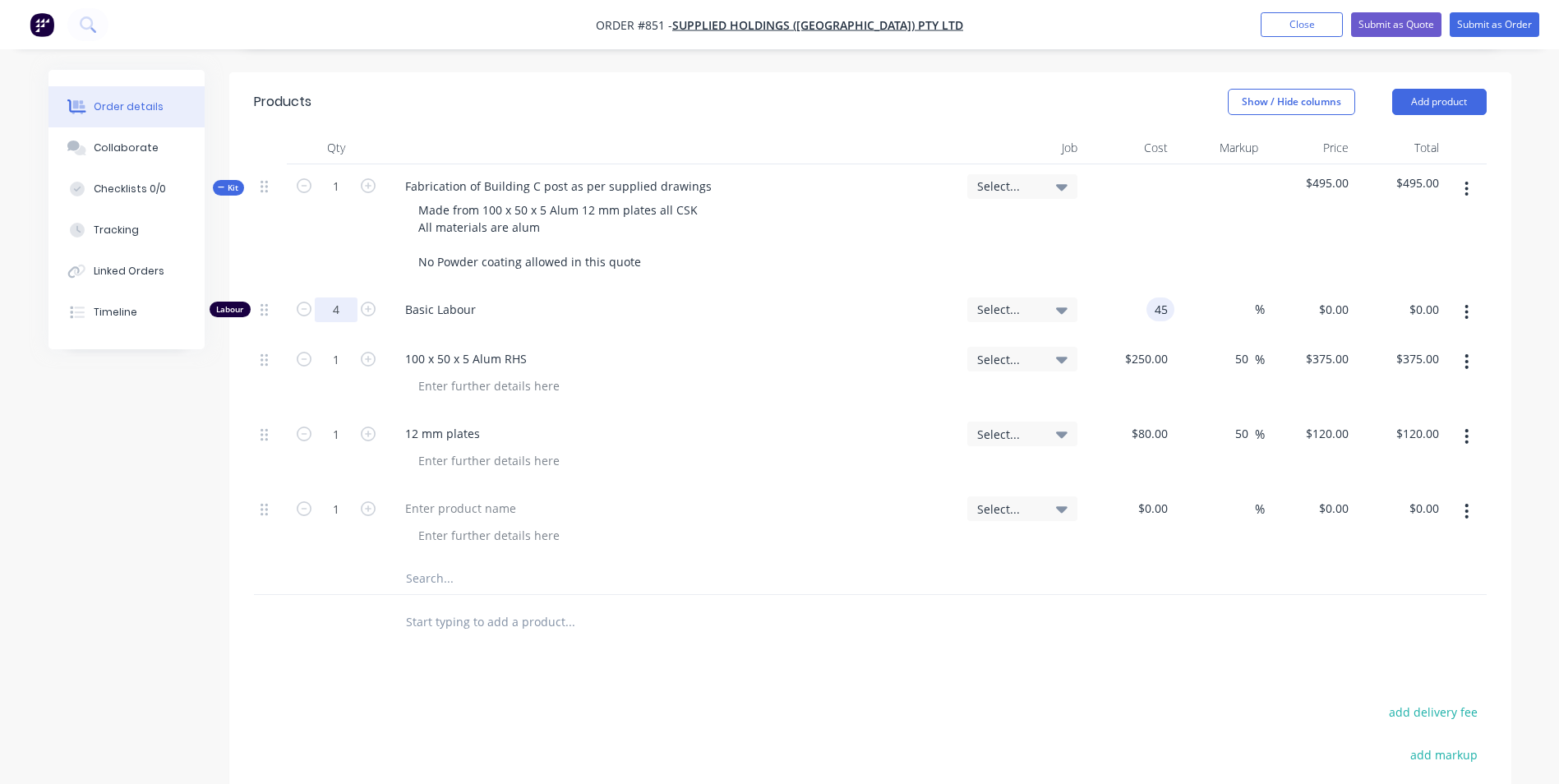
type input "$180.00"
type input "150"
type input "233.33"
type input "$150.00"
type input "$600.00"
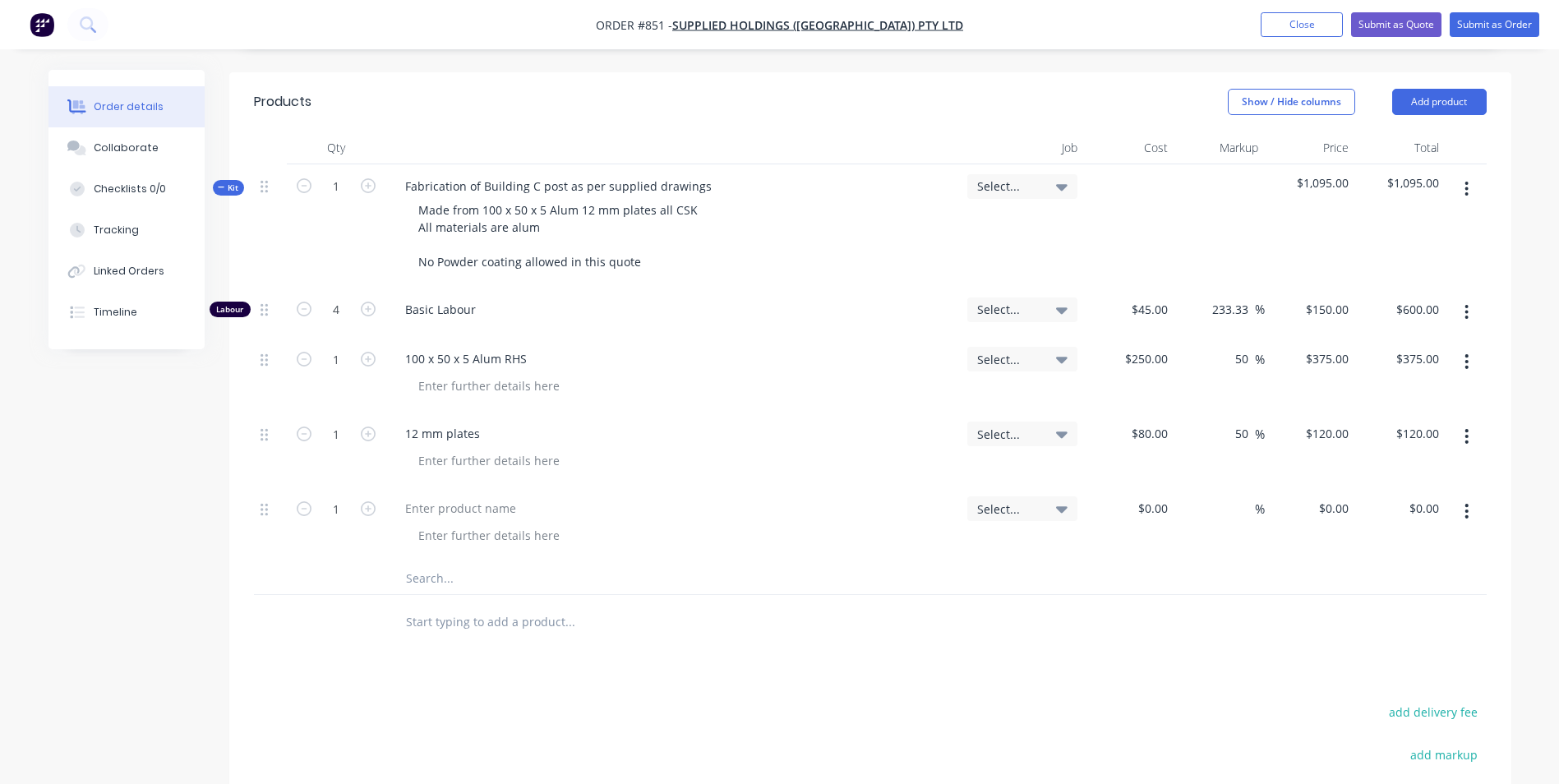
click at [1462, 174] on button "button" at bounding box center [1466, 188] width 38 height 30
click at [1386, 286] on div "Duplicate" at bounding box center [1409, 297] width 126 height 24
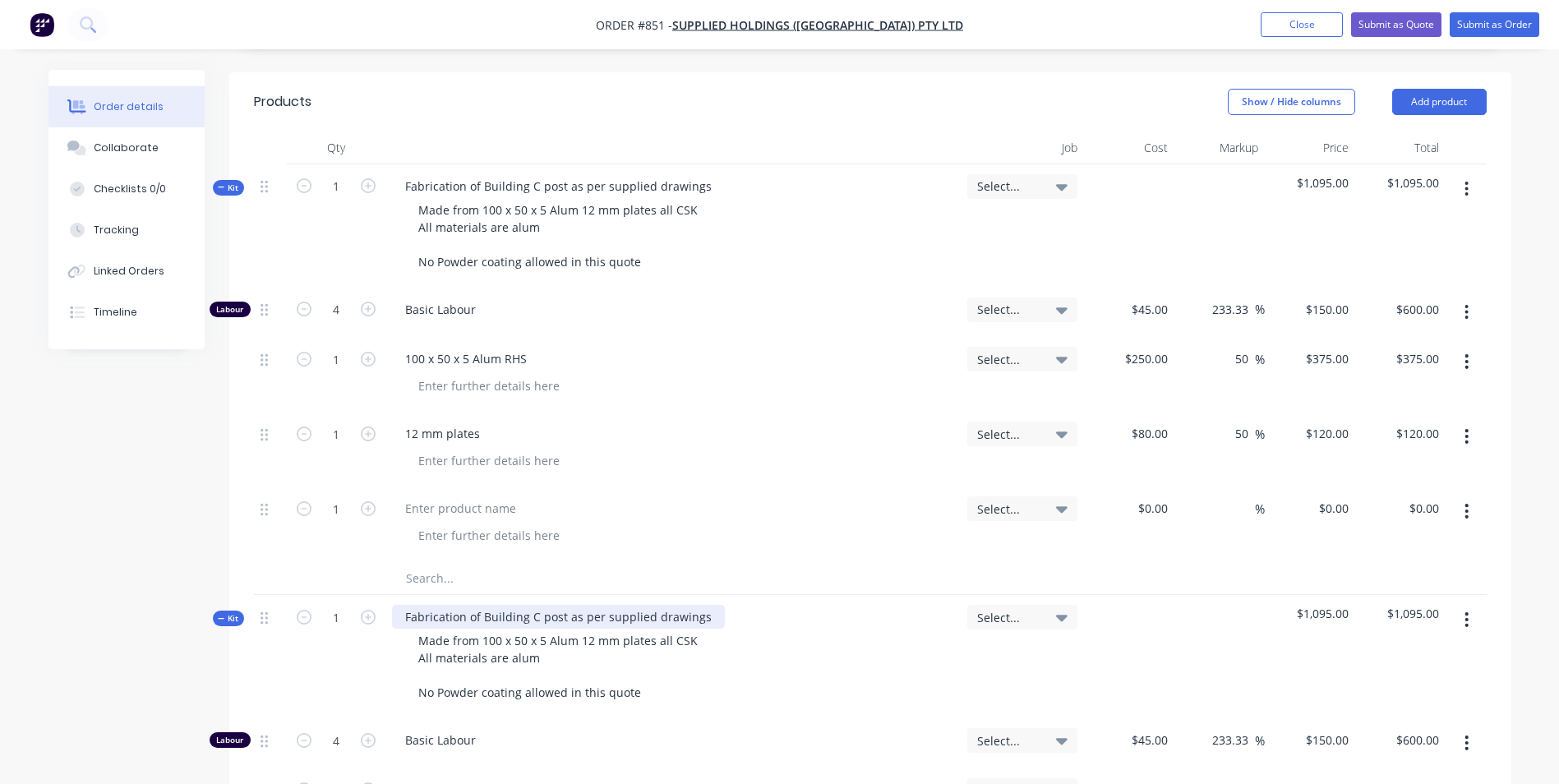
click at [529, 604] on div "Fabrication of Building C post as per supplied drawings" at bounding box center [559, 616] width 333 height 24
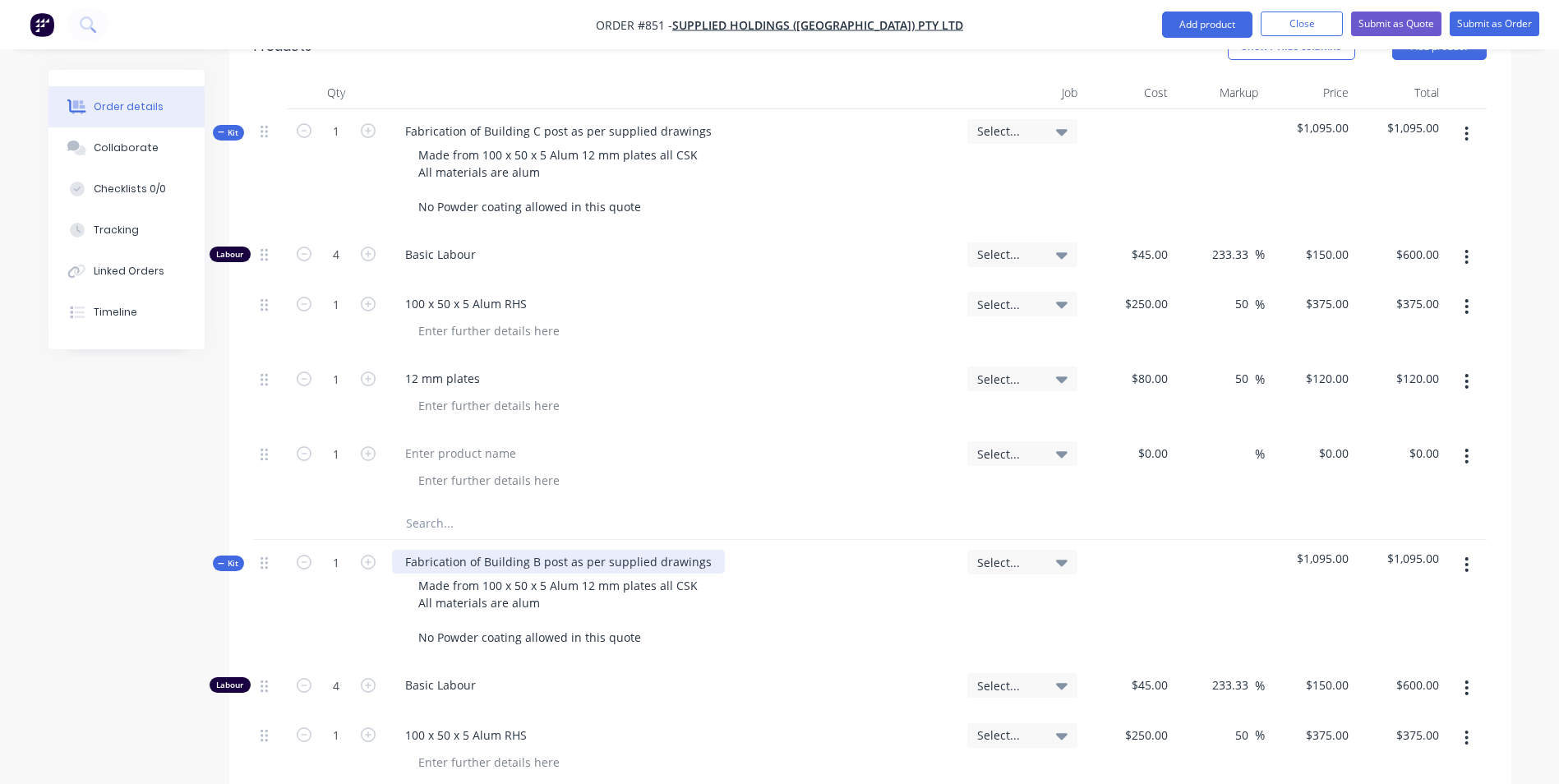
scroll to position [493, 0]
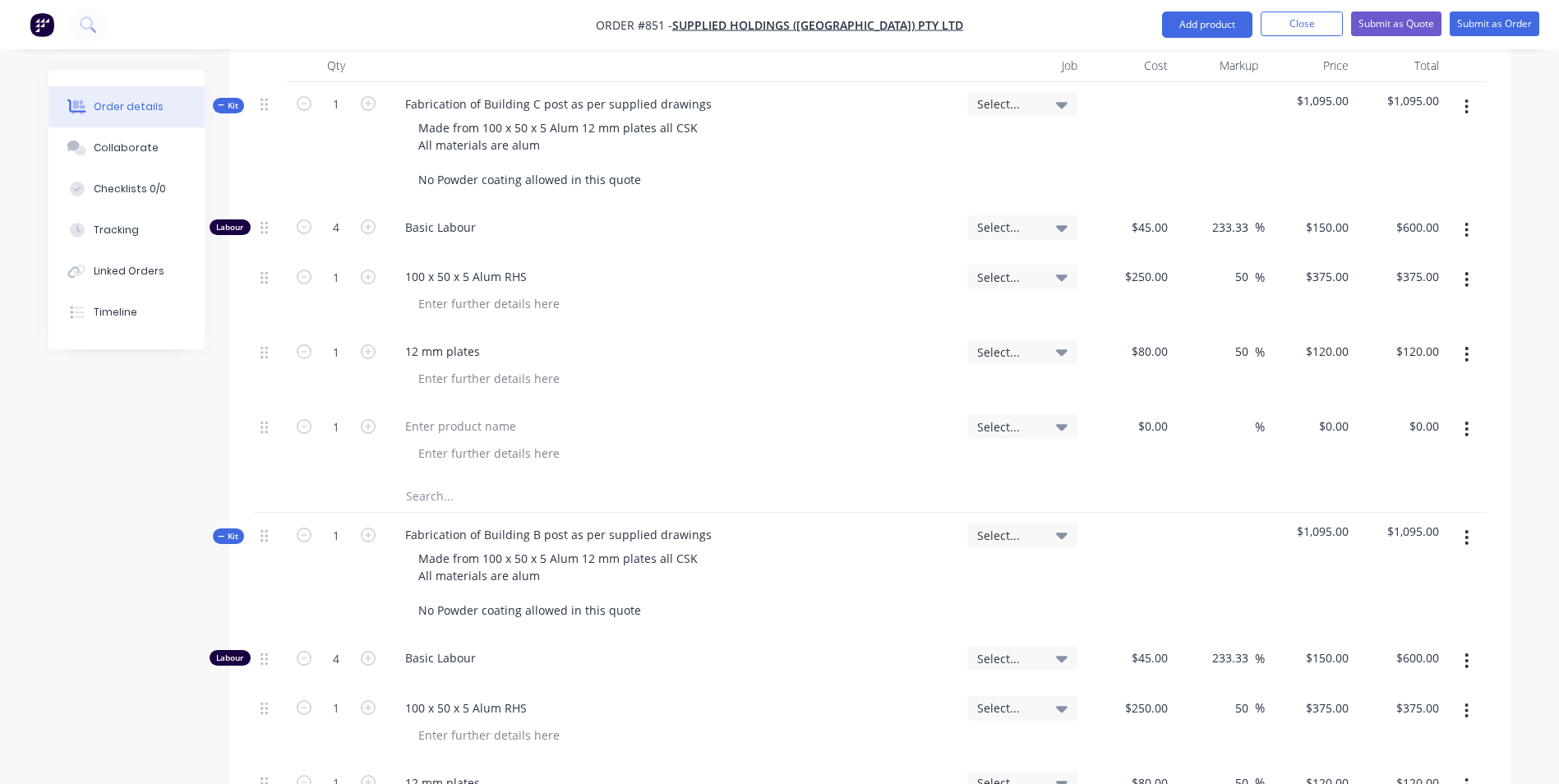
click at [1465, 530] on icon "button" at bounding box center [1466, 536] width 3 height 14
click at [1374, 634] on div "Duplicate" at bounding box center [1409, 645] width 126 height 24
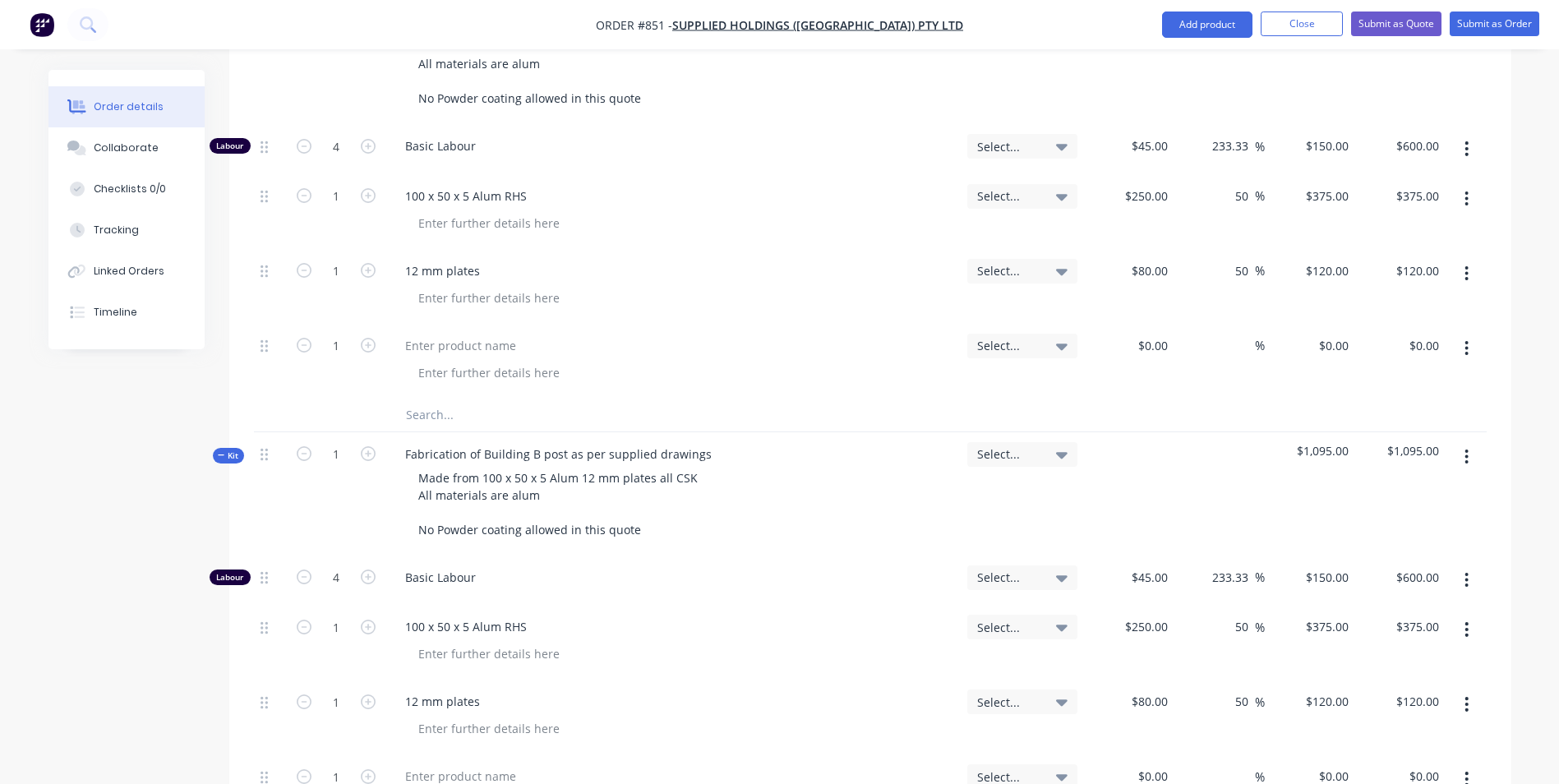
scroll to position [986, 0]
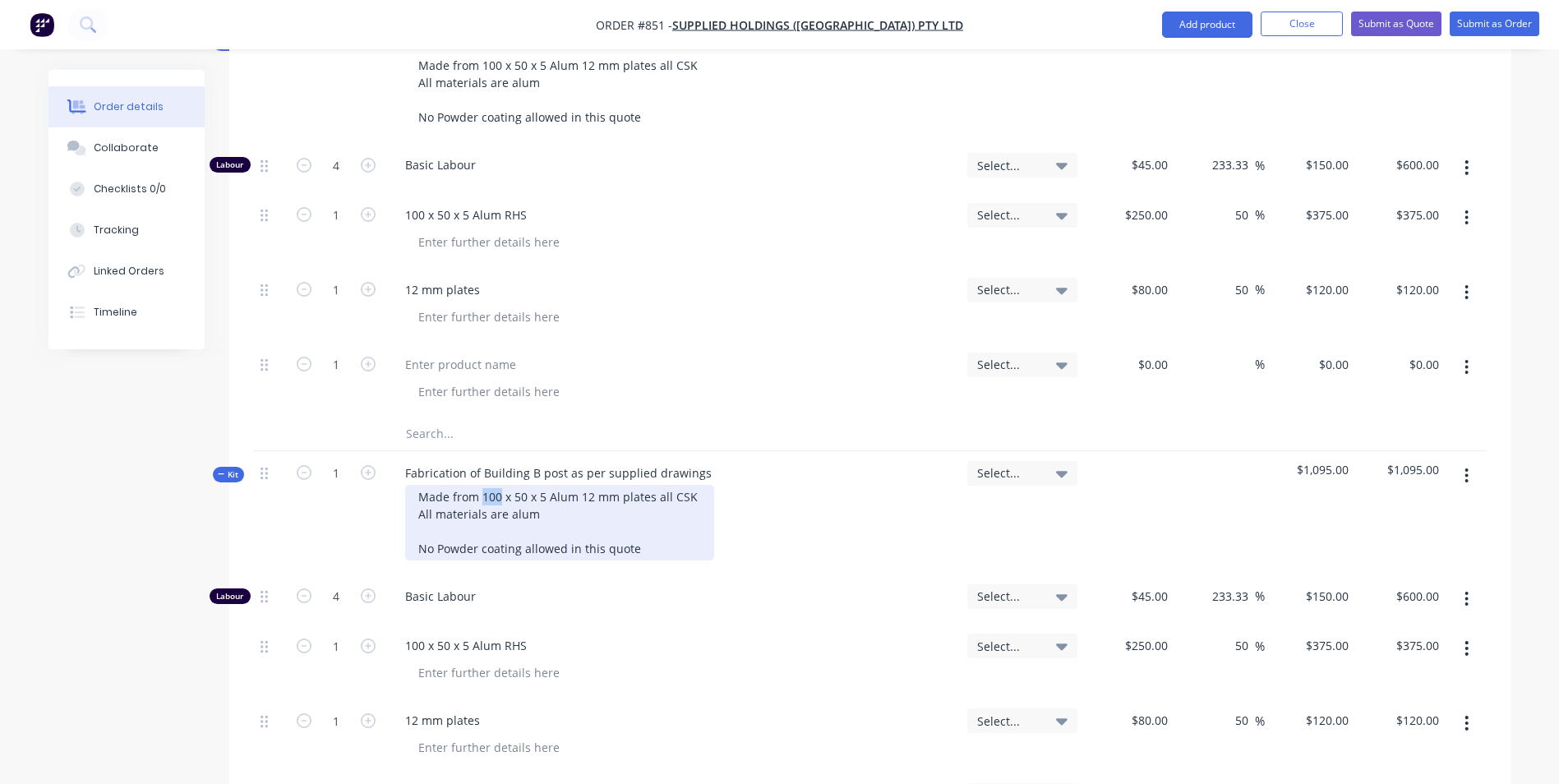
drag, startPoint x: 497, startPoint y: 455, endPoint x: 483, endPoint y: 455, distance: 14.0
click at [483, 485] on div "Made from 100 x 50 x 5 Alum 12 mm plates all CSK All materials are alum No Powd…" at bounding box center [560, 522] width 309 height 76
click at [536, 485] on div "Made from 40 x 3 CHC plates all CSK All materials are alum No Powder coating al…" at bounding box center [530, 522] width 249 height 76
click at [706, 485] on div "Made from 40 x 3 CHS with 5mm and 10 mm plates all CSK All materials are alum N…" at bounding box center [582, 522] width 353 height 76
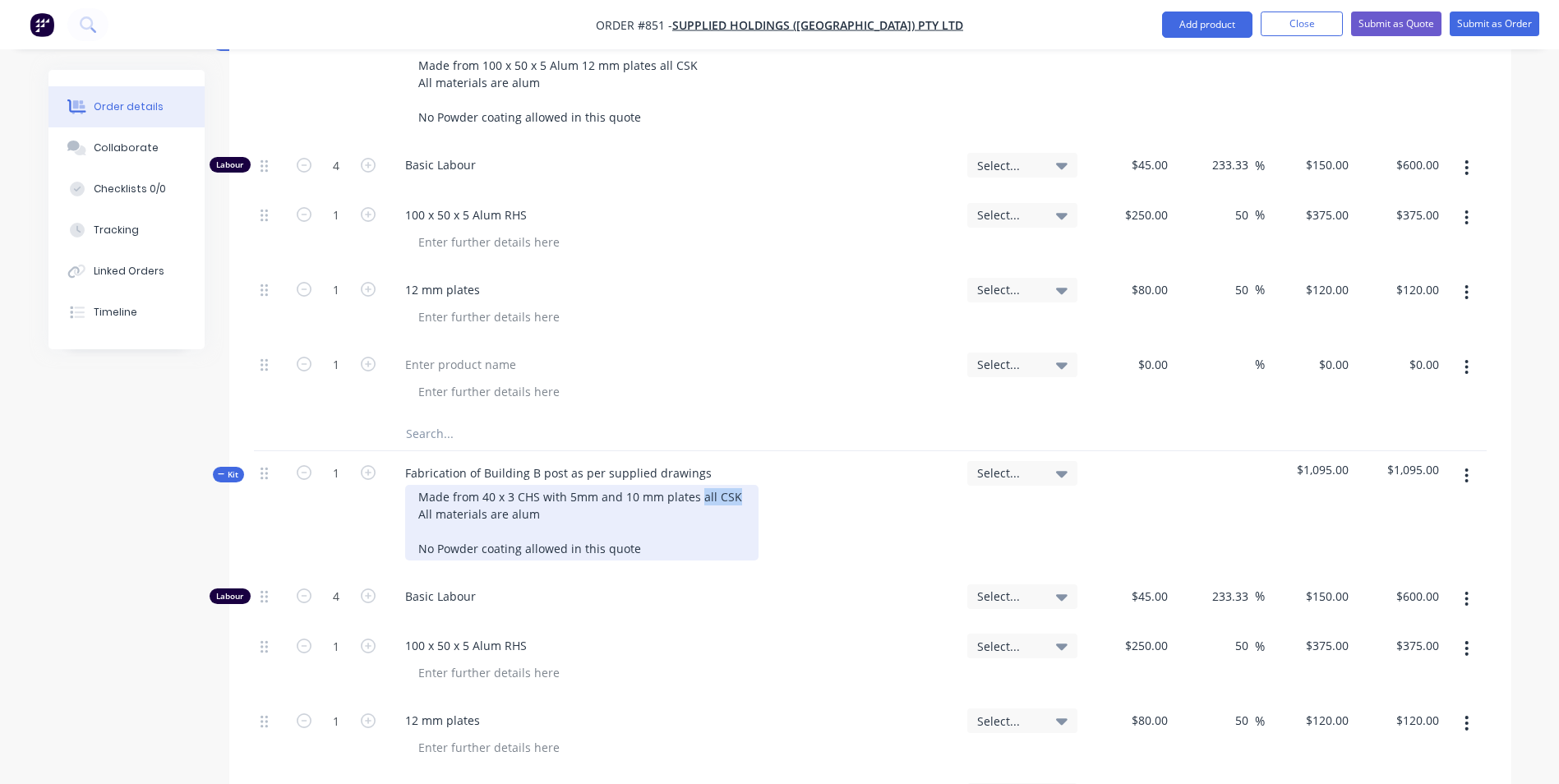
drag, startPoint x: 696, startPoint y: 452, endPoint x: 733, endPoint y: 447, distance: 37.3
click at [733, 485] on div "Made from 40 x 3 CHS with 5mm and 10 mm plates all CSK All materials are alum N…" at bounding box center [582, 522] width 353 height 76
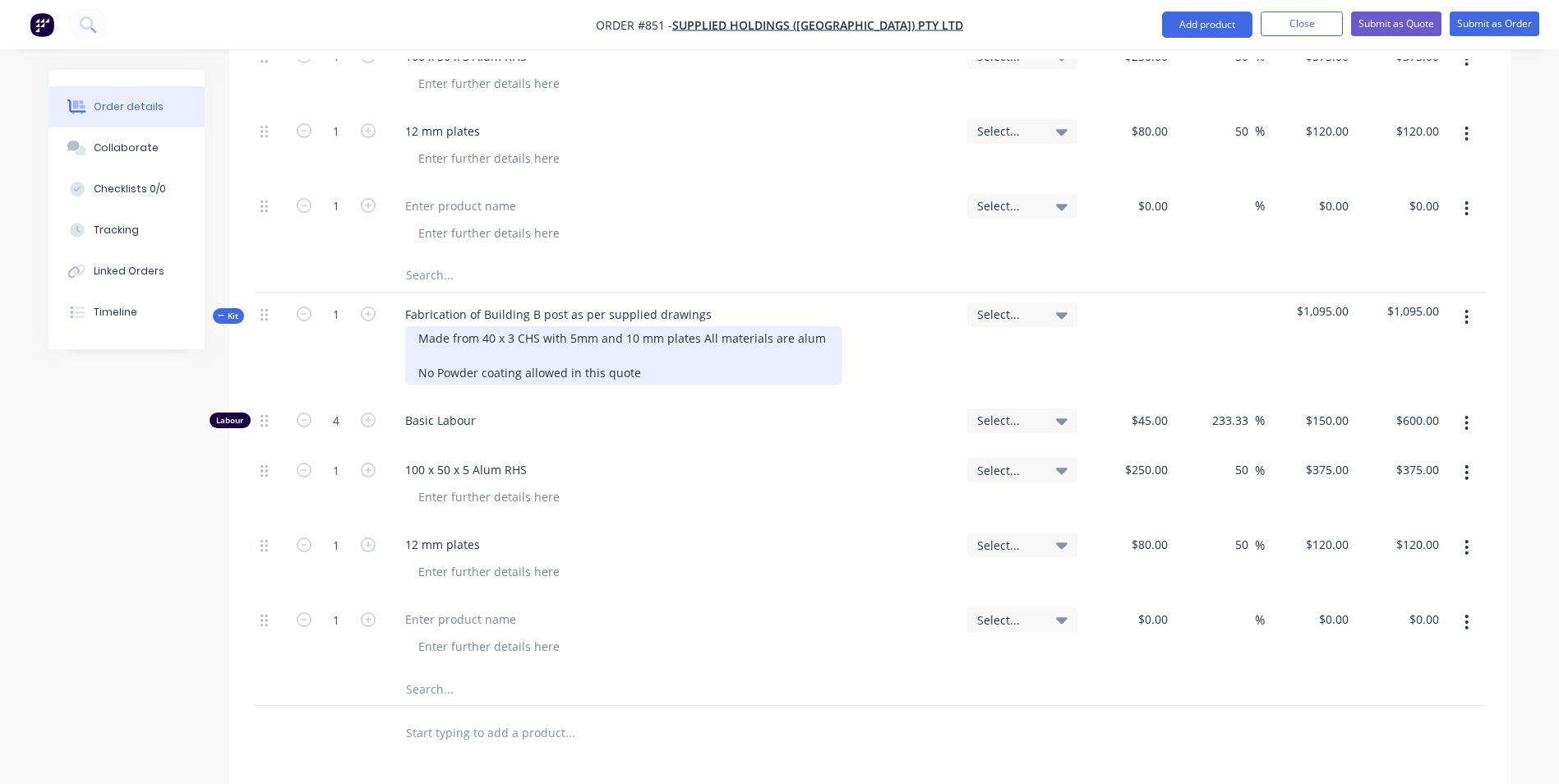
scroll to position [1150, 0]
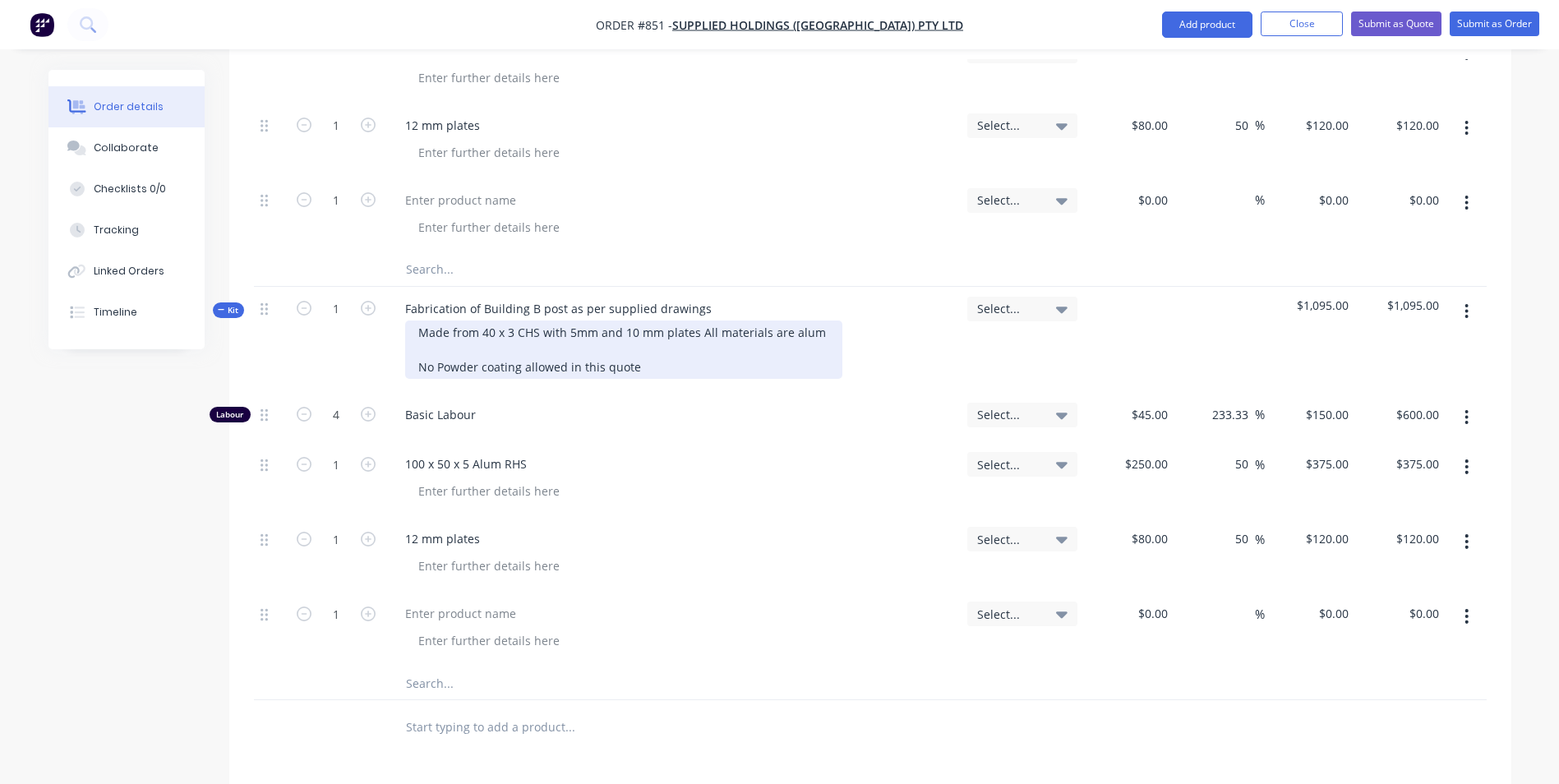
click at [648, 329] on div "Made from 40 x 3 CHS with 5mm and 10 mm plates All materials are alum No Powder…" at bounding box center [624, 349] width 437 height 58
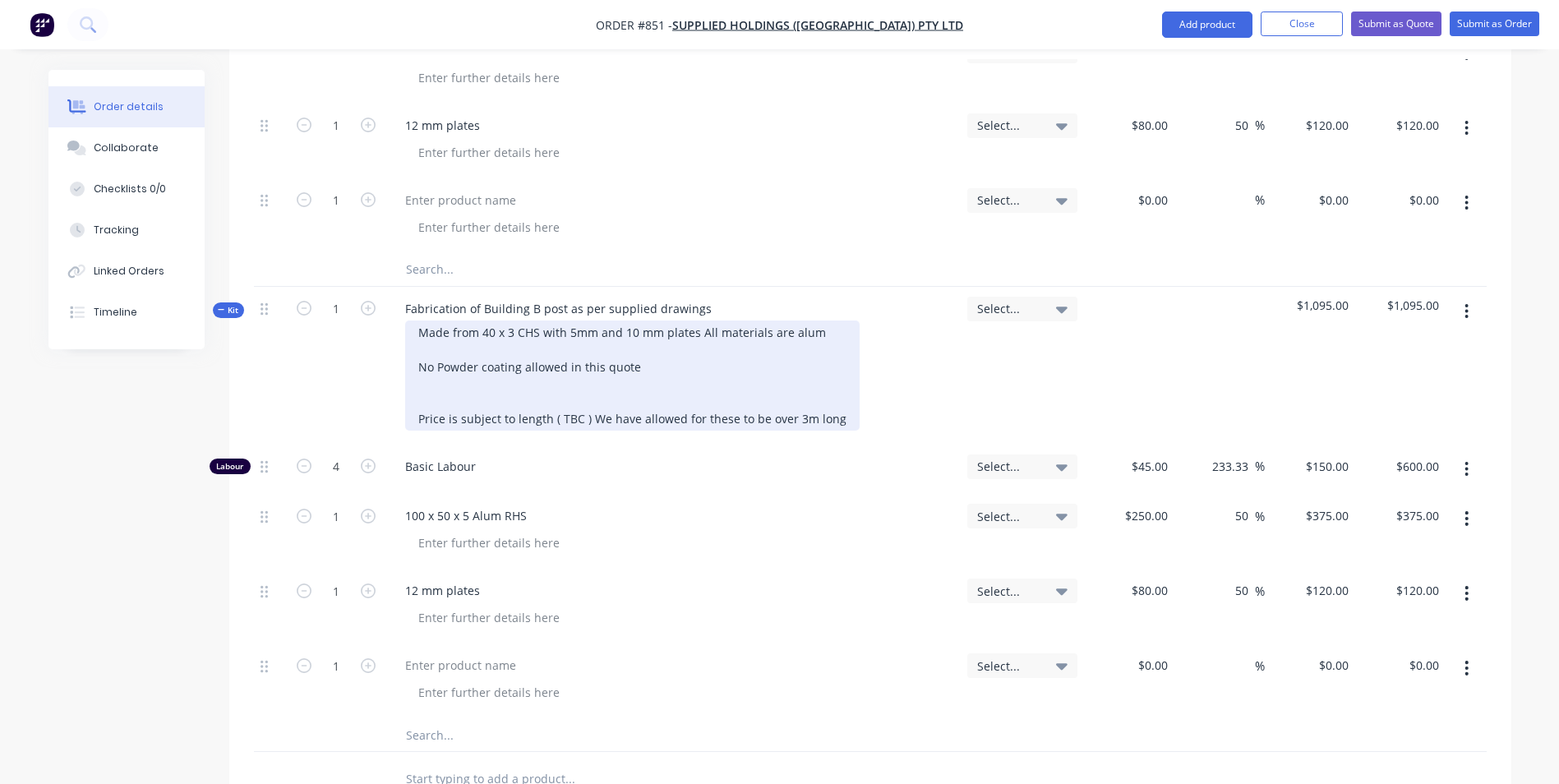
scroll to position [1315, 0]
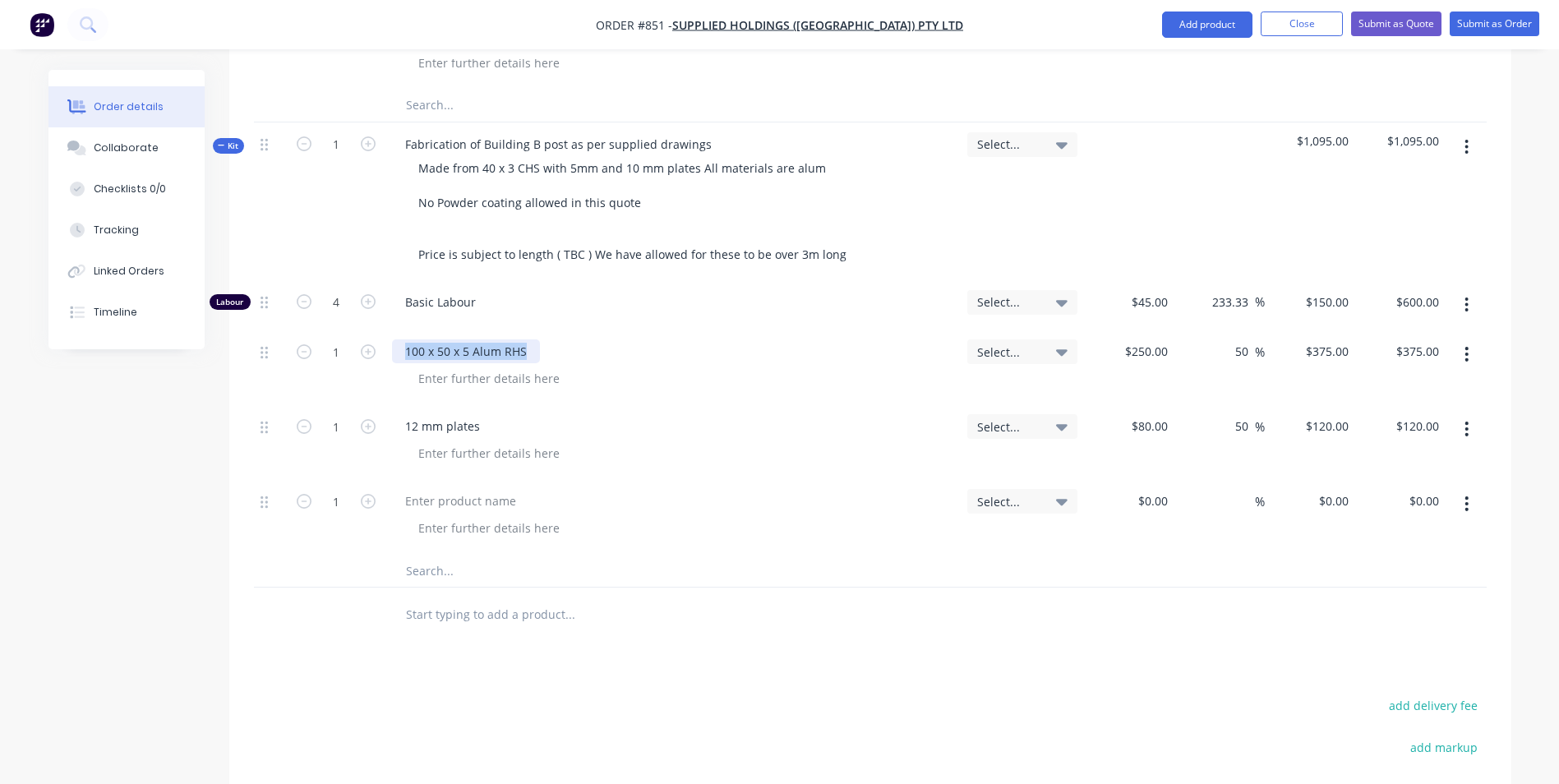
drag, startPoint x: 533, startPoint y: 315, endPoint x: 403, endPoint y: 314, distance: 130.0
click at [403, 339] on div "100 x 50 x 5 Alum RHS" at bounding box center [466, 351] width 148 height 24
click at [1162, 339] on input "250" at bounding box center [1149, 351] width 51 height 24
type input "$120.00"
type input "$180.00"
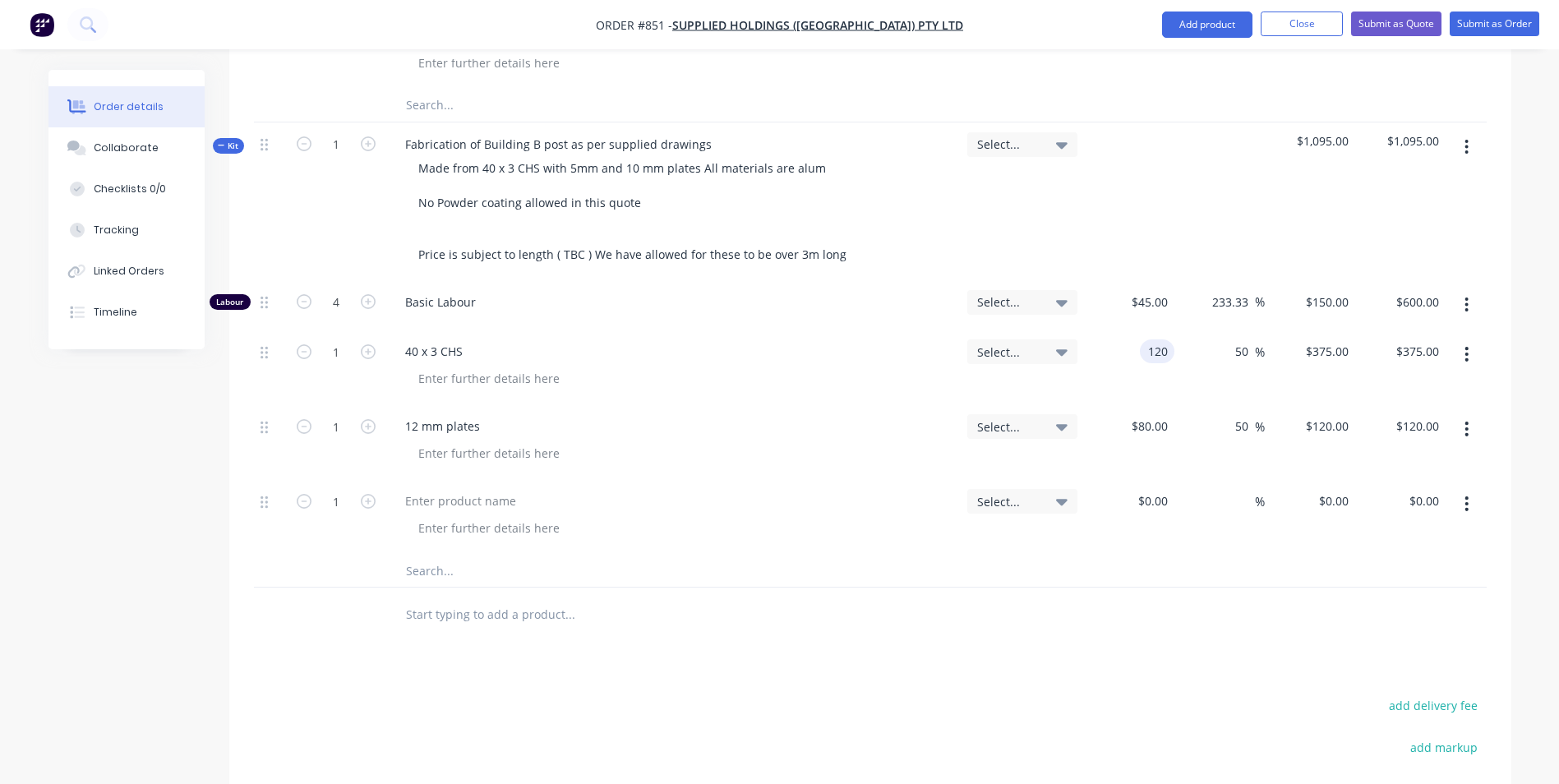
type input "$180.00"
click at [328, 330] on div "1" at bounding box center [336, 367] width 99 height 75
drag, startPoint x: 347, startPoint y: 316, endPoint x: 356, endPoint y: 316, distance: 9.0
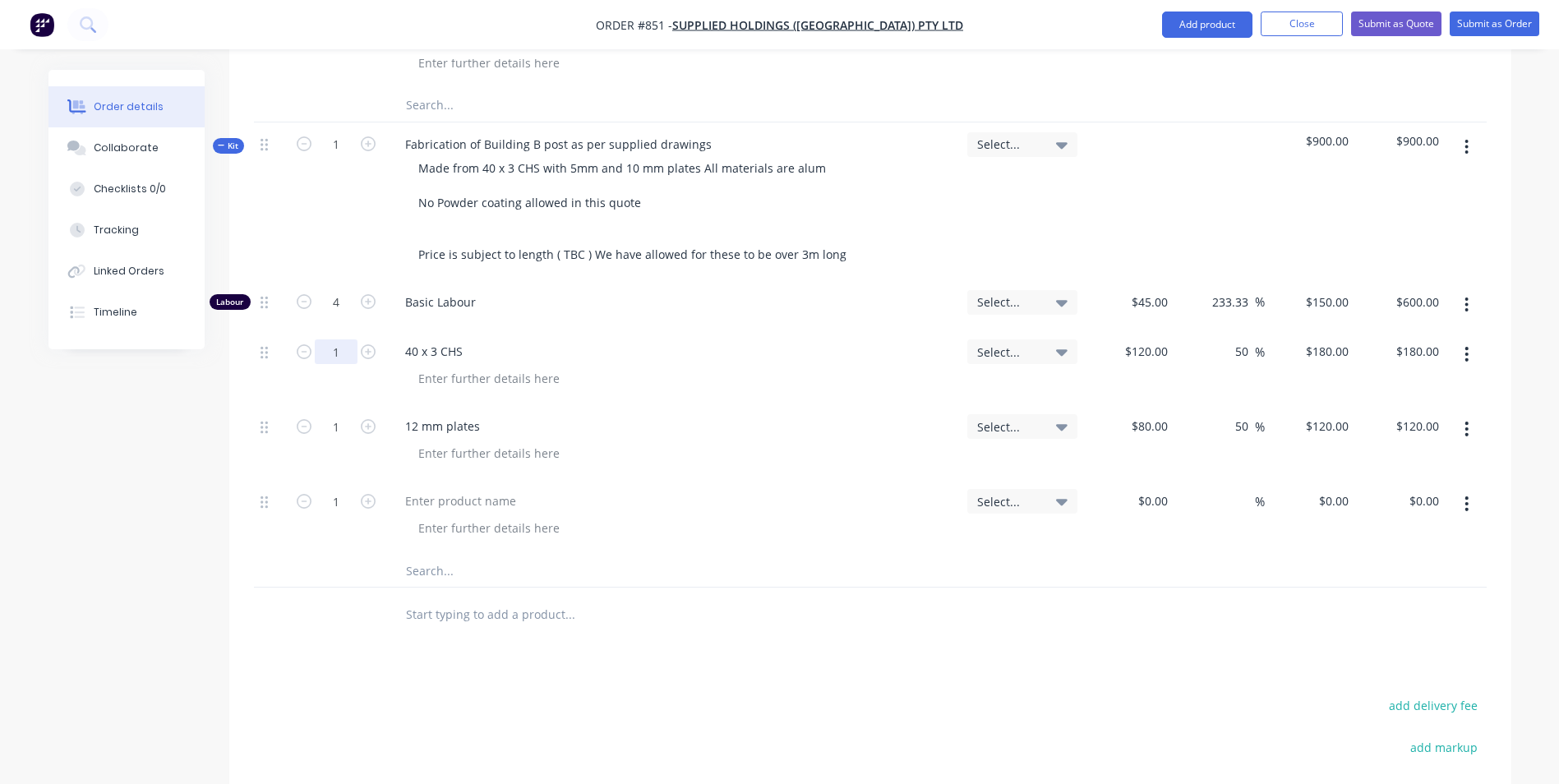
type input "2"
type input "$360.00"
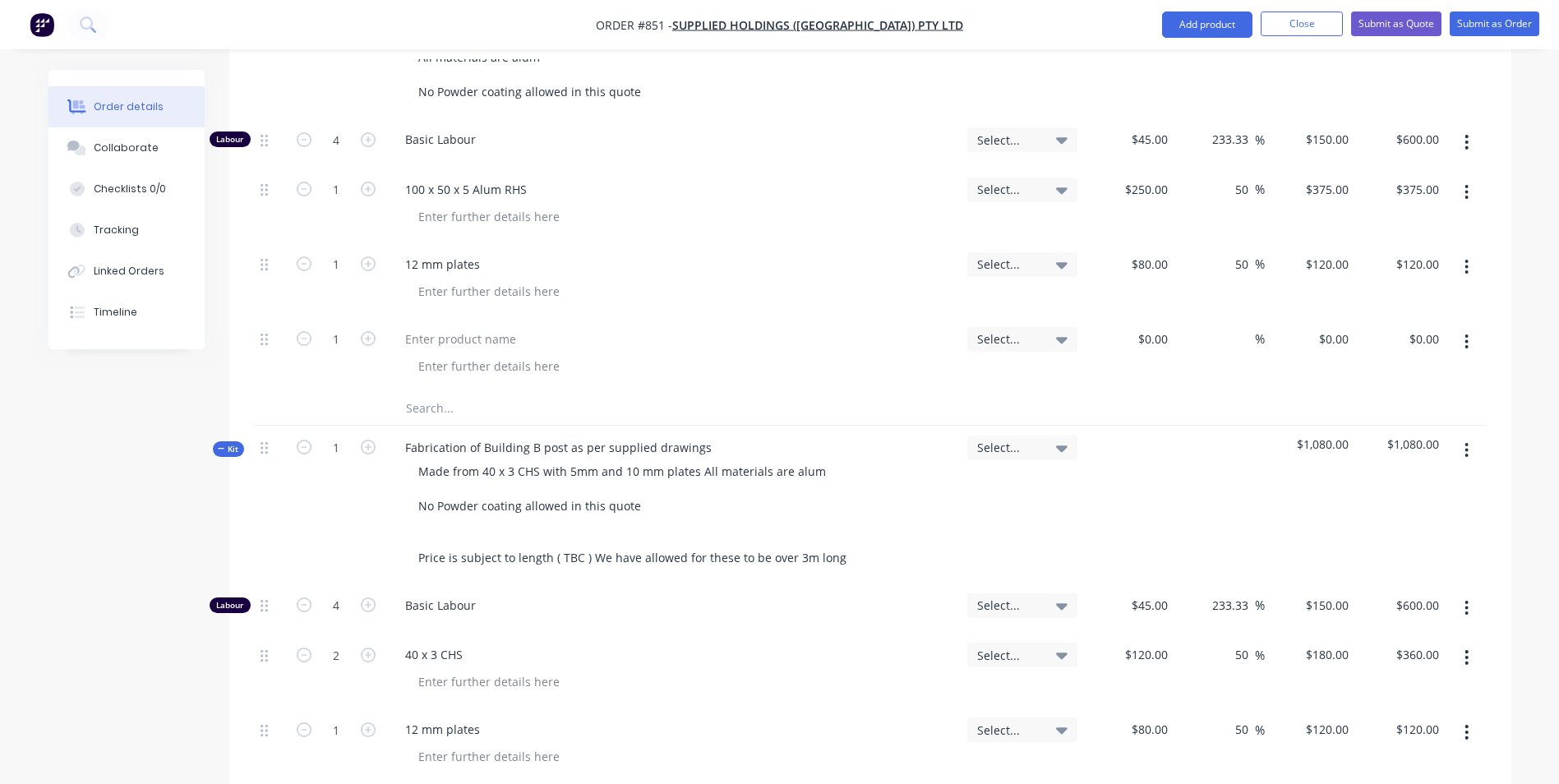
scroll to position [974, 0]
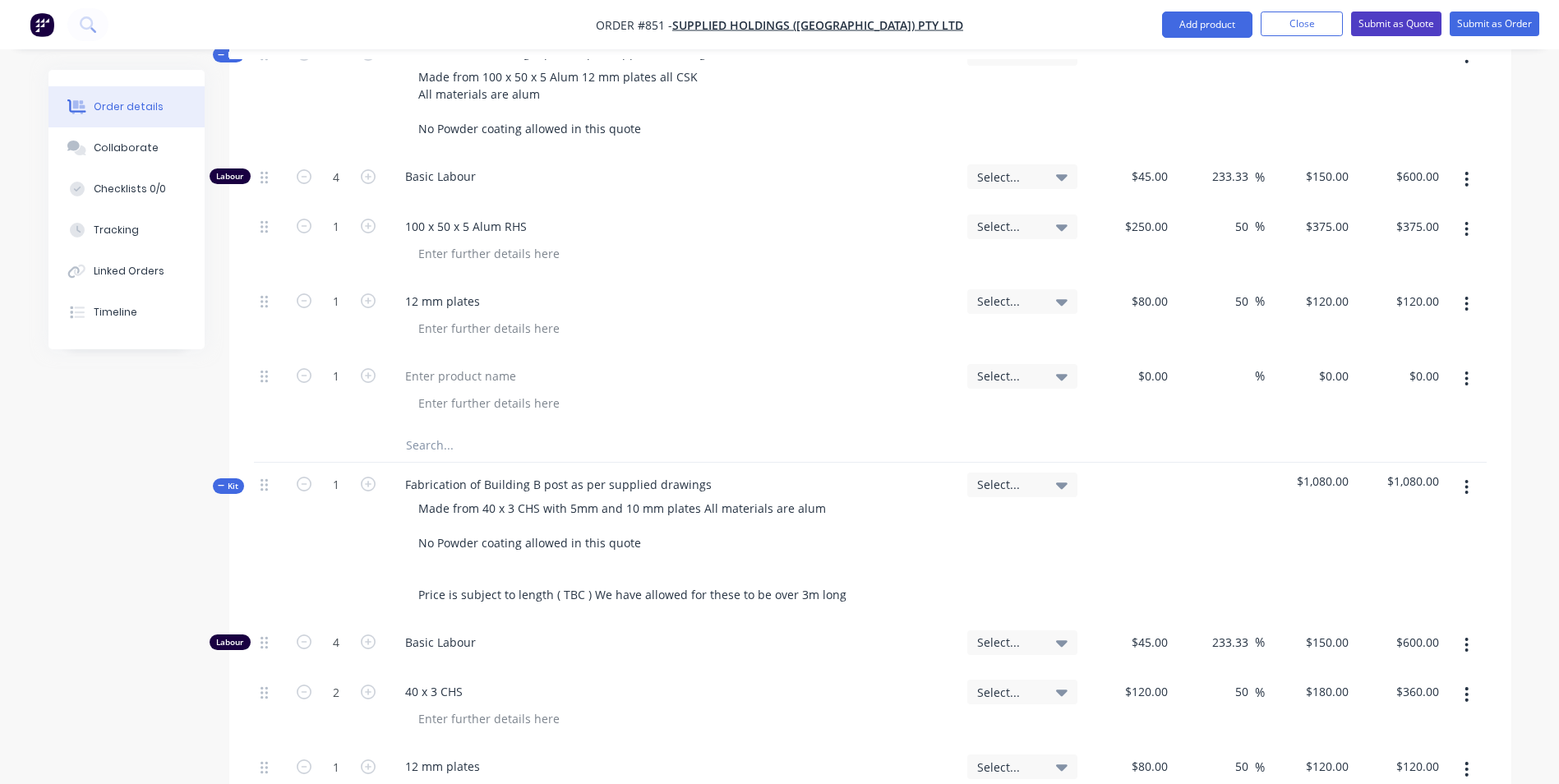
click at [1409, 21] on button "Submit as Quote" at bounding box center [1396, 24] width 91 height 25
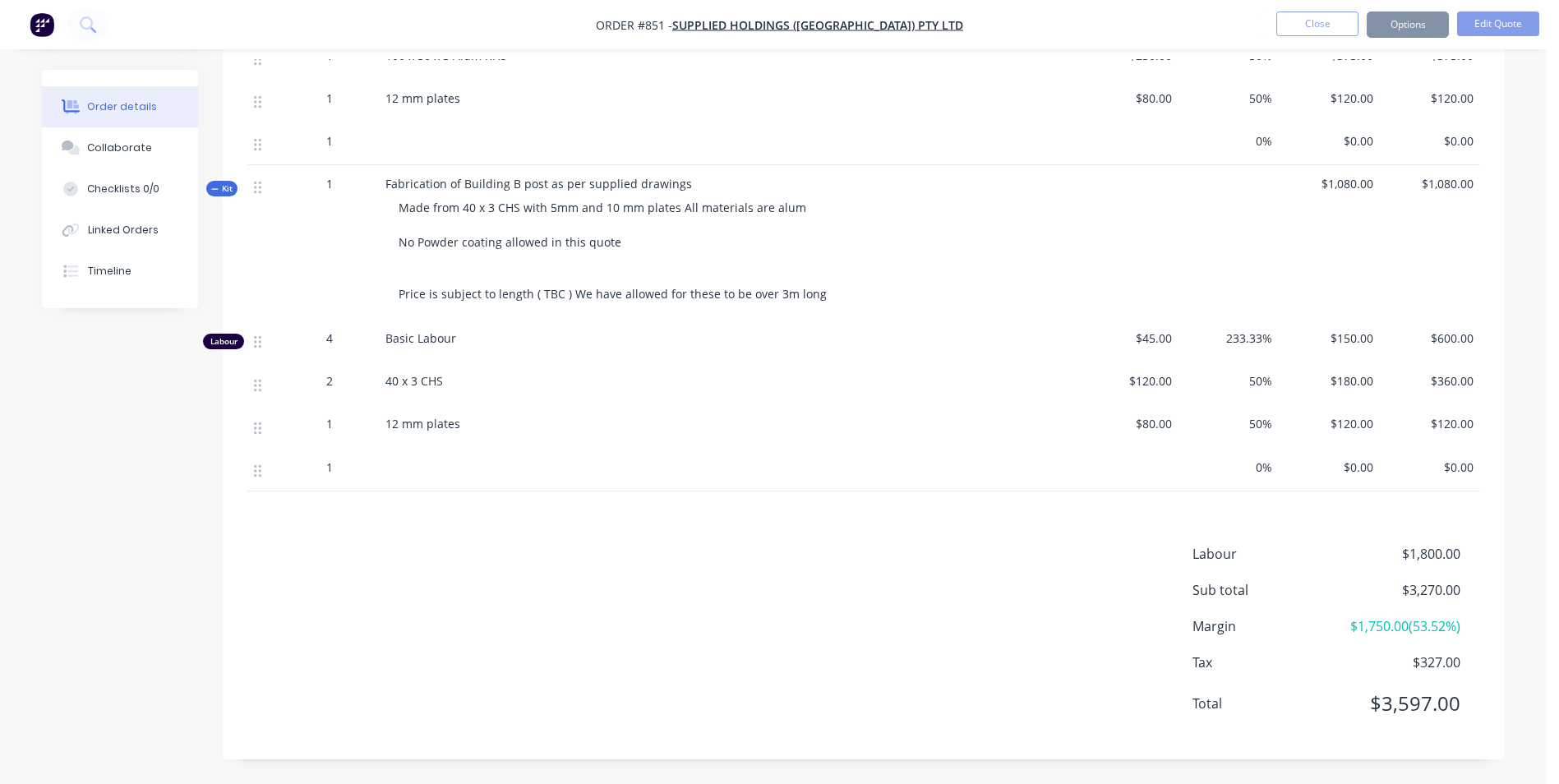
scroll to position [0, 0]
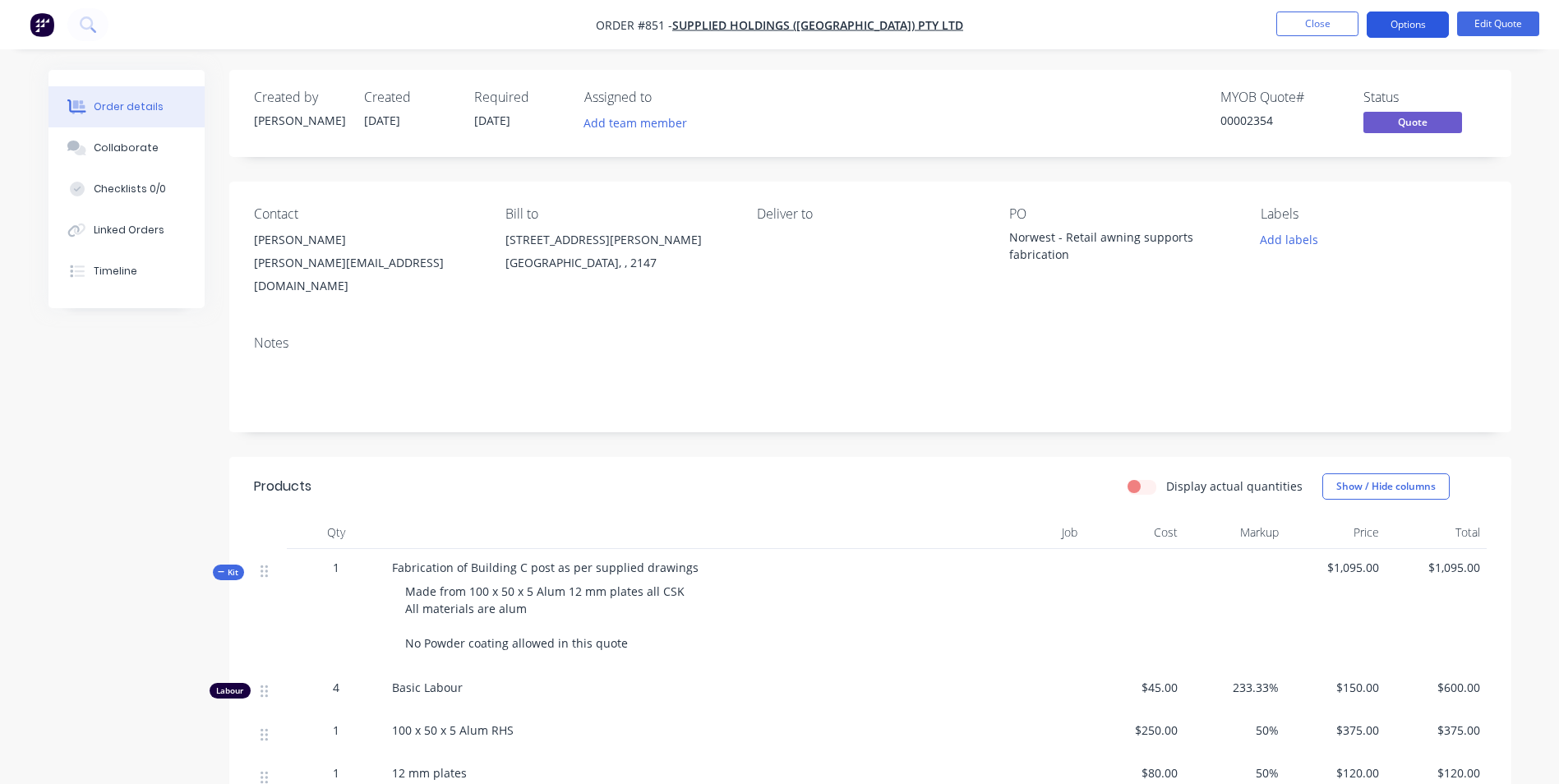
click at [1393, 30] on button "Options" at bounding box center [1408, 24] width 82 height 26
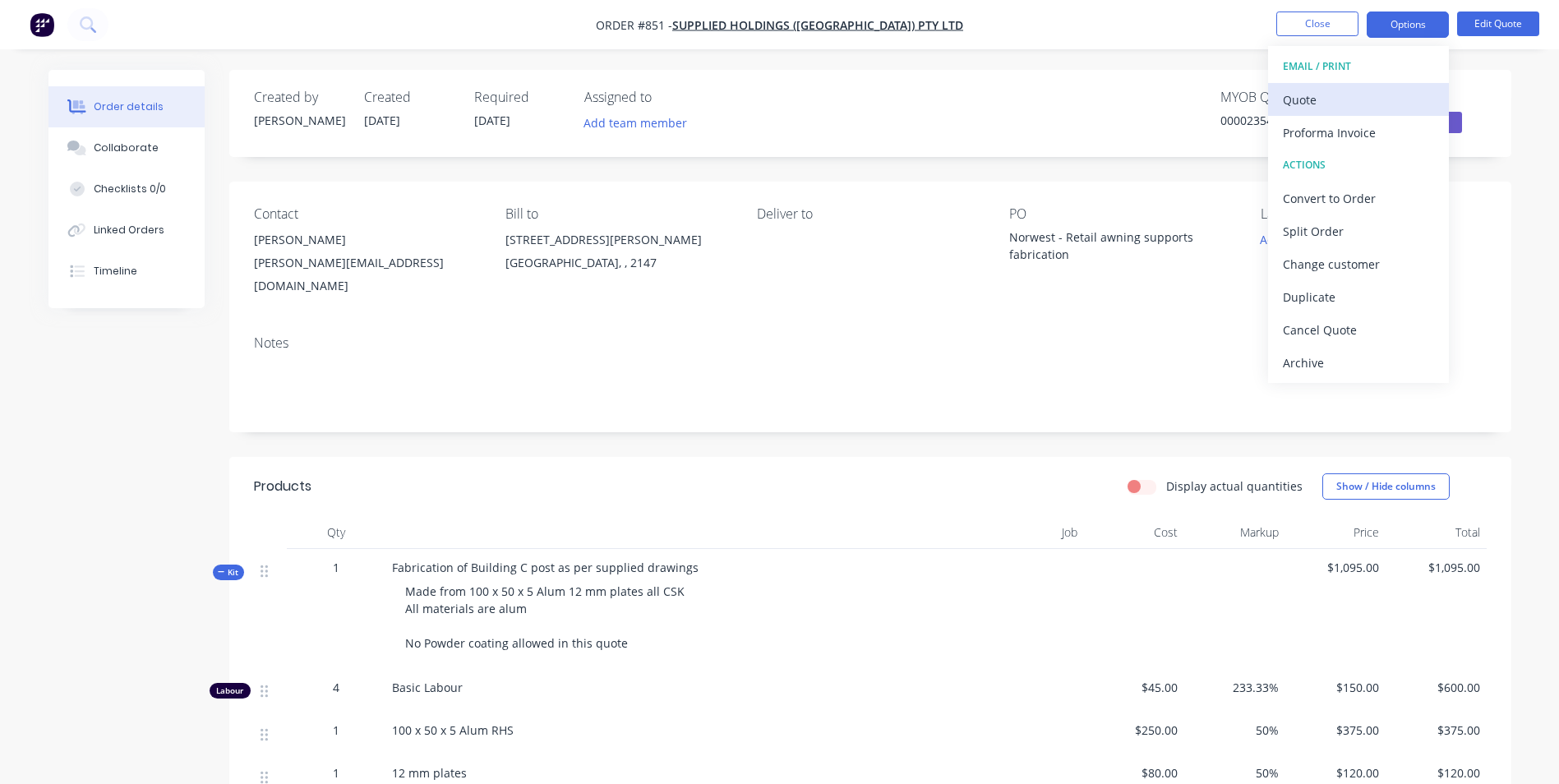
click at [1298, 105] on div "Quote" at bounding box center [1358, 99] width 151 height 24
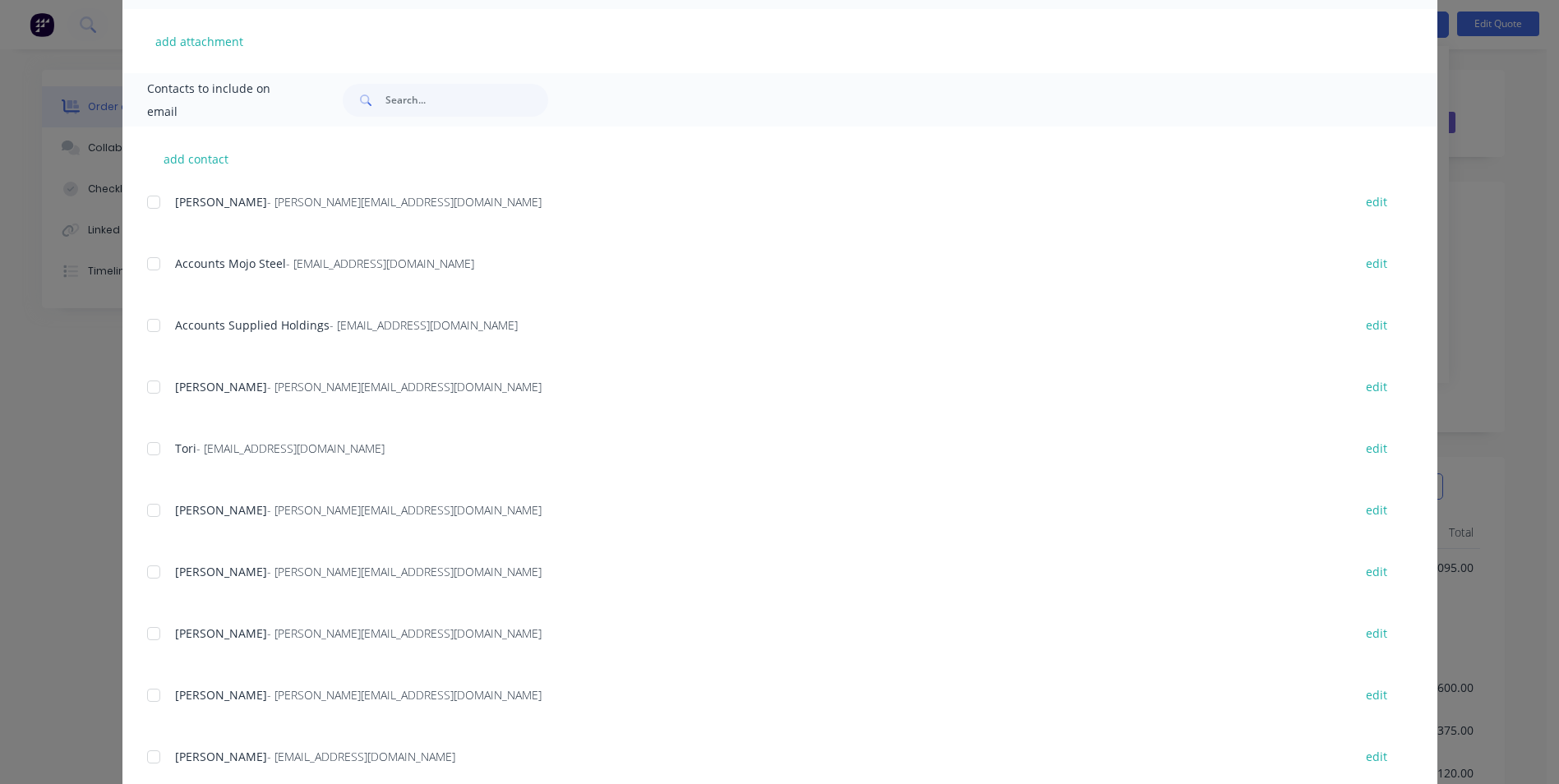
scroll to position [457, 0]
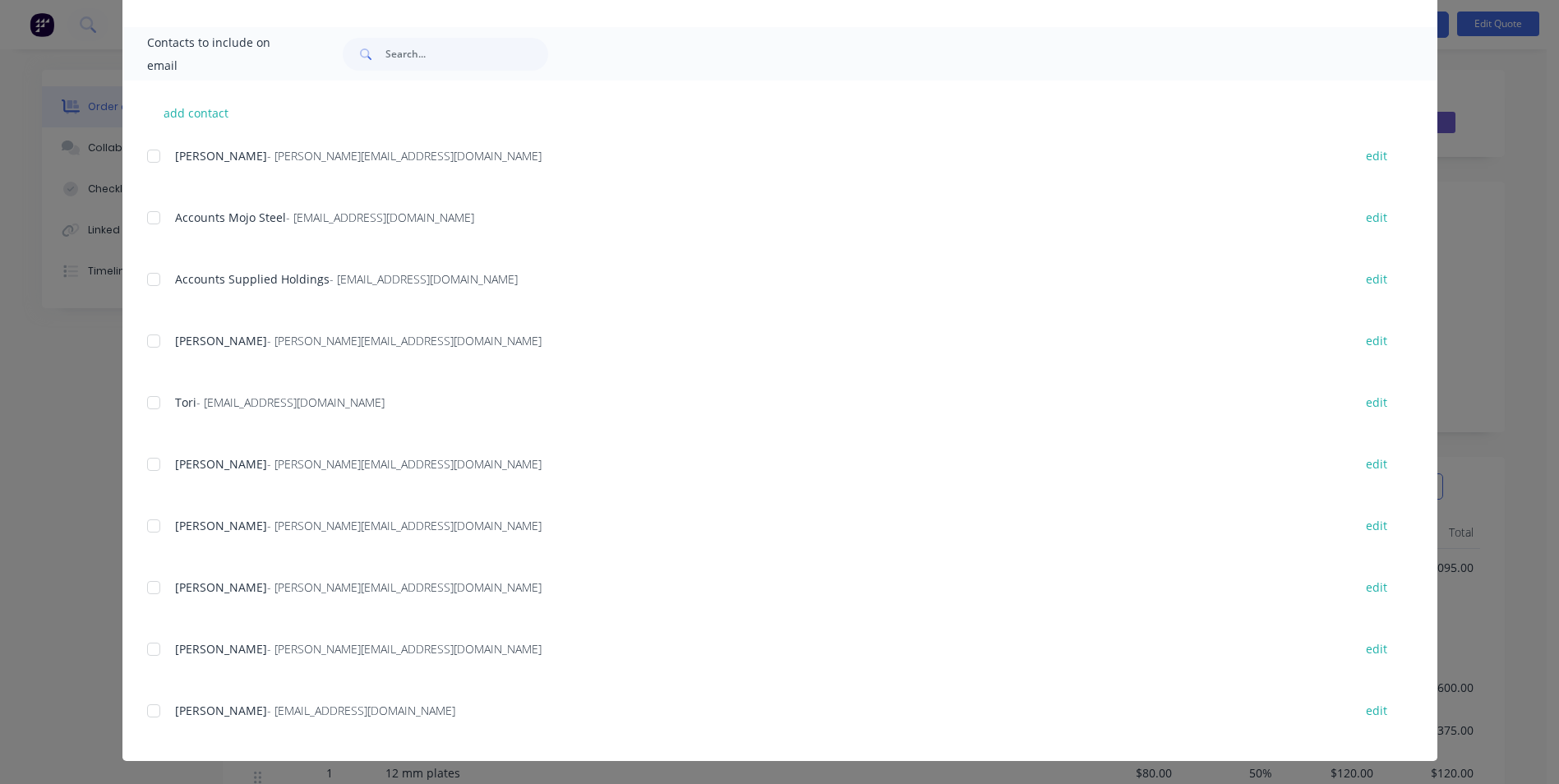
click at [149, 587] on div at bounding box center [153, 587] width 33 height 33
click at [196, 117] on button "add contact" at bounding box center [196, 113] width 99 height 25
select select "AU"
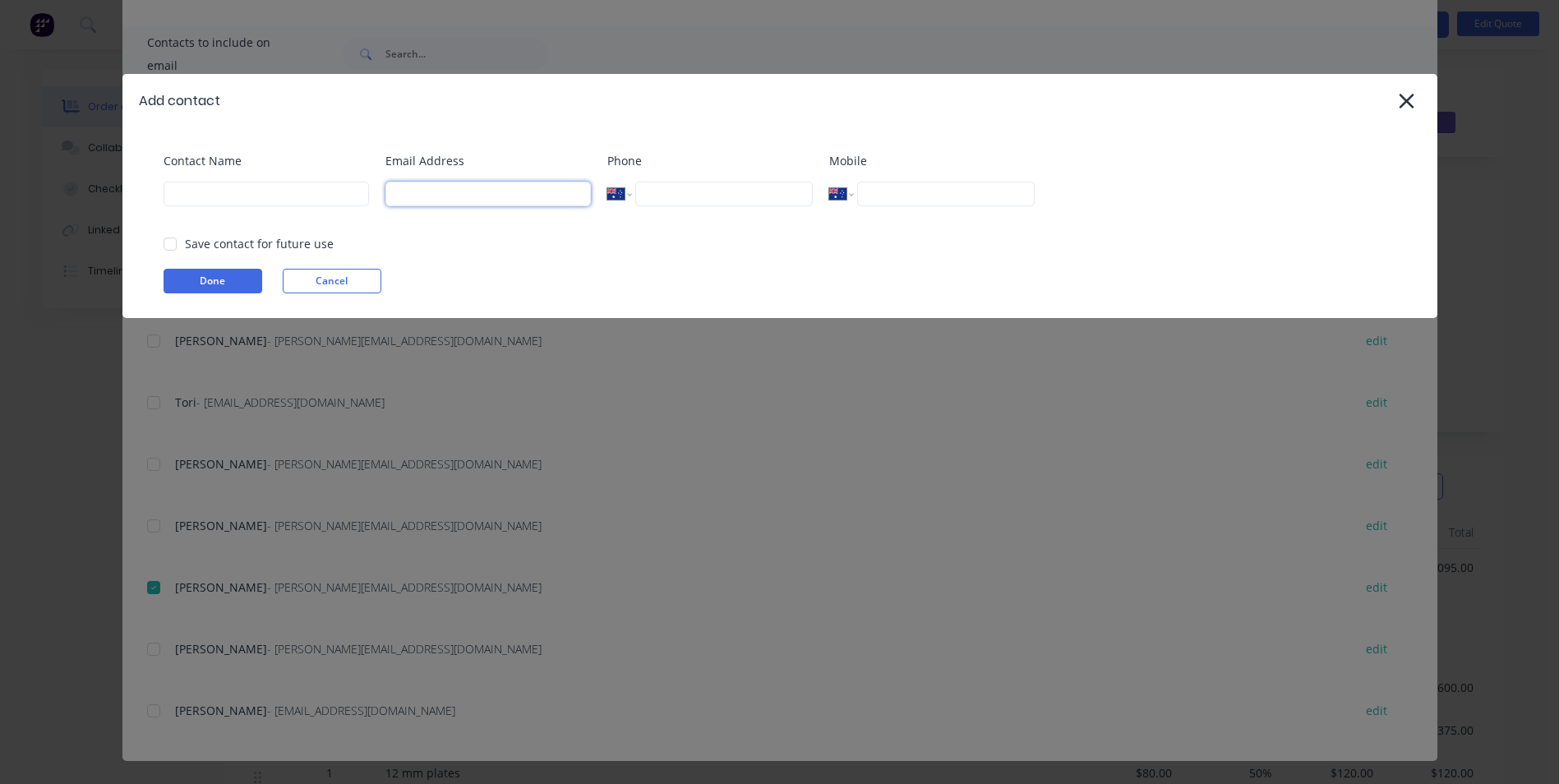
click at [400, 200] on input at bounding box center [488, 194] width 206 height 25
paste input "[PERSON_NAME] <[PERSON_NAME][EMAIL_ADDRESS][DOMAIN_NAME]>"
drag, startPoint x: 430, startPoint y: 197, endPoint x: 350, endPoint y: 194, distance: 80.1
click at [350, 194] on div "Contact Name Email Address [PERSON_NAME] <[PERSON_NAME][EMAIL_ADDRESS][DOMAIN_N…" at bounding box center [788, 185] width 1249 height 67
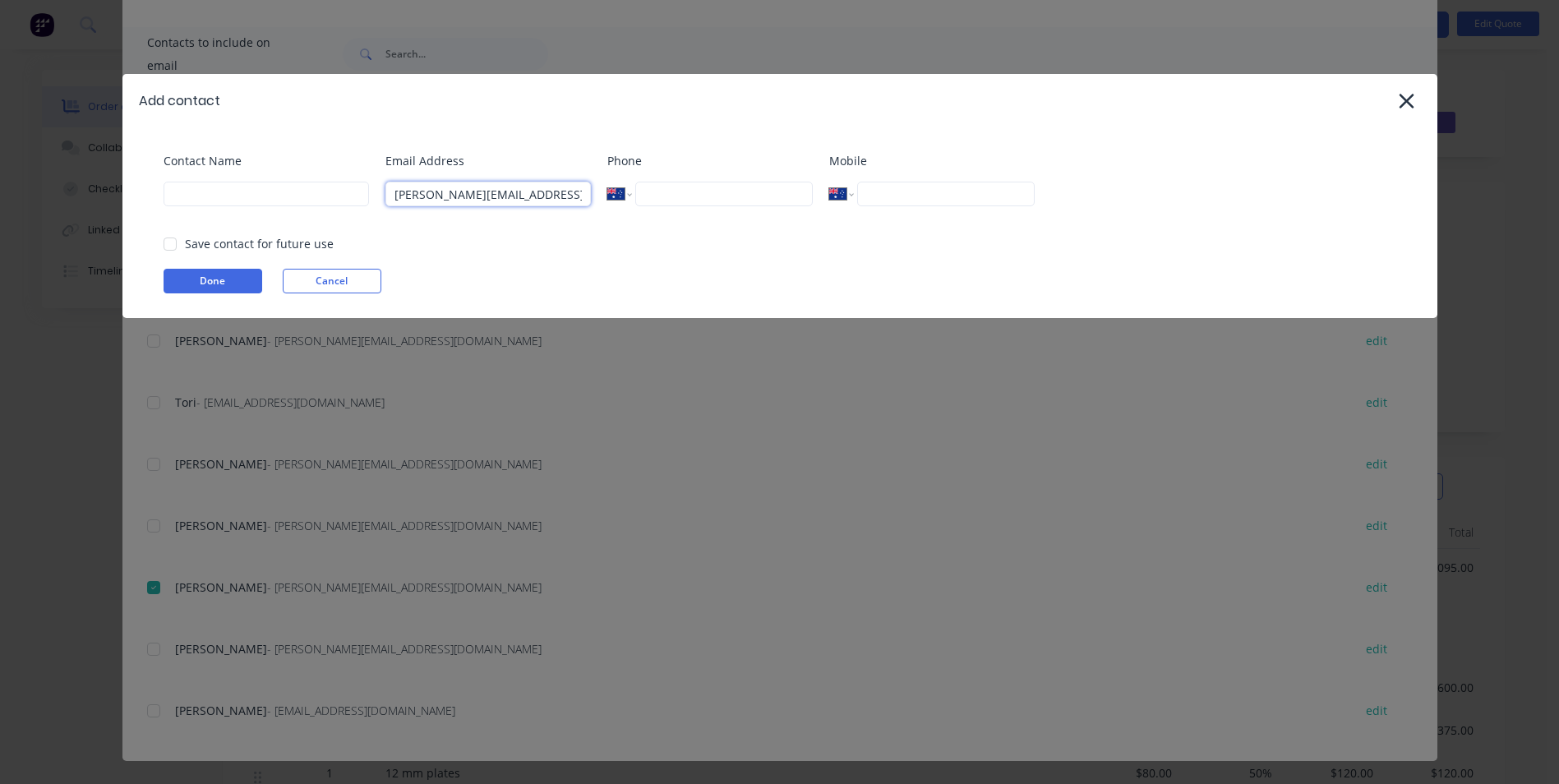
type input "[PERSON_NAME][EMAIL_ADDRESS][DOMAIN_NAME]"
click at [264, 196] on input at bounding box center [266, 194] width 206 height 25
paste input "[PERSON_NAME] <"
click at [172, 249] on div at bounding box center [170, 244] width 33 height 33
type input "[PERSON_NAME]"
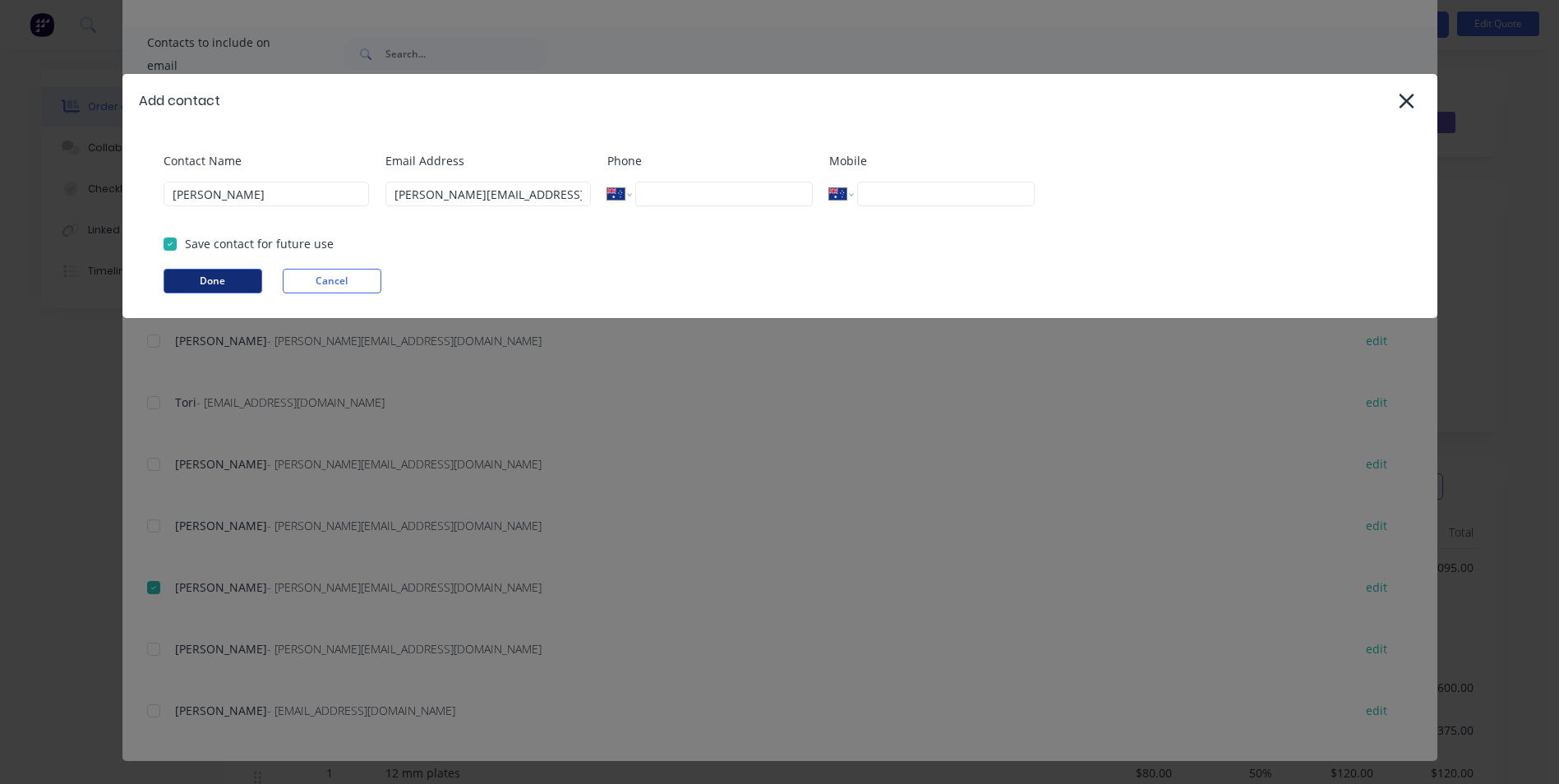
click at [219, 279] on button "Done" at bounding box center [212, 281] width 99 height 25
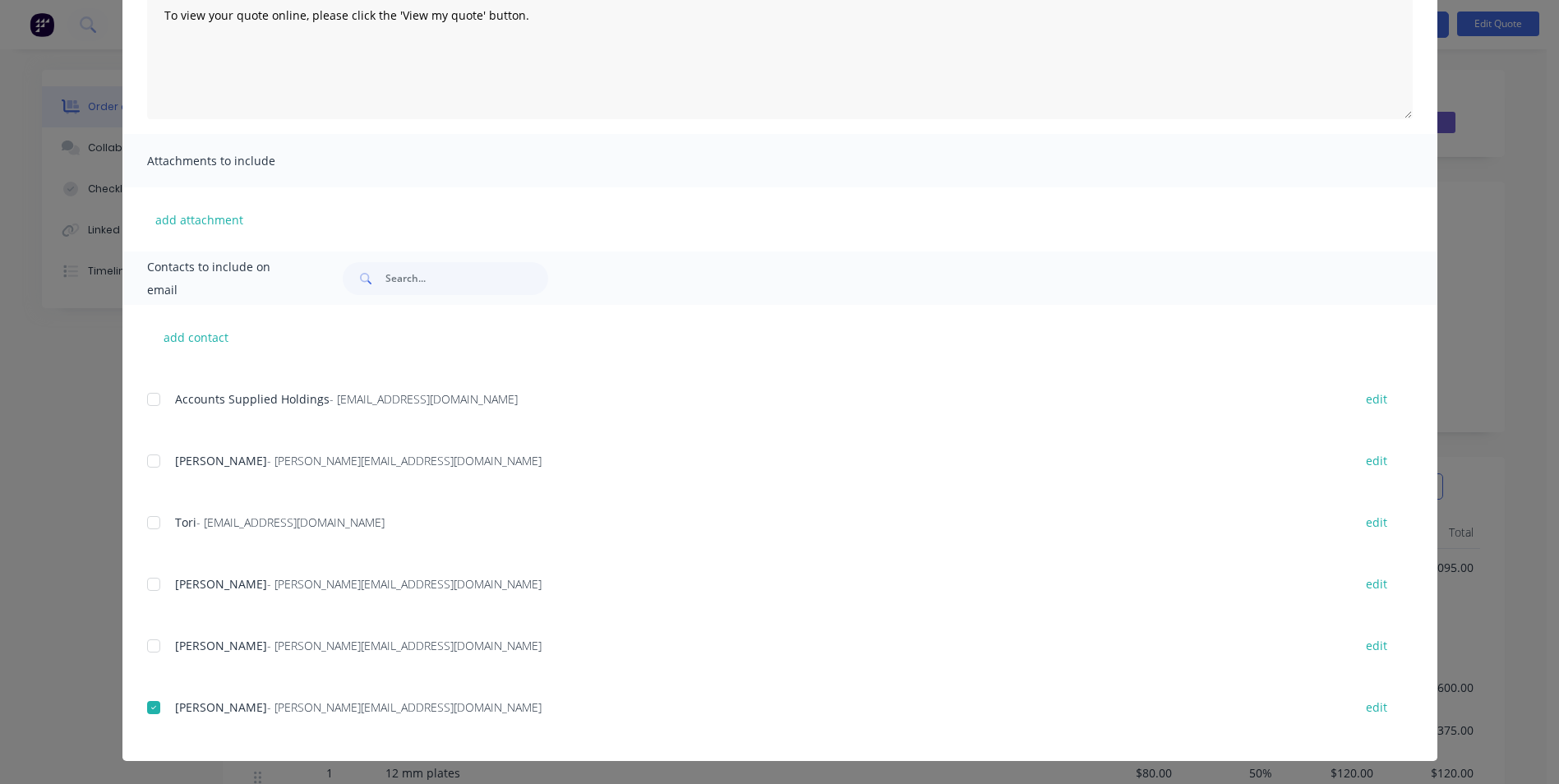
scroll to position [286, 0]
click at [152, 463] on div at bounding box center [153, 464] width 33 height 33
click at [350, 516] on div "Giovanni Ching - [EMAIL_ADDRESS][DOMAIN_NAME] edit" at bounding box center [792, 525] width 1290 height 22
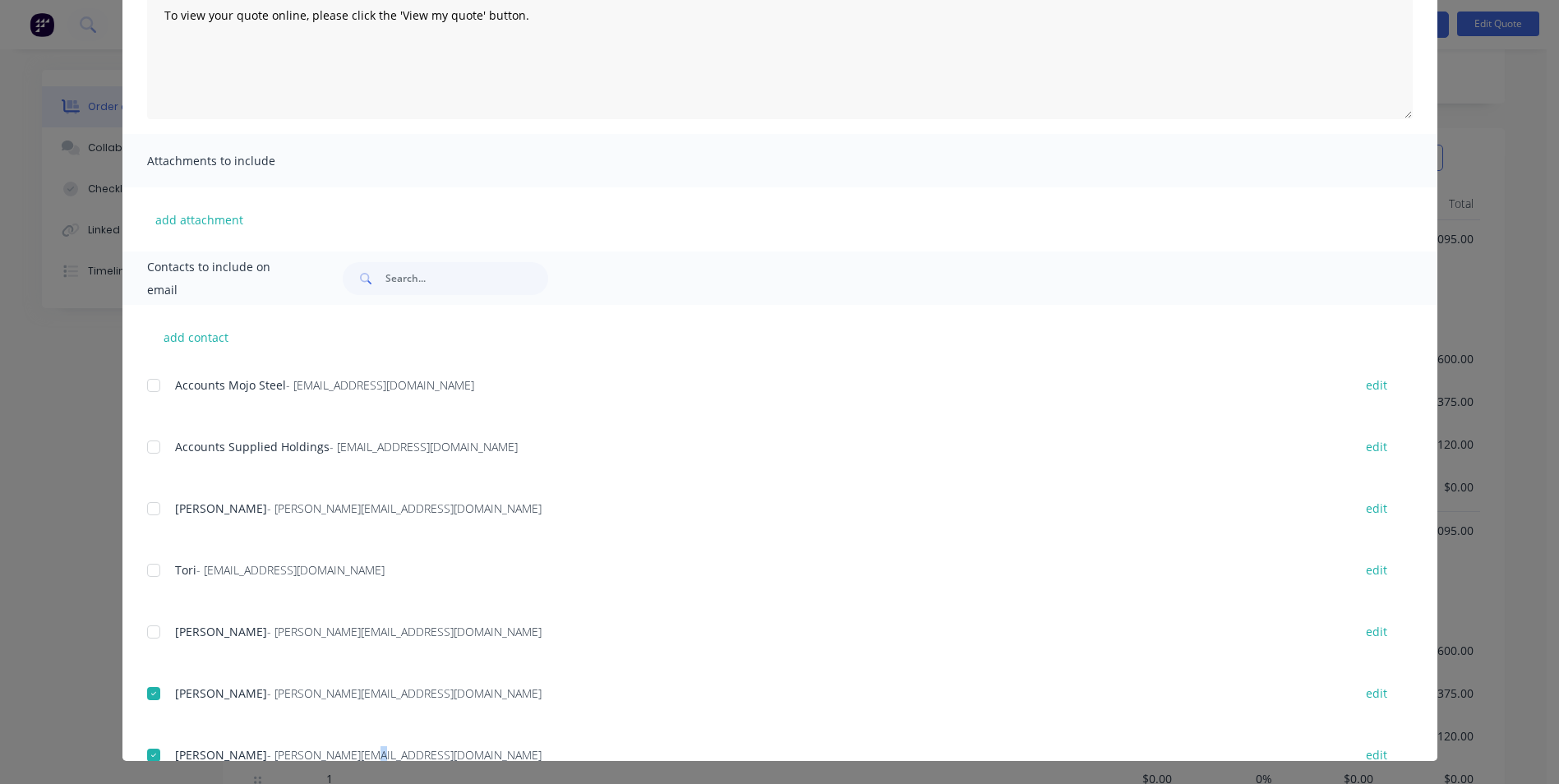
scroll to position [82, 0]
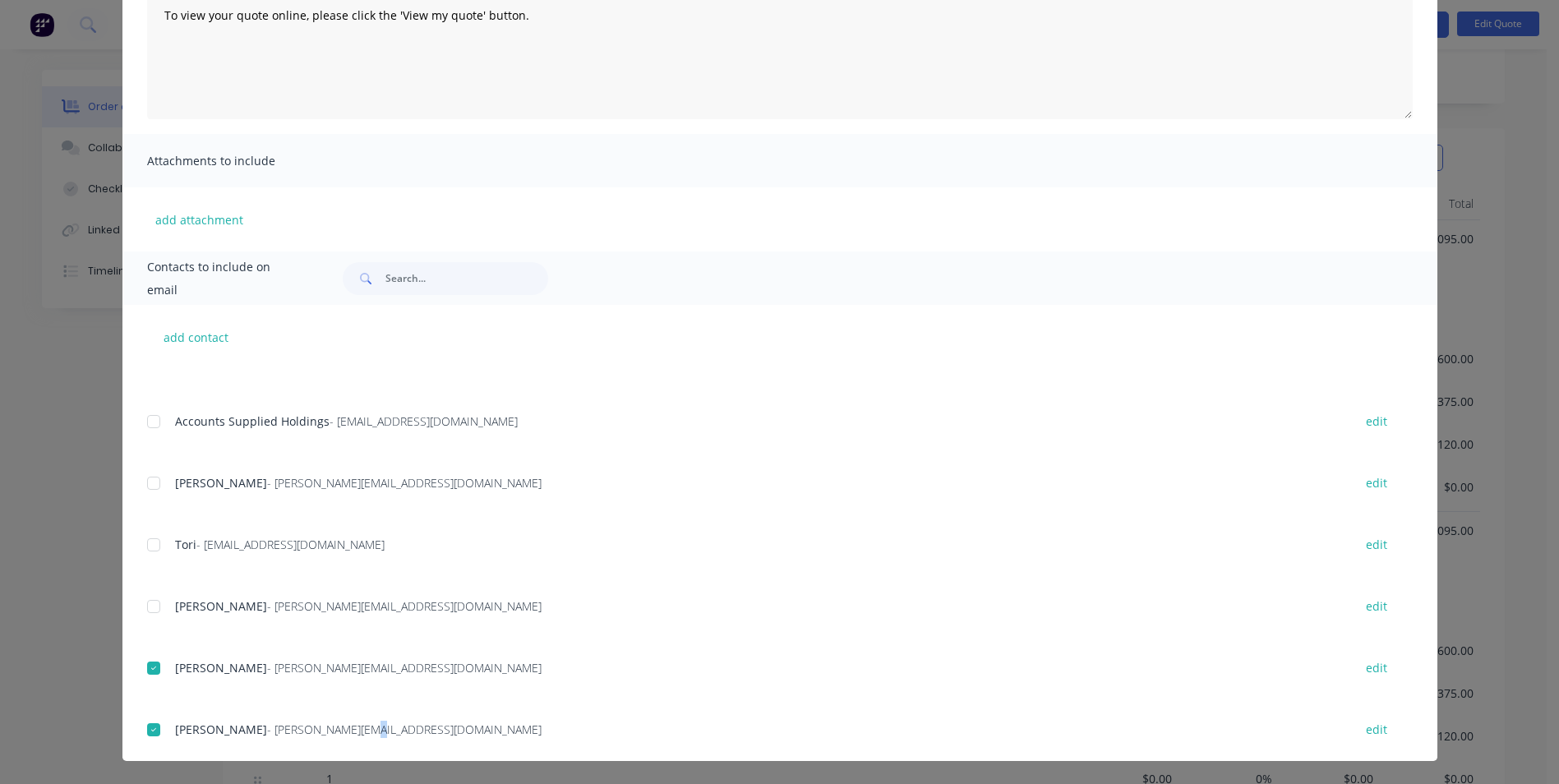
click at [155, 480] on div at bounding box center [153, 483] width 33 height 33
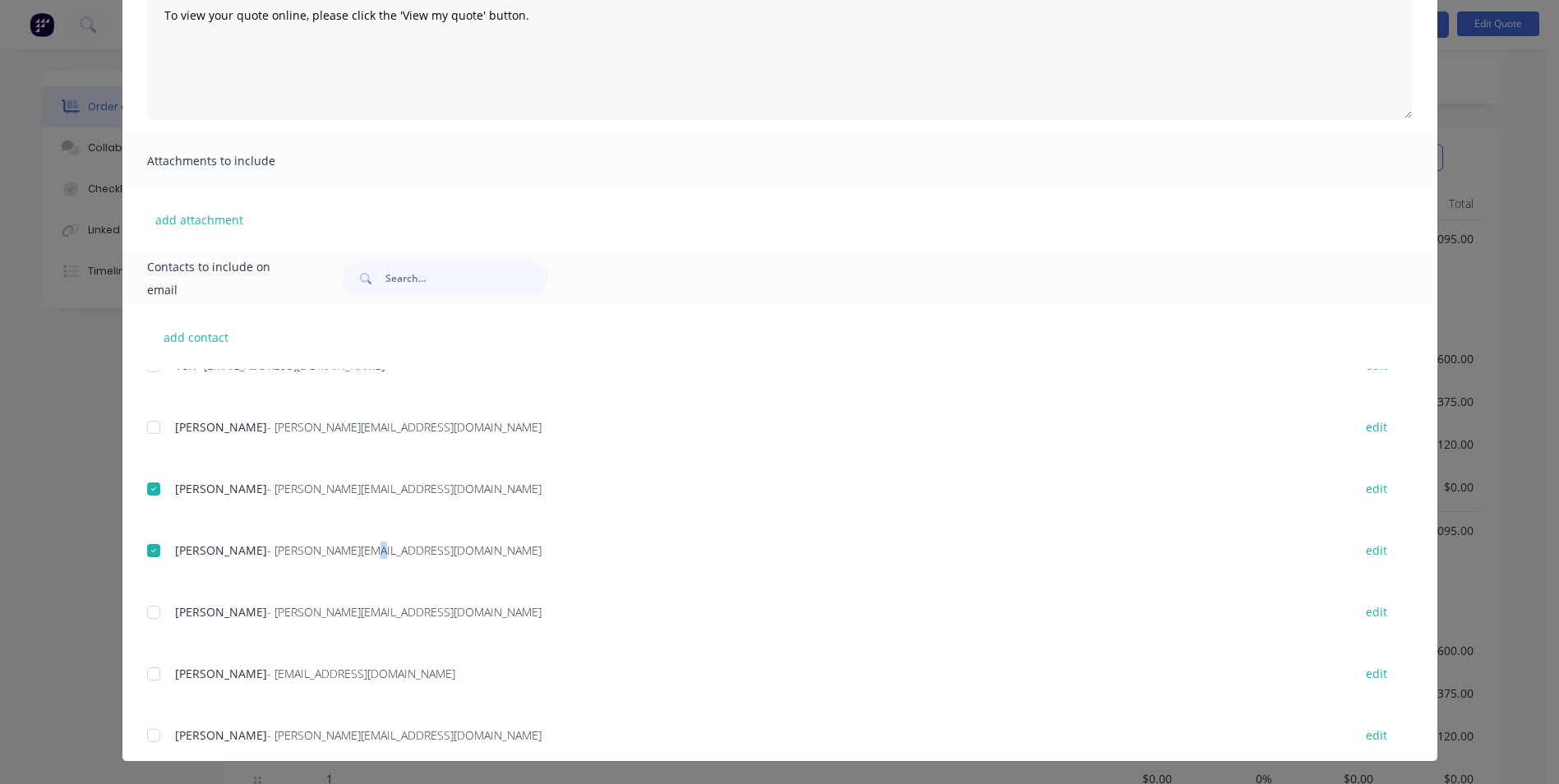
scroll to position [286, 0]
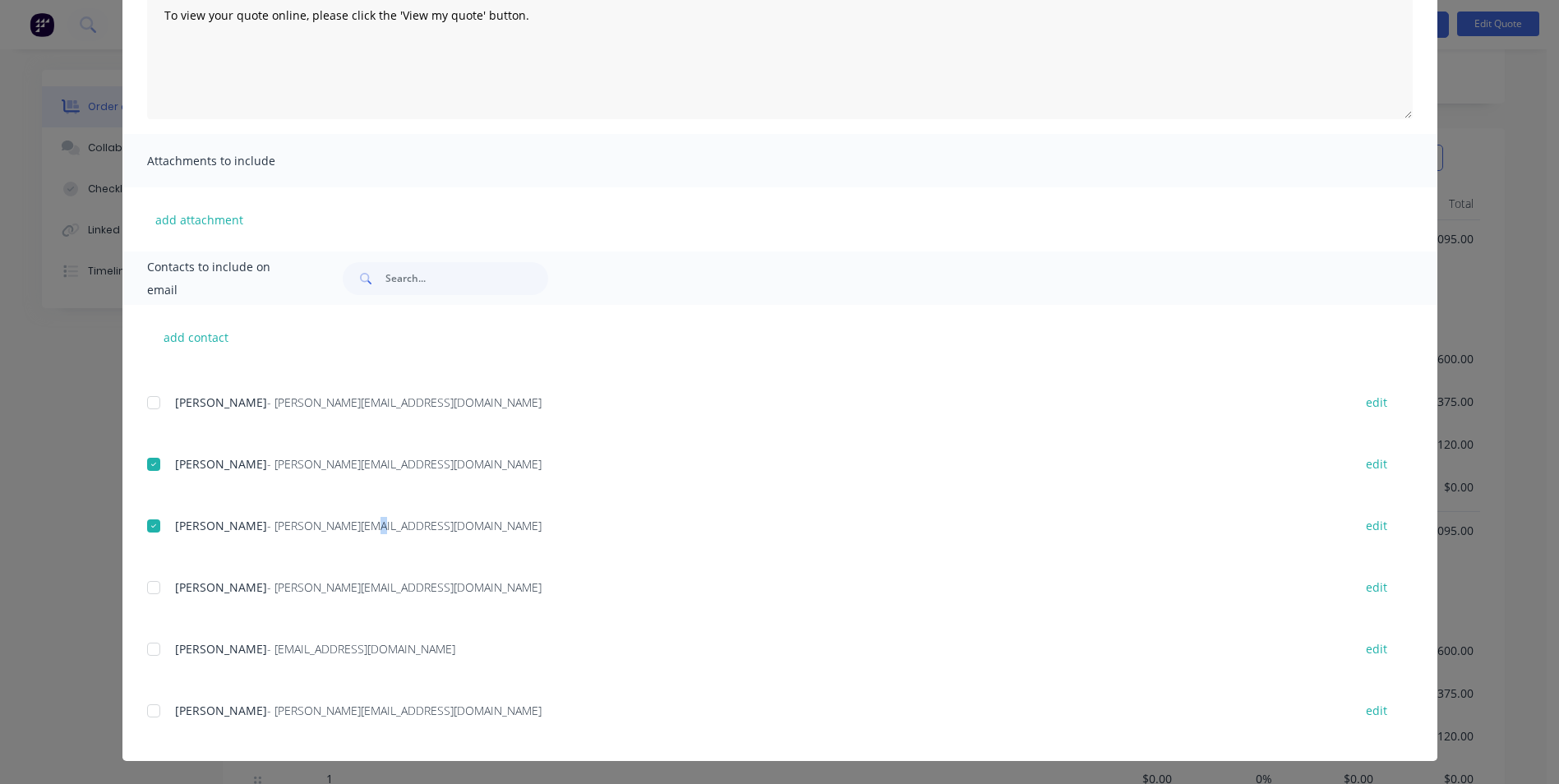
click at [149, 704] on div at bounding box center [153, 710] width 33 height 33
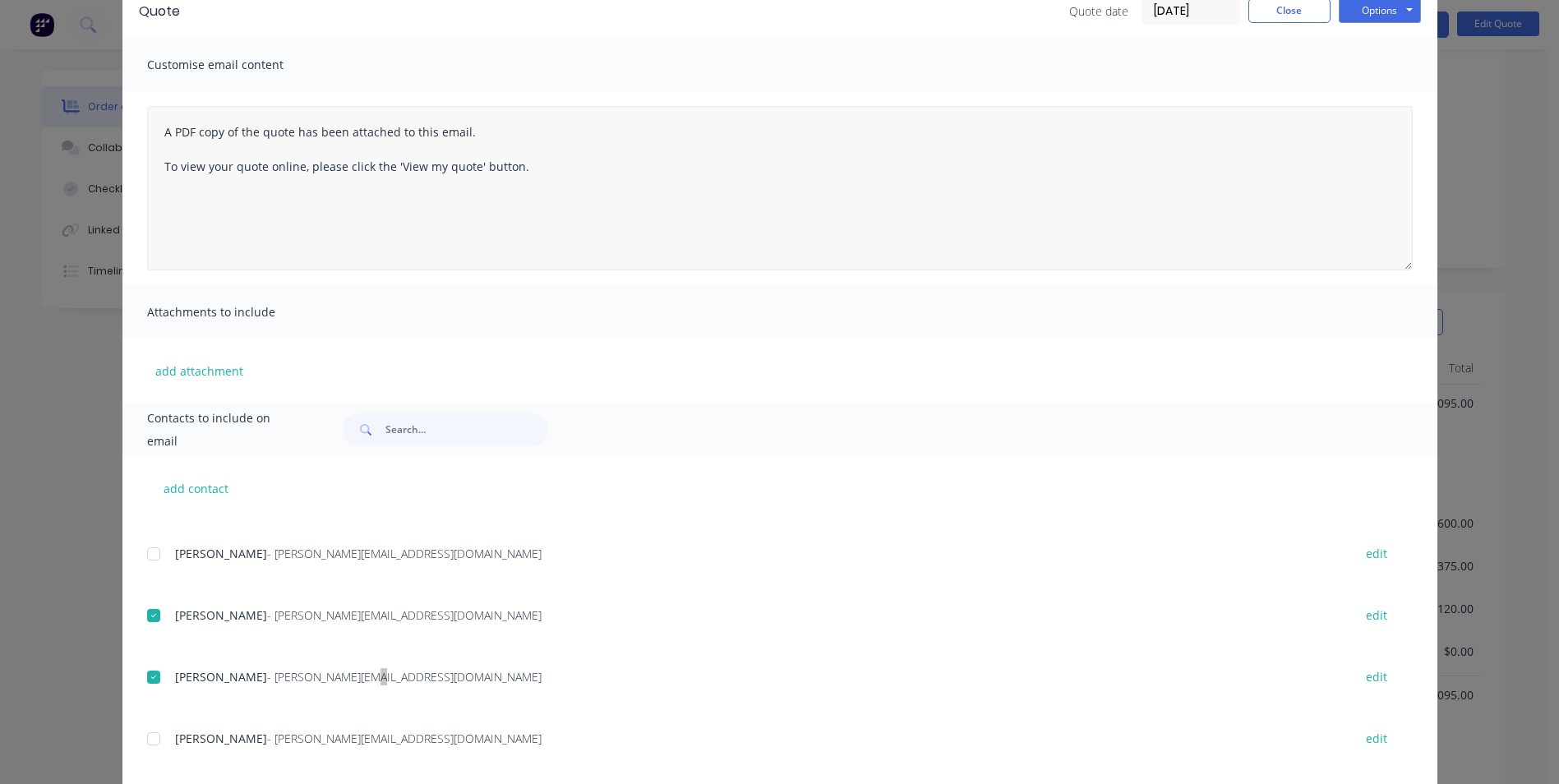
scroll to position [82, 0]
click at [1386, 19] on button "Options" at bounding box center [1380, 10] width 82 height 25
click at [1372, 104] on button "Email" at bounding box center [1392, 93] width 105 height 27
